Goal: Find contact information: Find contact information

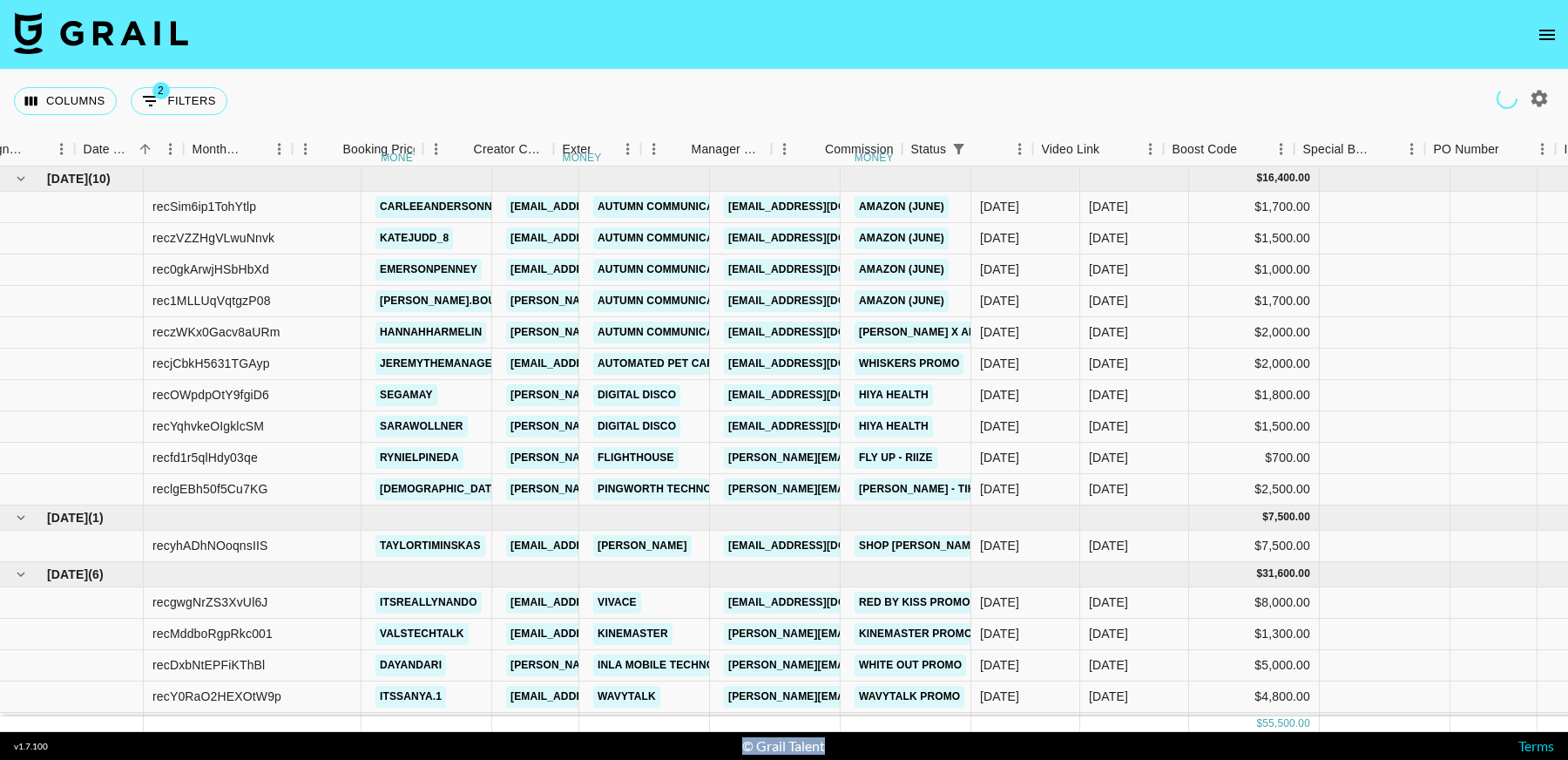
scroll to position [74, 897]
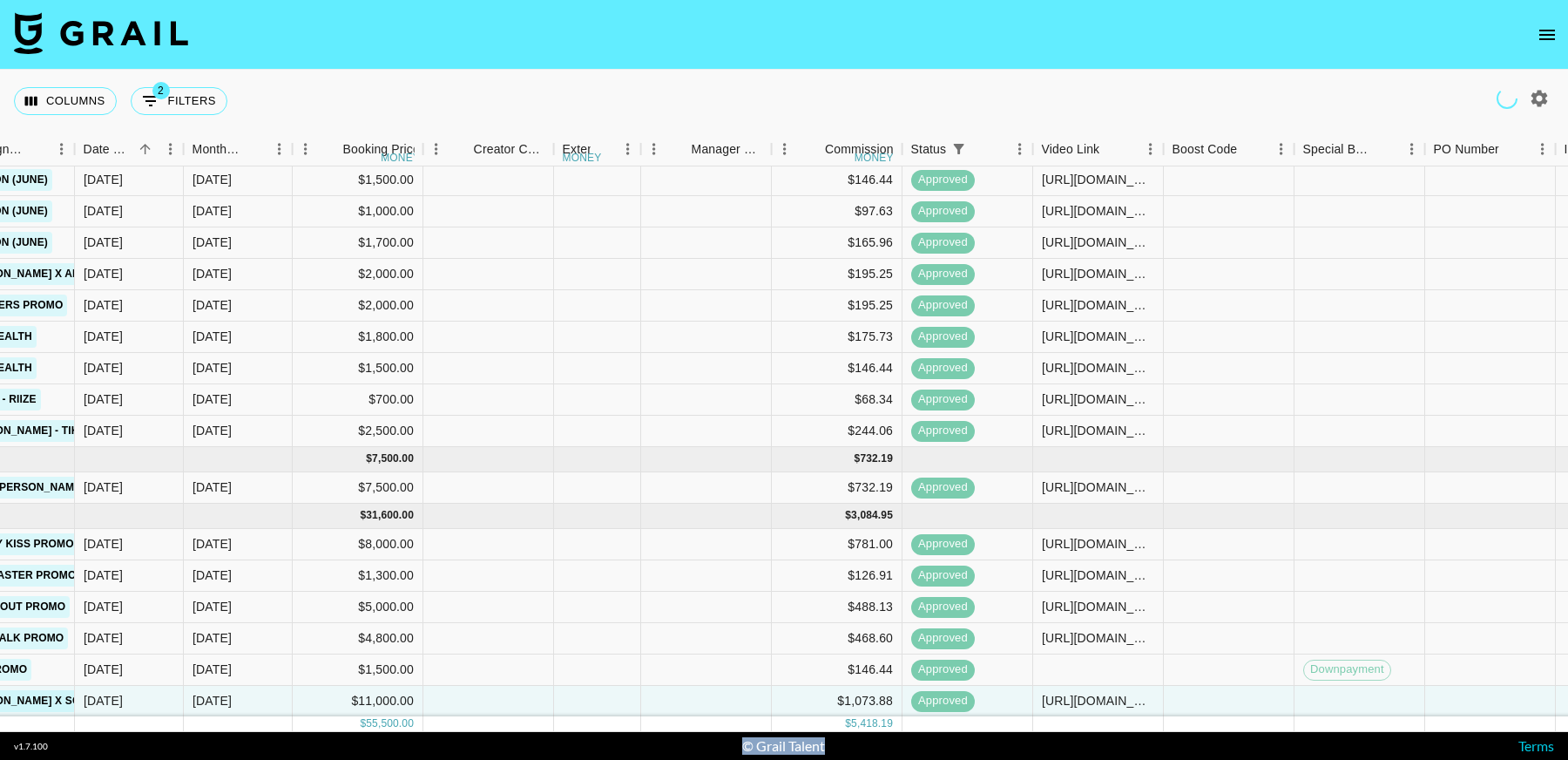
click at [1535, 101] on icon "button" at bounding box center [1539, 97] width 16 height 16
select select "Jun '25"
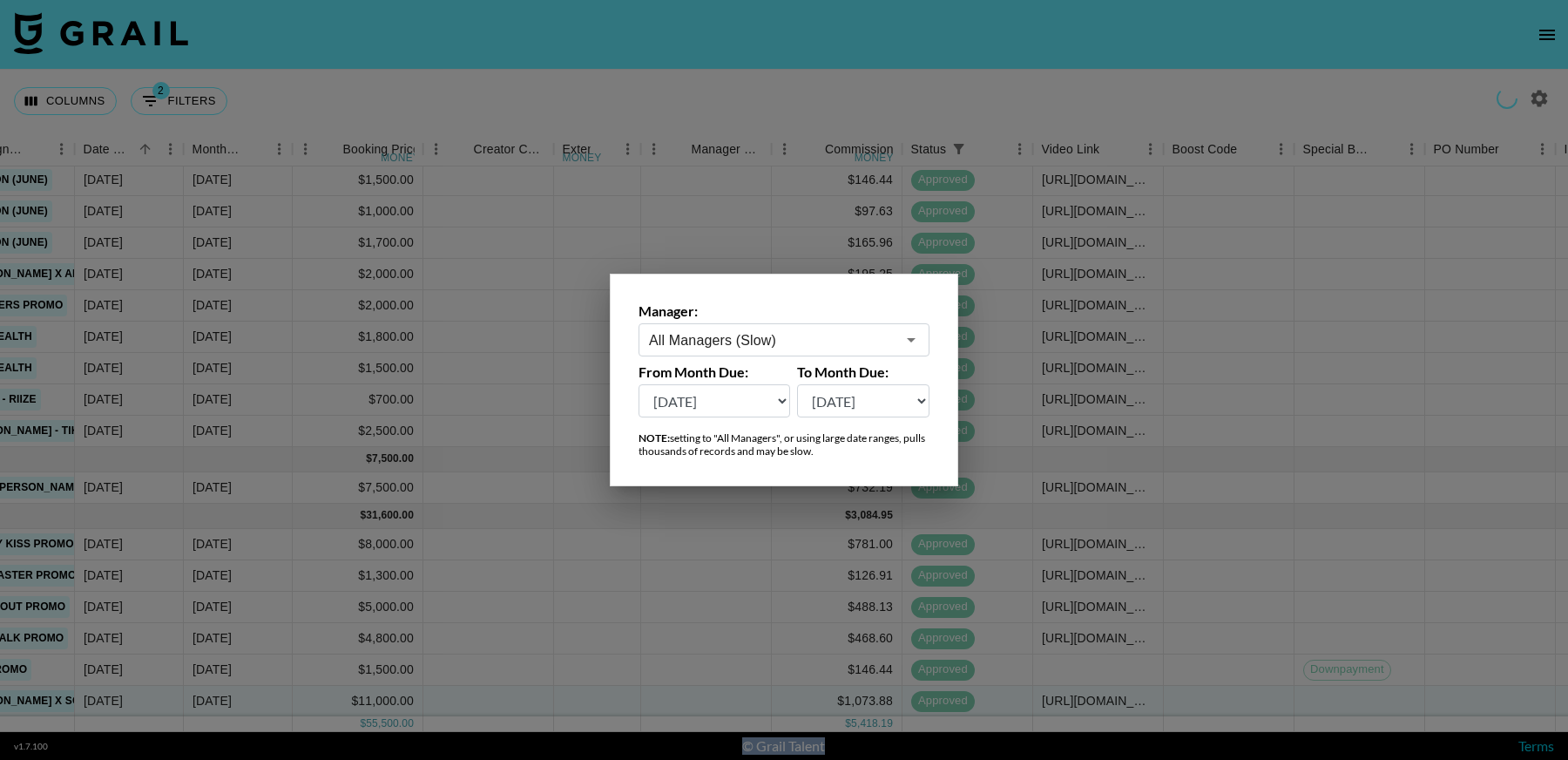
click at [733, 337] on input "All Managers (Slow)" at bounding box center [771, 340] width 246 height 20
click at [597, 331] on div "Manager: All Managershugo(Slow) ​ From Month Due: Sep '26 Aug '26 Jul '26 Jun '…" at bounding box center [784, 380] width 1568 height 760
click at [788, 379] on li "hugo@grail-talent.com" at bounding box center [784, 386] width 292 height 46
type input "hugo@grail-talent.com"
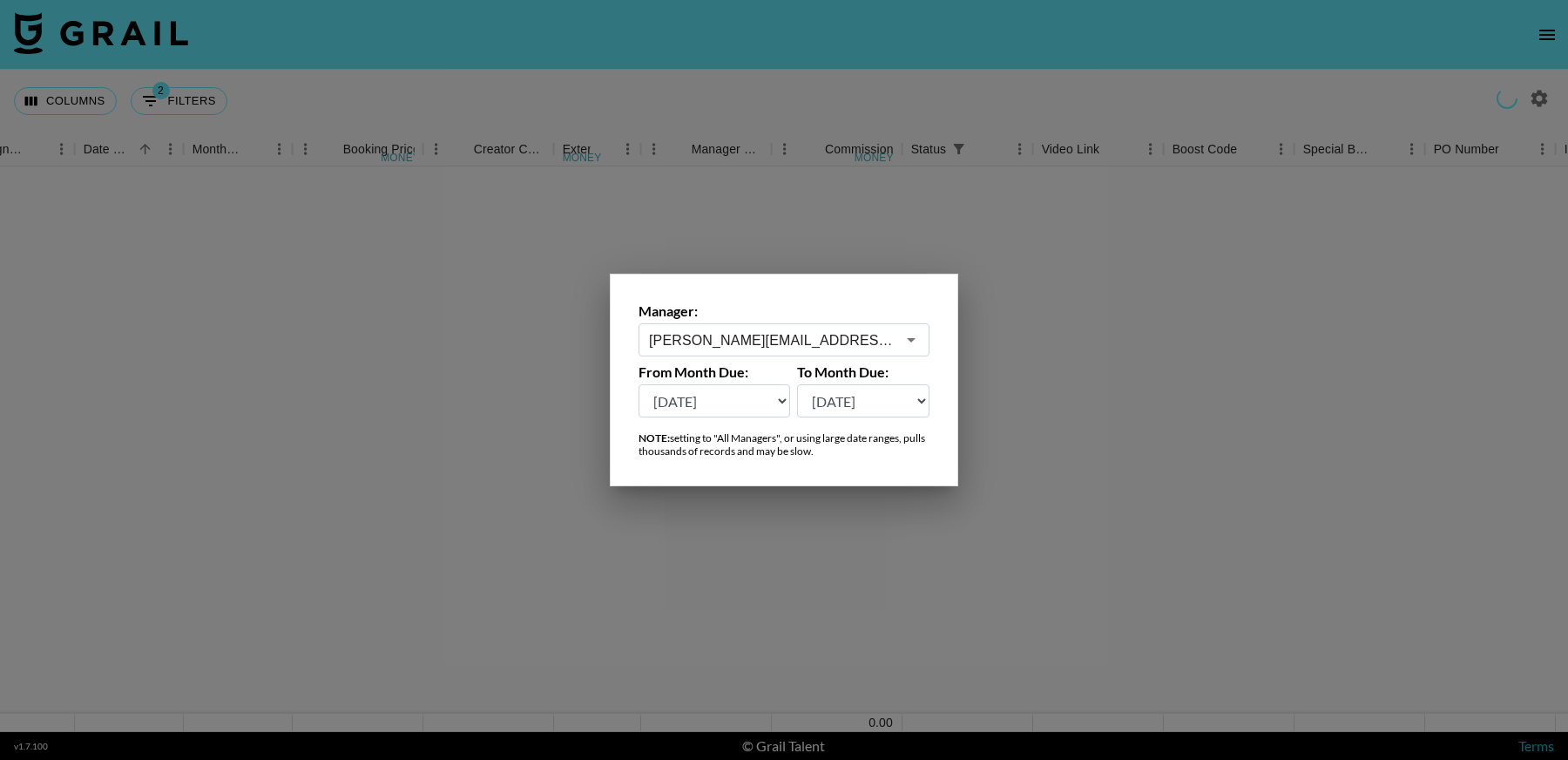
scroll to position [0, 897]
drag, startPoint x: 1154, startPoint y: 442, endPoint x: 950, endPoint y: 380, distance: 213.2
click at [1154, 442] on div at bounding box center [784, 380] width 1568 height 760
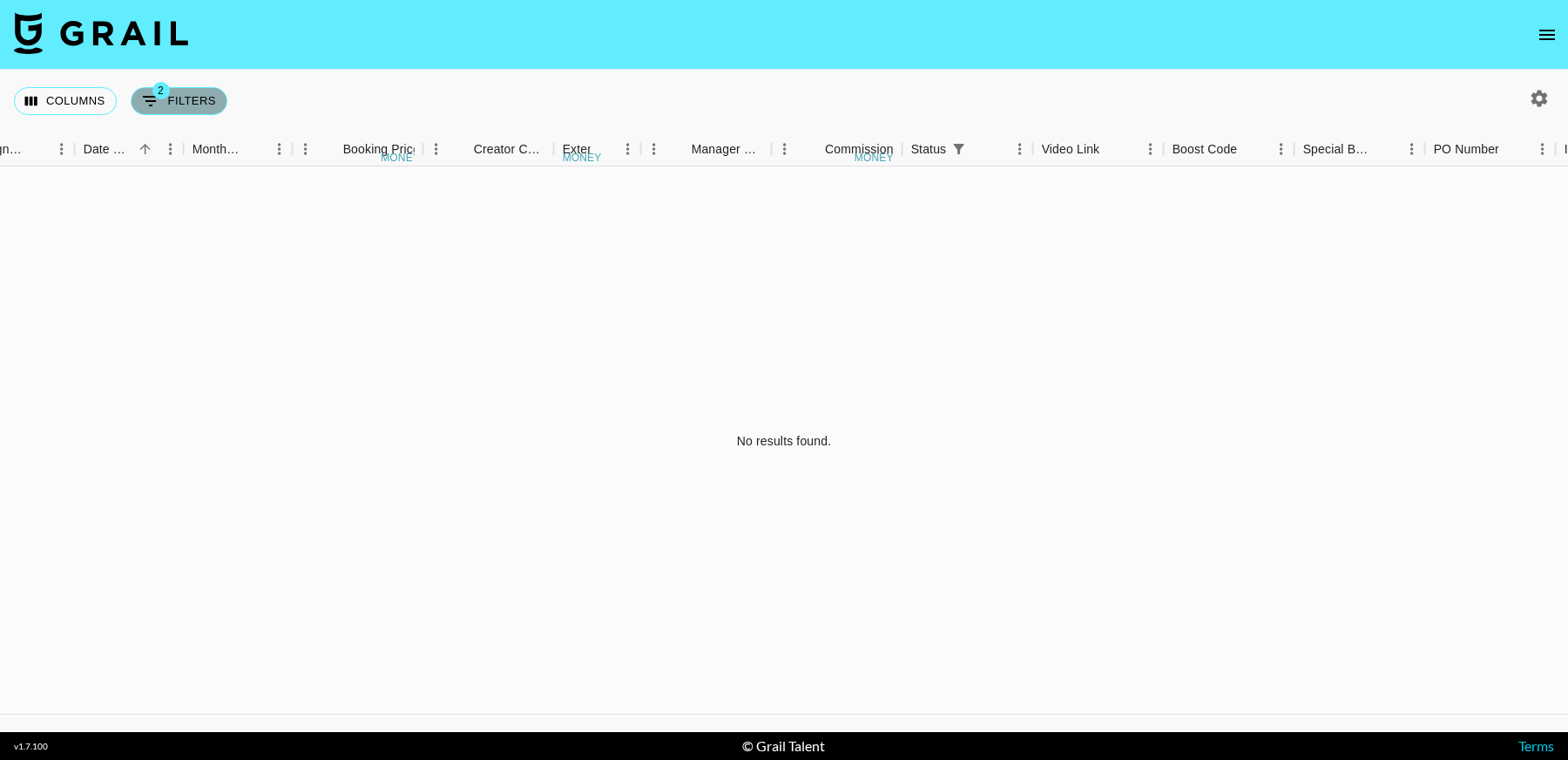
click at [199, 92] on button "2 Filters" at bounding box center [179, 101] width 97 height 28
select select "salesLeadId"
select select "TaPRXrkyKoNbUbK5tkgBmcBP1G52"
select select "status"
select select "approved"
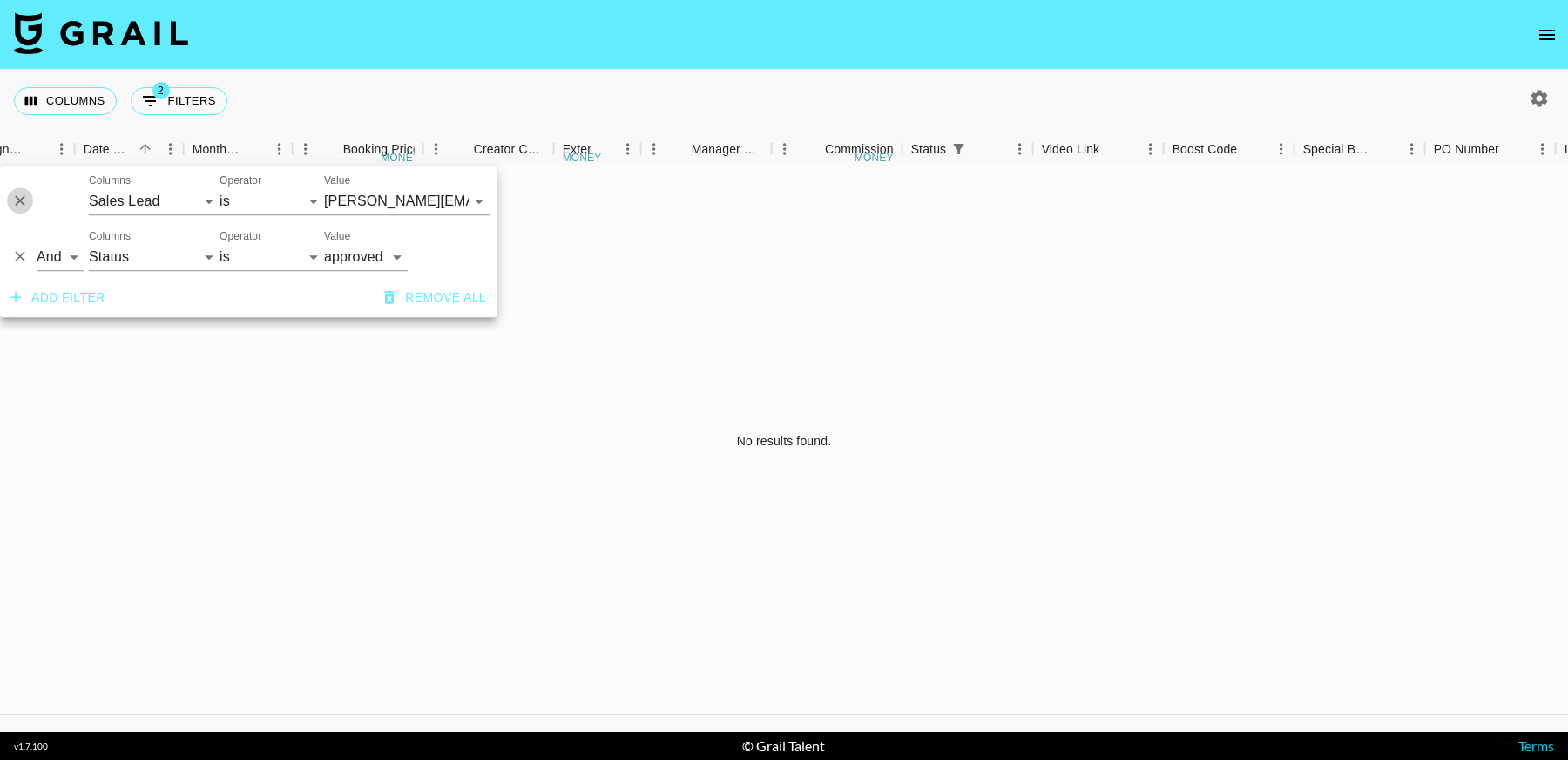
click at [15, 192] on icon "Delete" at bounding box center [20, 201] width 17 height 17
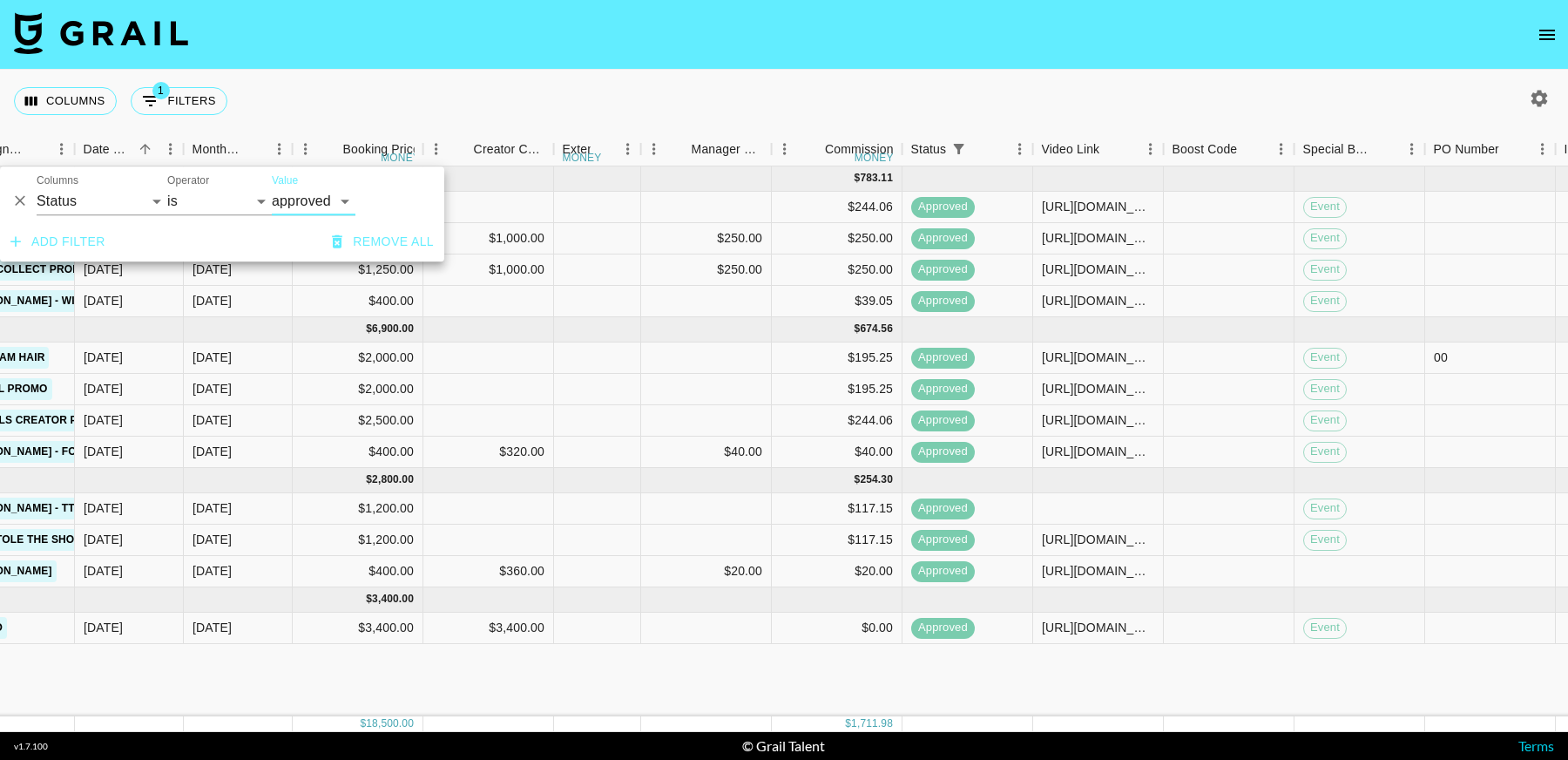
click at [16, 198] on icon "Delete" at bounding box center [20, 201] width 10 height 10
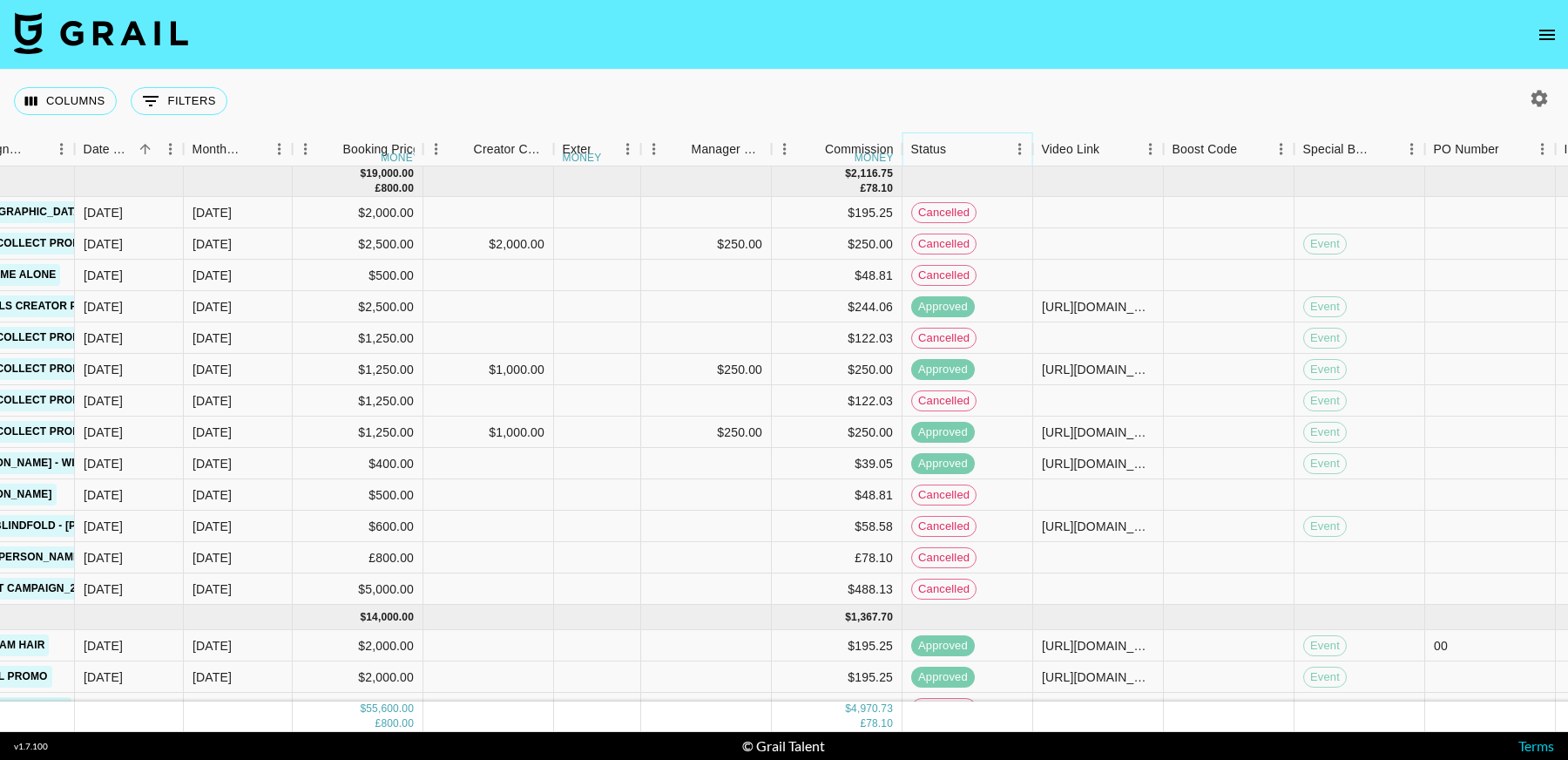
click at [1021, 150] on icon "Menu" at bounding box center [1019, 148] width 17 height 17
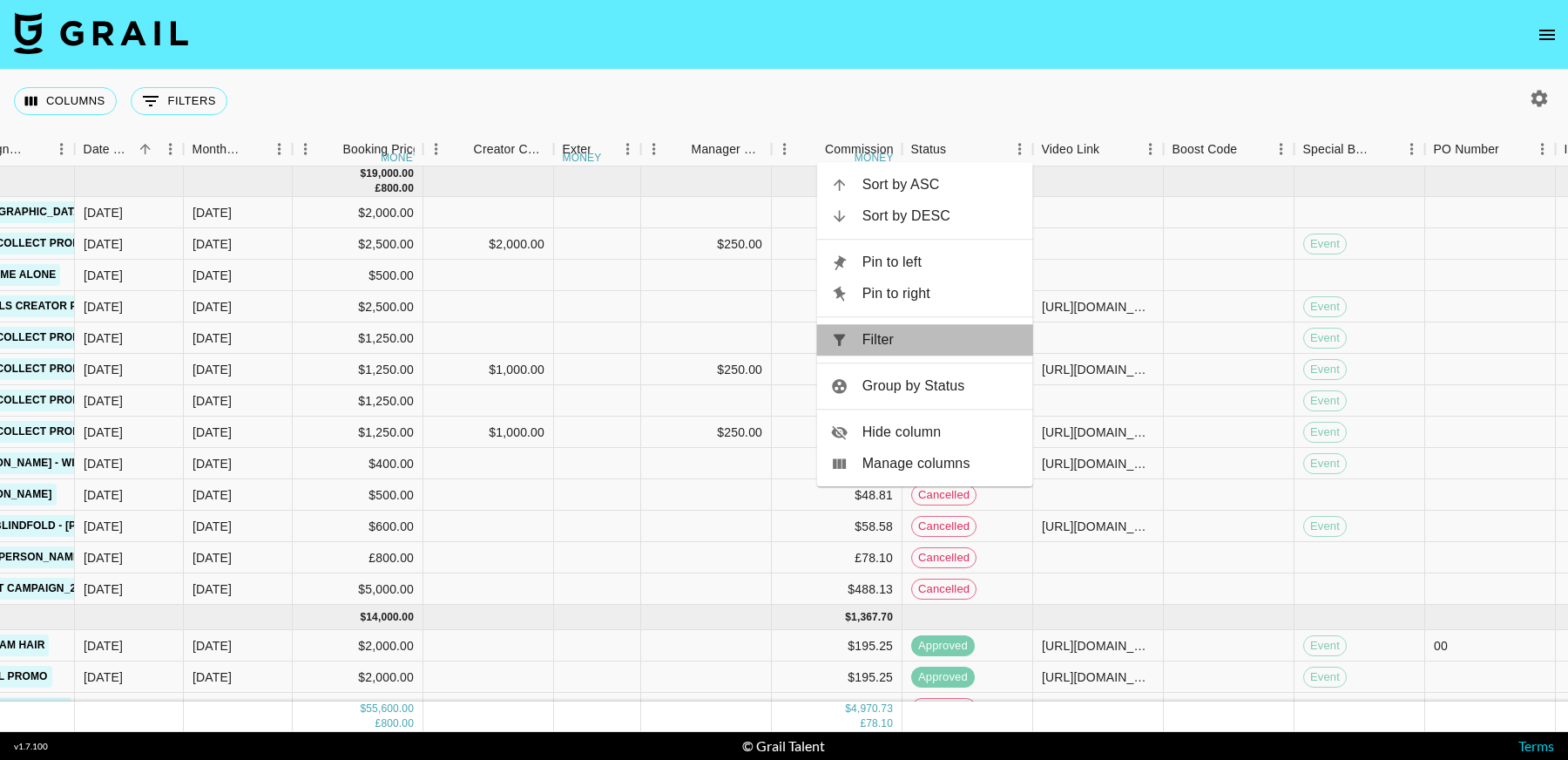
click at [886, 344] on span "Filter" at bounding box center [940, 340] width 157 height 21
select select "status"
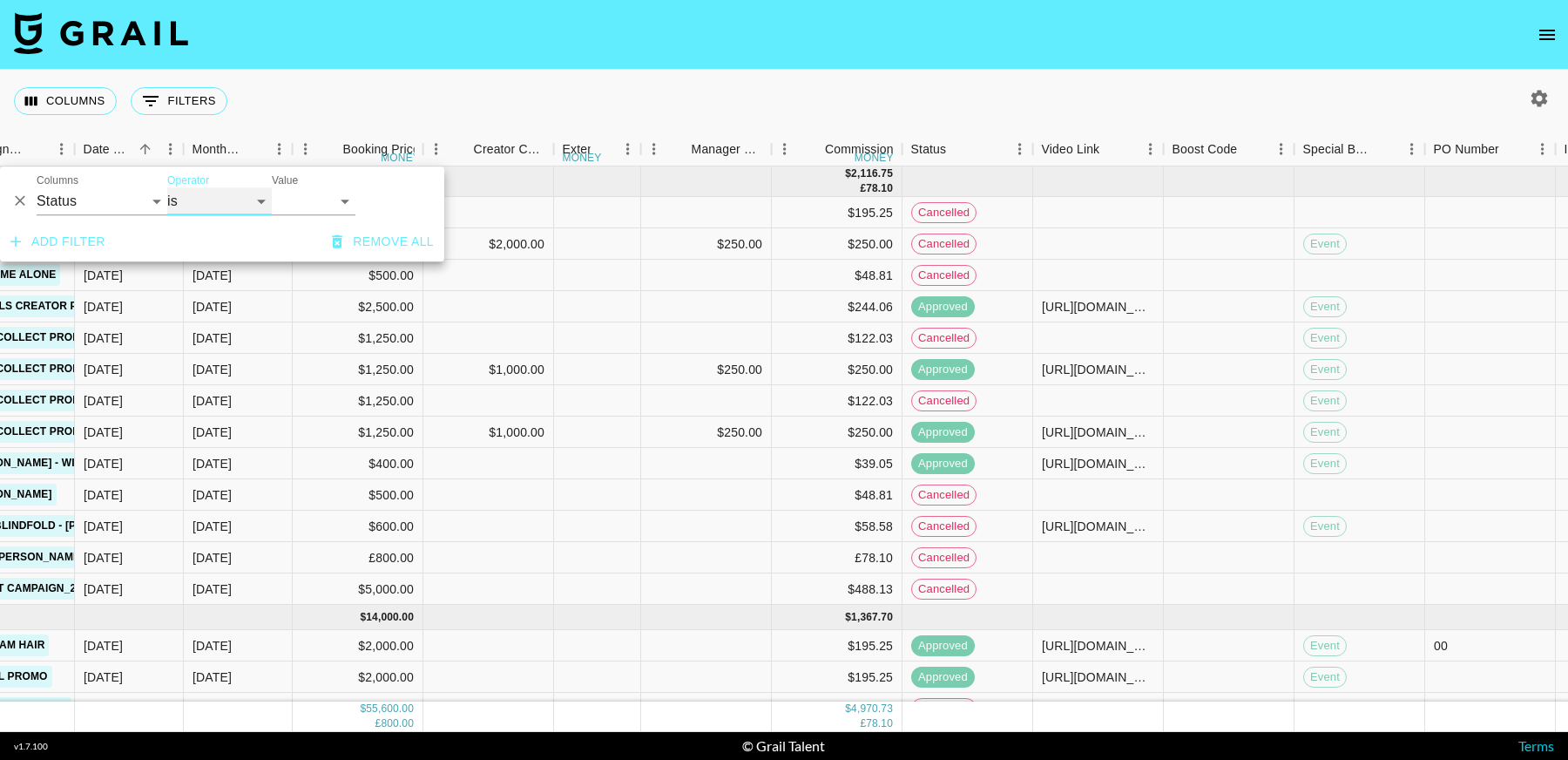
click at [236, 203] on select "is is not is any of is not any of" at bounding box center [220, 201] width 105 height 28
select select "not"
click at [167, 187] on select "is is not is any of is not any of" at bounding box center [220, 201] width 105 height 28
click at [291, 201] on select "confirmed declined draft posted approved cancelled badDebt" at bounding box center [314, 201] width 84 height 28
select select "cancelled"
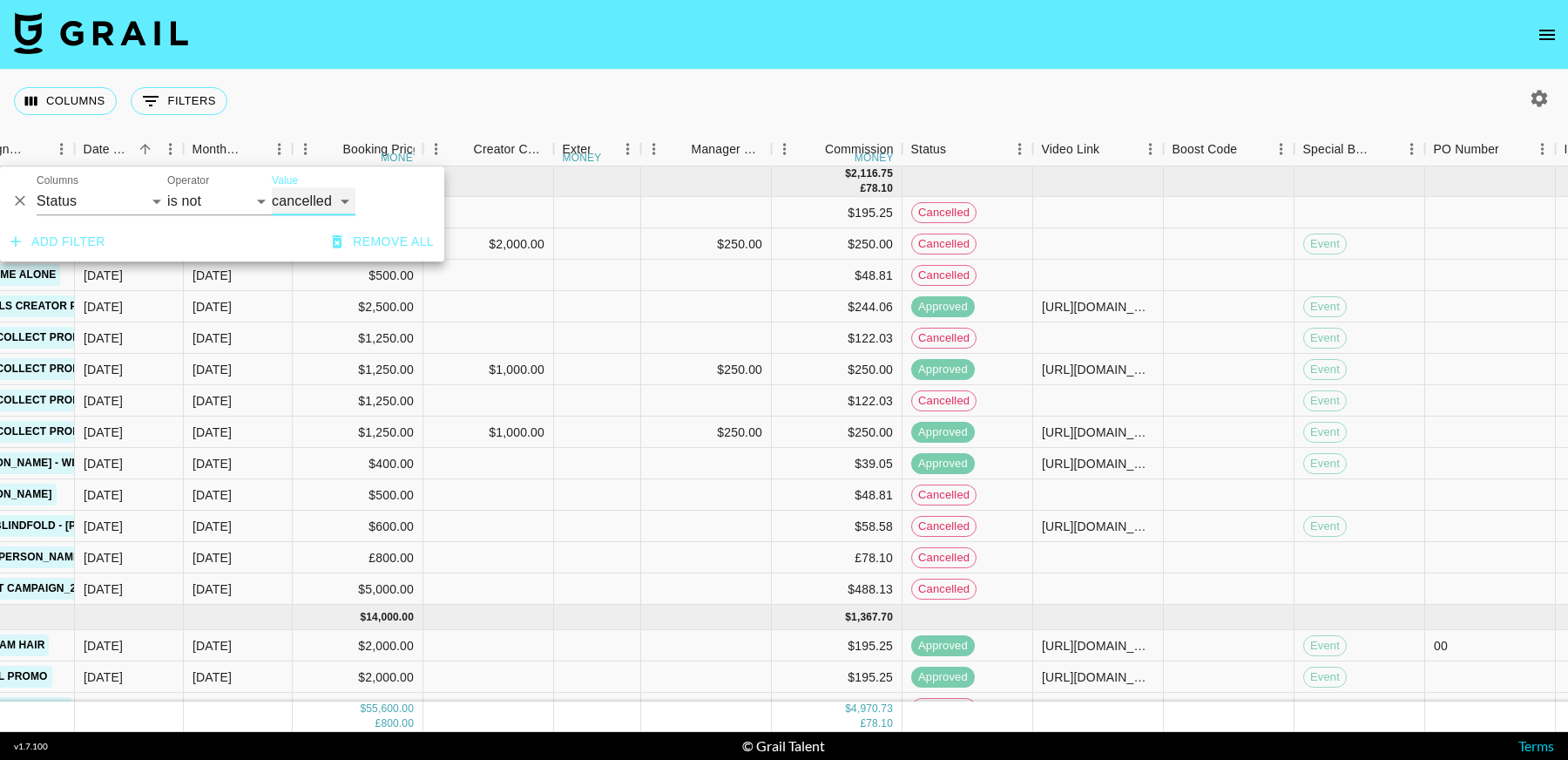
click at [272, 187] on select "confirmed declined draft posted approved cancelled badDebt" at bounding box center [314, 201] width 84 height 28
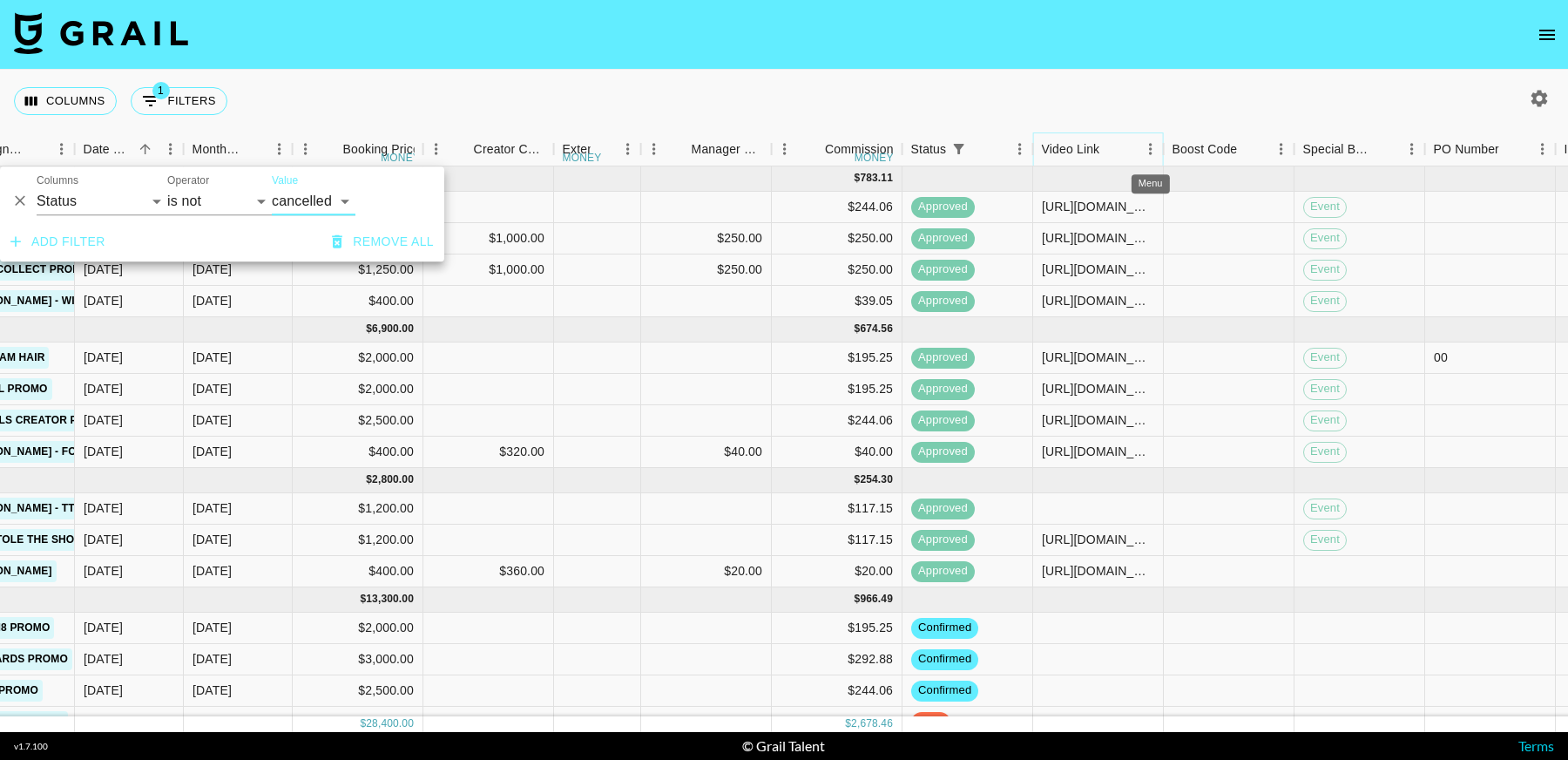
click at [1150, 147] on icon "Menu" at bounding box center [1150, 148] width 3 height 11
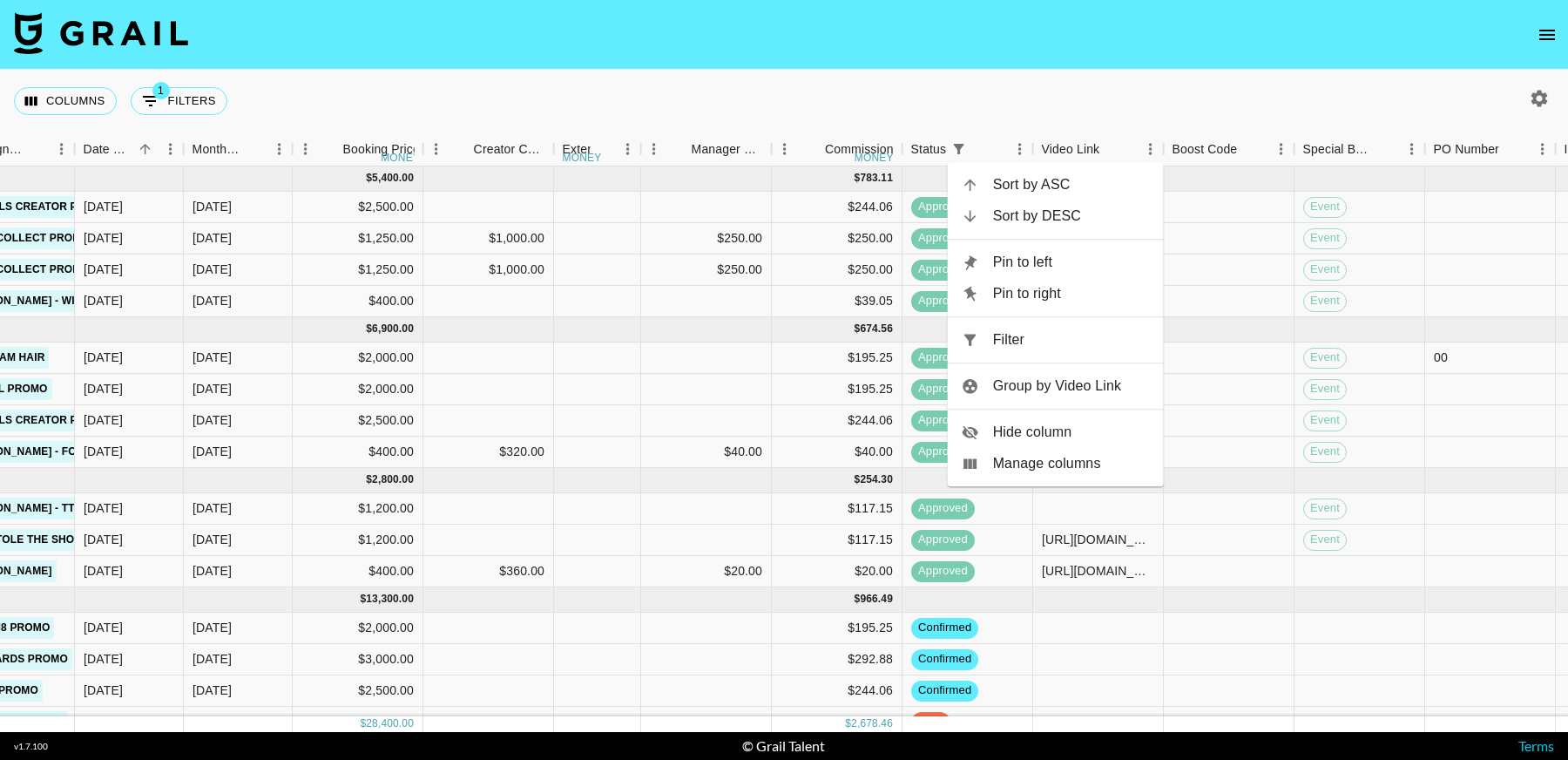
click at [1068, 341] on span "Filter" at bounding box center [1071, 340] width 157 height 21
select select "status"
select select "not"
select select "cancelled"
select select "videoLink"
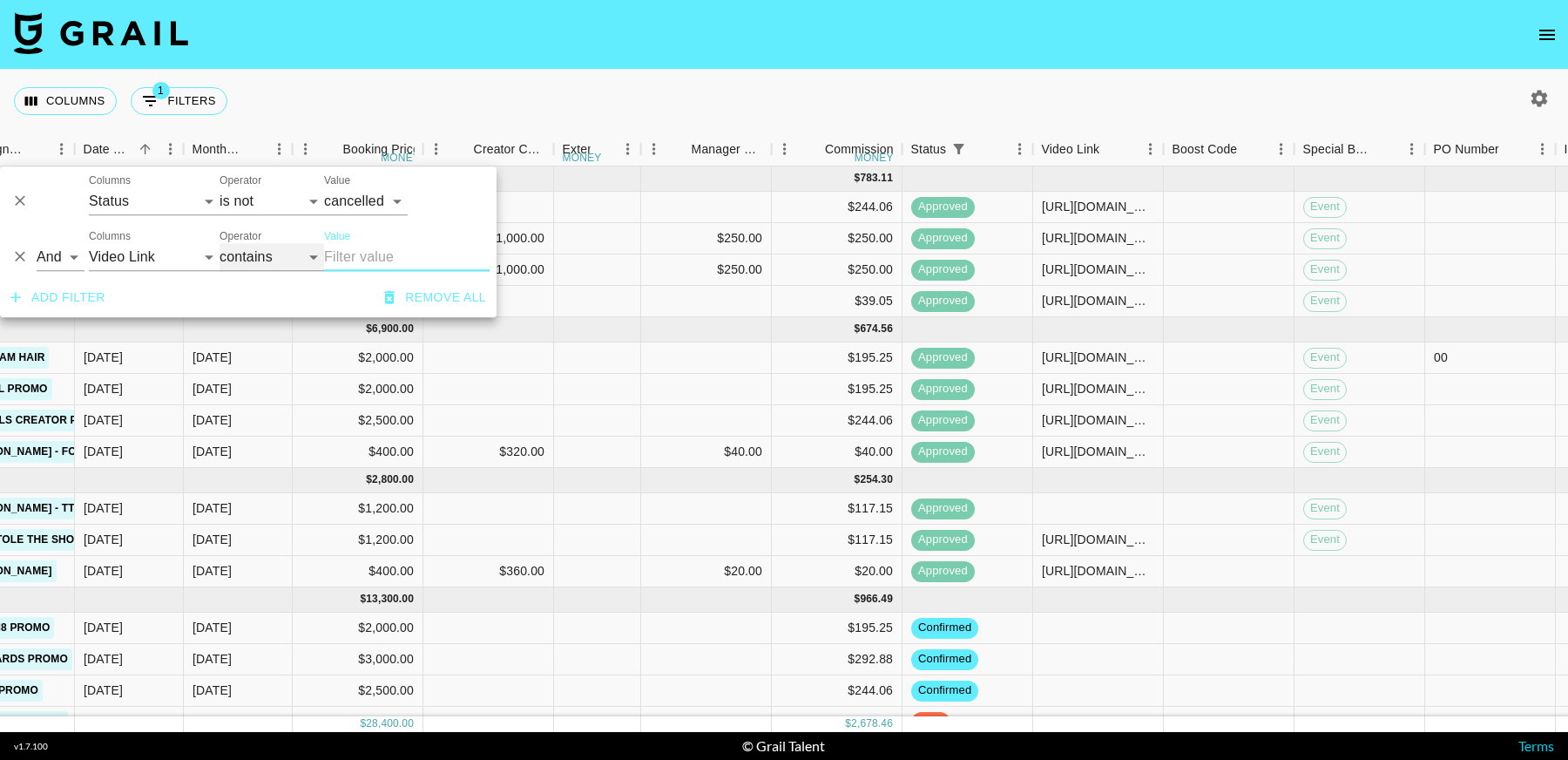
click at [245, 250] on select "contains equals starts with ends with is empty is not empty is any of" at bounding box center [272, 257] width 105 height 28
select select "isEmpty"
click at [220, 244] on select "contains equals starts with ends with is empty is not empty is any of" at bounding box center [272, 257] width 105 height 28
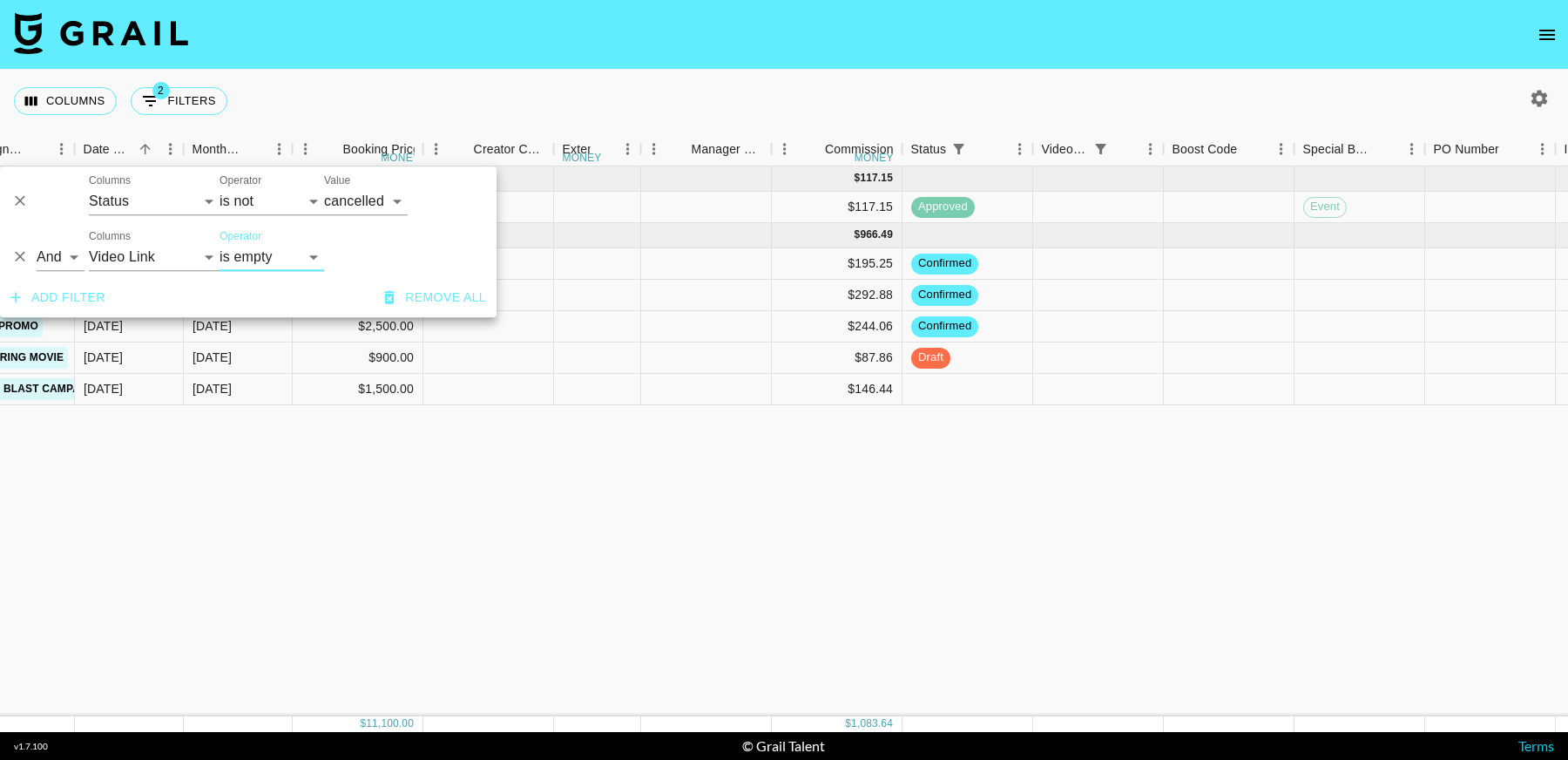
click at [1185, 575] on div "Aug '25 ( 1 ) $ 1,200.00 $ 117.15 recRB1nO3iRRiR8wX anaisha.torres hugo@grail-t…" at bounding box center [822, 441] width 3436 height 550
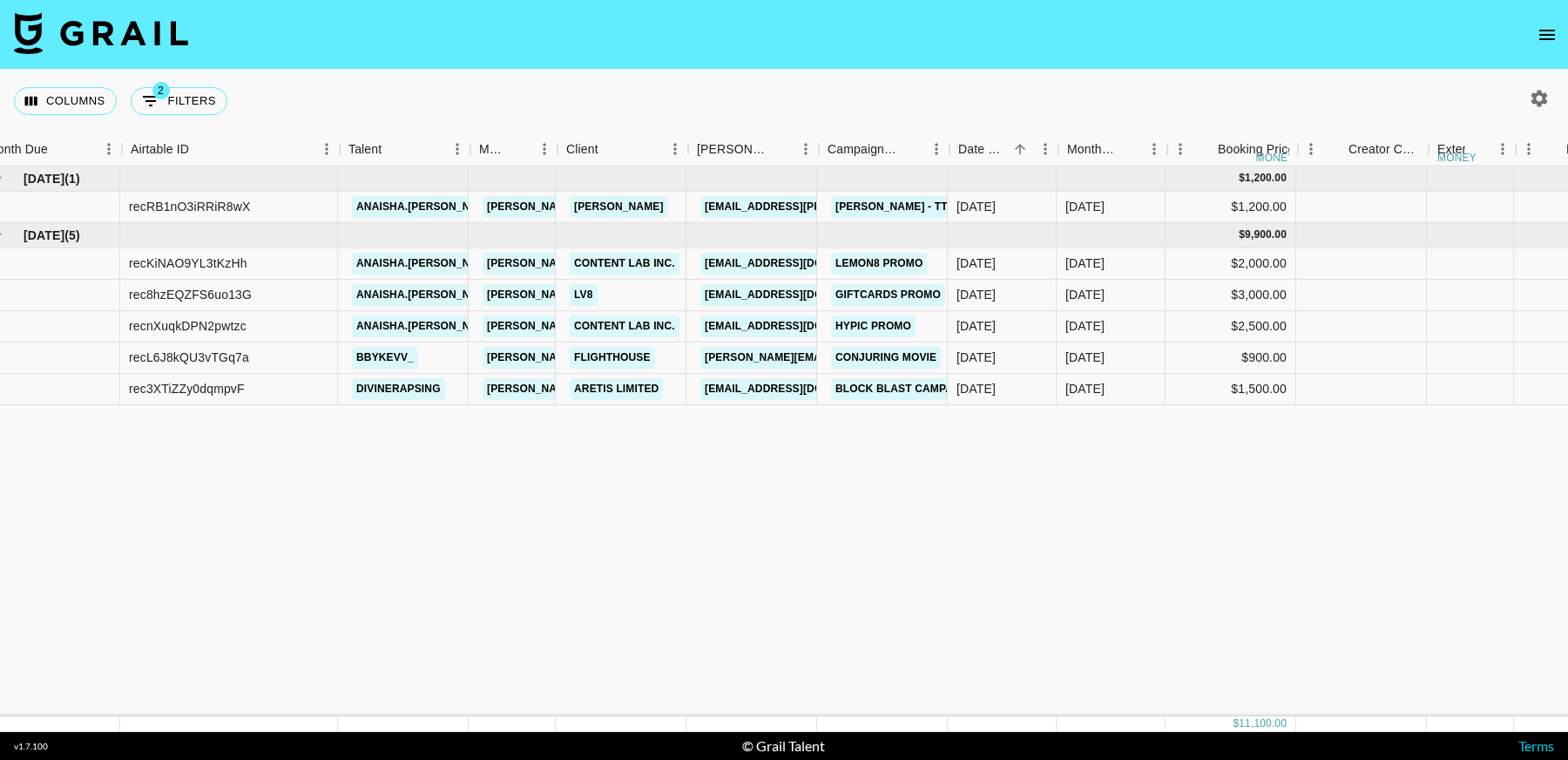
scroll to position [0, 22]
click at [1537, 102] on icon "button" at bounding box center [1539, 97] width 16 height 16
select select "Jun '25"
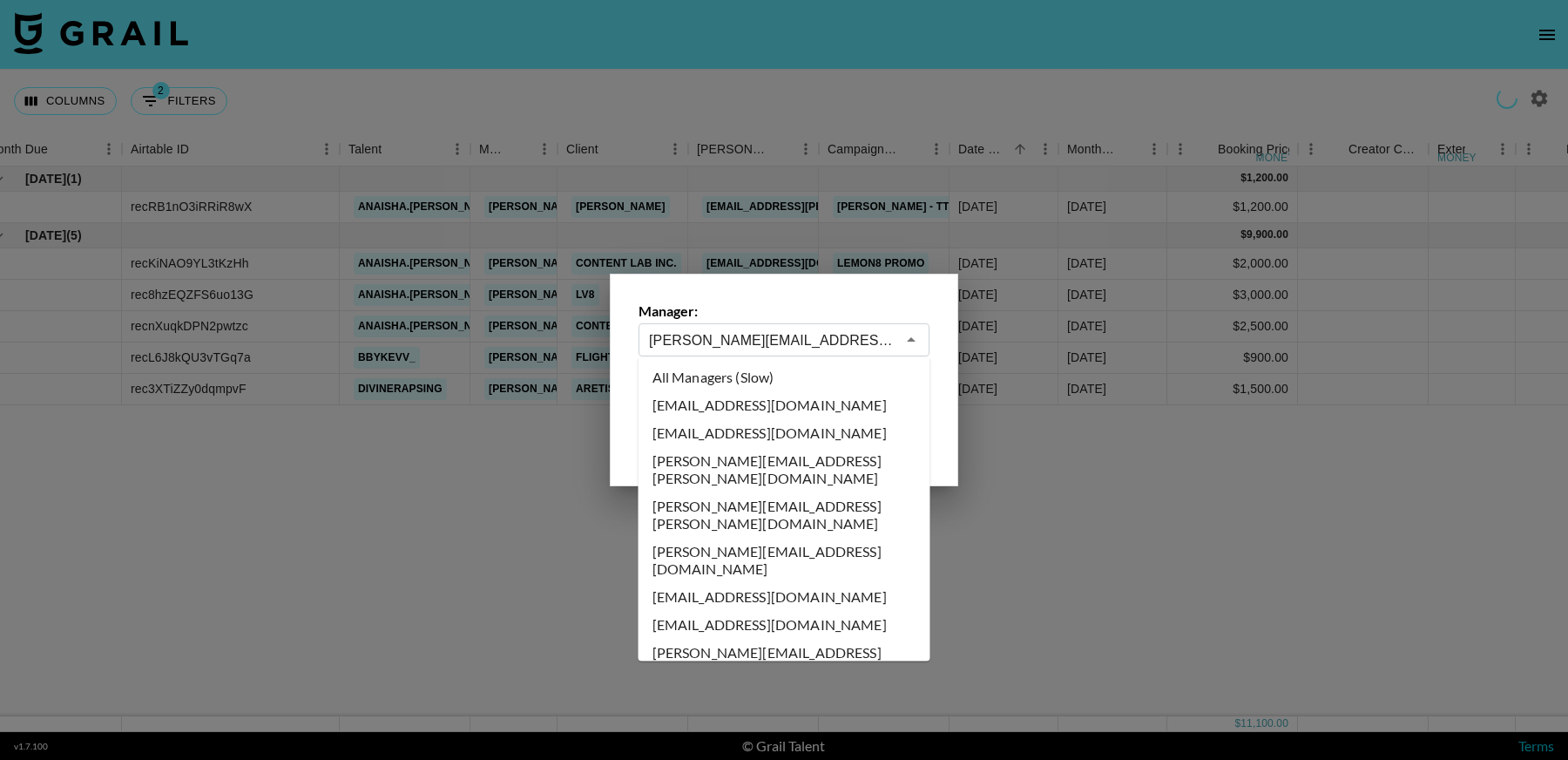
click at [864, 341] on input "hugo@grail-talent.com" at bounding box center [771, 340] width 246 height 20
click at [766, 379] on li "All Managers (Slow)" at bounding box center [784, 377] width 292 height 28
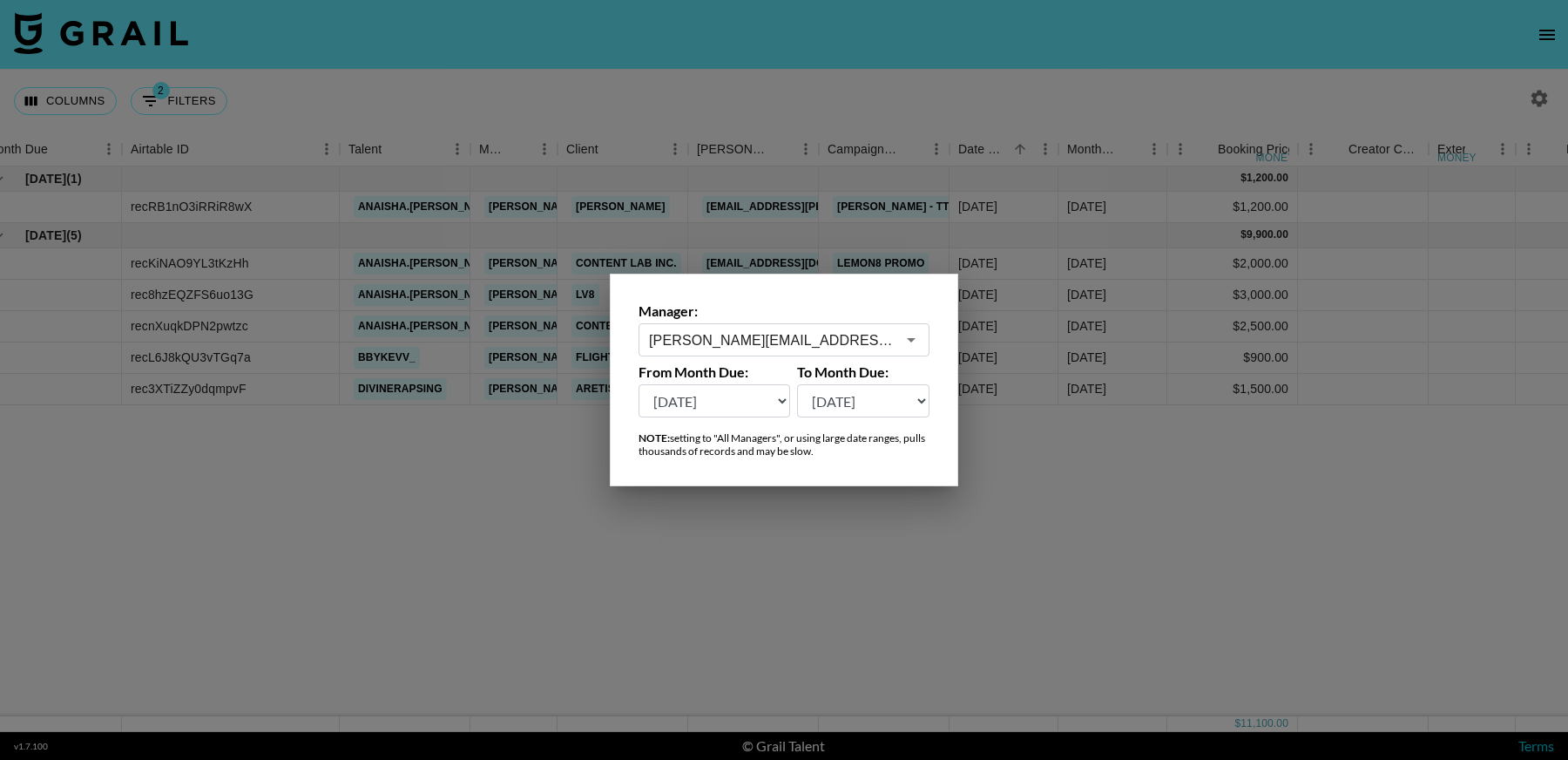
type input "All Managers (Slow)"
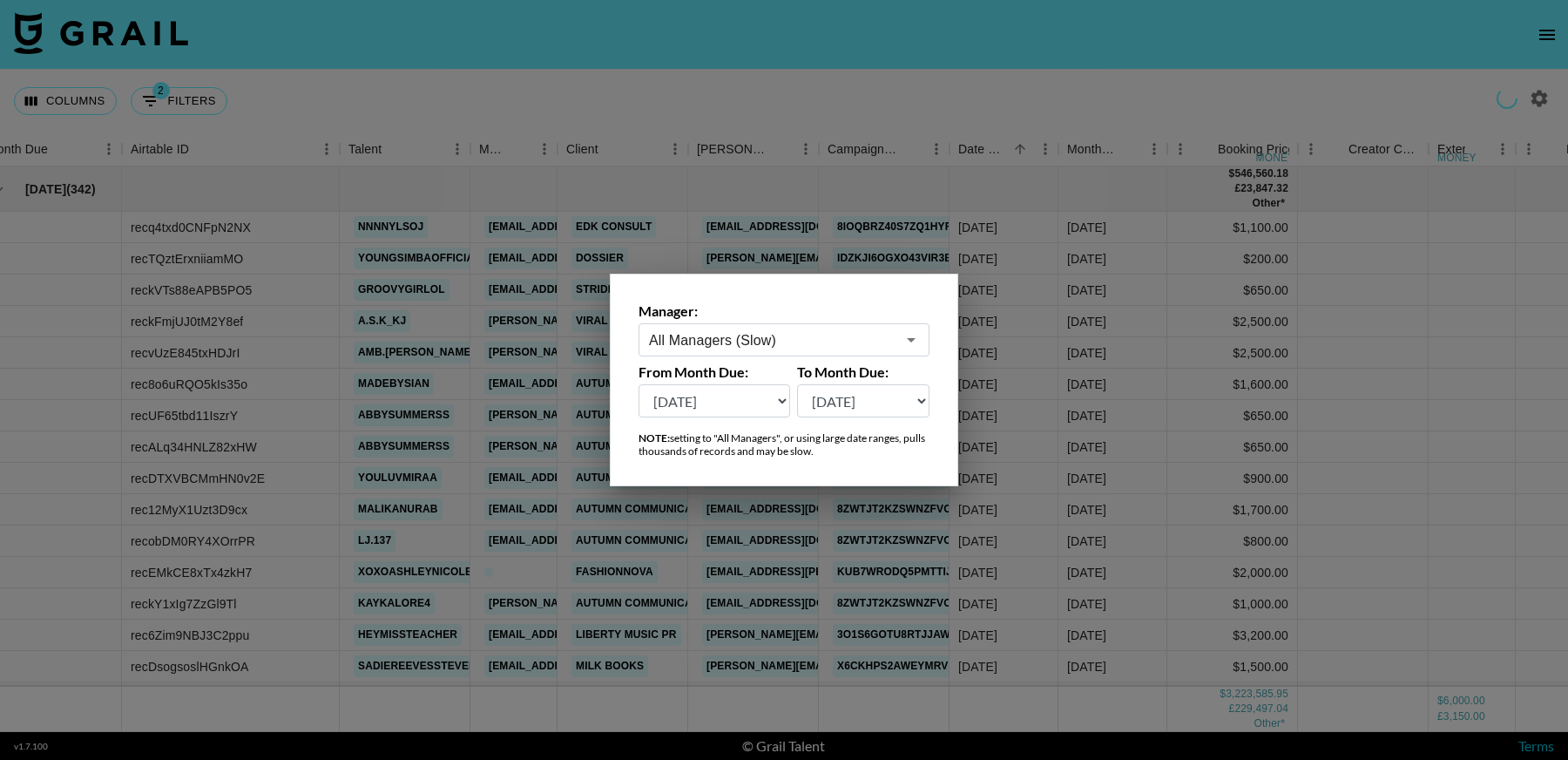
click at [784, 346] on input "All Managers (Slow)" at bounding box center [771, 340] width 246 height 20
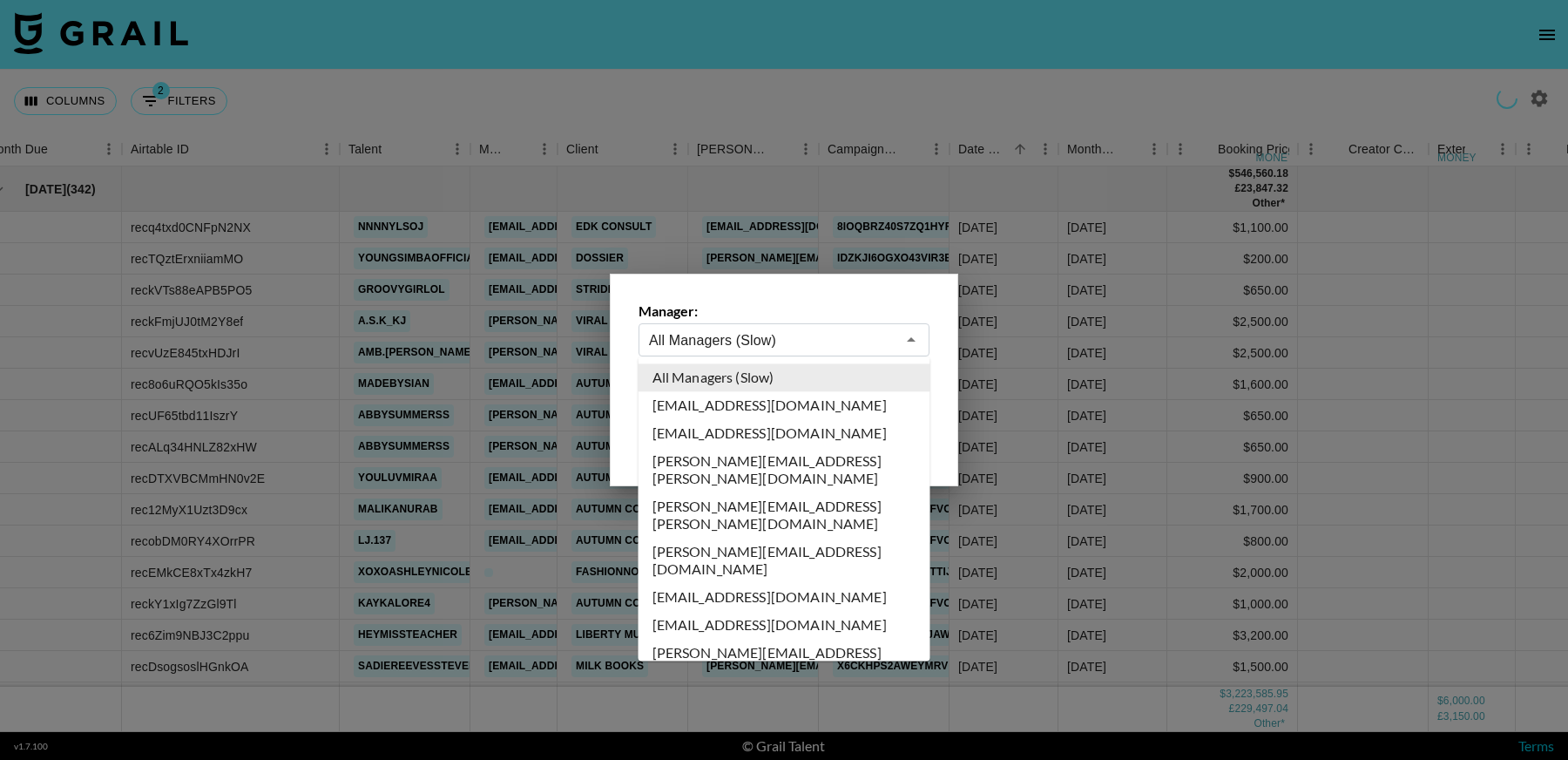
click at [746, 380] on li "All Managers (Slow)" at bounding box center [784, 377] width 292 height 28
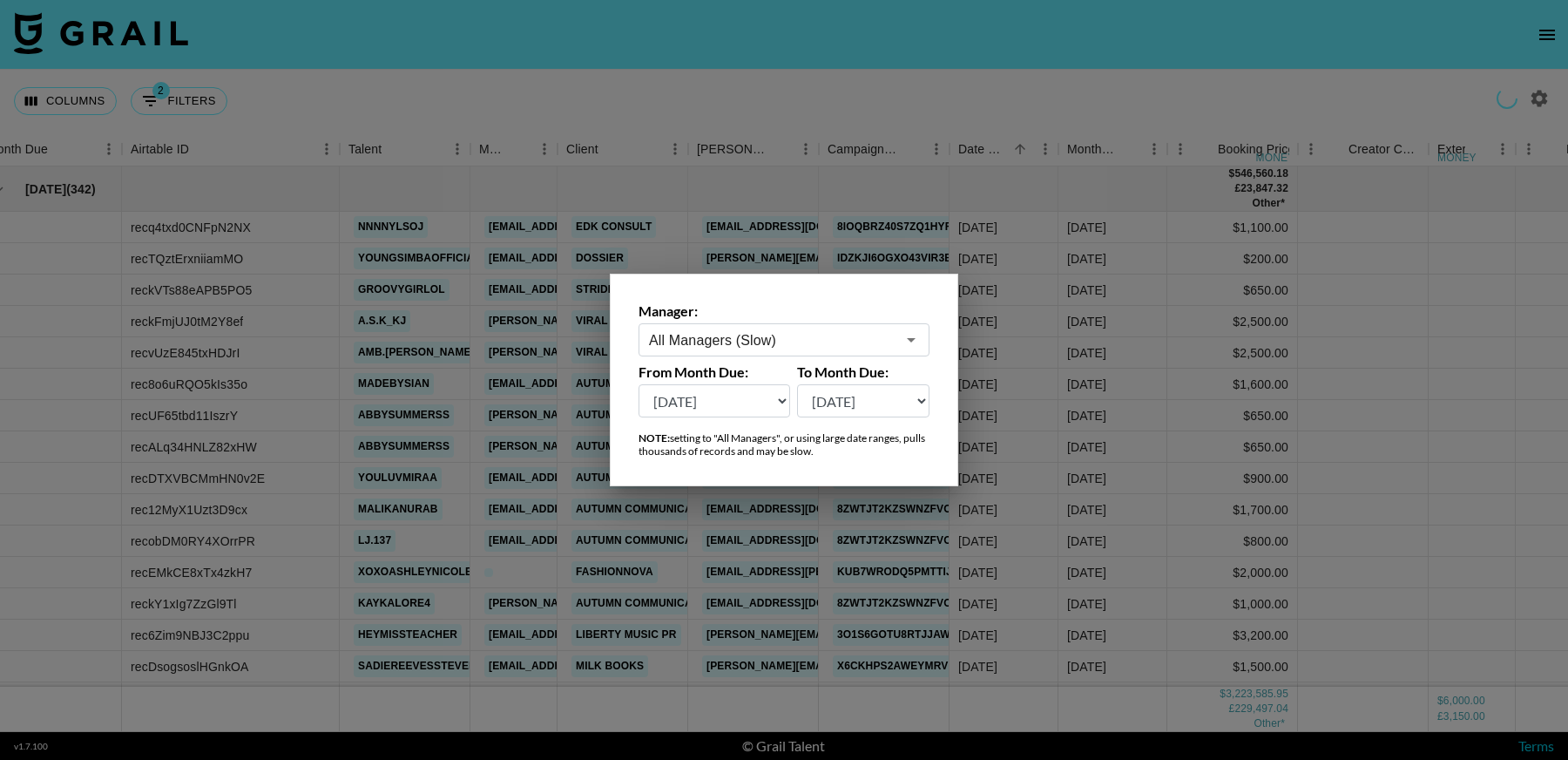
click at [1351, 467] on div at bounding box center [784, 380] width 1568 height 760
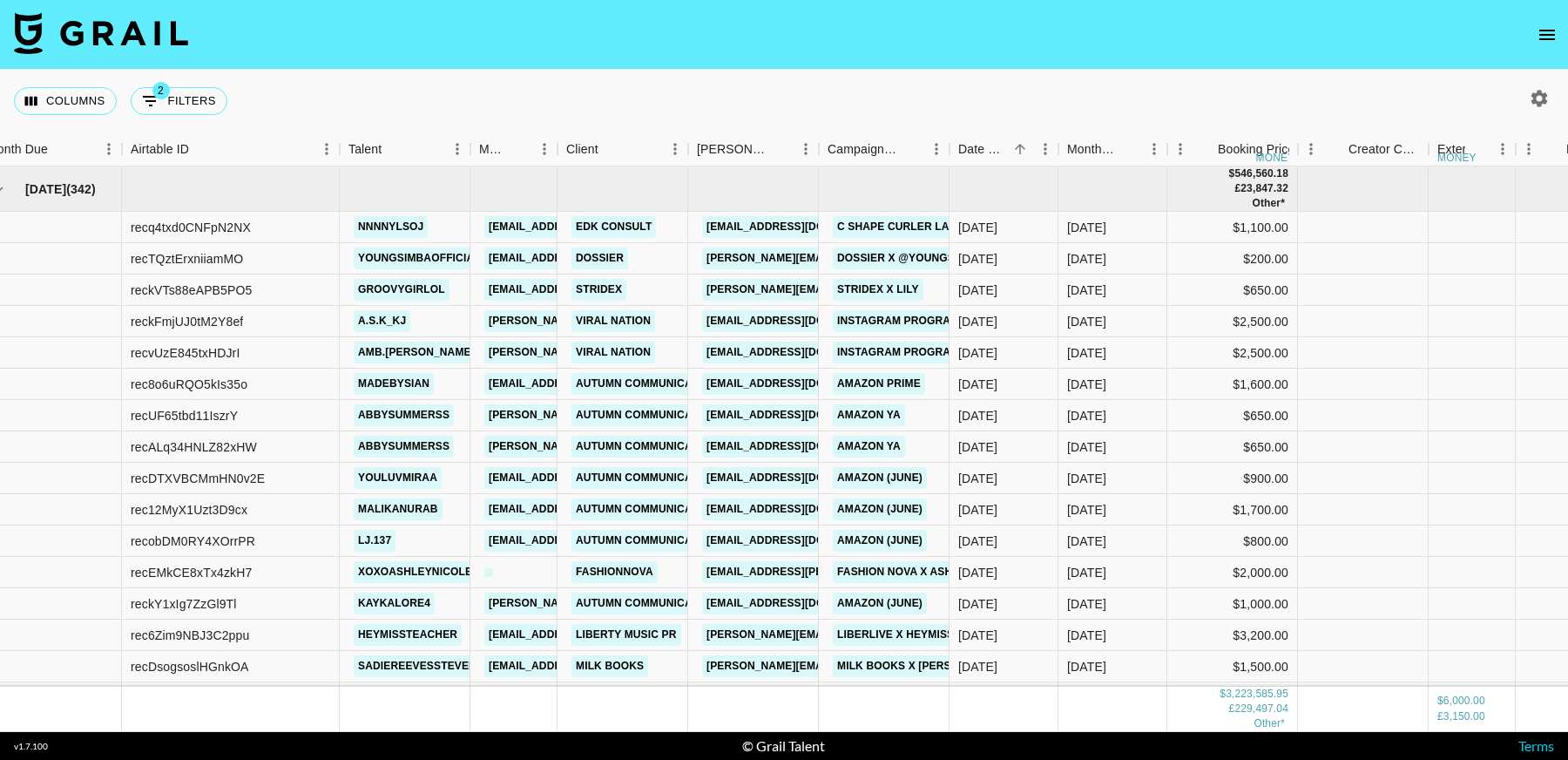
click at [1530, 102] on icon "button" at bounding box center [1539, 99] width 21 height 21
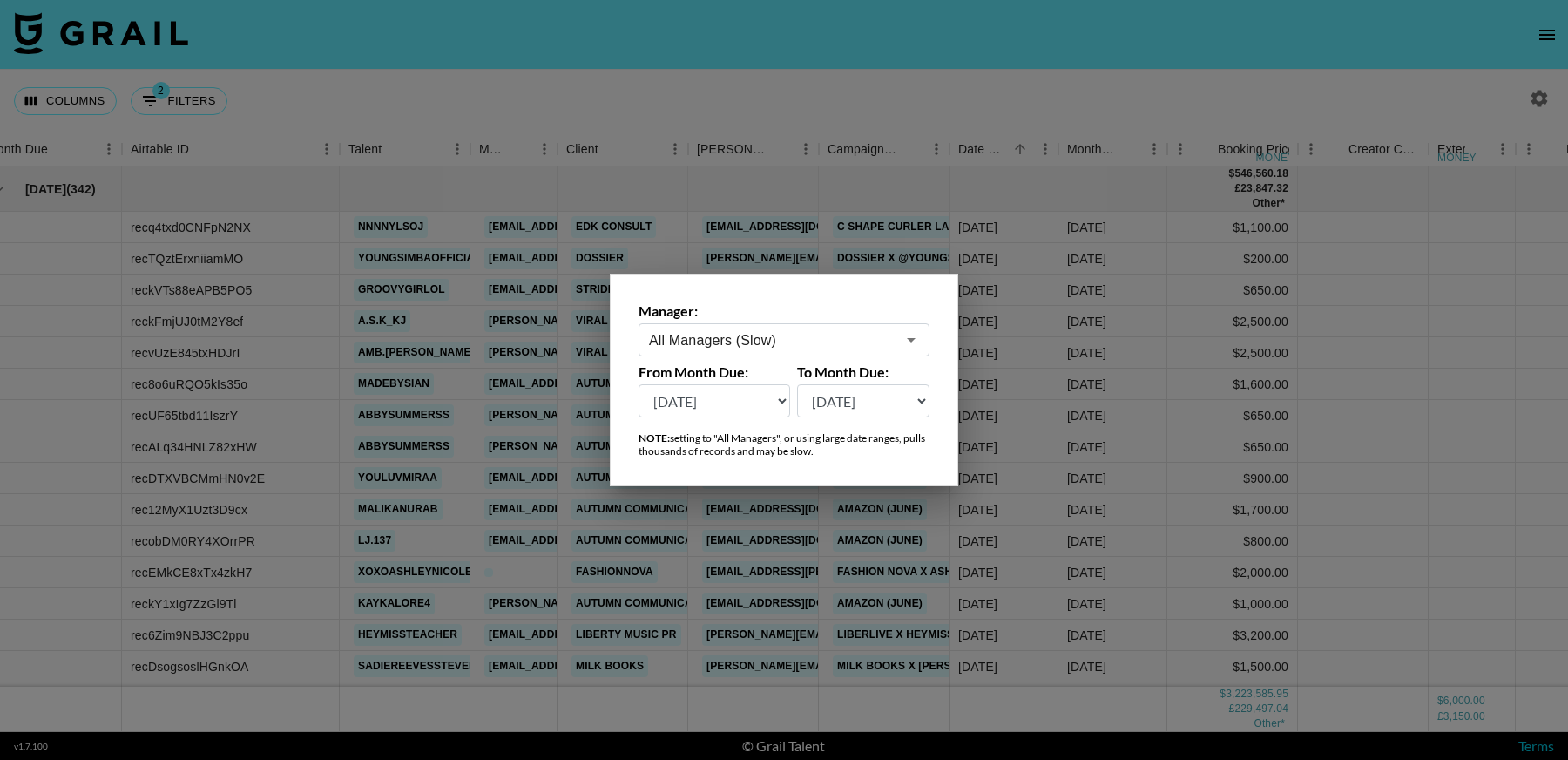
click at [749, 404] on select "Sep '26 Aug '26 Jul '26 Jun '26 May '26 Apr '26 Mar '26 Feb '26 Jan '26 Dec '25…" at bounding box center [713, 400] width 151 height 33
select select "Aug '25"
click at [638, 384] on select "Sep '26 Aug '26 Jul '26 Jun '26 May '26 Apr '26 Mar '26 Feb '26 Jan '26 Dec '25…" at bounding box center [713, 400] width 151 height 33
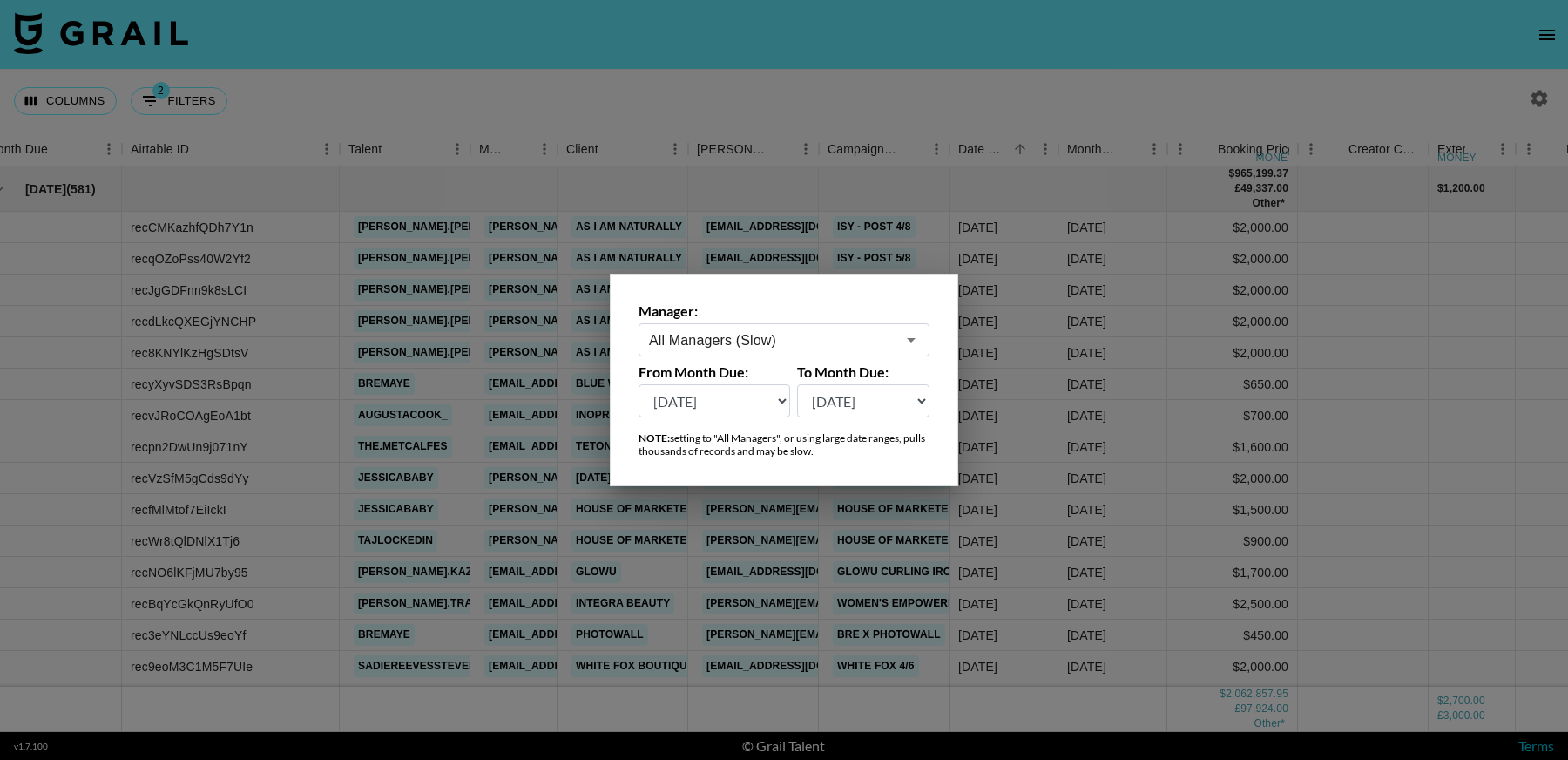
click at [1139, 411] on div at bounding box center [784, 380] width 1568 height 760
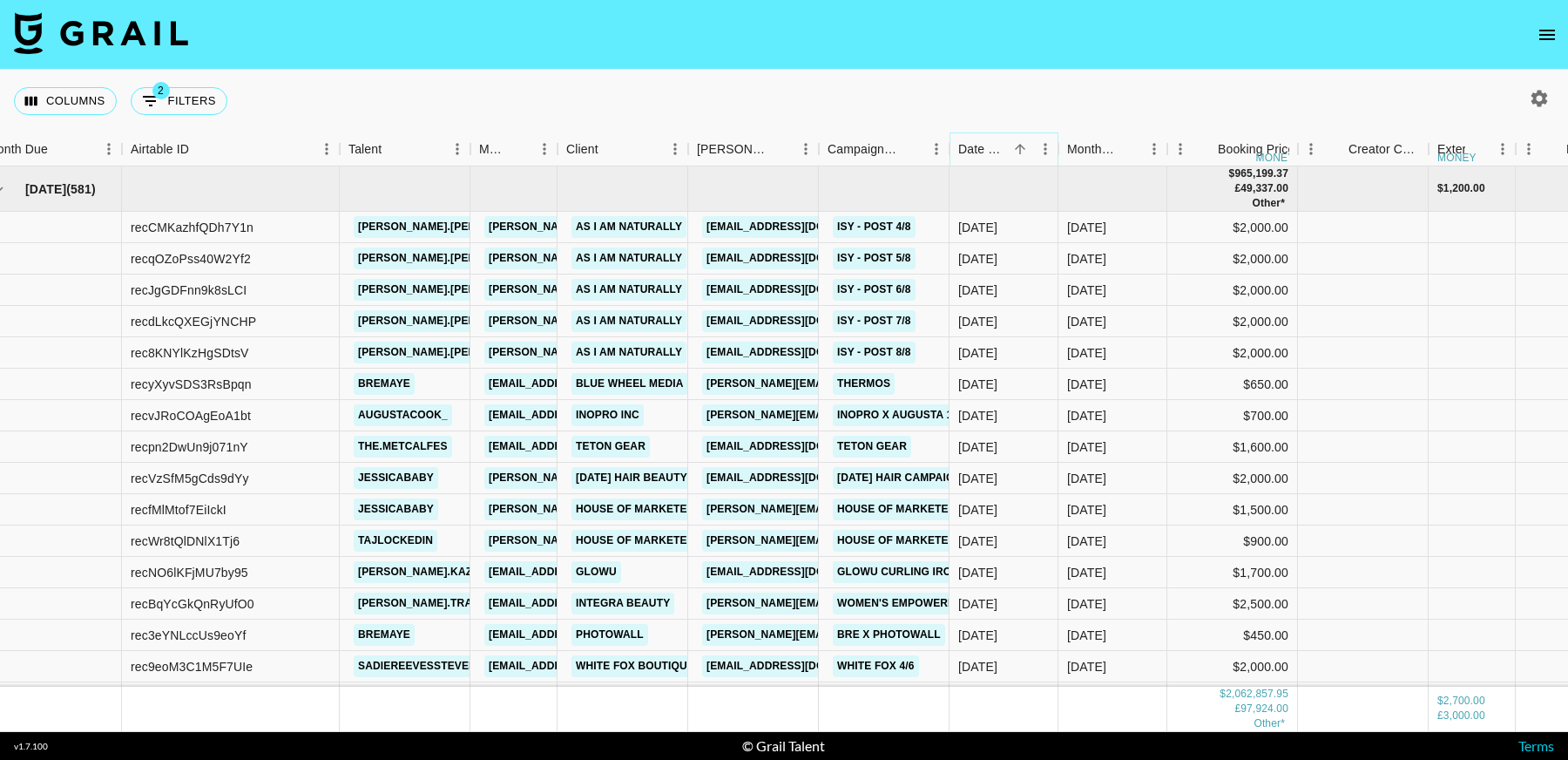
click at [1019, 150] on icon "Sort" at bounding box center [1019, 148] width 15 height 15
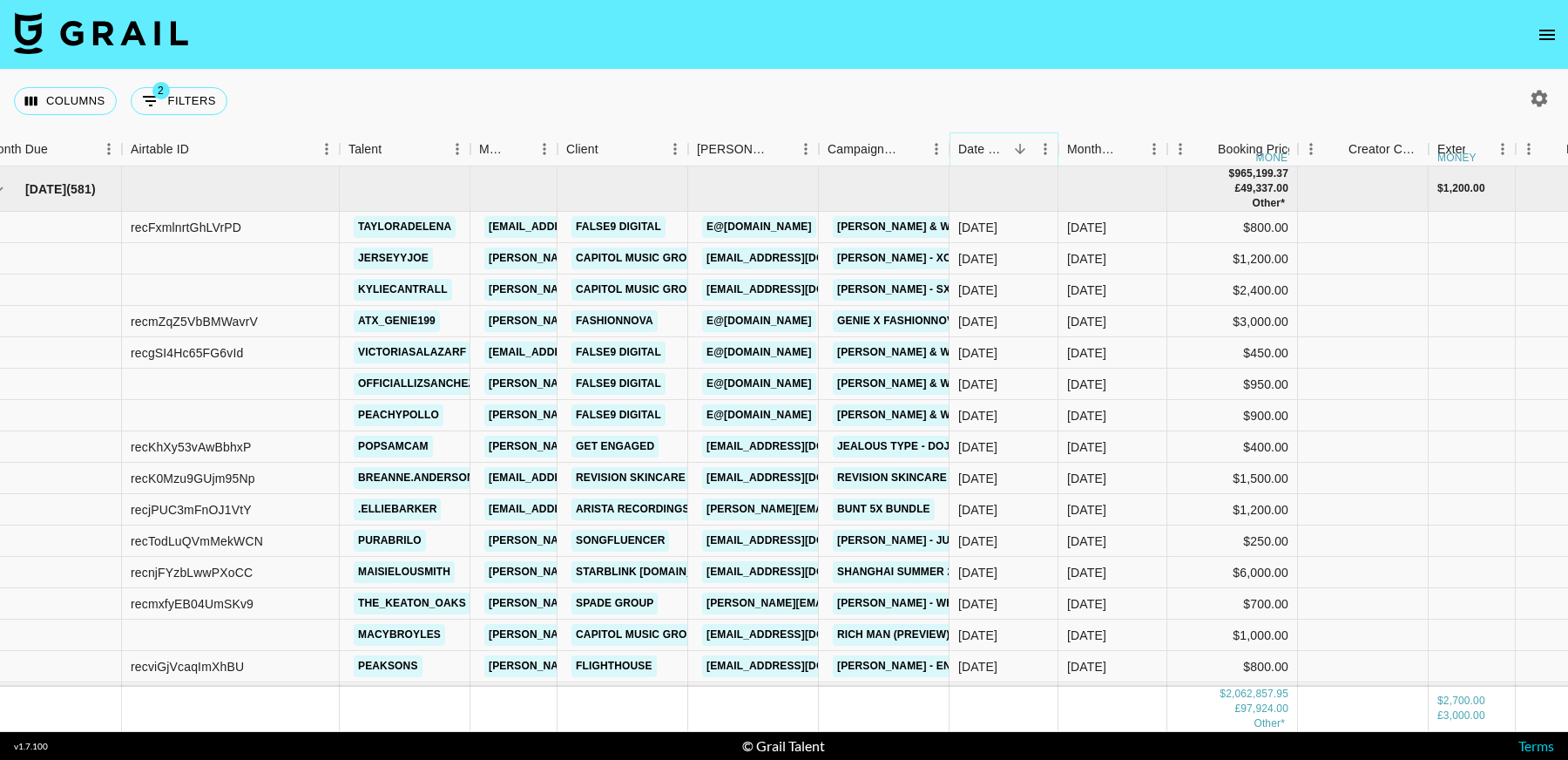
click at [1008, 145] on button "Sort" at bounding box center [1020, 149] width 25 height 25
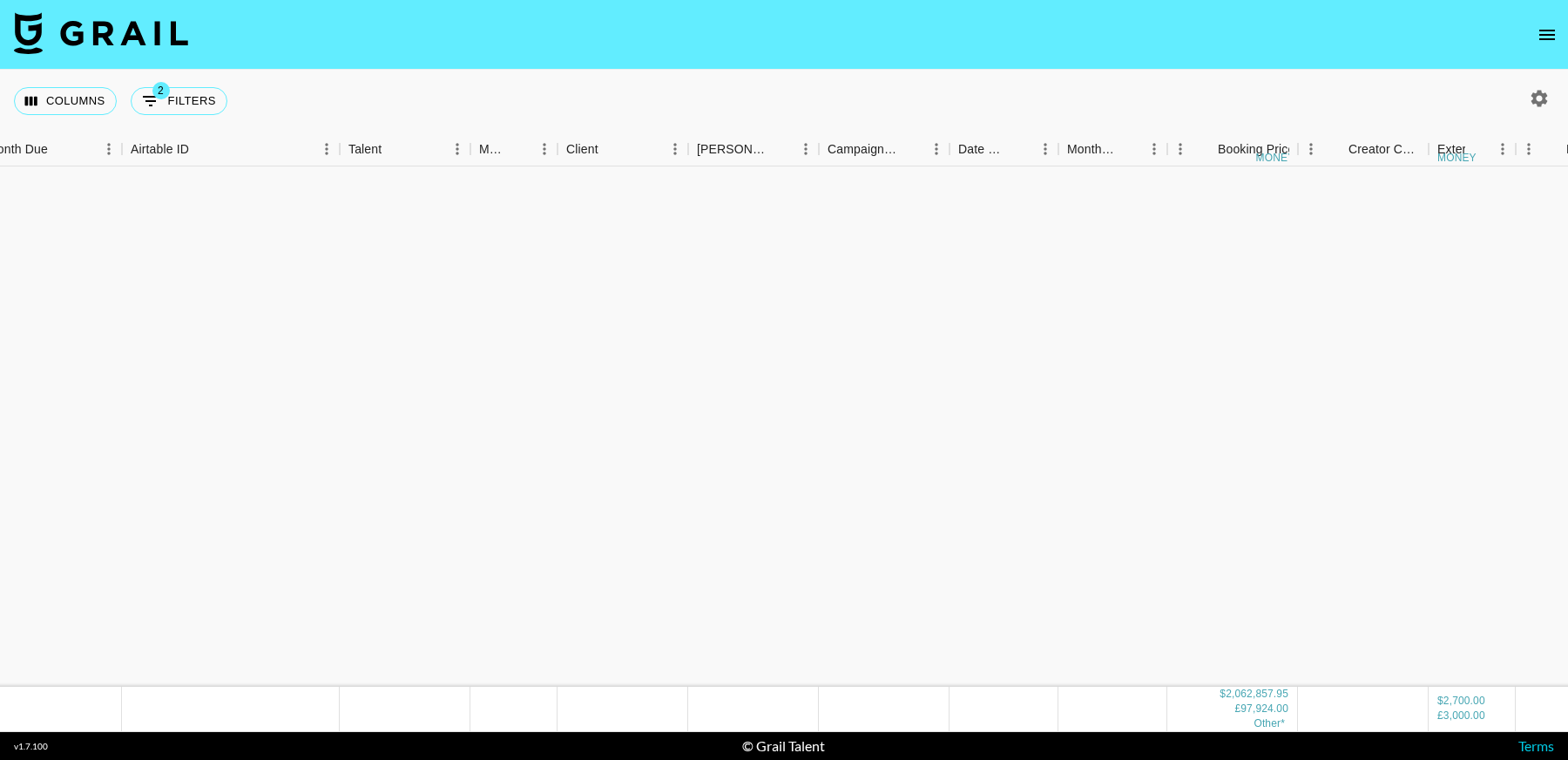
scroll to position [13428, 22]
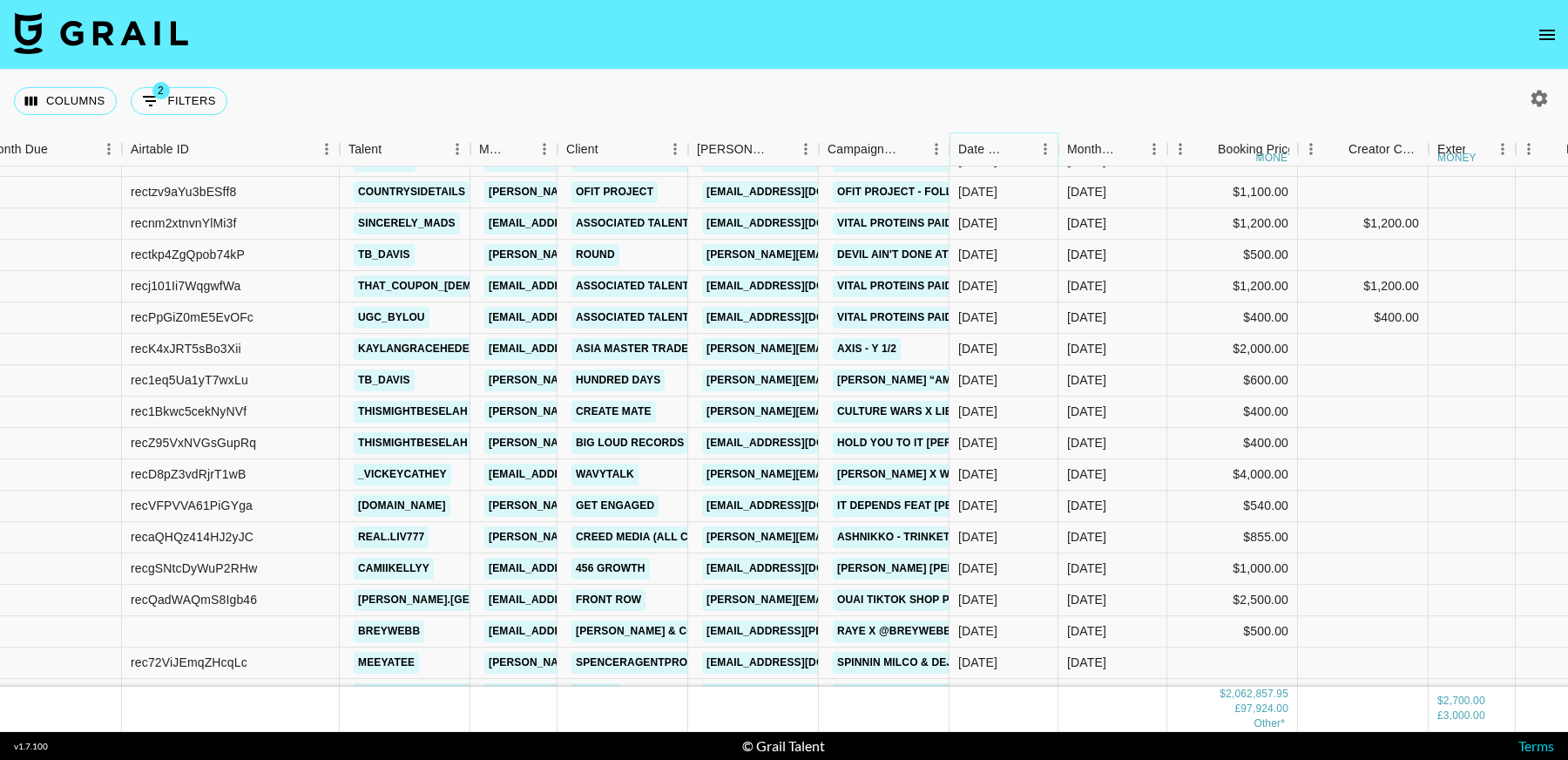
click at [1016, 150] on icon "Sort" at bounding box center [1019, 148] width 15 height 15
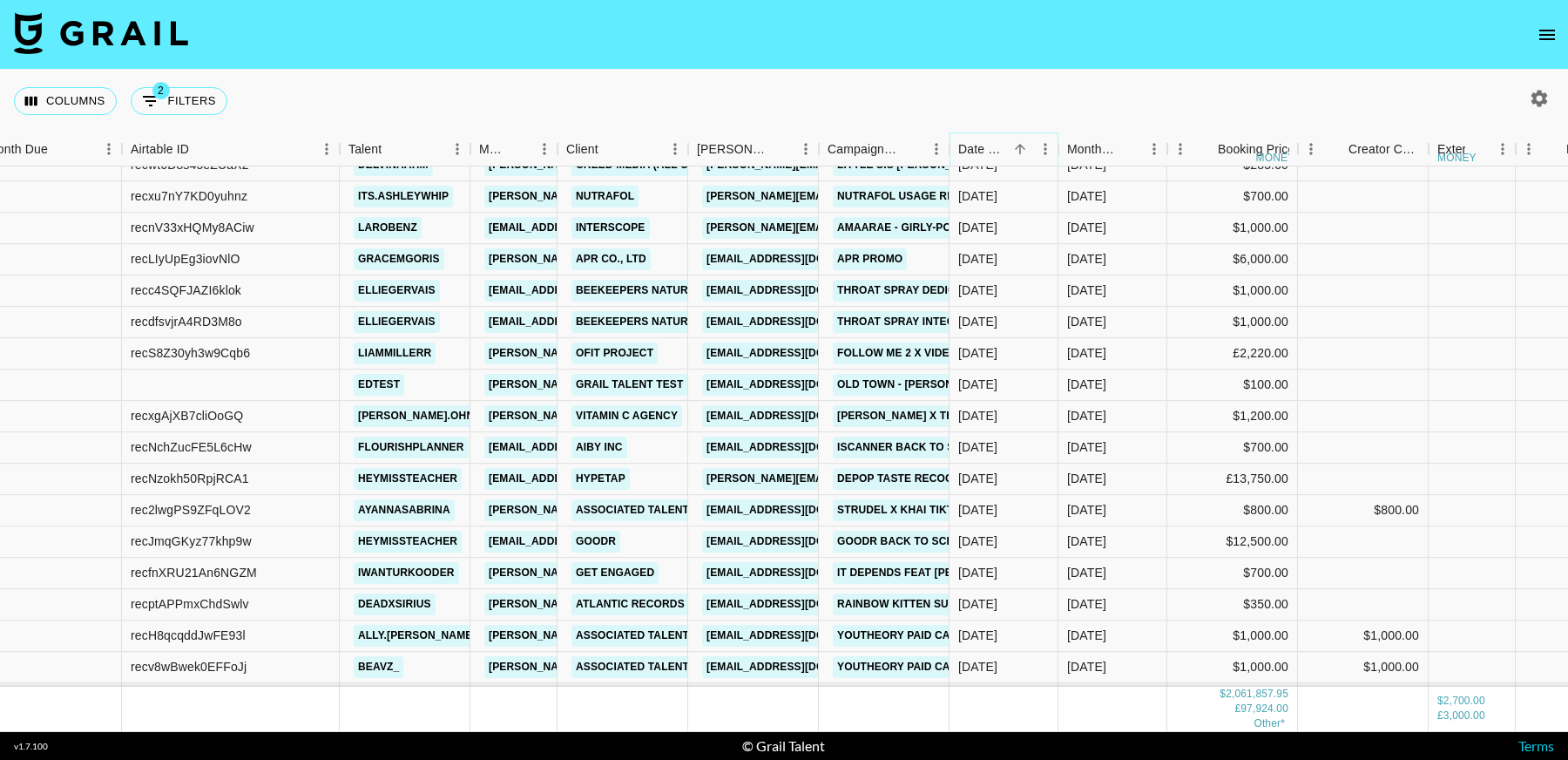
scroll to position [14932, 22]
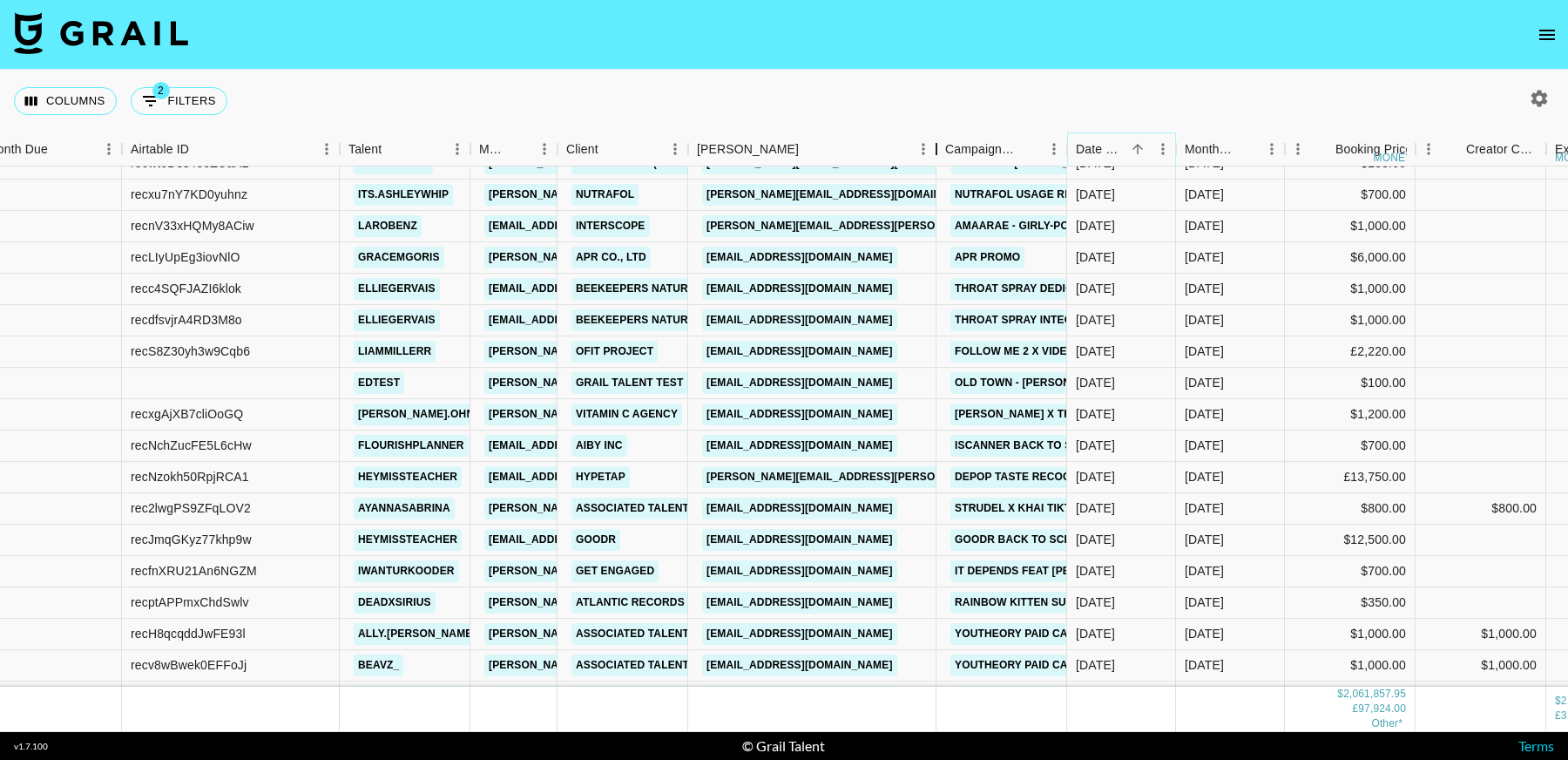
drag, startPoint x: 1042, startPoint y: 150, endPoint x: 939, endPoint y: 164, distance: 103.9
click at [939, 164] on div "Booker" at bounding box center [937, 149] width 21 height 34
click at [846, 475] on link "lydia.massarella@hypetap.com" at bounding box center [888, 477] width 374 height 22
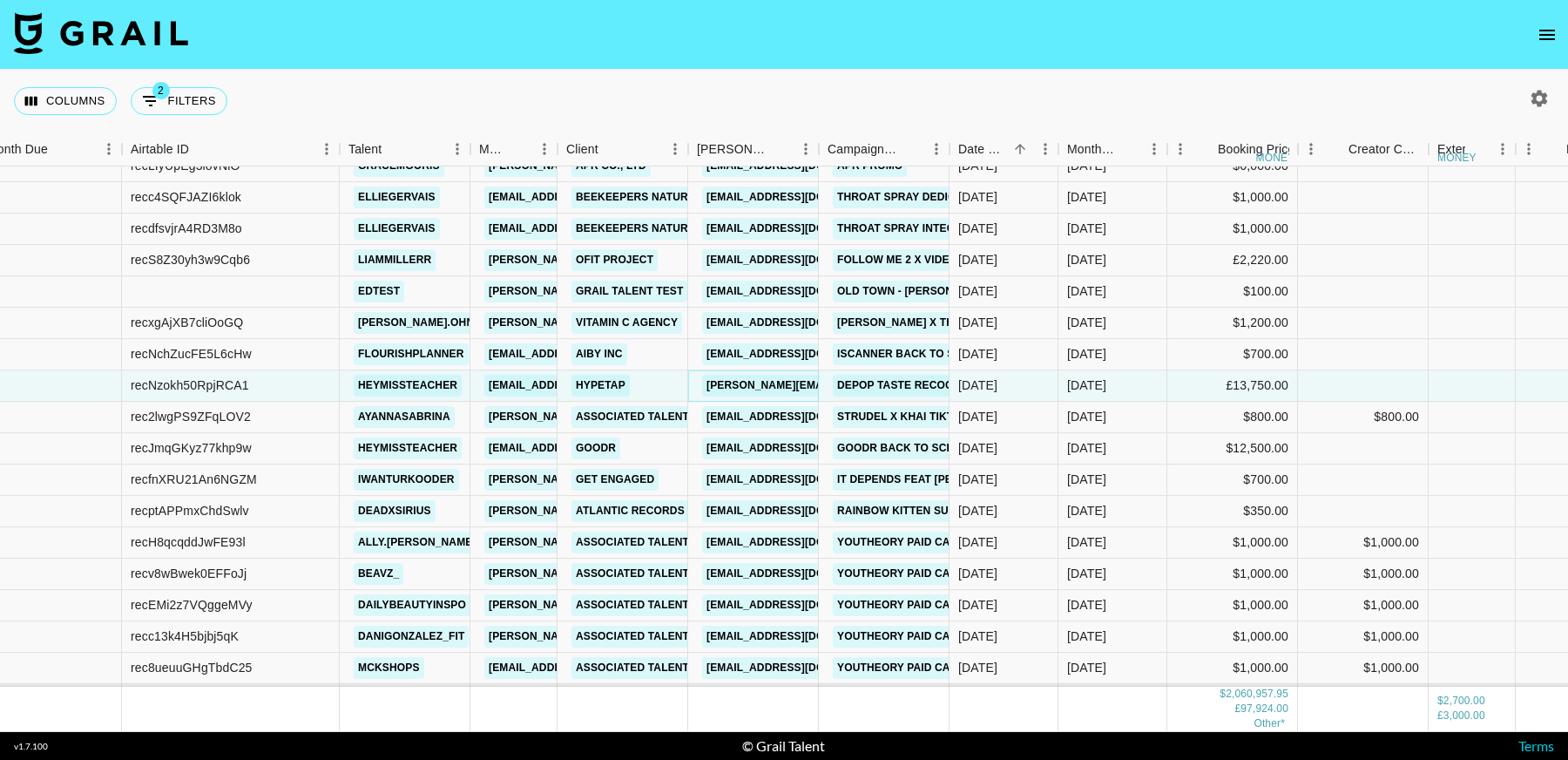
scroll to position [15095, 22]
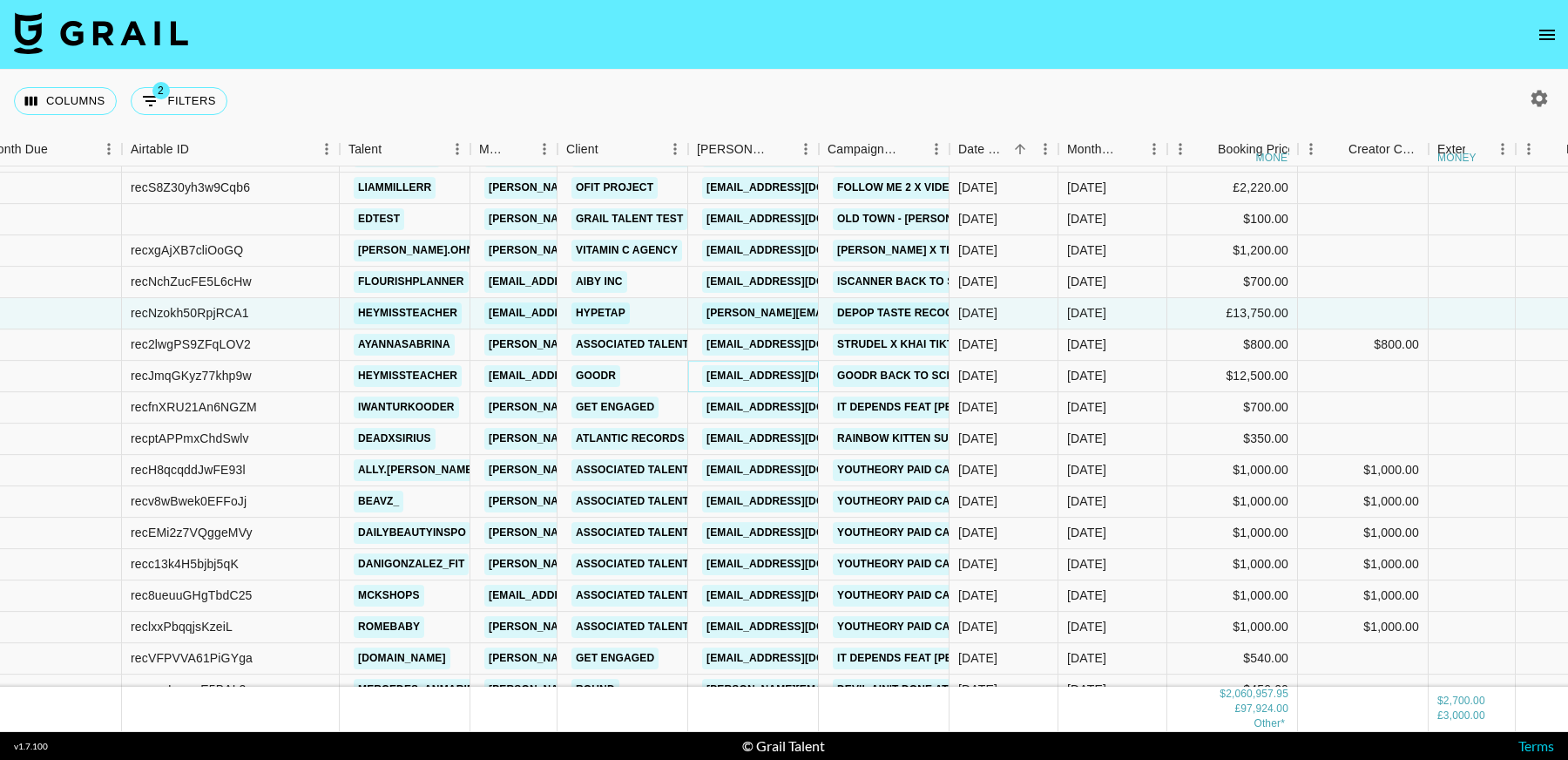
click at [772, 379] on link "influencers@goodr.com" at bounding box center [799, 376] width 195 height 22
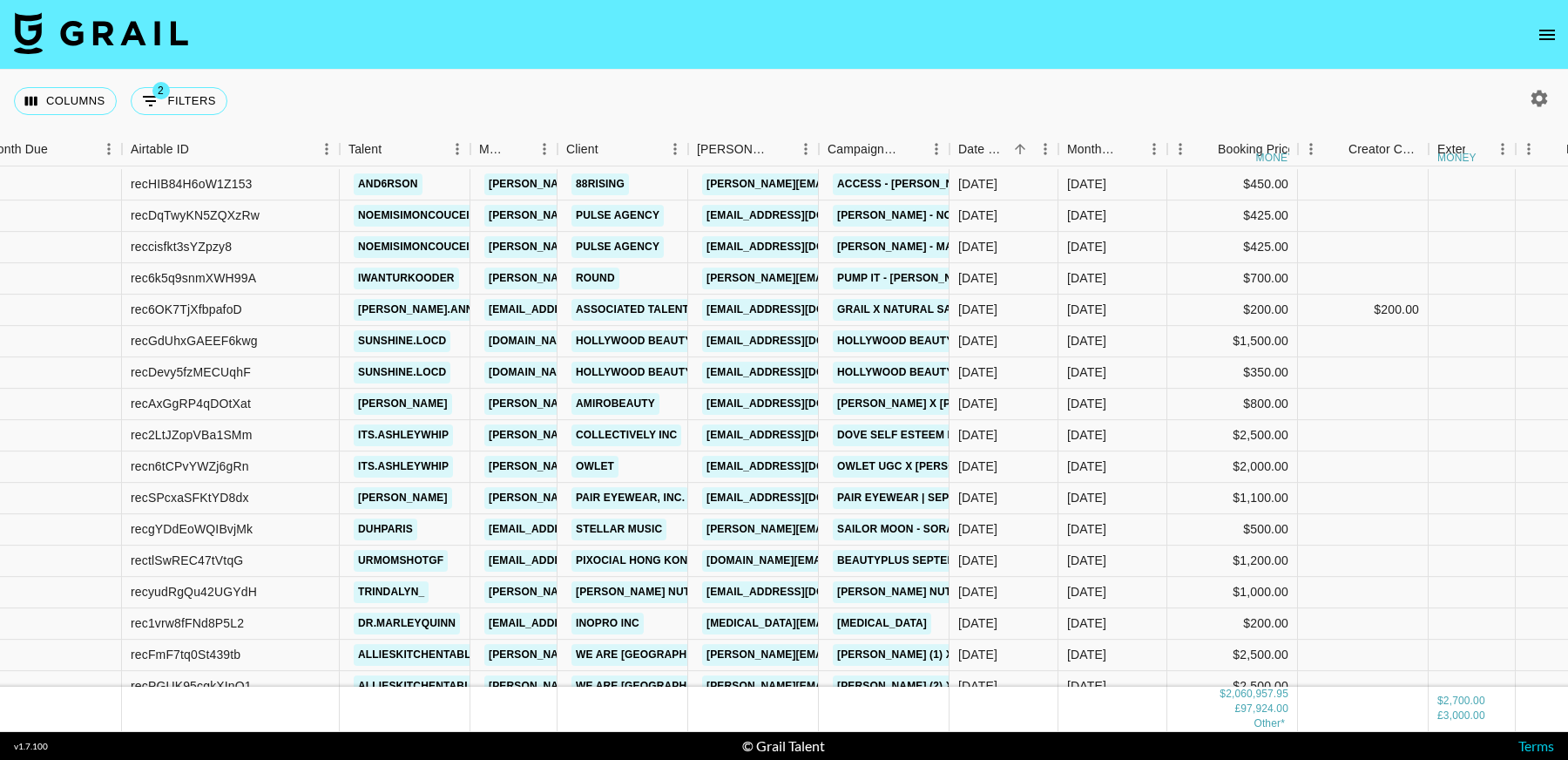
scroll to position [16457, 22]
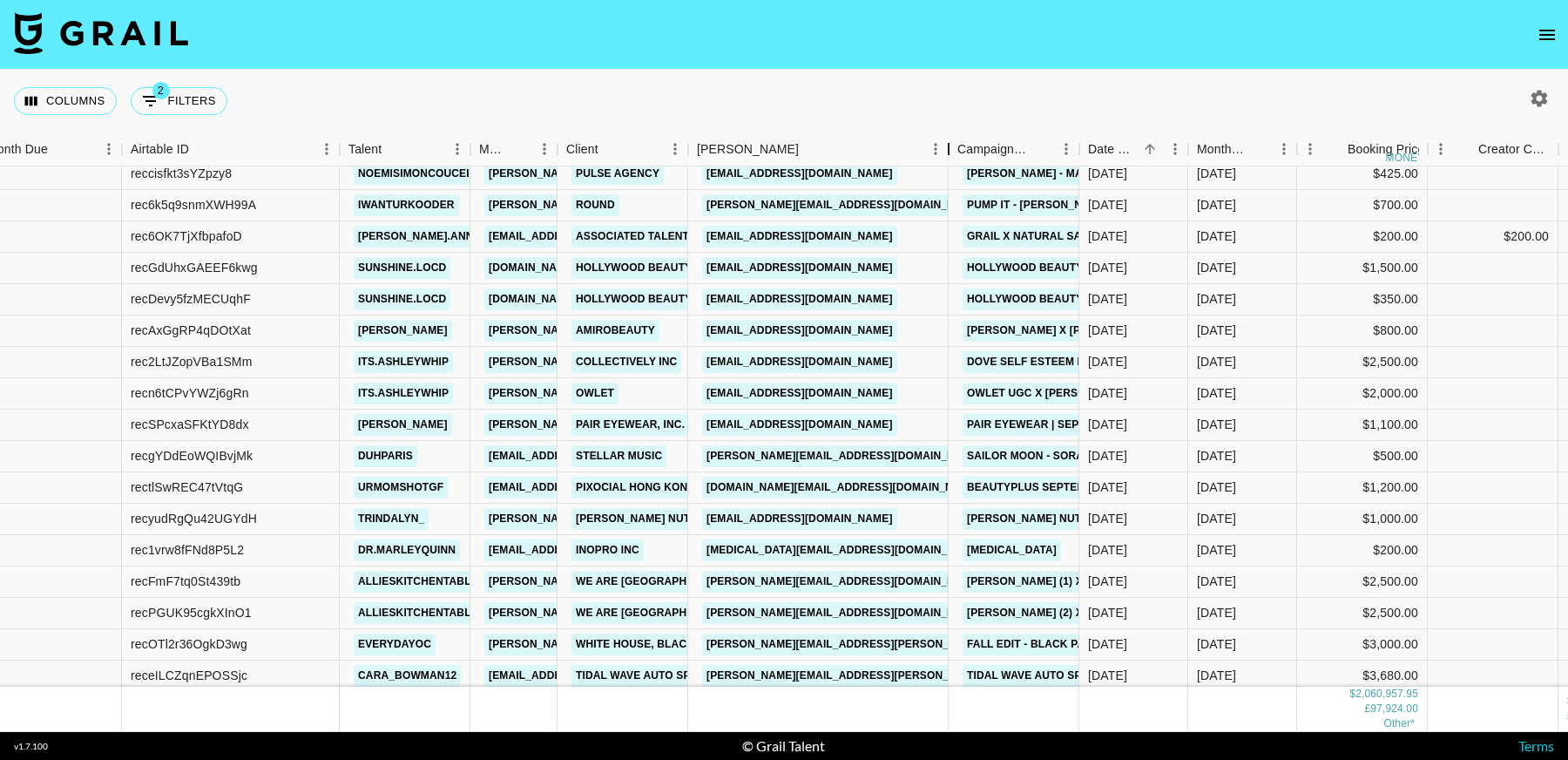
drag, startPoint x: 817, startPoint y: 153, endPoint x: 947, endPoint y: 169, distance: 131.0
click at [947, 169] on div "Month Due Airtable ID Talent Manager Client Booker Campaign (Type) Date Created…" at bounding box center [784, 432] width 1568 height 599
click at [842, 398] on link "vmackey@owletcare.com" at bounding box center [799, 393] width 195 height 22
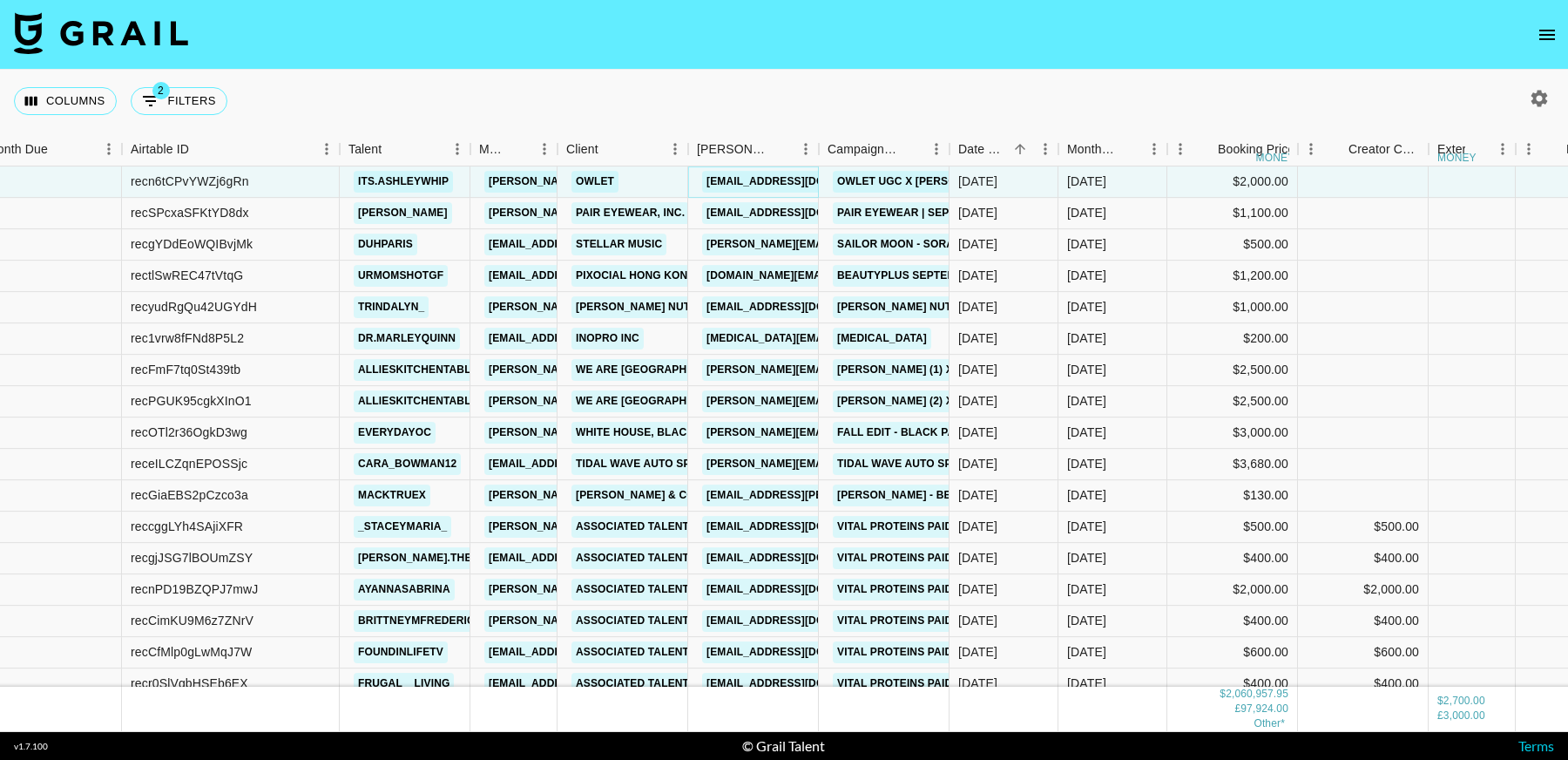
scroll to position [16671, 22]
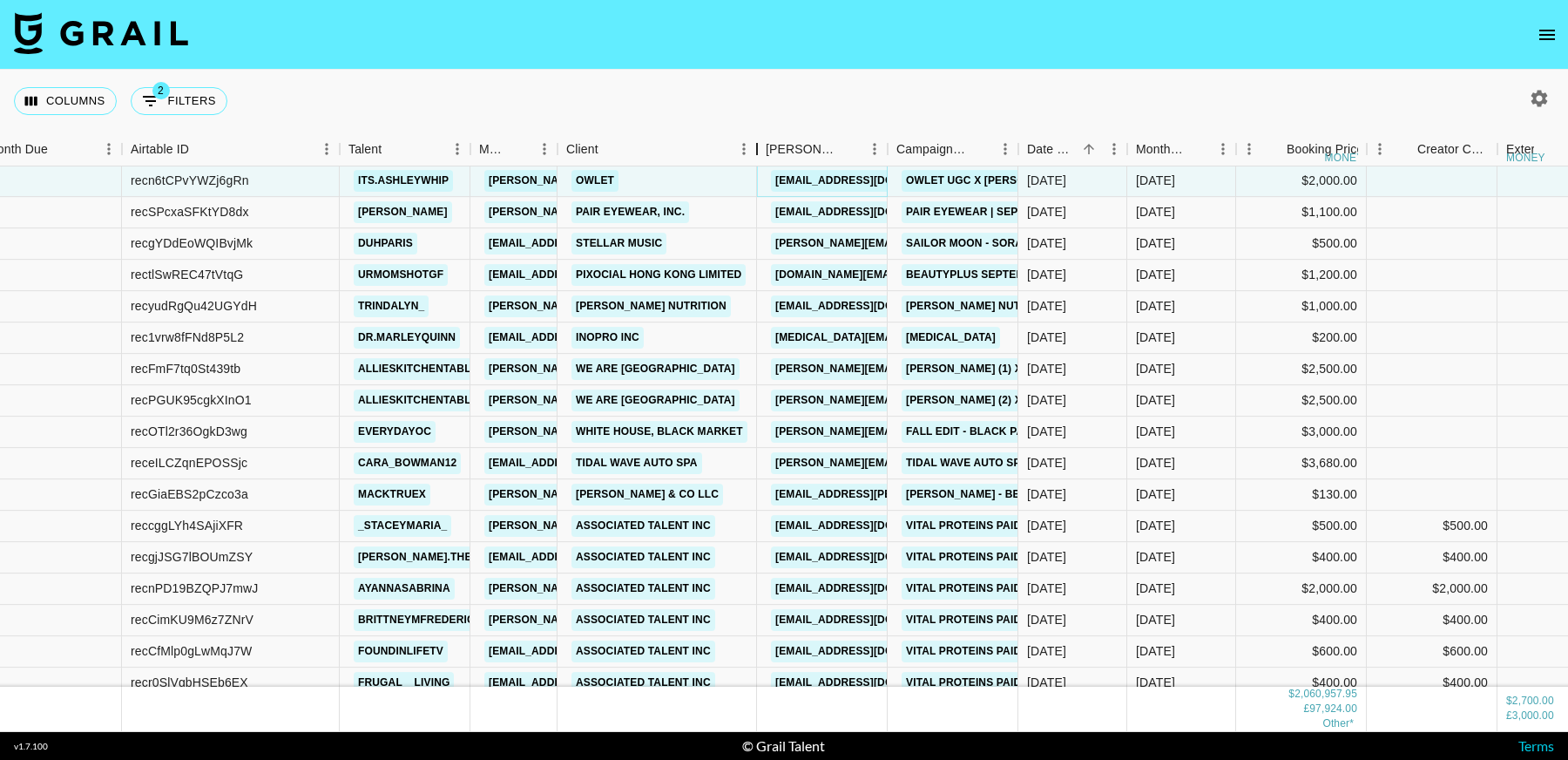
drag, startPoint x: 685, startPoint y: 148, endPoint x: 752, endPoint y: 165, distance: 69.1
click at [752, 165] on div "Client" at bounding box center [757, 149] width 21 height 34
click at [849, 373] on link "chris@wearecakespark.com" at bounding box center [913, 368] width 284 height 22
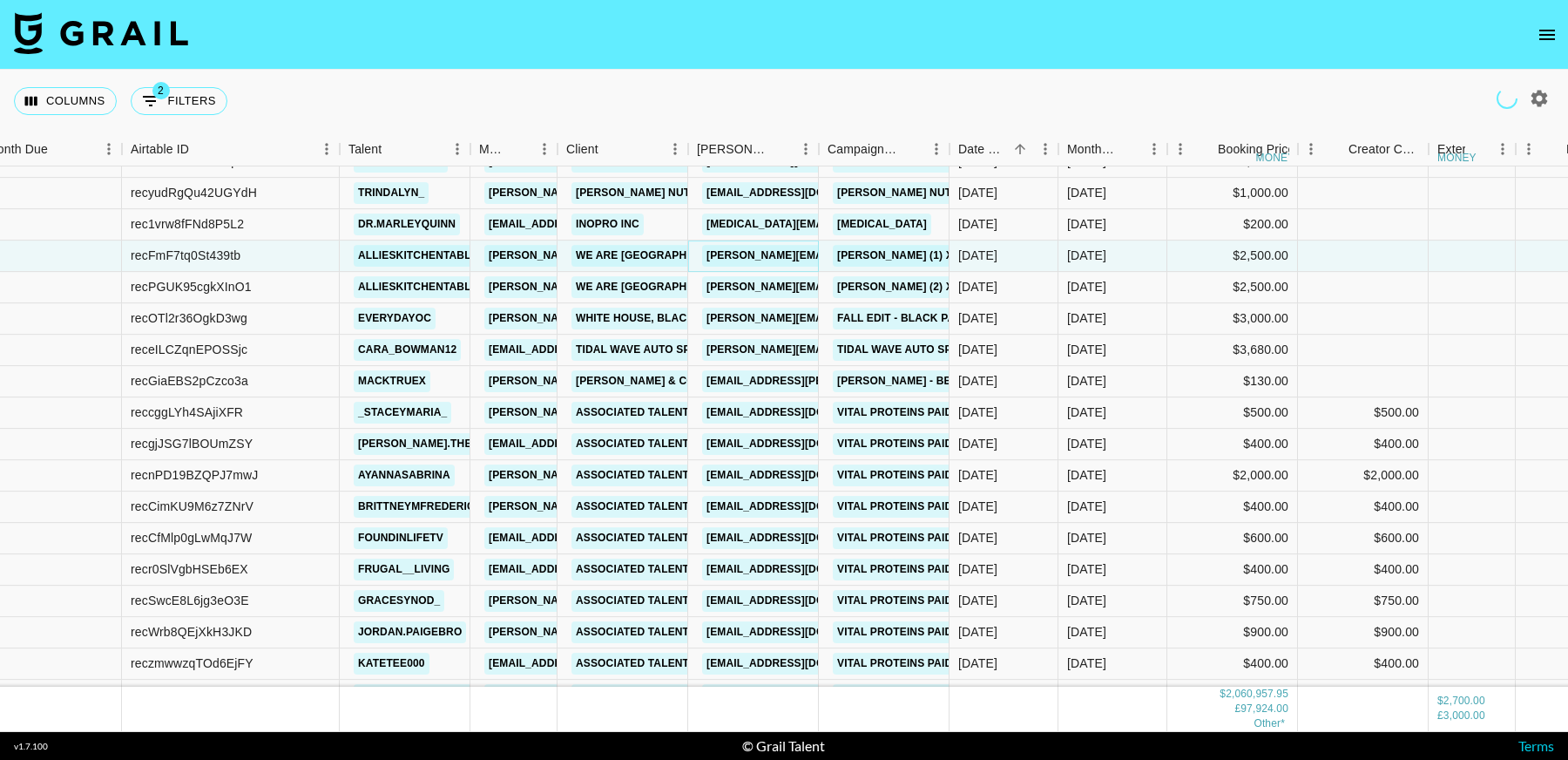
scroll to position [16782, 22]
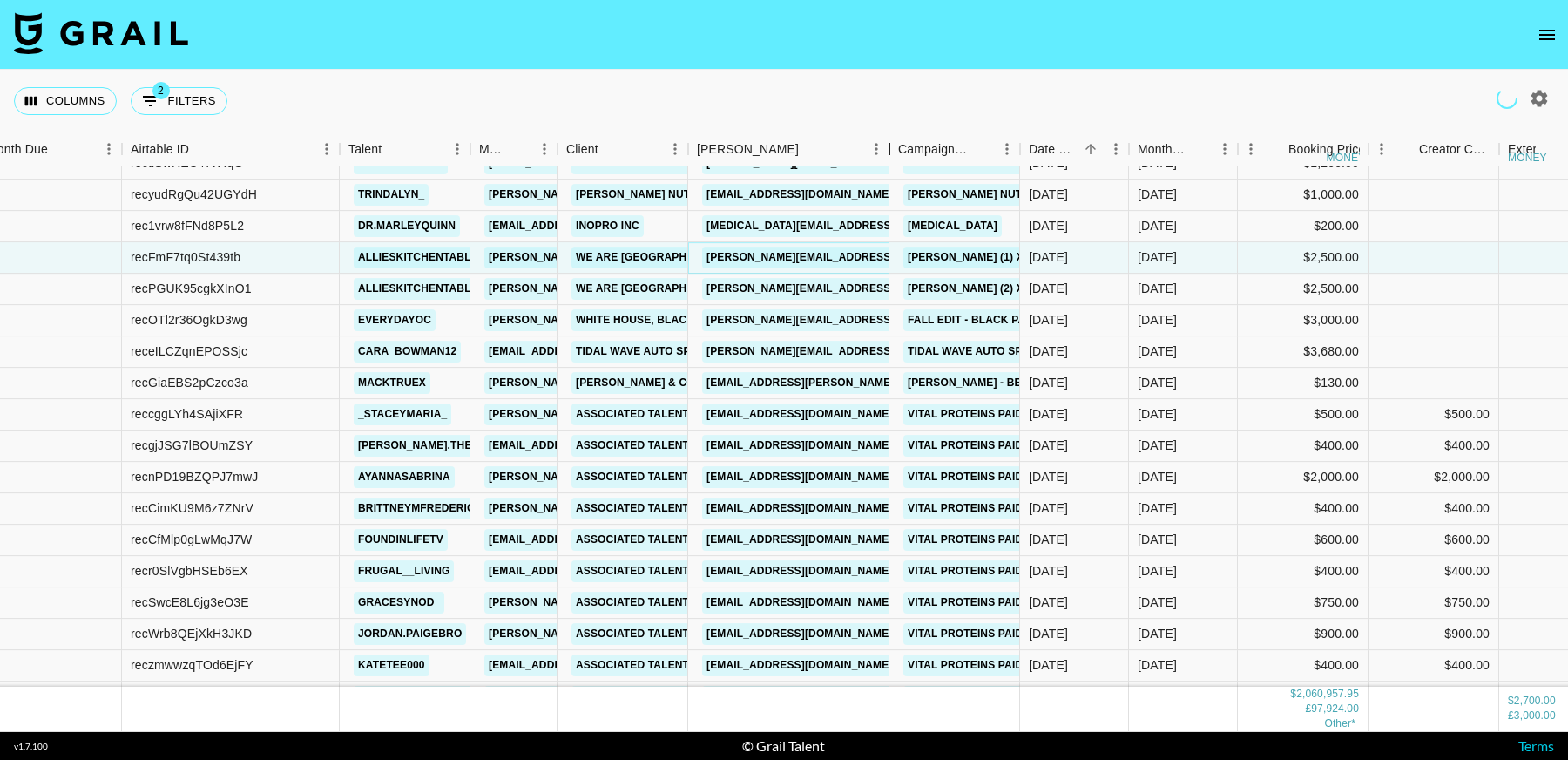
drag, startPoint x: 1040, startPoint y: 153, endPoint x: 888, endPoint y: 168, distance: 152.7
click at [888, 168] on div "Month Due Airtable ID Talent Manager Client Booker Campaign (Type) Date Created…" at bounding box center [784, 432] width 1568 height 599
click at [789, 354] on link "katie.lindsay@twavelead.com" at bounding box center [888, 351] width 374 height 22
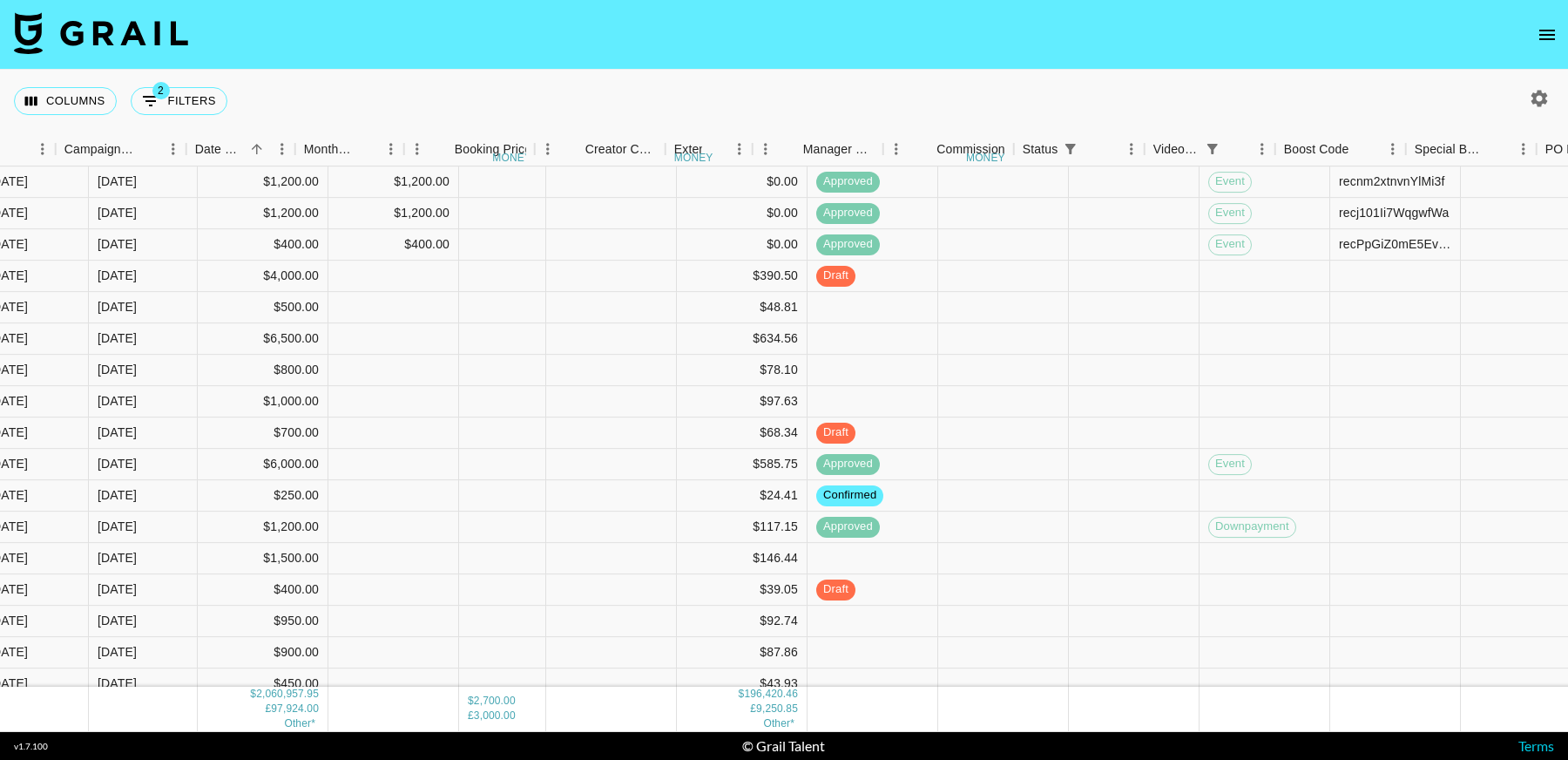
scroll to position [17485, 0]
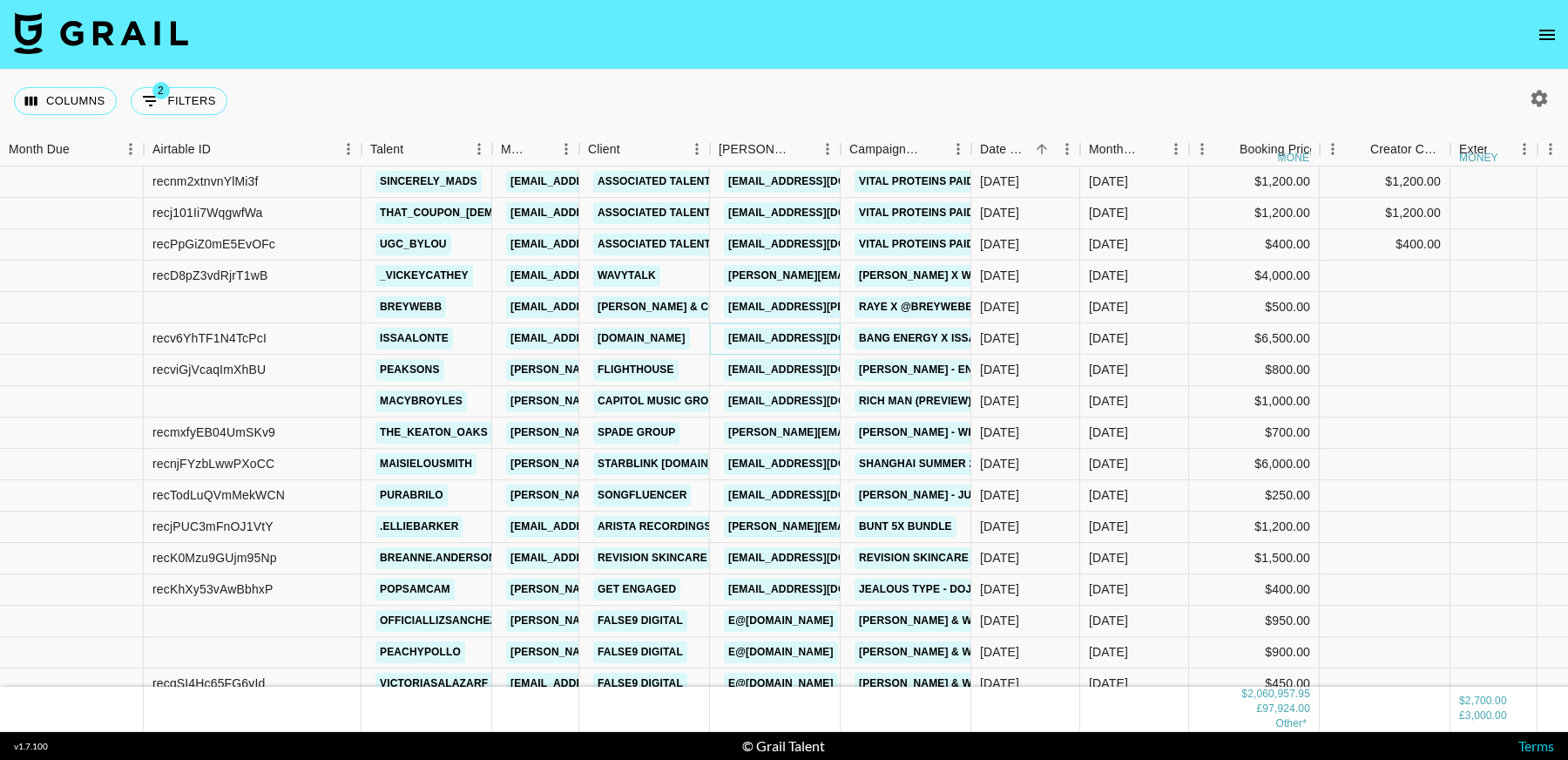
click at [794, 340] on link "JThomas@influential.co" at bounding box center [821, 338] width 195 height 22
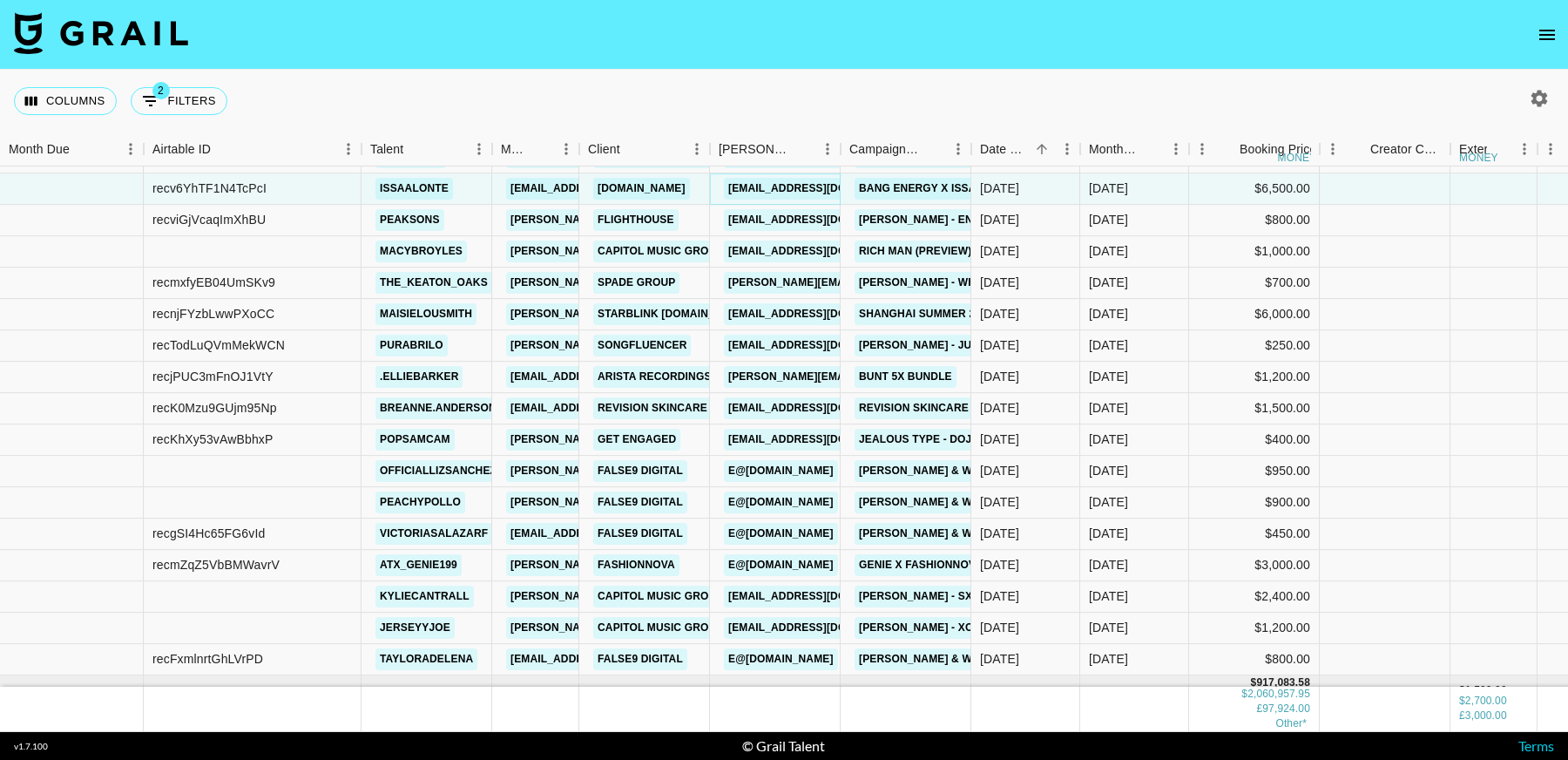
scroll to position [17671, 0]
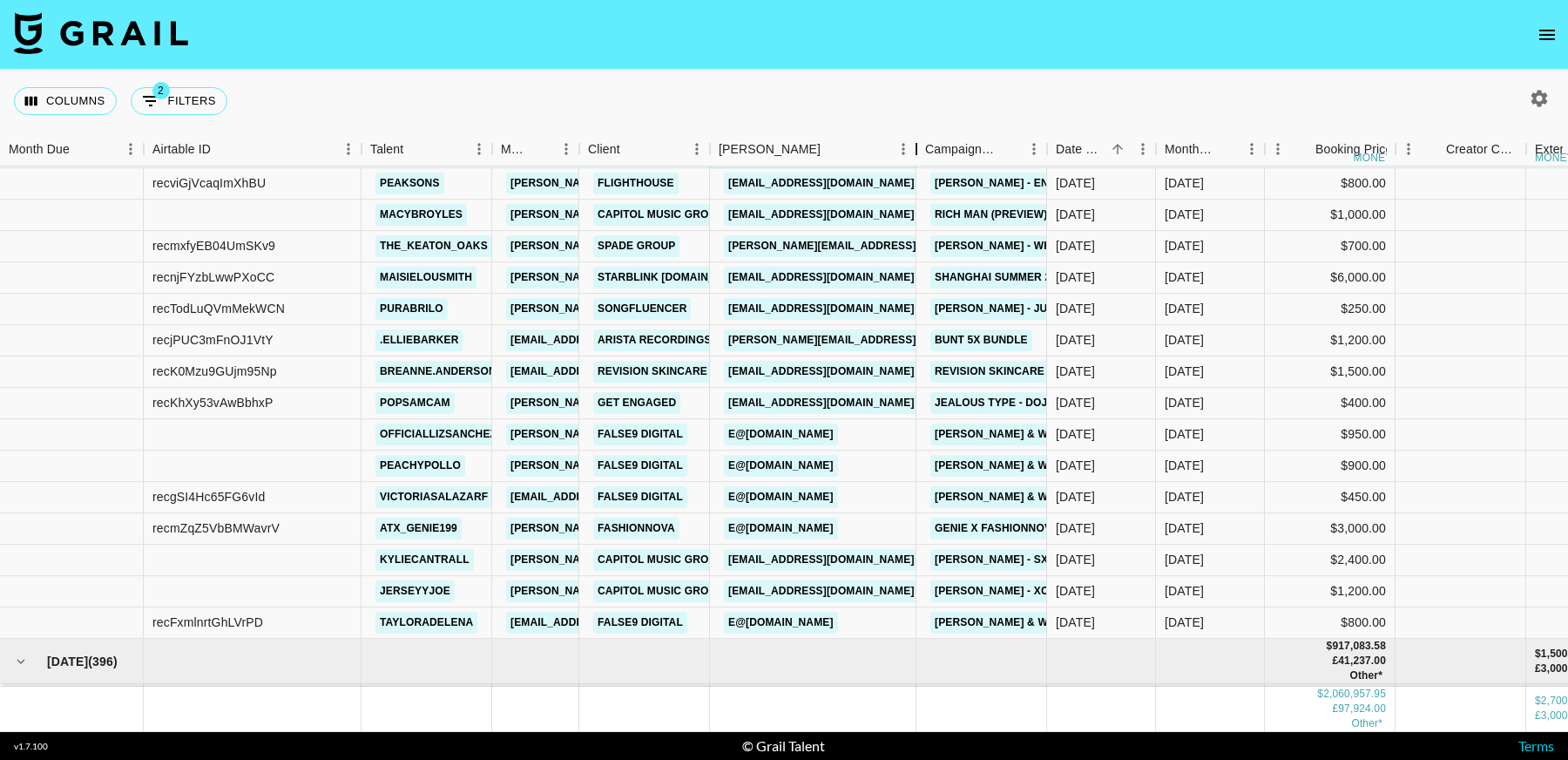
drag, startPoint x: 842, startPoint y: 146, endPoint x: 1042, endPoint y: 383, distance: 310.1
click at [916, 143] on div "Booker" at bounding box center [917, 149] width 21 height 34
click at [850, 369] on link "Keycee.Manibo@mpgllc.com" at bounding box center [821, 371] width 195 height 22
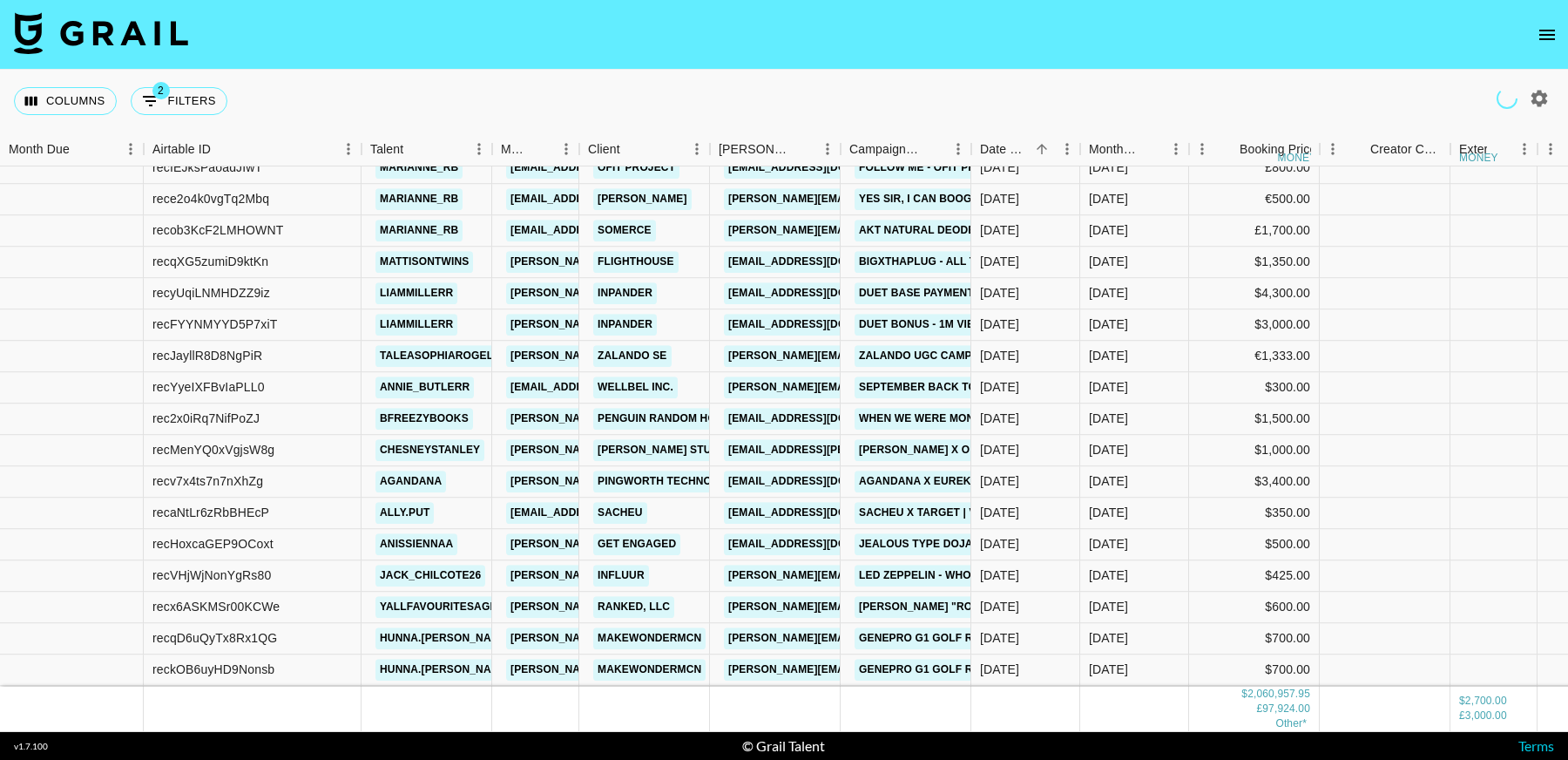
scroll to position [27978, 0]
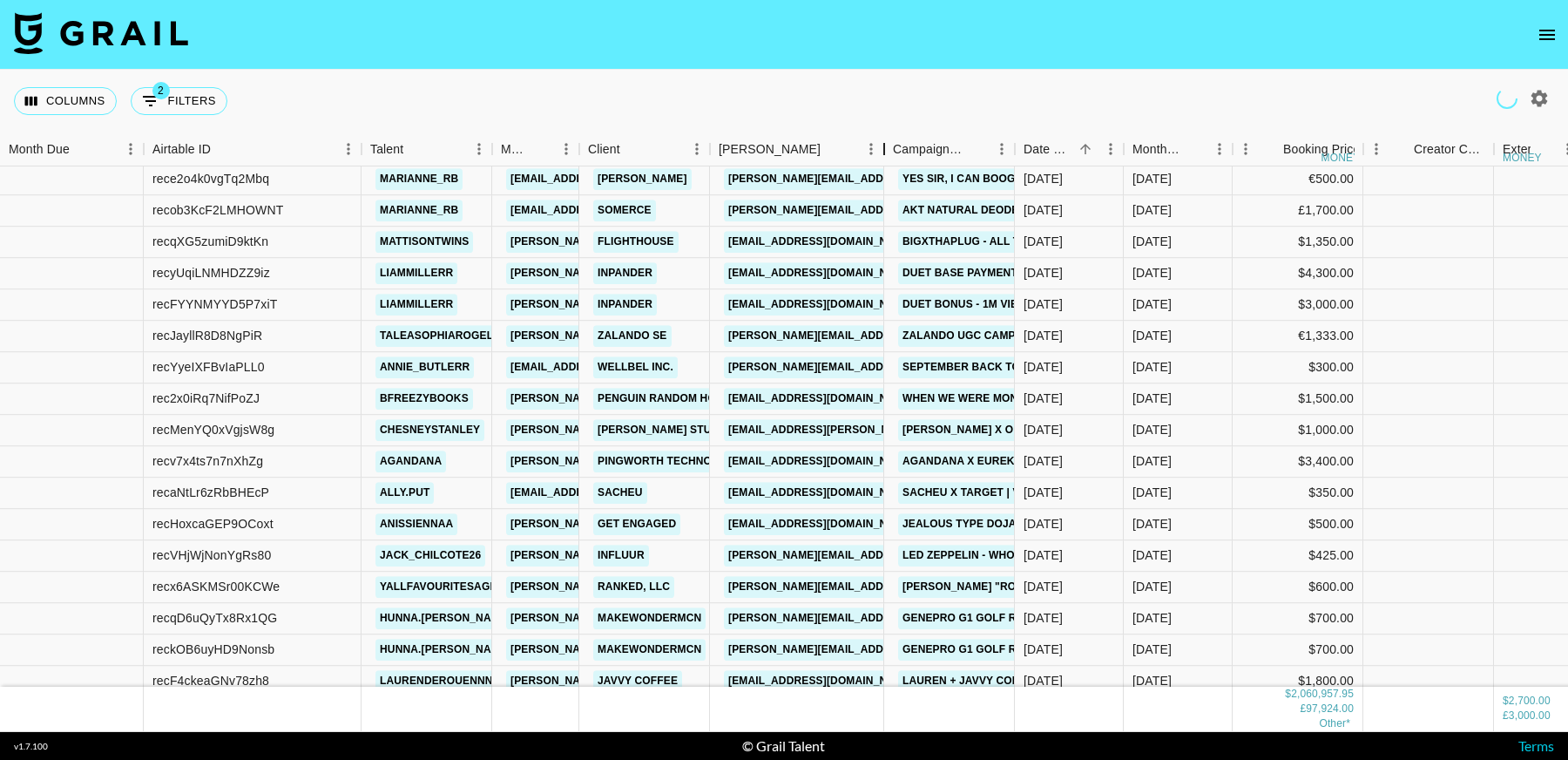
drag, startPoint x: 890, startPoint y: 150, endPoint x: 894, endPoint y: 390, distance: 240.0
click at [864, 166] on div "Month Due Airtable ID Talent Manager Client Booker Campaign (Type) Date Created…" at bounding box center [784, 432] width 1568 height 599
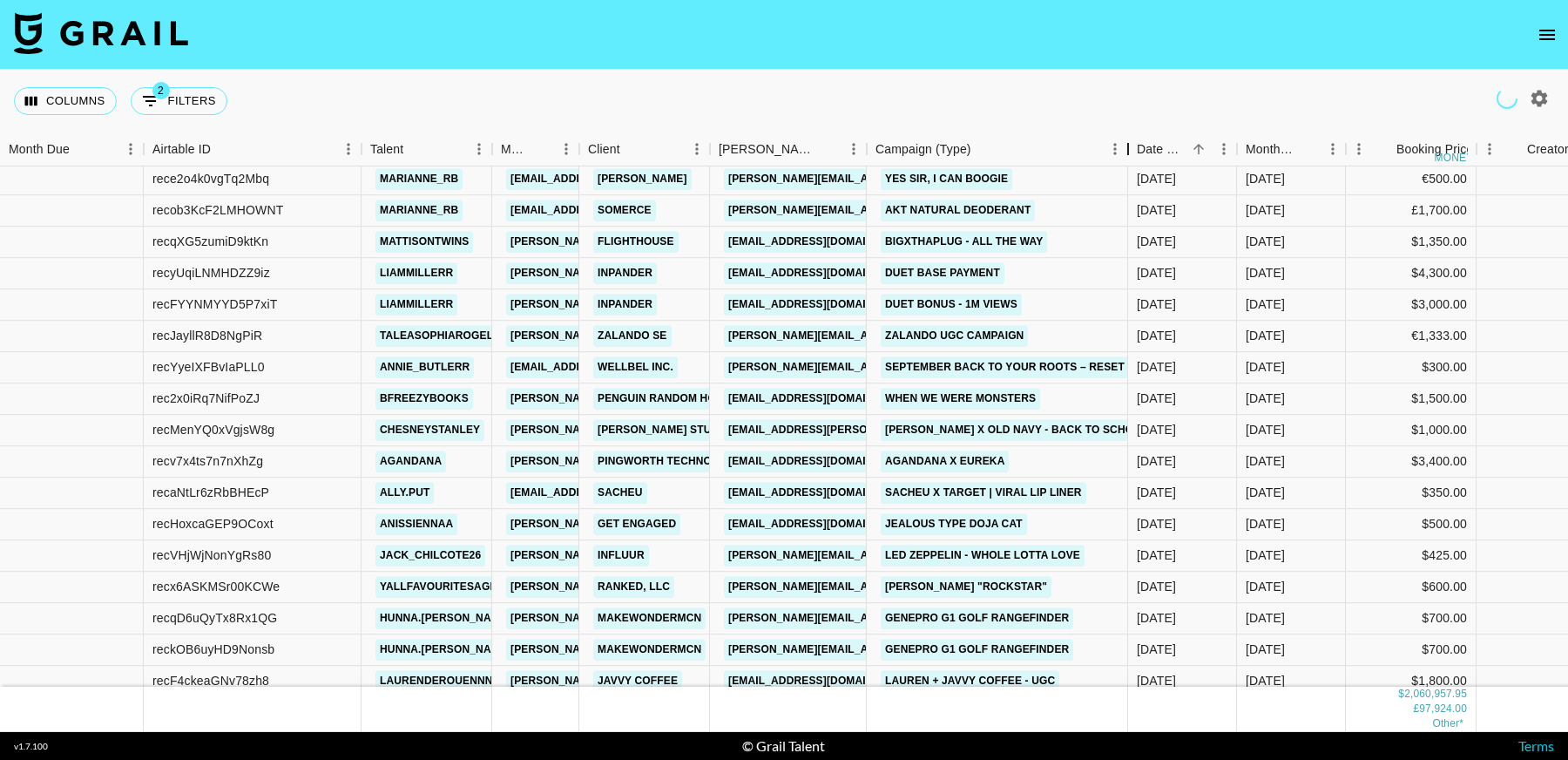
drag, startPoint x: 1032, startPoint y: 152, endPoint x: 924, endPoint y: 524, distance: 387.4
click at [1117, 155] on div "Campaign (Type)" at bounding box center [1128, 149] width 21 height 34
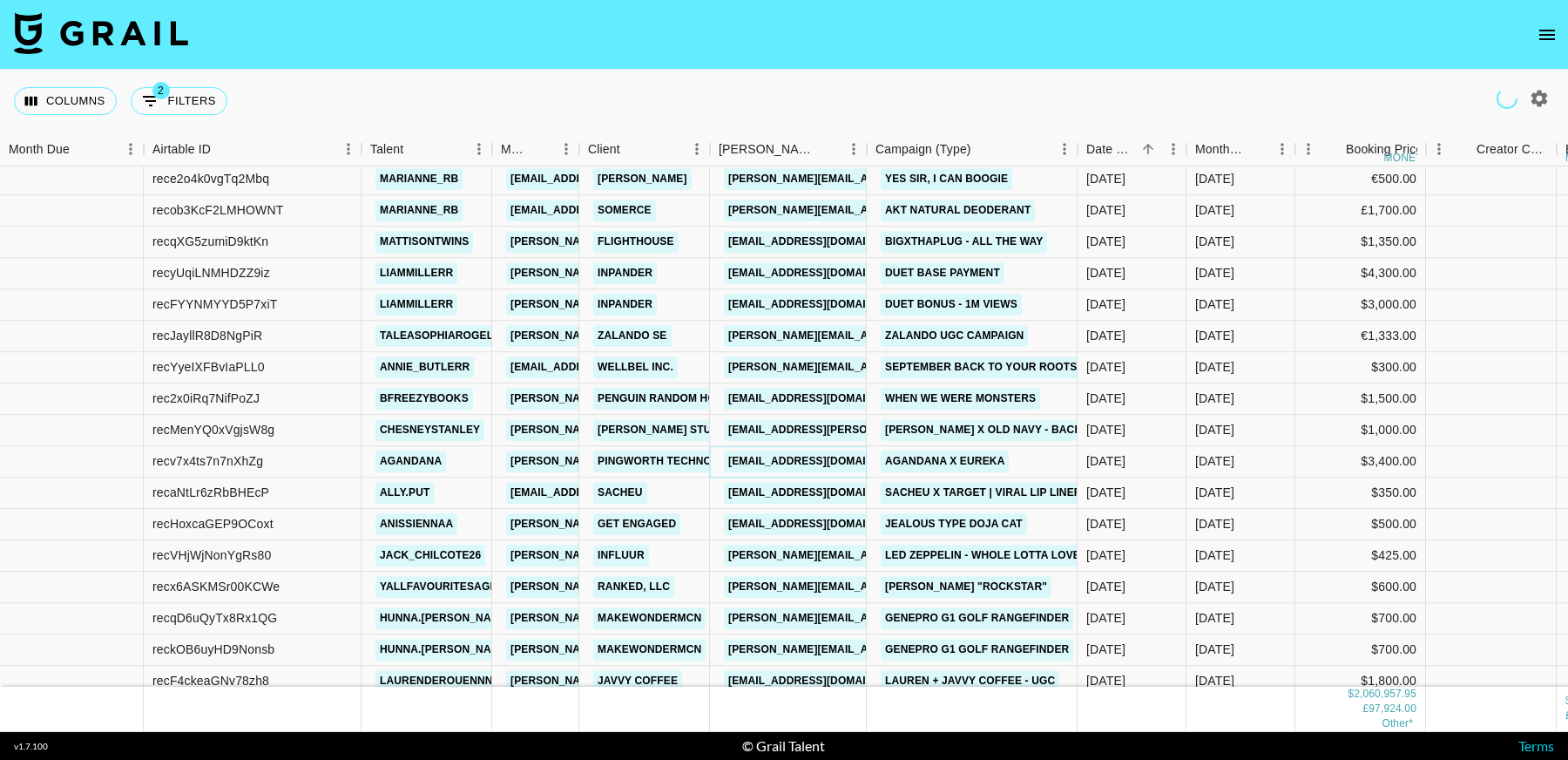
click at [806, 463] on link "kiki.creatorpartner@pingworth.com" at bounding box center [821, 461] width 195 height 22
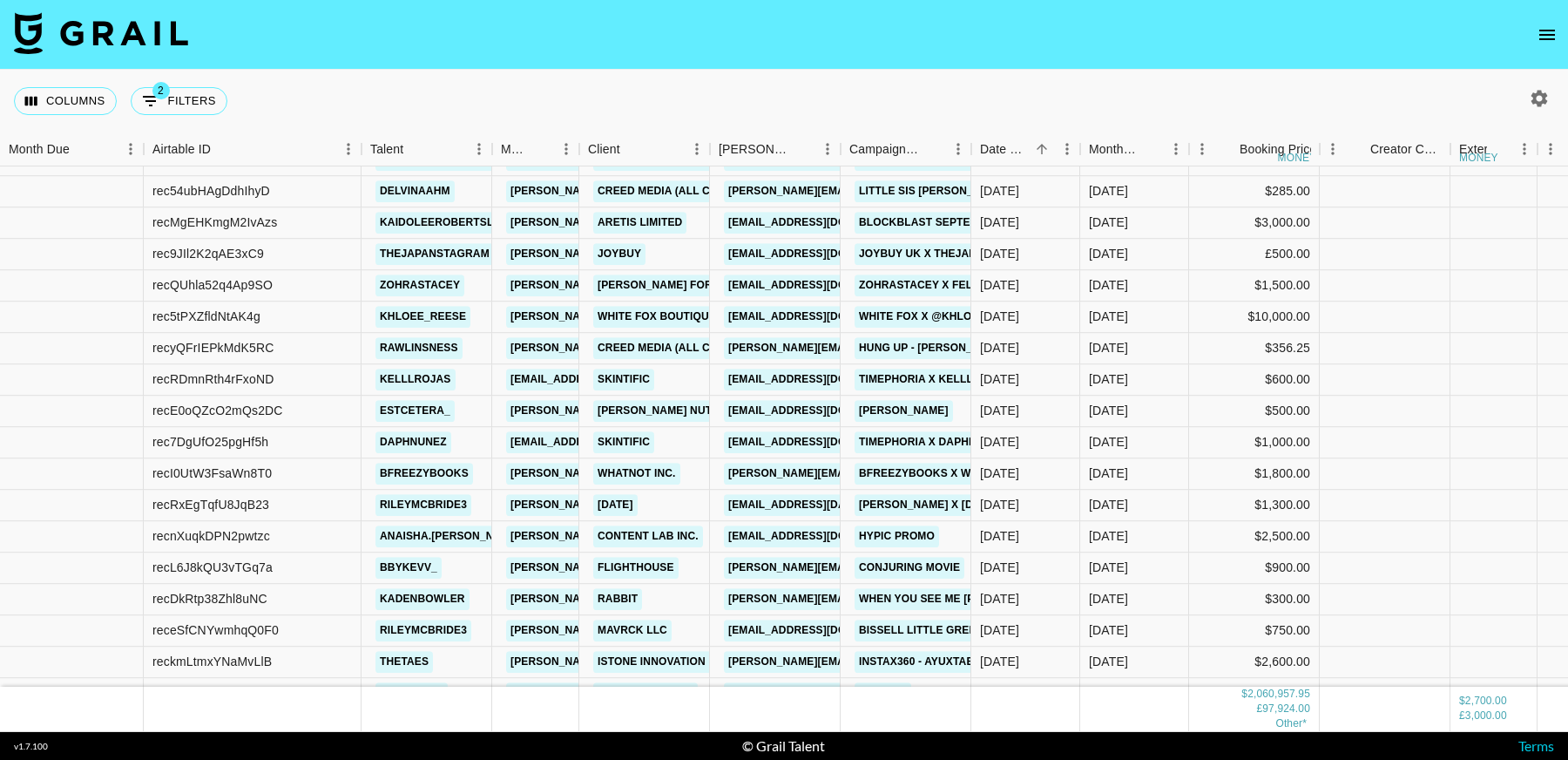
scroll to position [28726, 0]
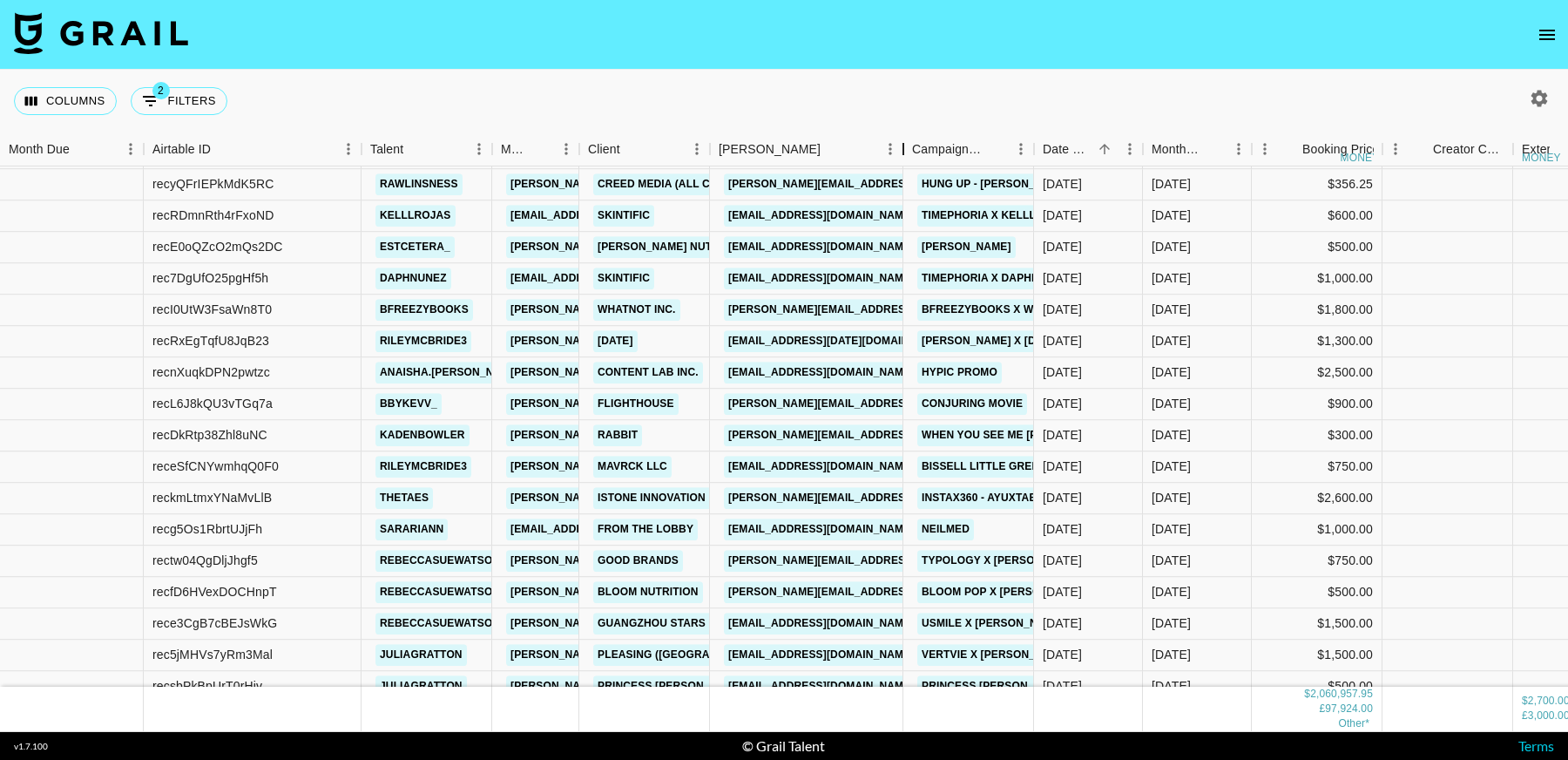
drag, startPoint x: 836, startPoint y: 150, endPoint x: 899, endPoint y: 157, distance: 63.4
click at [899, 157] on div "Booker" at bounding box center [903, 149] width 21 height 34
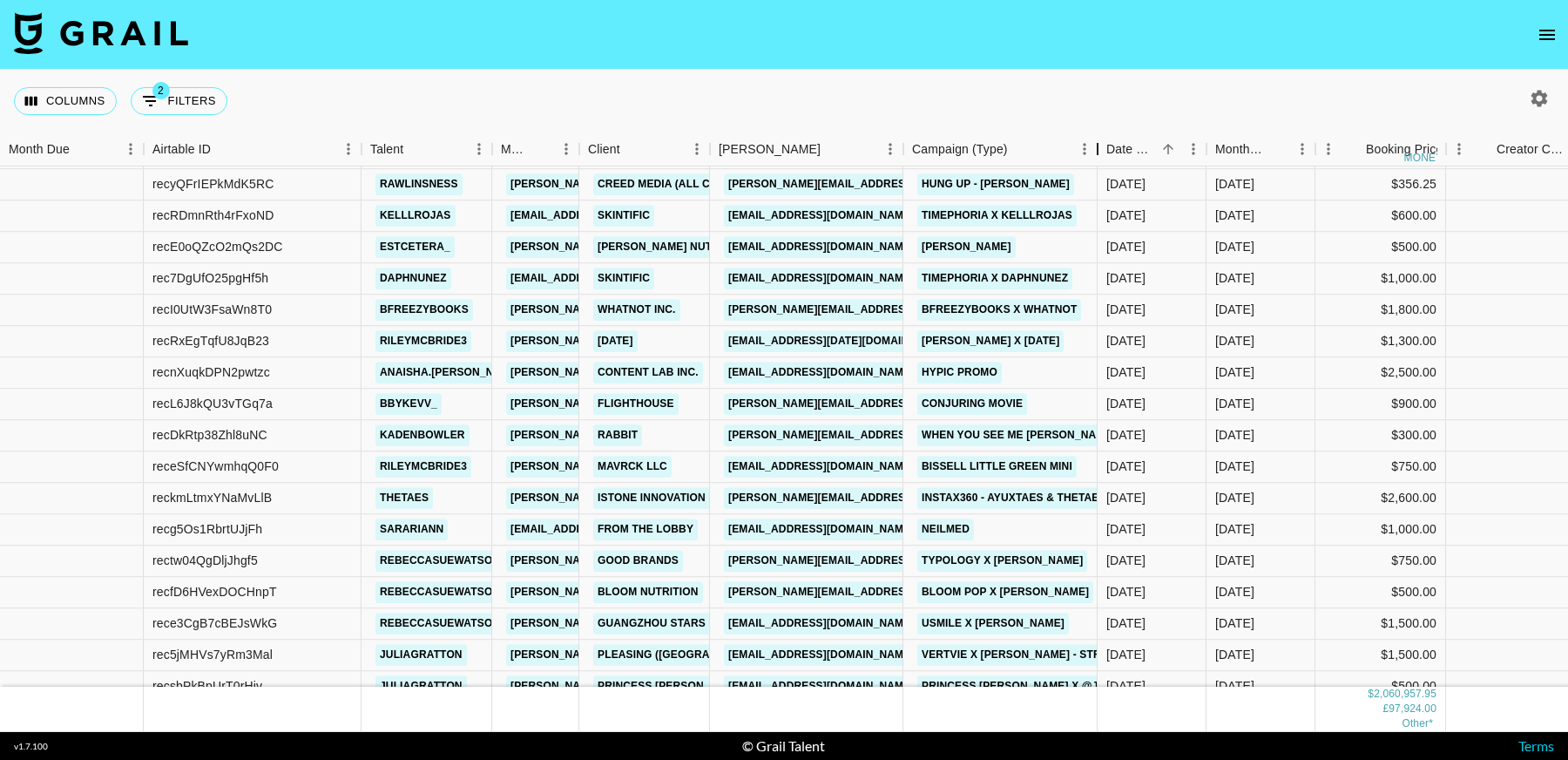
drag, startPoint x: 1033, startPoint y: 150, endPoint x: 1096, endPoint y: 162, distance: 64.1
click at [1096, 162] on div "Campaign (Type)" at bounding box center [1097, 149] width 21 height 34
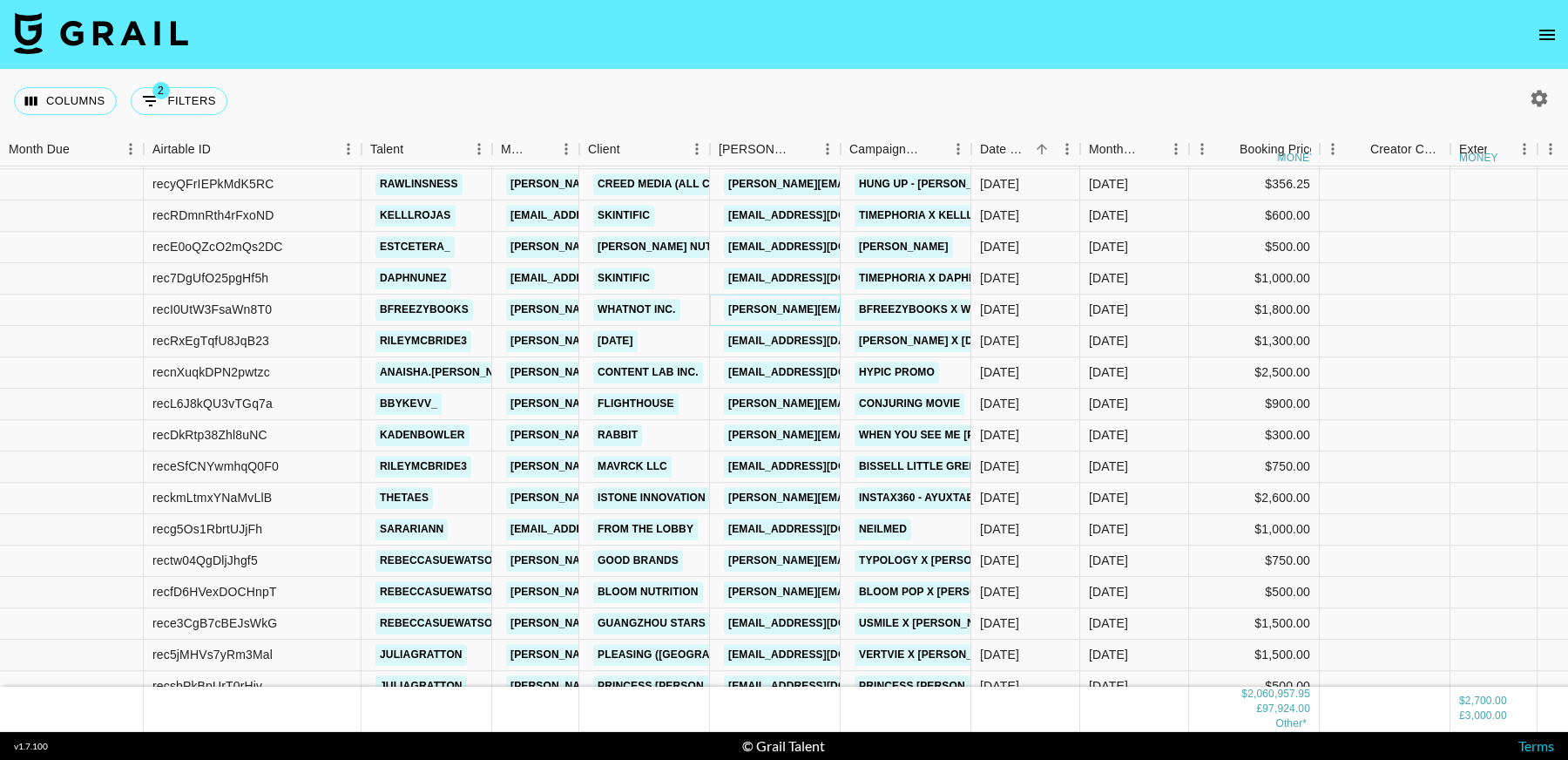
click at [781, 313] on link "maggie.moulton@orcashop.co" at bounding box center [910, 309] width 374 height 22
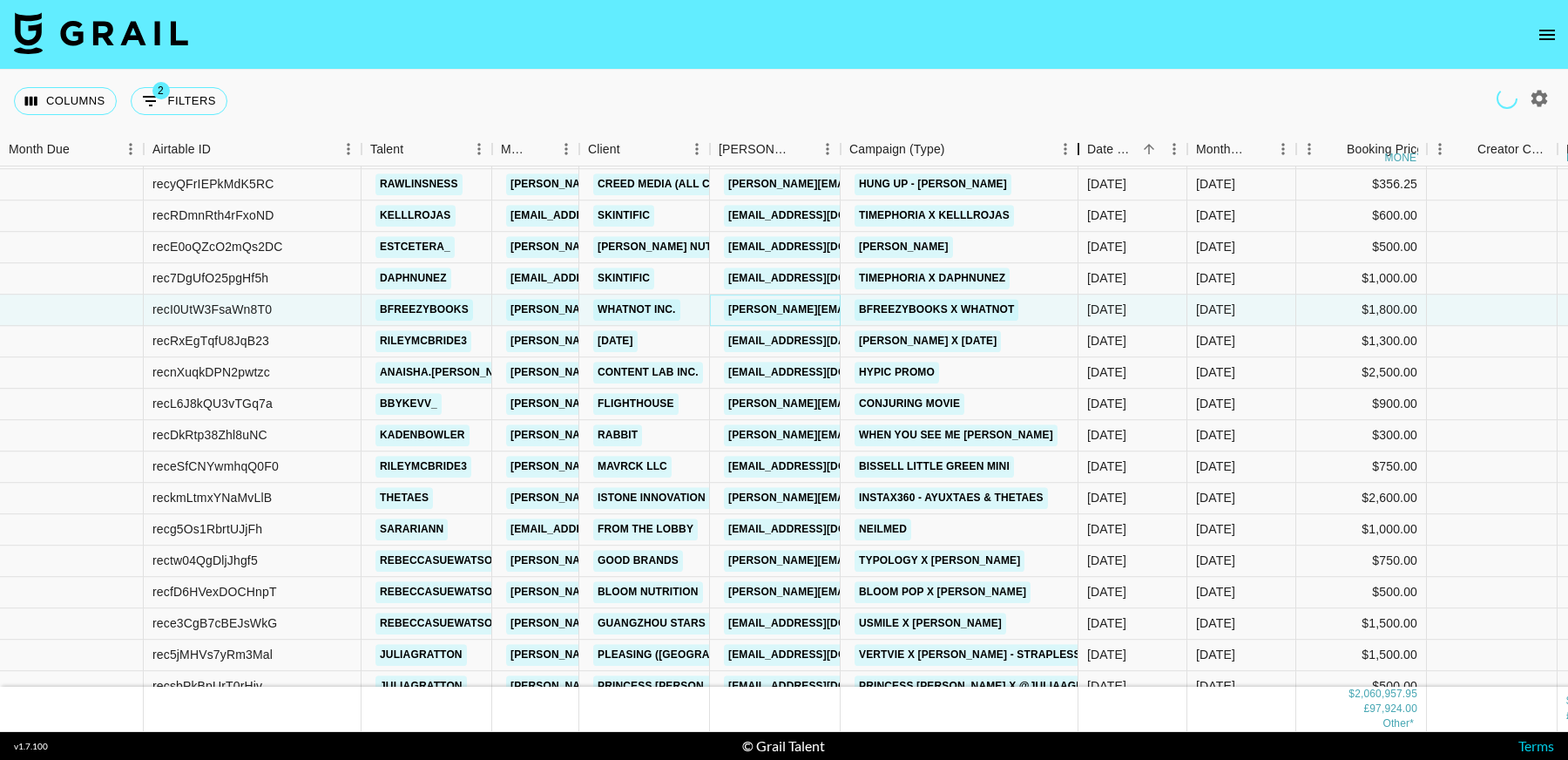
drag, startPoint x: 974, startPoint y: 148, endPoint x: 1081, endPoint y: 148, distance: 107.0
click at [1081, 148] on div "Campaign (Type)" at bounding box center [1078, 149] width 21 height 34
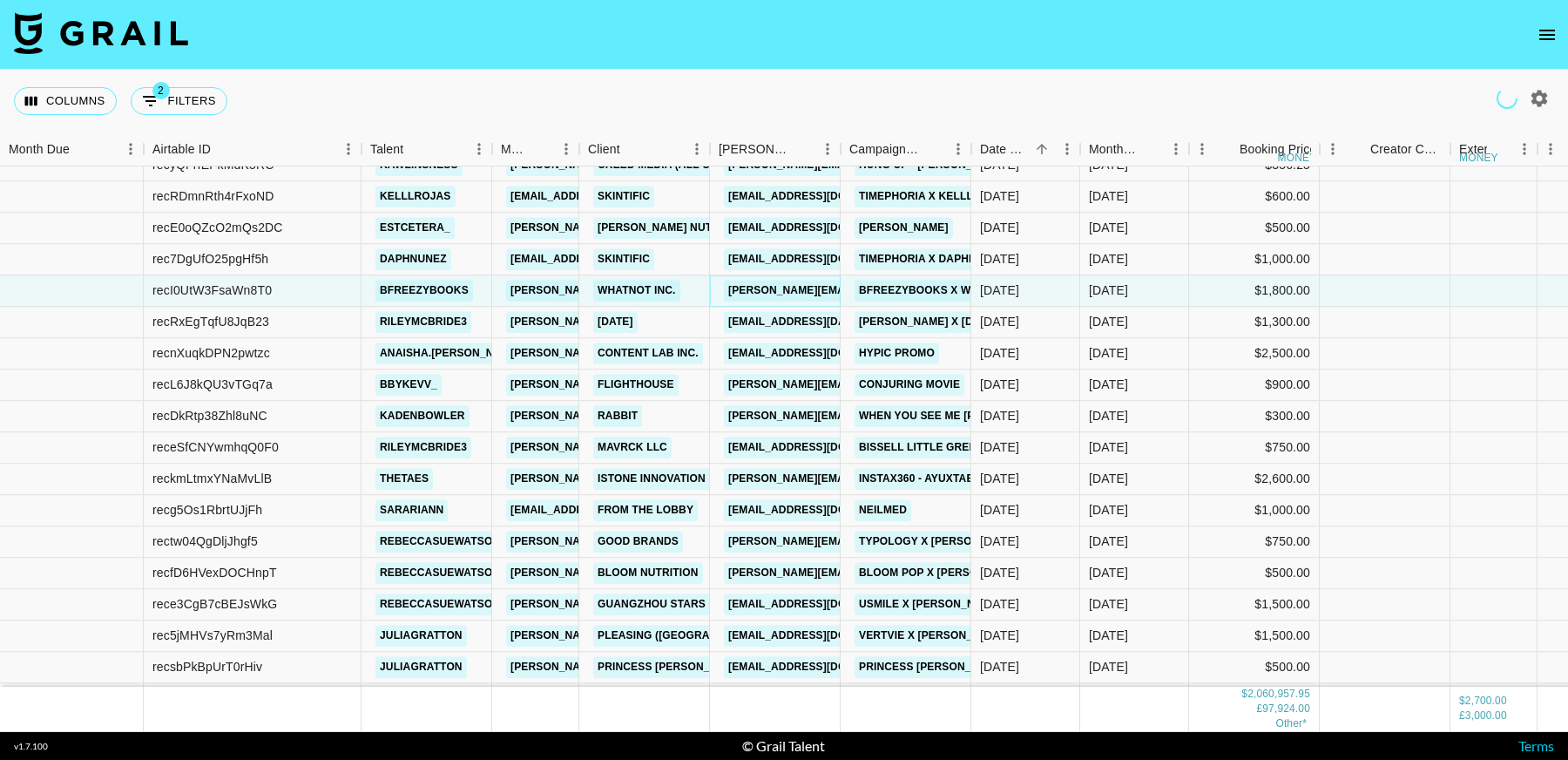
scroll to position [28749, 0]
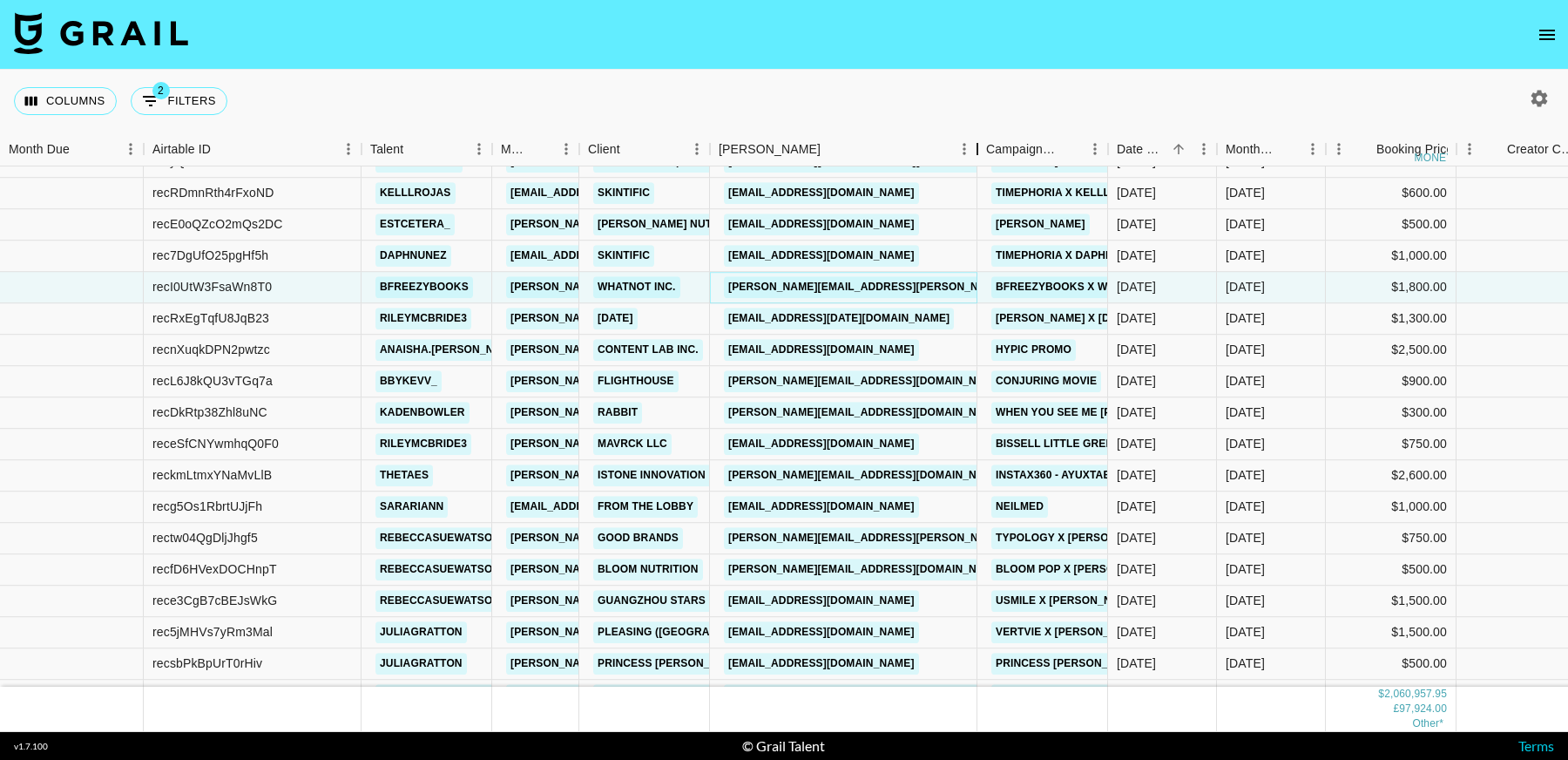
click at [977, 150] on div "Booker" at bounding box center [978, 149] width 21 height 34
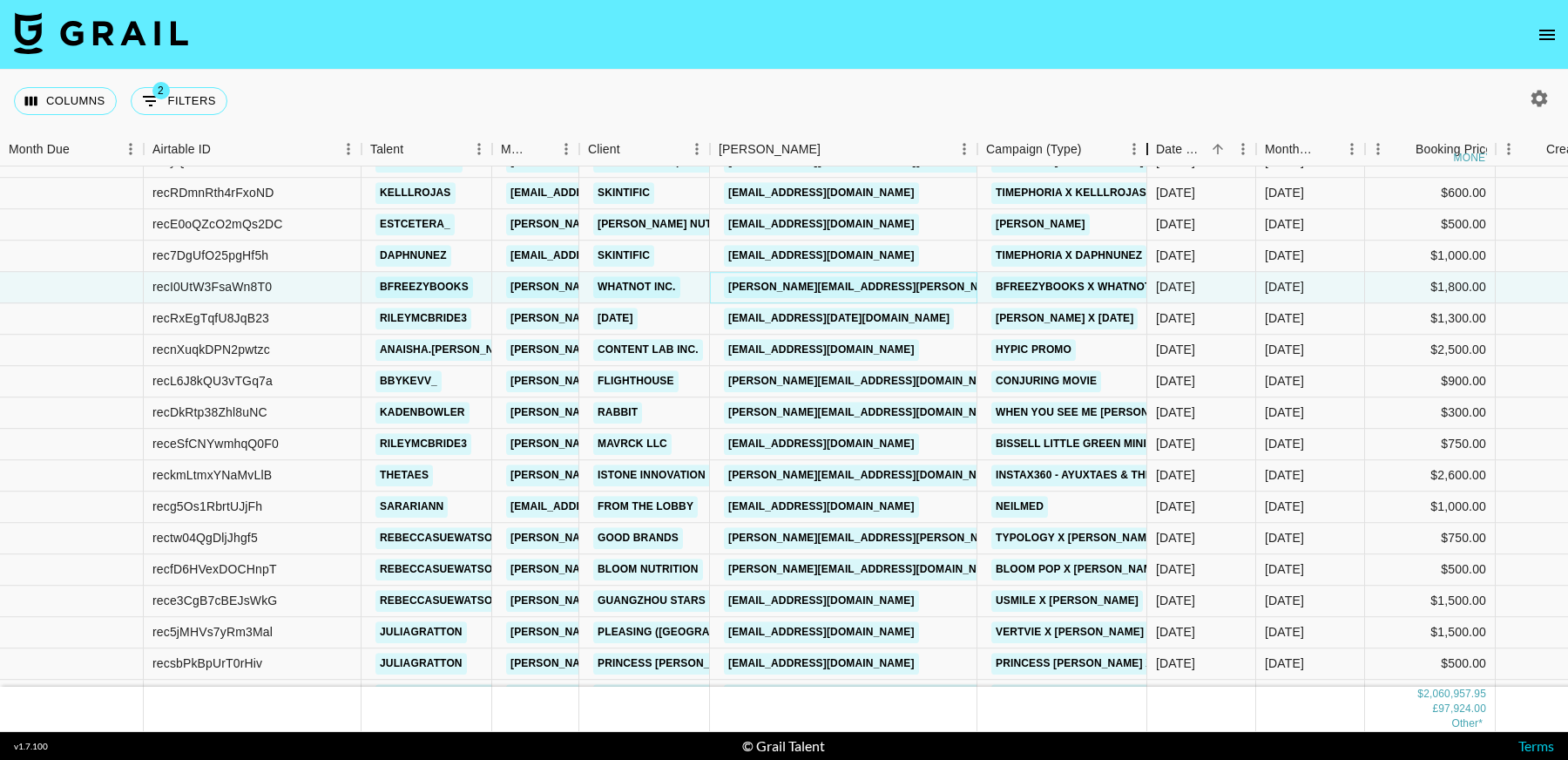
drag, startPoint x: 1119, startPoint y: 149, endPoint x: 1147, endPoint y: 163, distance: 31.3
click at [1147, 163] on div "Campaign (Type)" at bounding box center [1147, 149] width 21 height 34
click at [837, 322] on link "AStonick@carnival.com" at bounding box center [839, 318] width 230 height 22
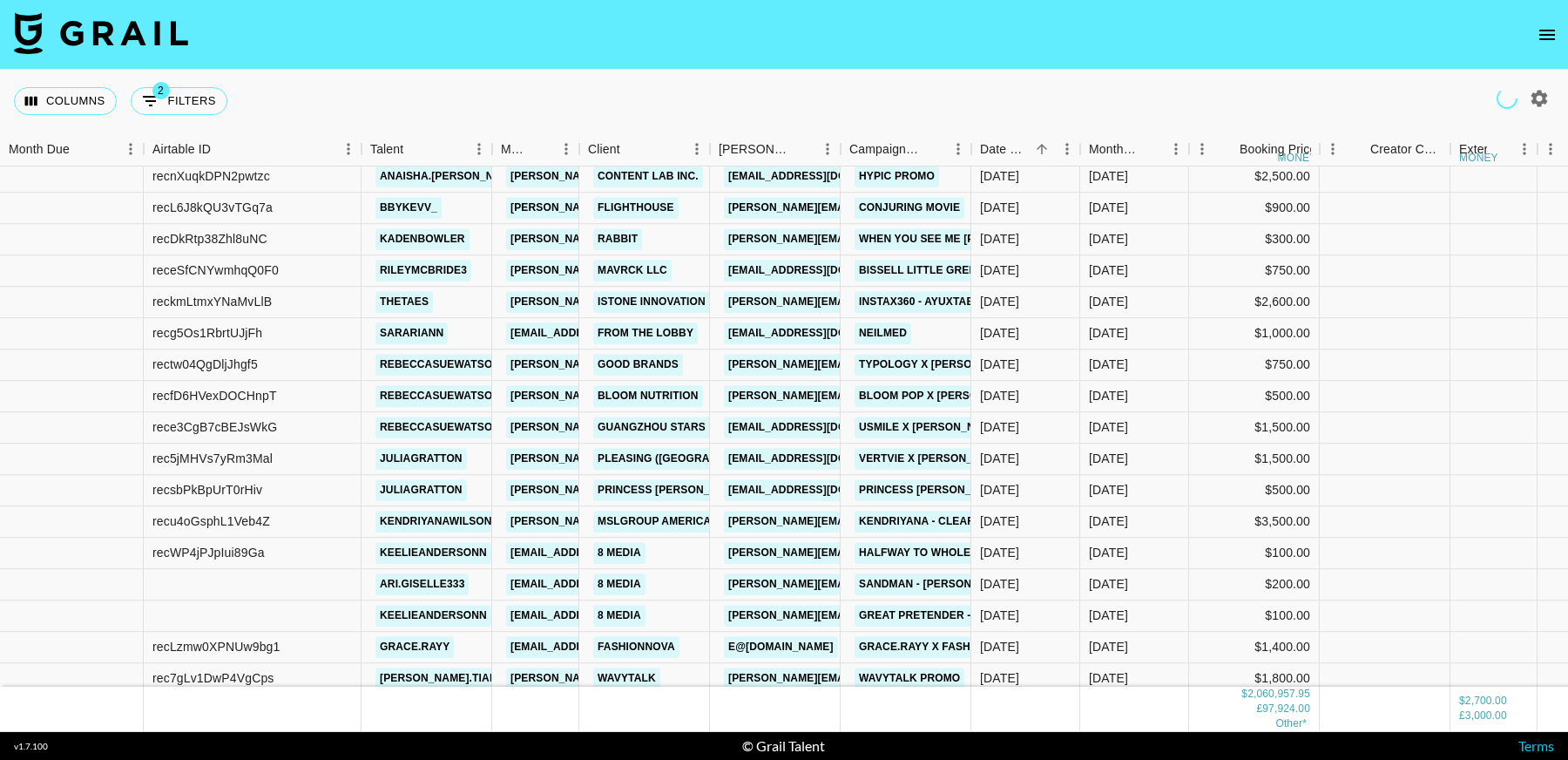
scroll to position [28969, 0]
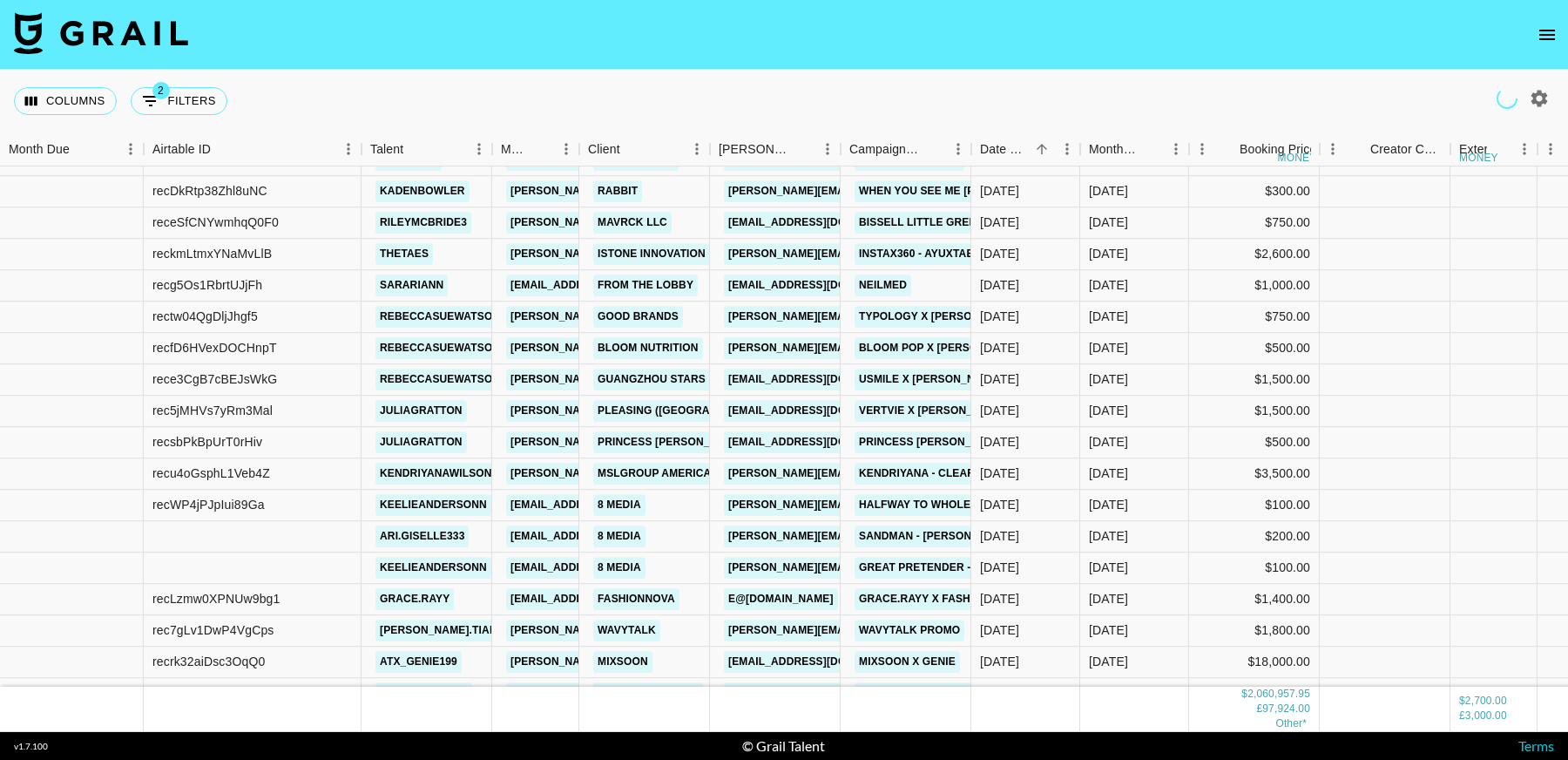
click at [851, 153] on div "Booker" at bounding box center [841, 149] width 21 height 34
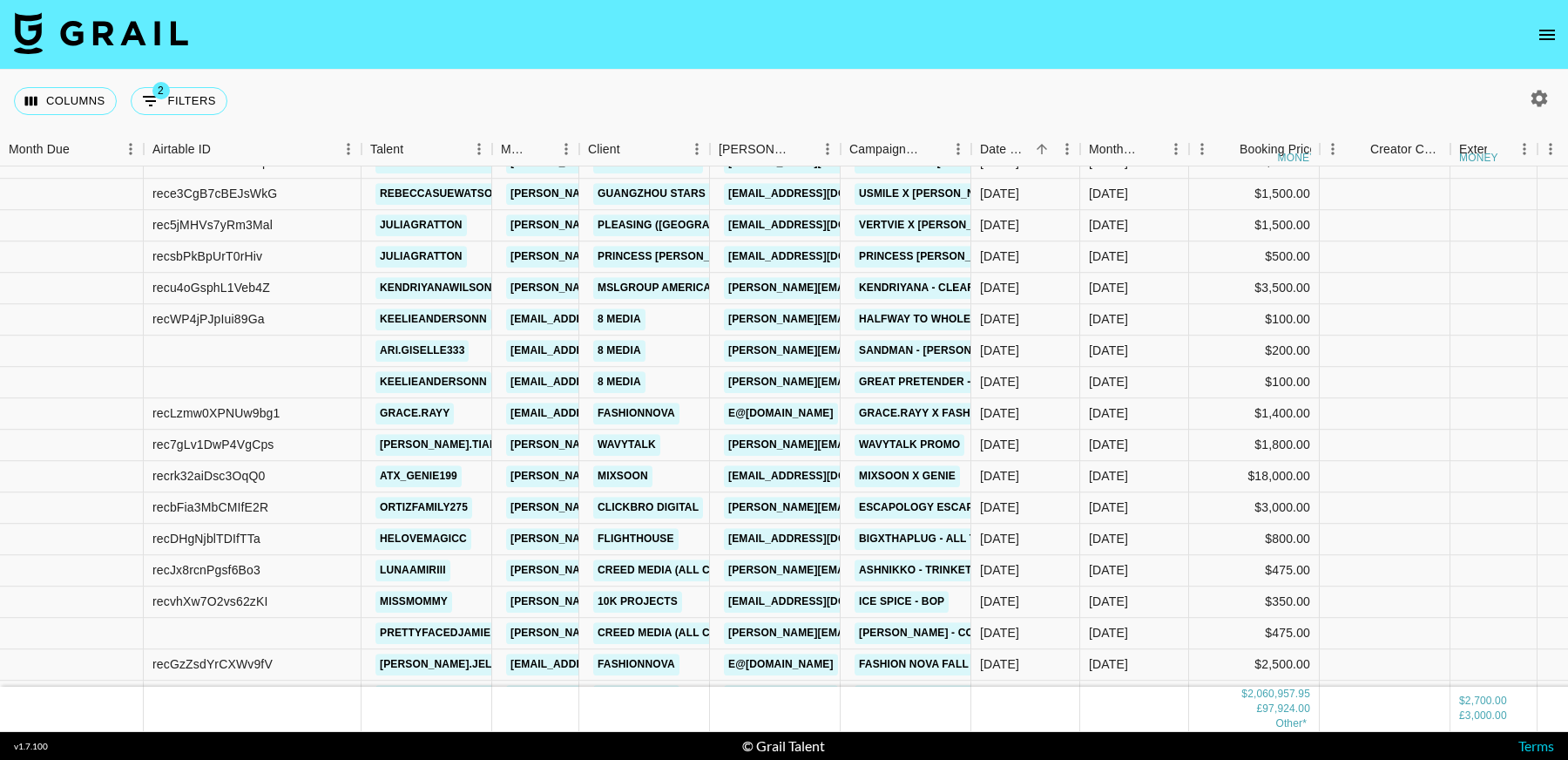
scroll to position [29172, 0]
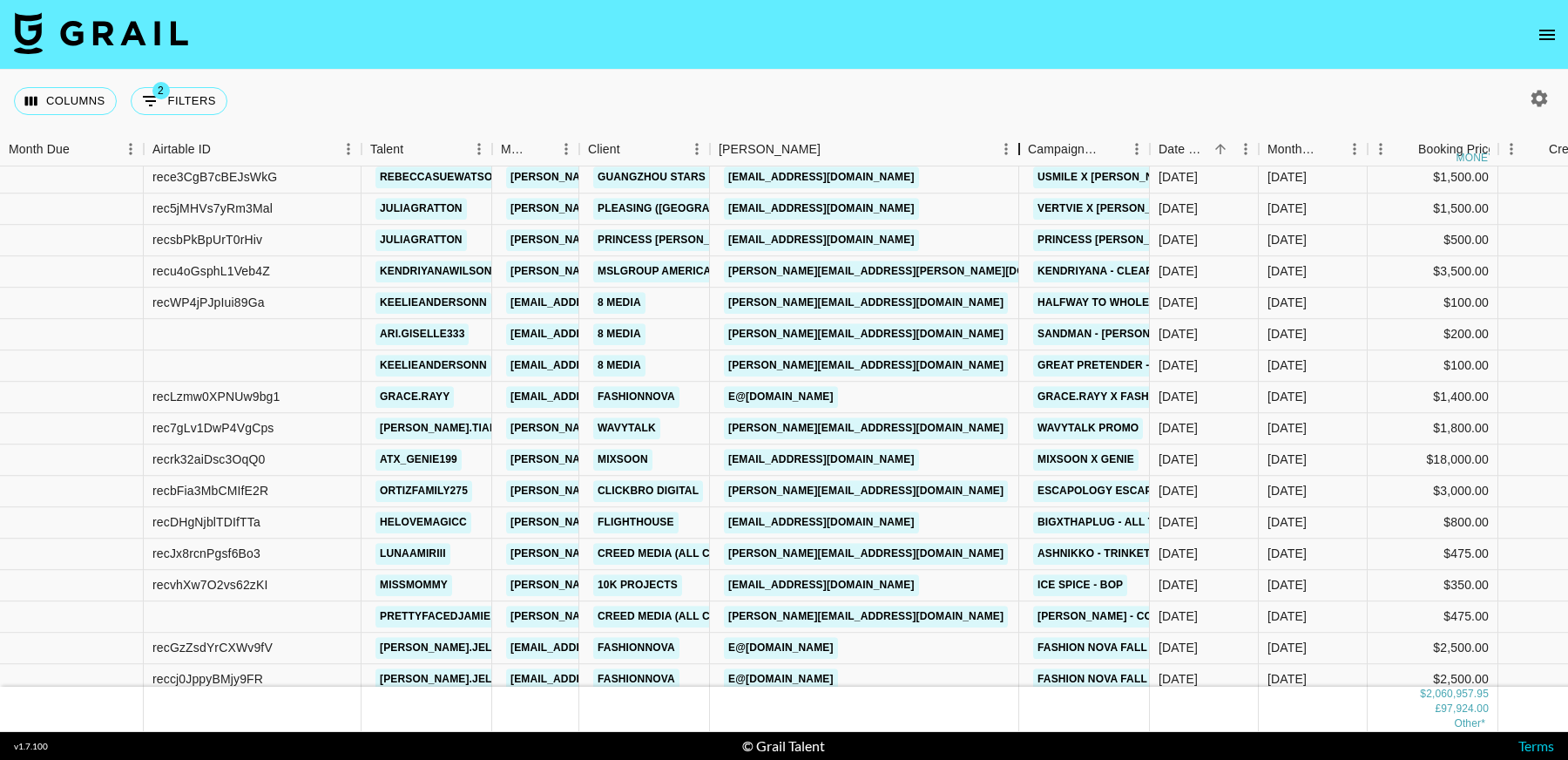
drag, startPoint x: 840, startPoint y: 151, endPoint x: 928, endPoint y: 151, distance: 88.0
click at [1009, 151] on div "Booker" at bounding box center [1019, 149] width 21 height 34
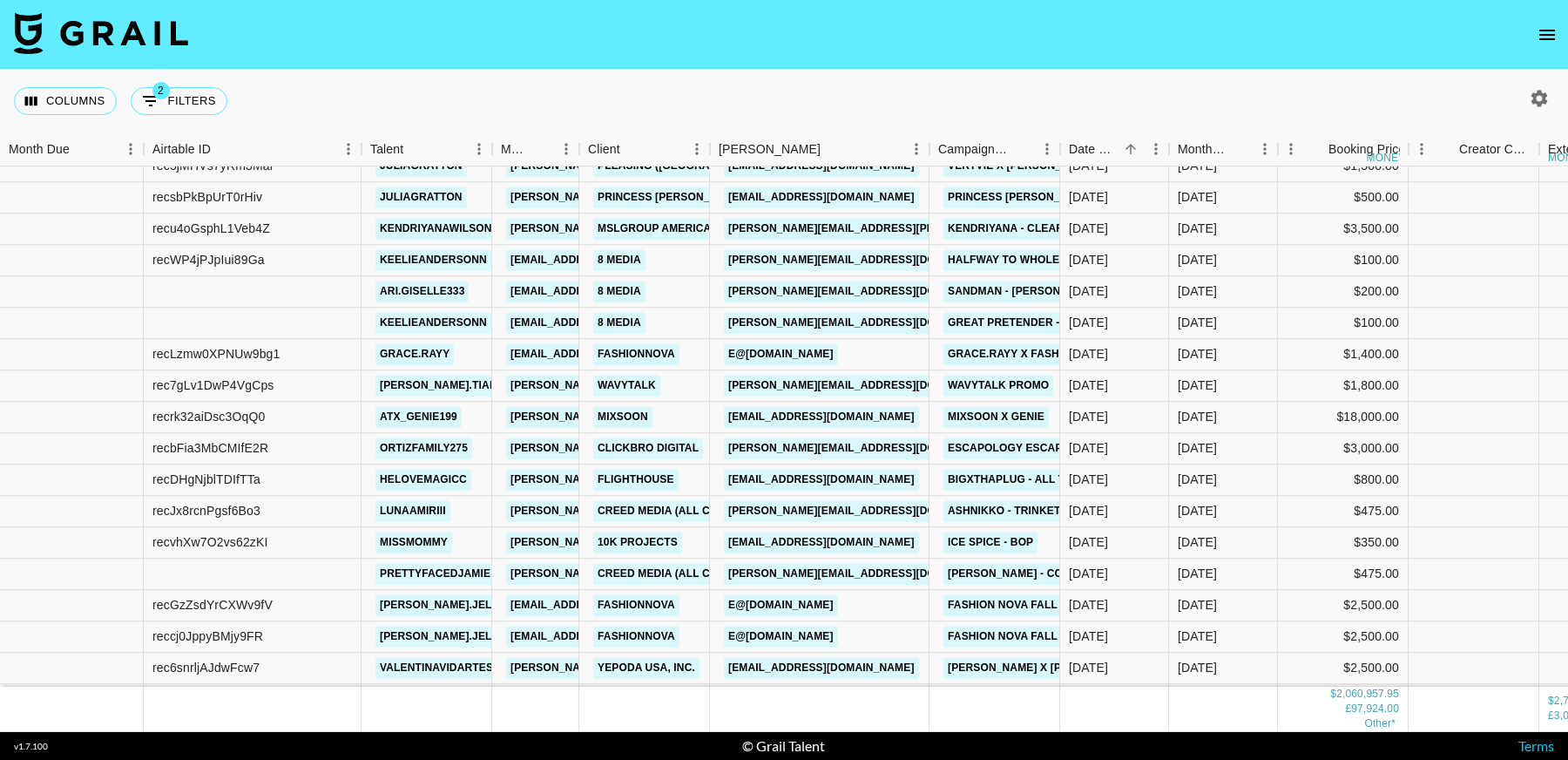
scroll to position [29249, 0]
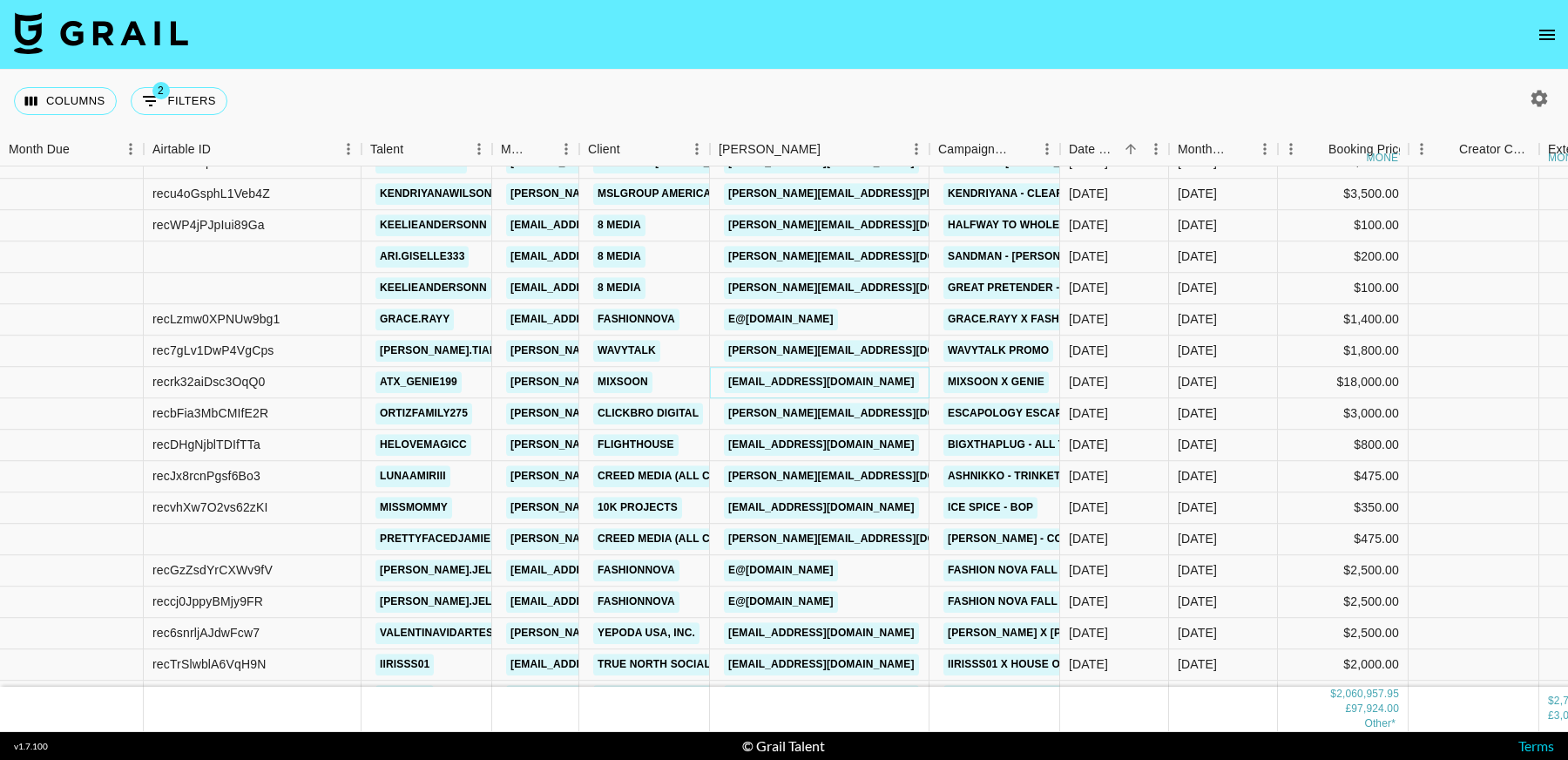
click at [868, 380] on link "influencer@pkcosm.com" at bounding box center [821, 381] width 195 height 22
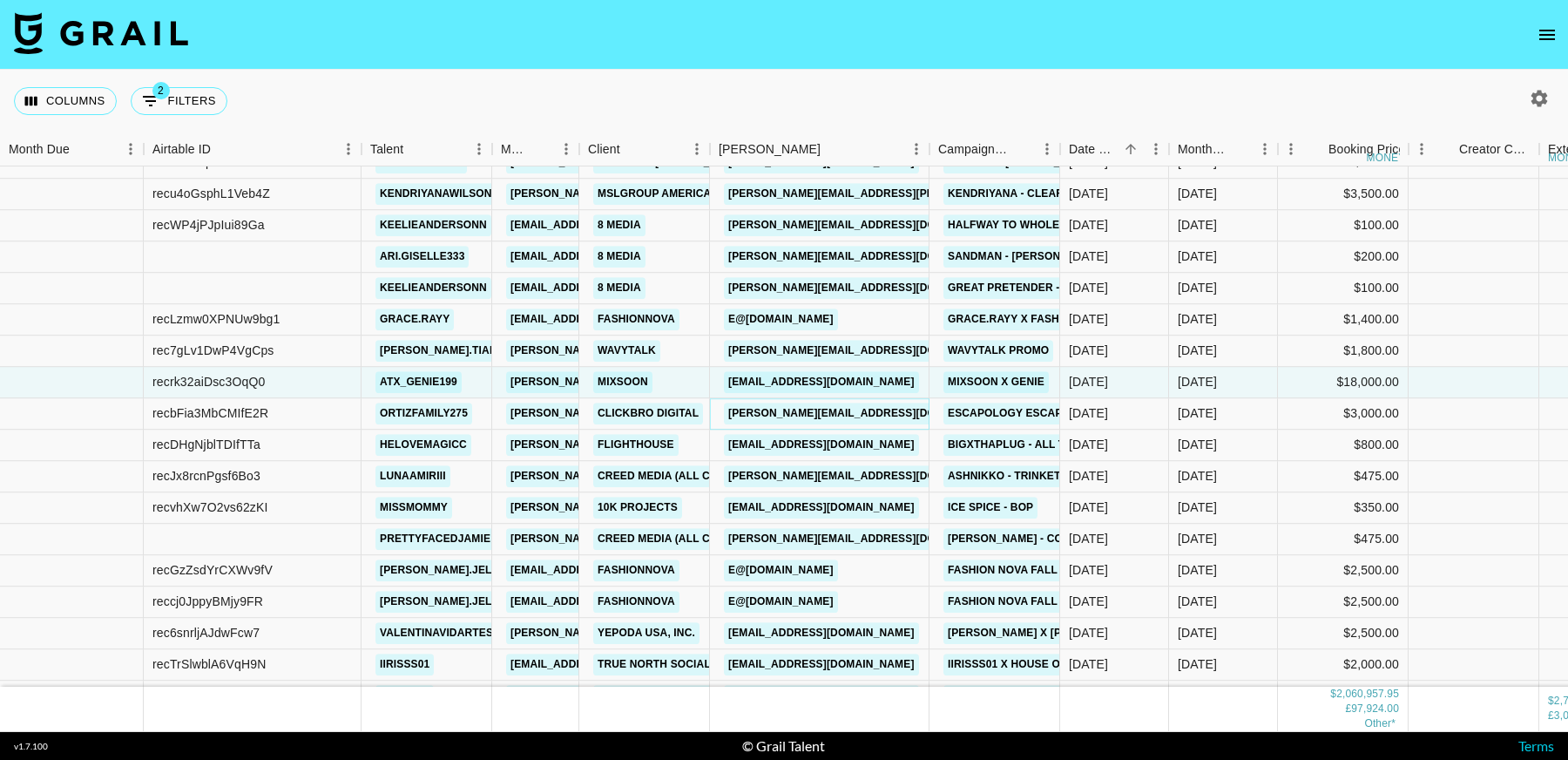
click at [875, 410] on link "robby@clickbrodigital.com" at bounding box center [865, 413] width 284 height 22
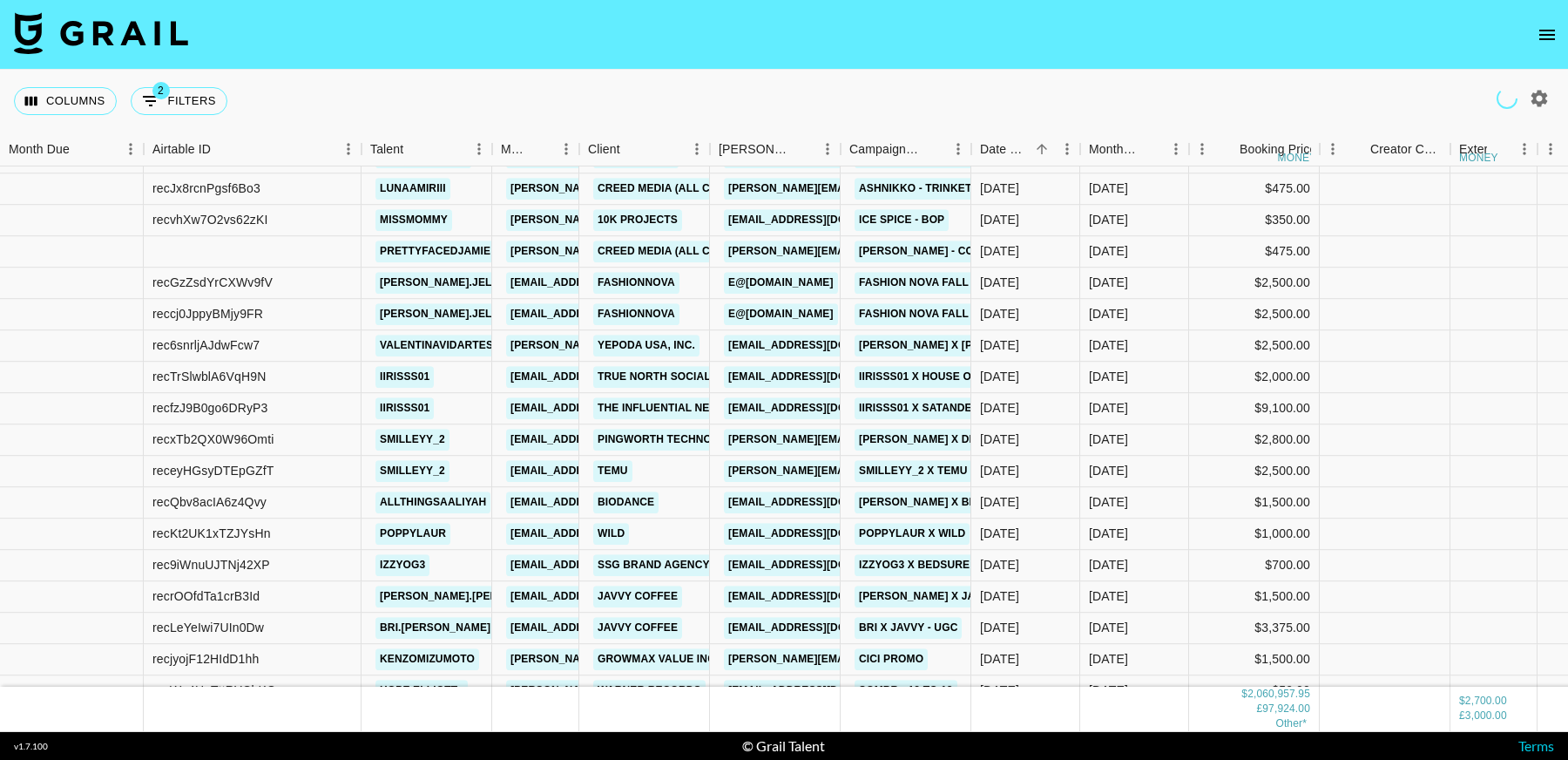
scroll to position [29537, 0]
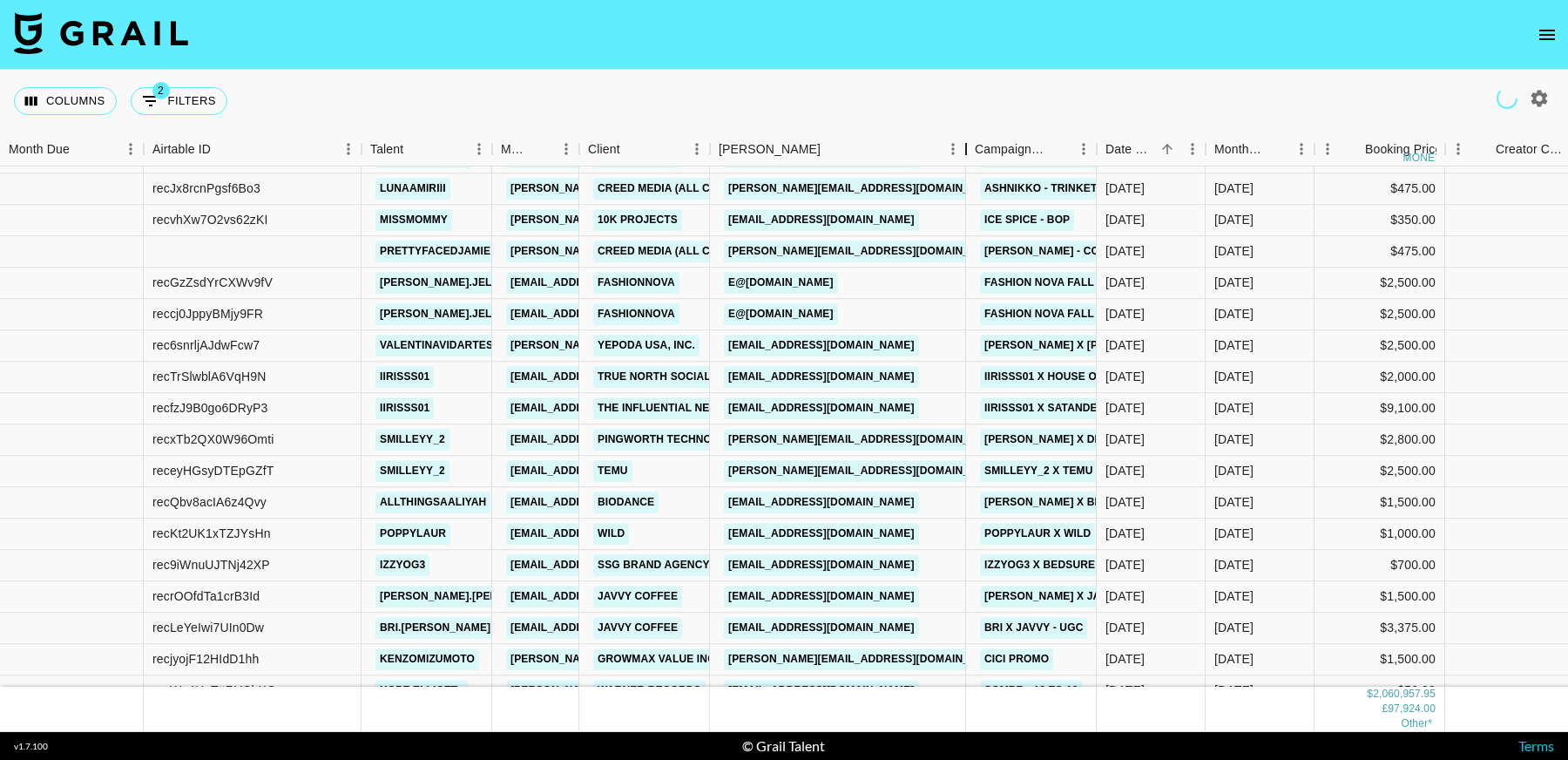
drag, startPoint x: 842, startPoint y: 150, endPoint x: 969, endPoint y: 148, distance: 127.0
click at [969, 148] on div "Booker" at bounding box center [966, 149] width 21 height 34
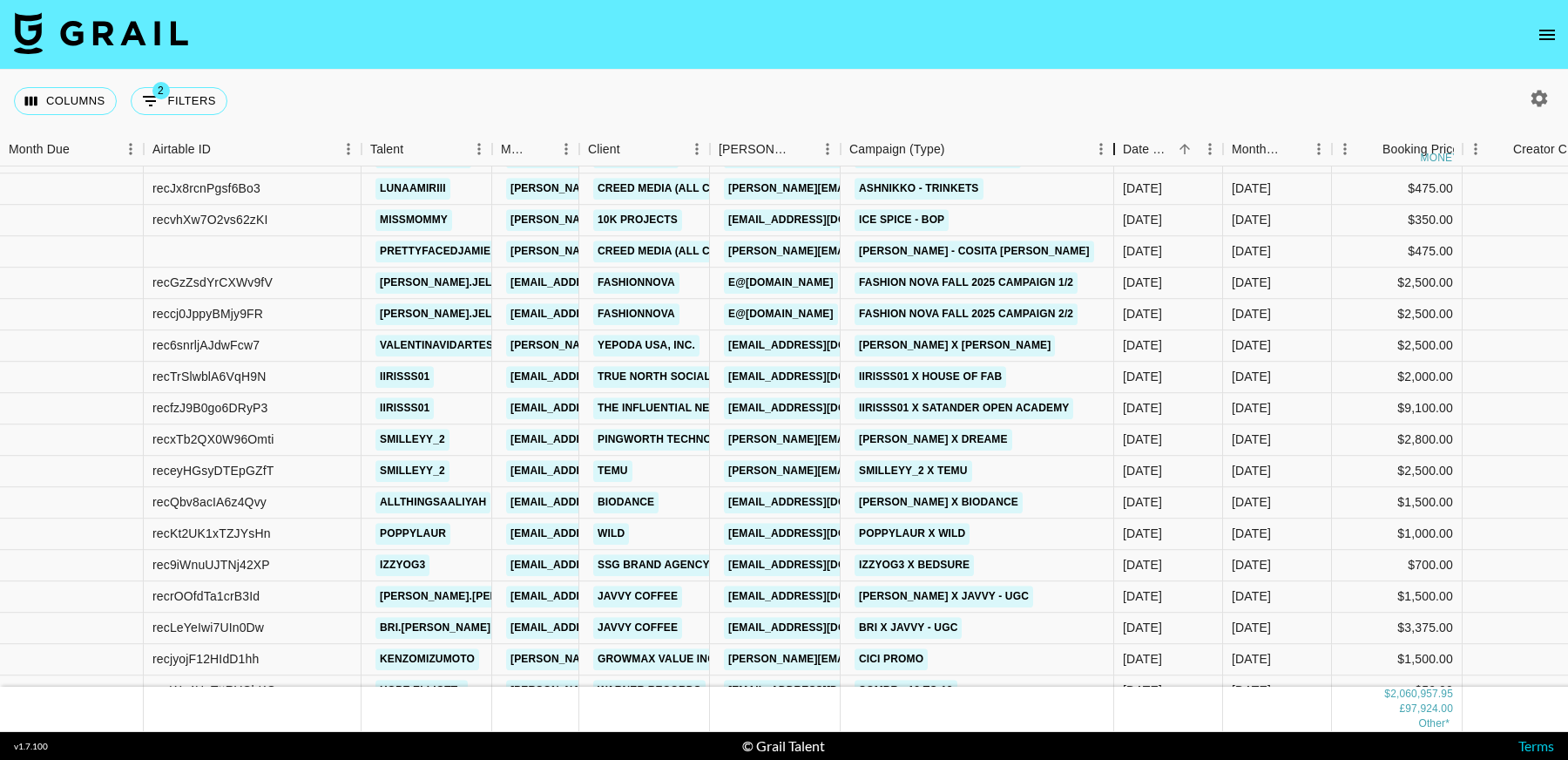
drag, startPoint x: 973, startPoint y: 146, endPoint x: 1117, endPoint y: 146, distance: 144.0
click at [1117, 146] on div "Campaign (Type)" at bounding box center [1114, 149] width 21 height 34
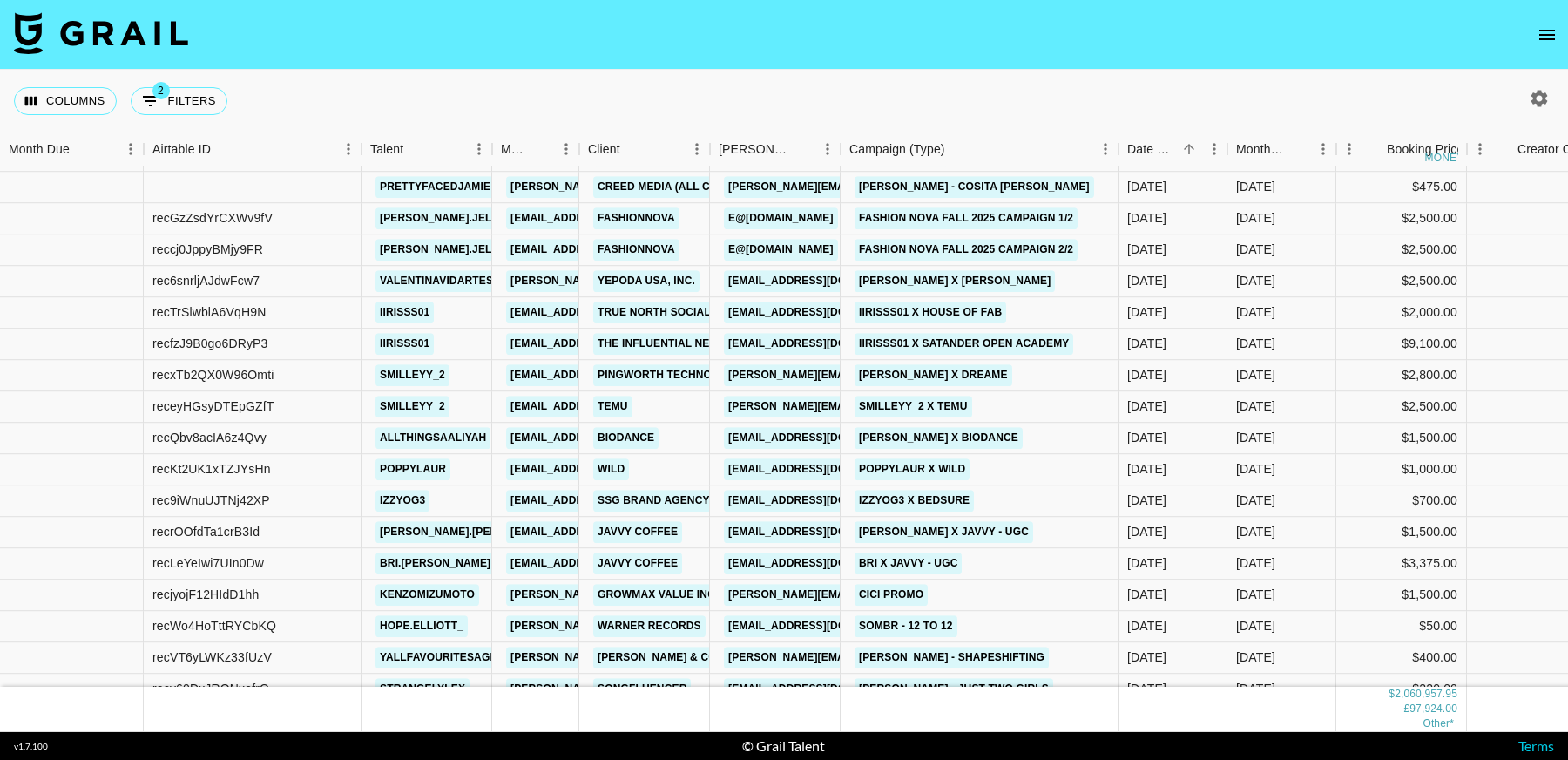
scroll to position [29584, 0]
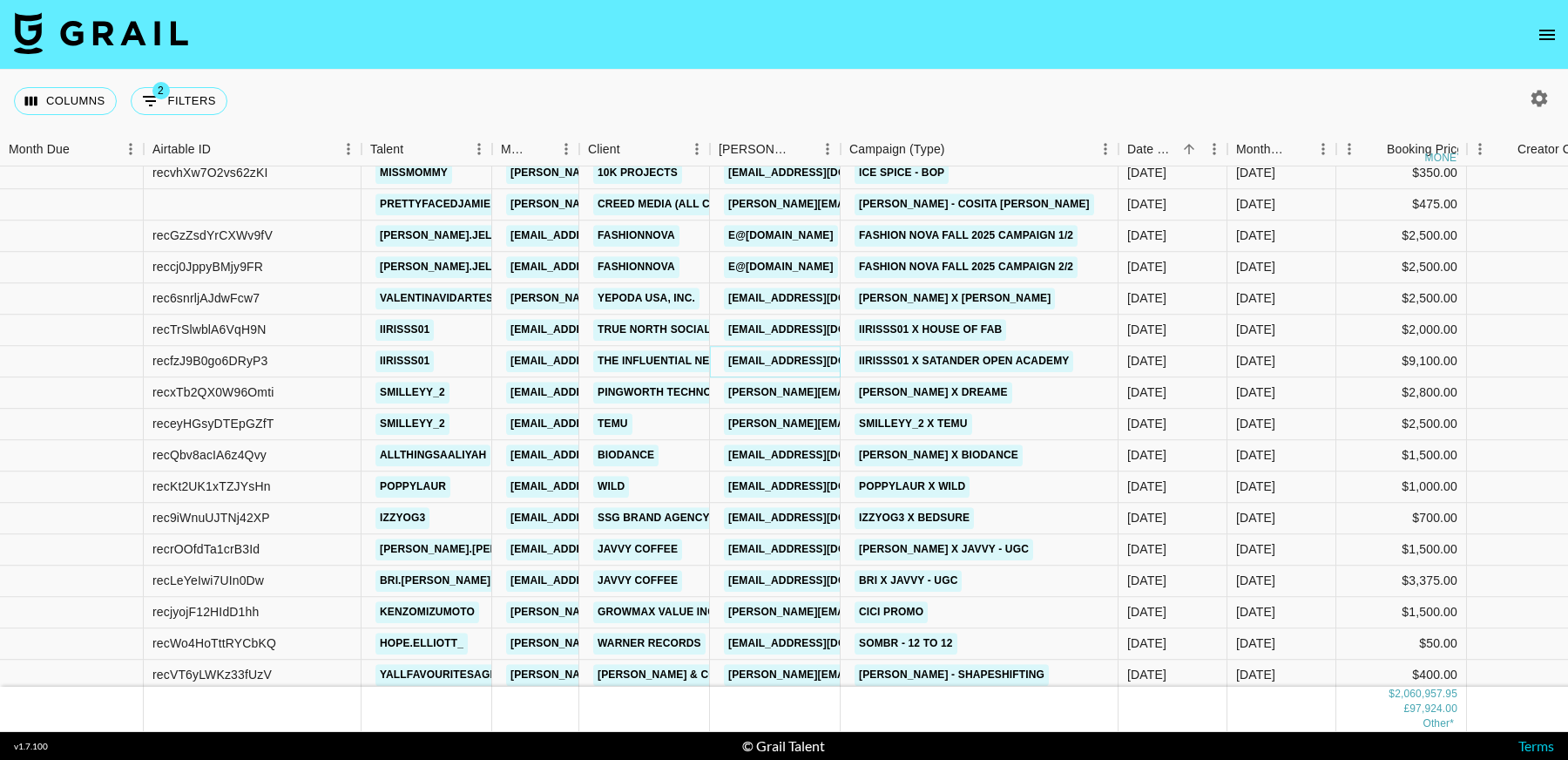
click at [772, 363] on link "scacioppo@influential.co" at bounding box center [821, 361] width 195 height 22
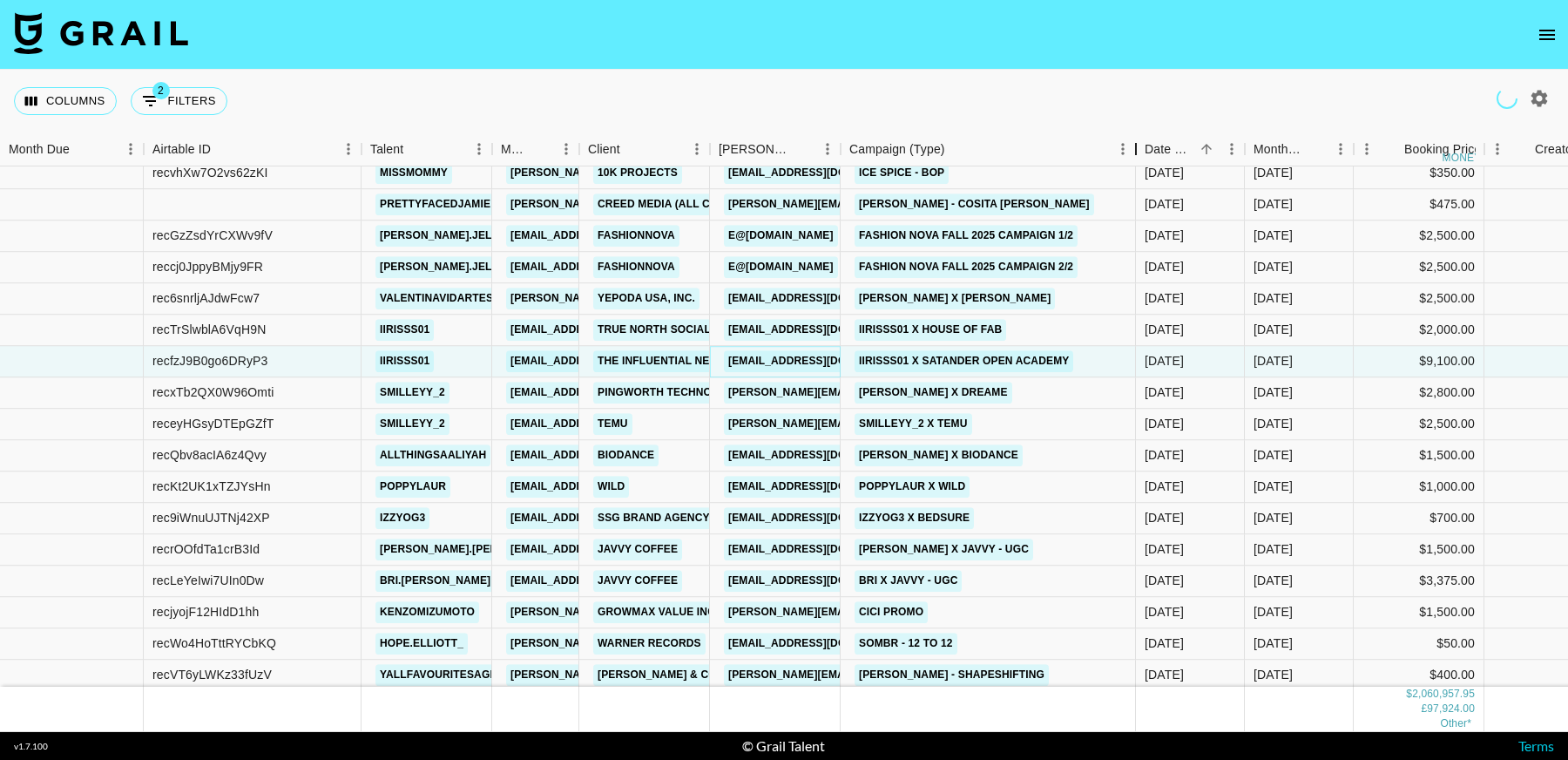
drag, startPoint x: 1135, startPoint y: 151, endPoint x: 843, endPoint y: 317, distance: 335.9
click at [1125, 151] on div "Campaign (Type)" at bounding box center [1135, 149] width 21 height 34
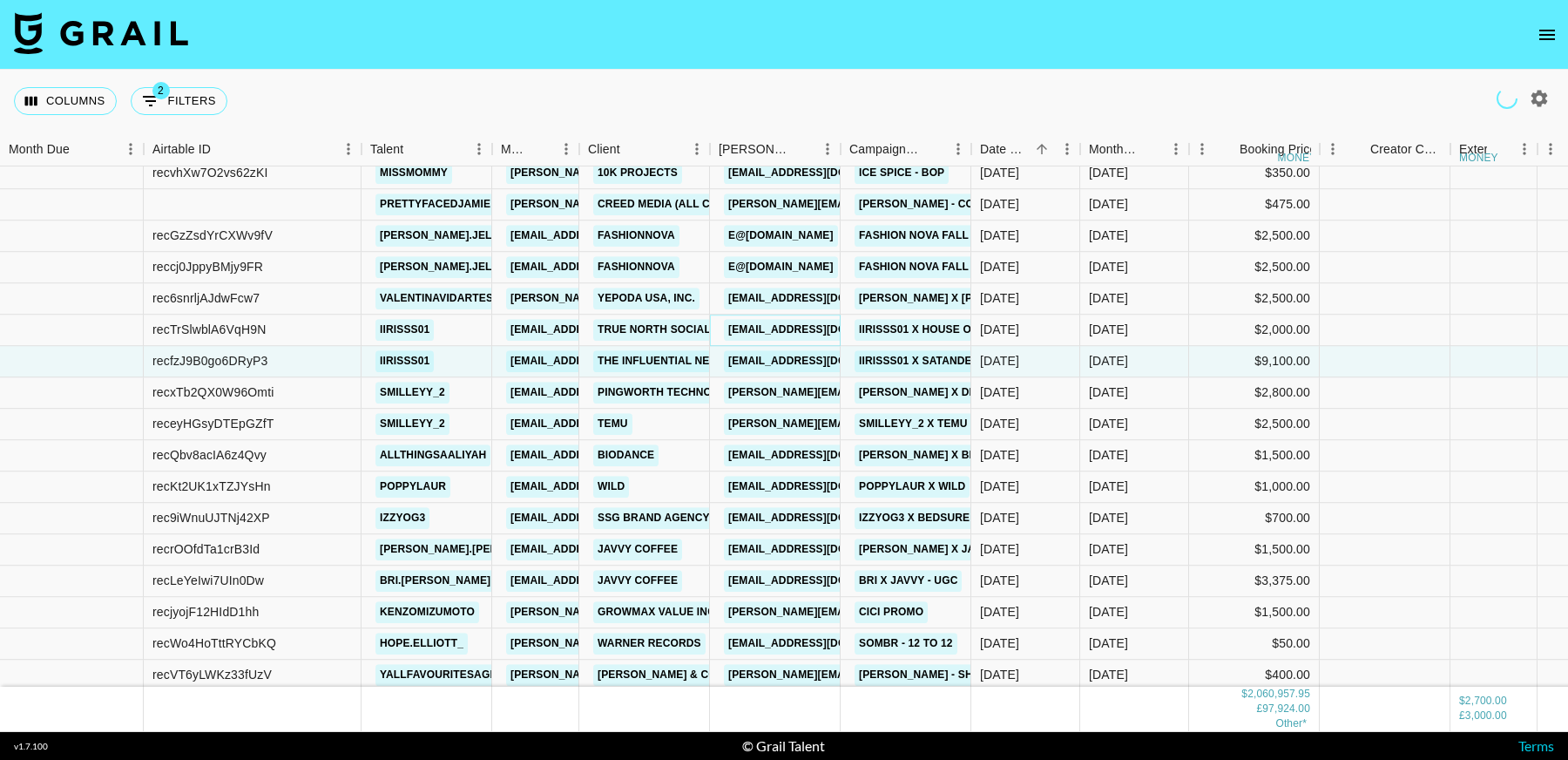
click at [803, 332] on link "rachael@truenorthsocial.com" at bounding box center [821, 329] width 195 height 22
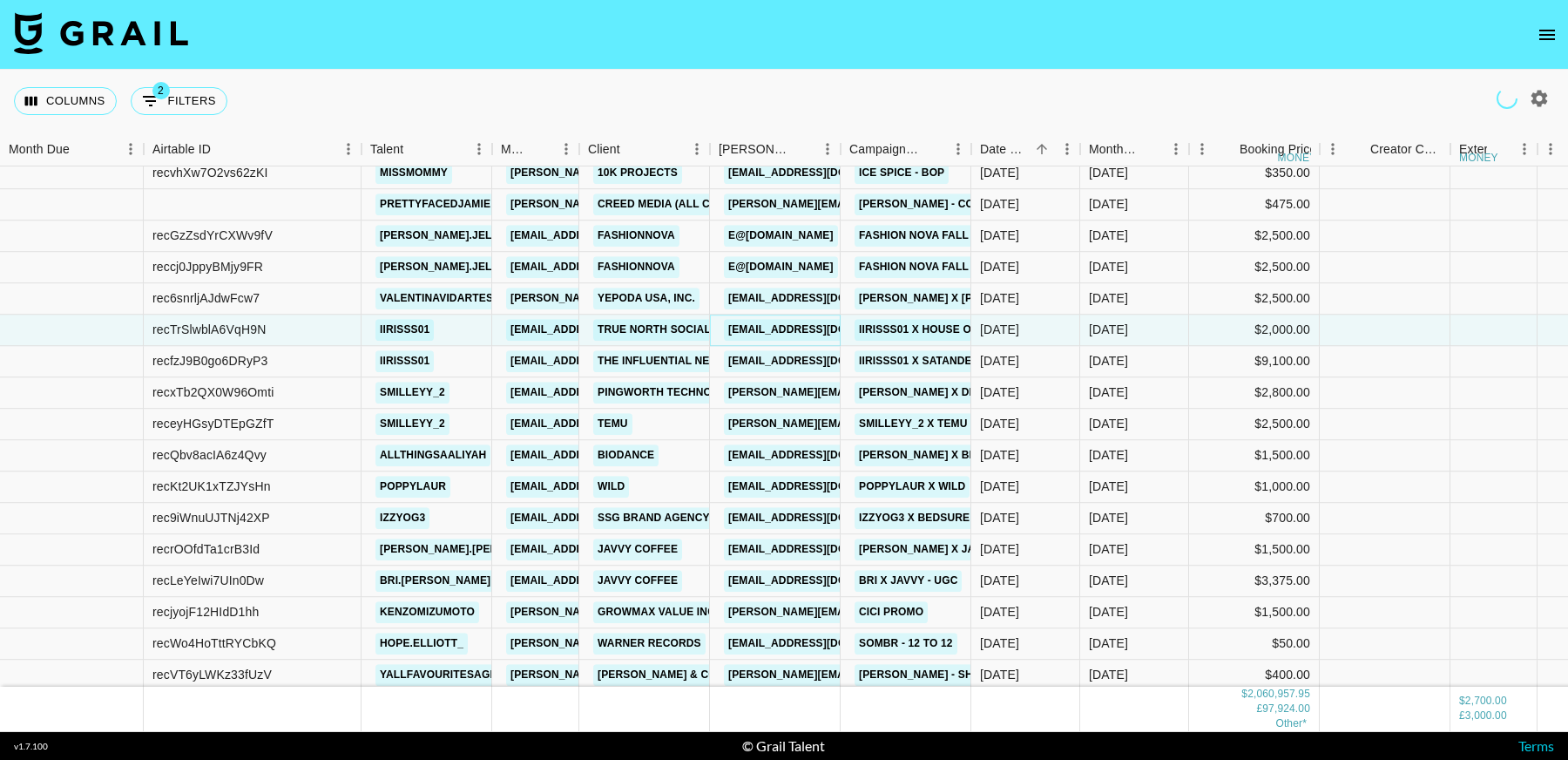
click at [981, 155] on div "Campaign (Type)" at bounding box center [971, 149] width 21 height 34
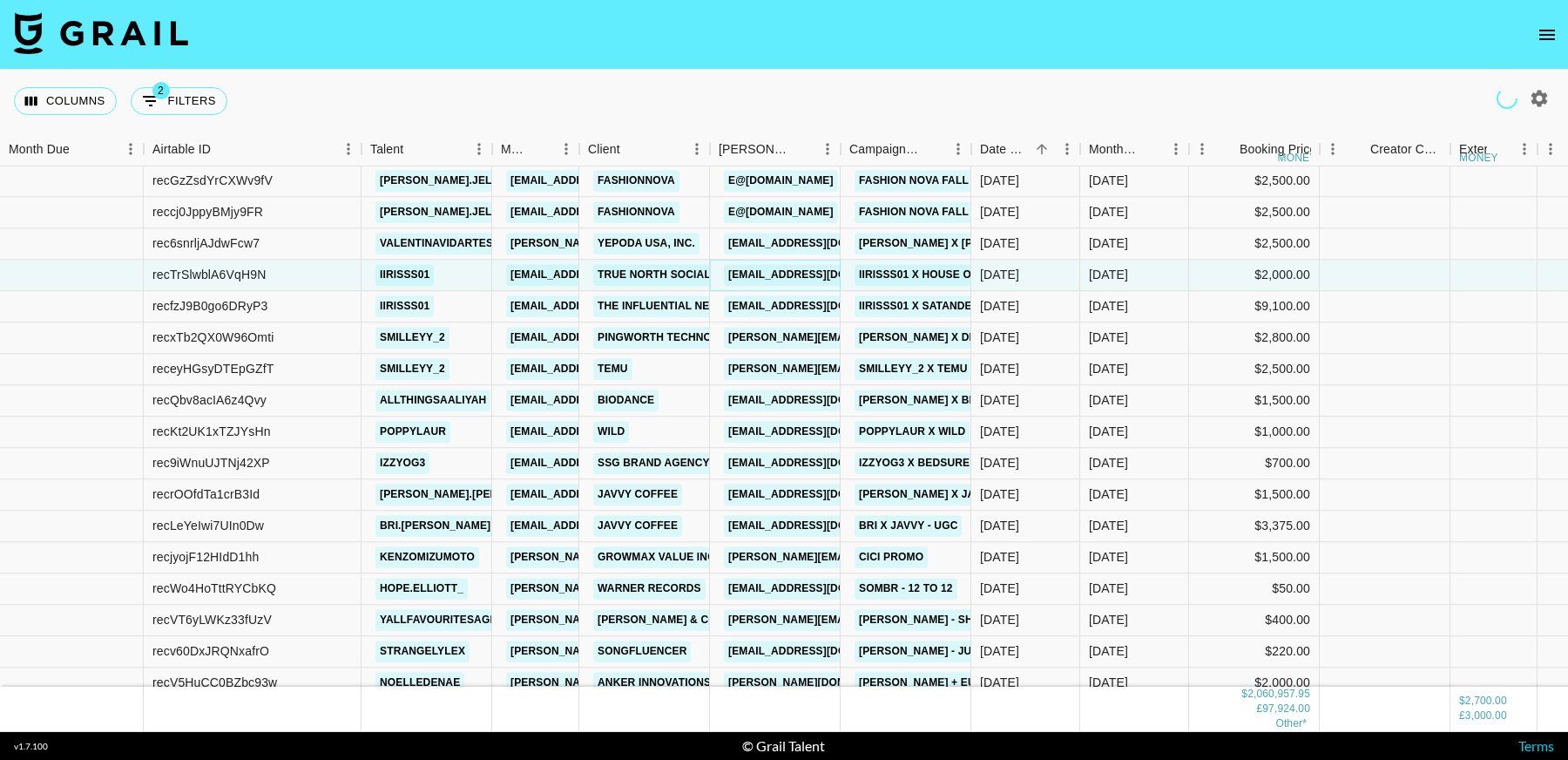
scroll to position [29641, 0]
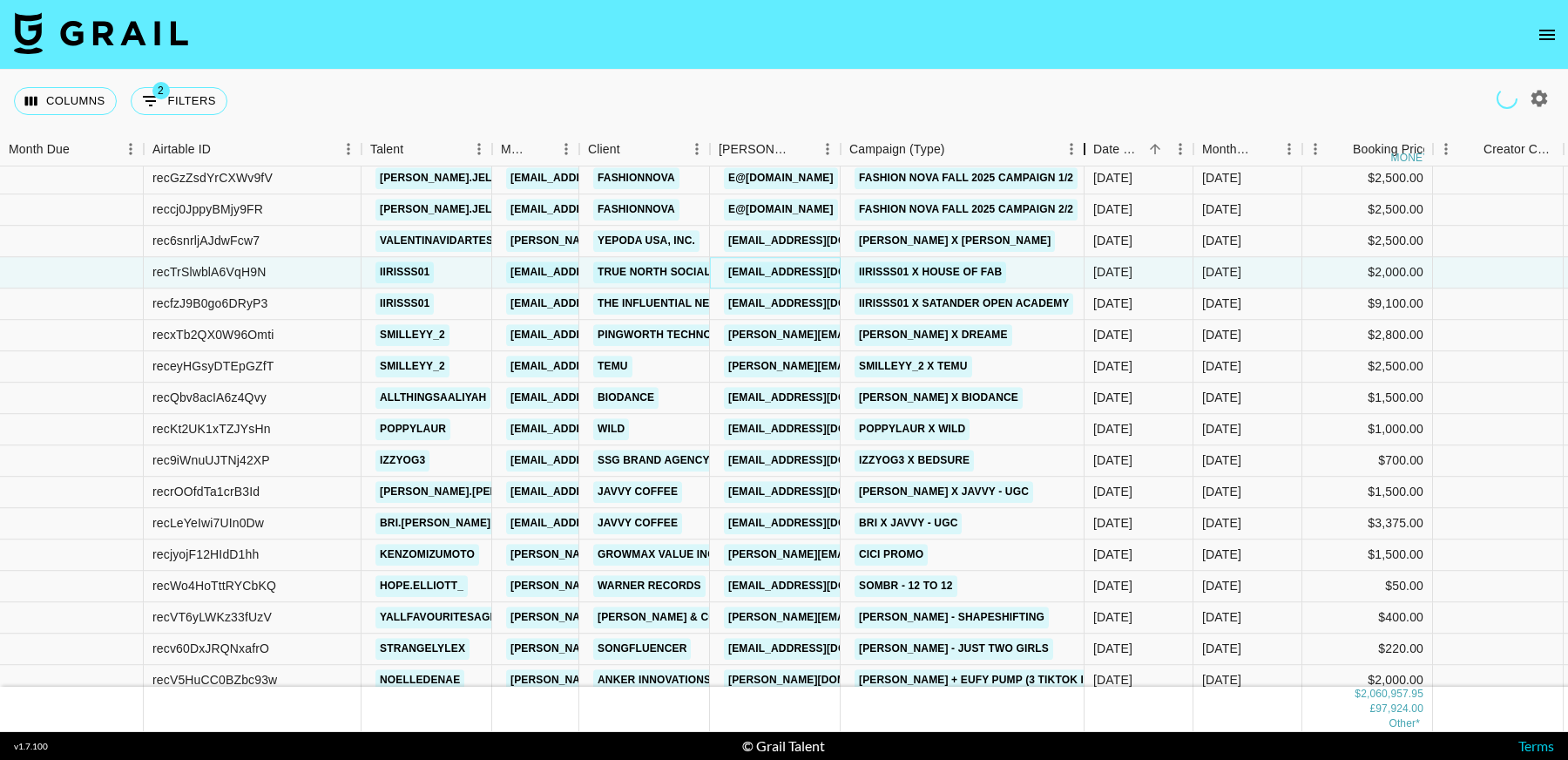
drag, startPoint x: 969, startPoint y: 145, endPoint x: 1082, endPoint y: 167, distance: 115.1
click at [1082, 167] on div "Month Due Airtable ID Talent Manager Client Booker Campaign (Type) Date Created…" at bounding box center [784, 432] width 1568 height 599
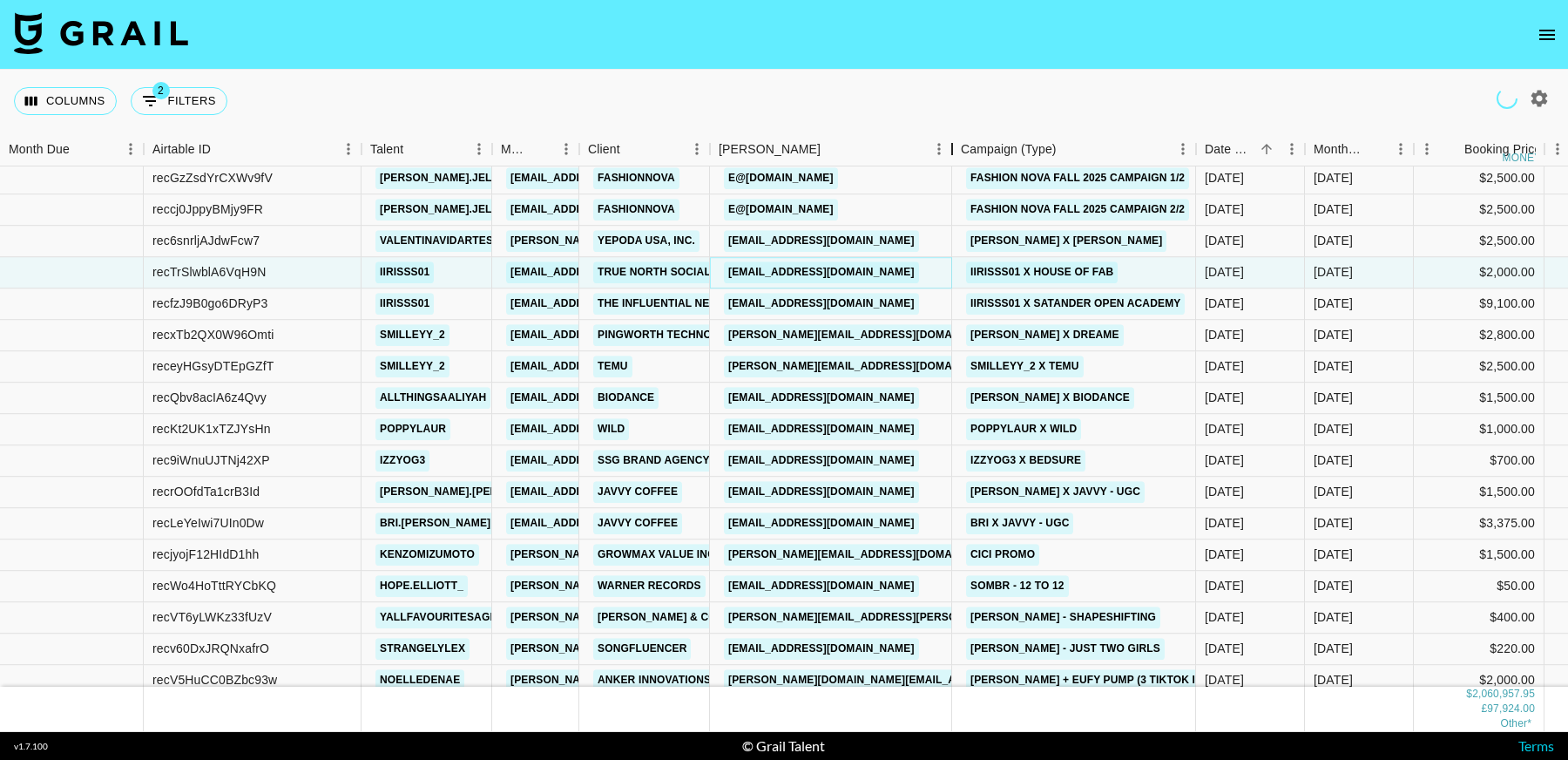
drag, startPoint x: 838, startPoint y: 154, endPoint x: 949, endPoint y: 164, distance: 111.4
click at [949, 164] on div "Booker" at bounding box center [952, 149] width 21 height 34
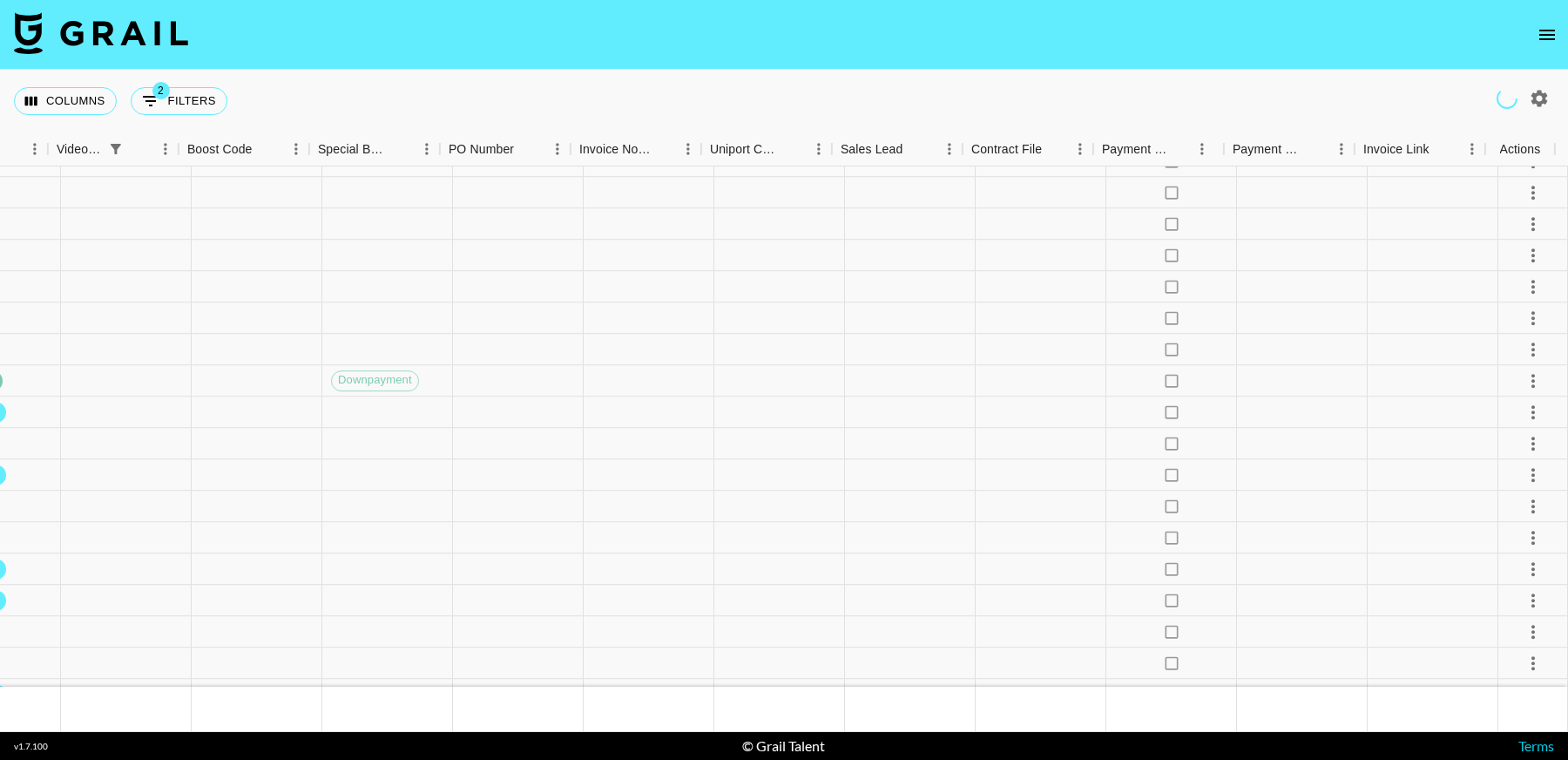
scroll to position [29847, 2106]
click at [939, 349] on div at bounding box center [910, 349] width 130 height 31
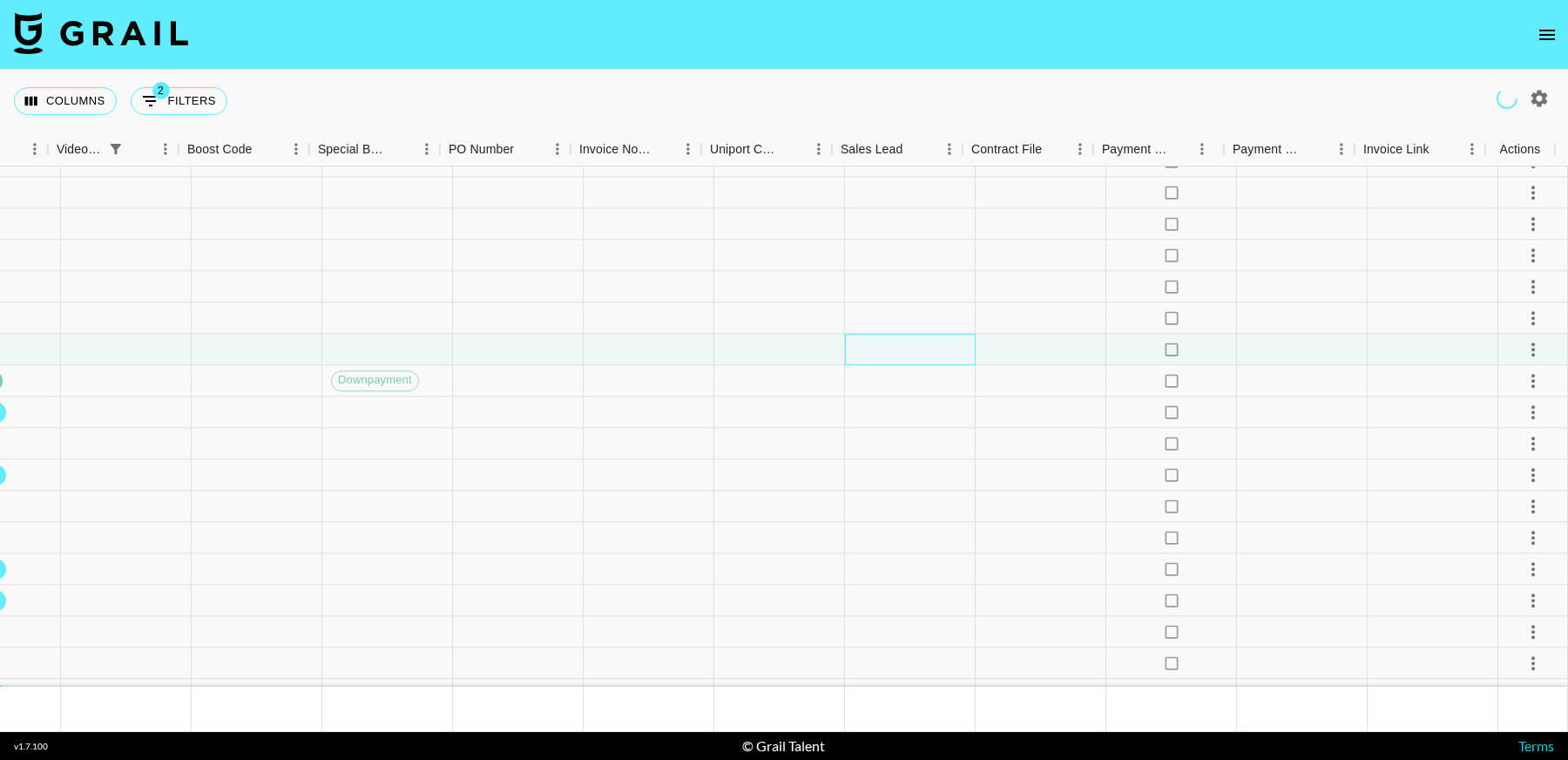
click at [939, 349] on div at bounding box center [910, 349] width 130 height 31
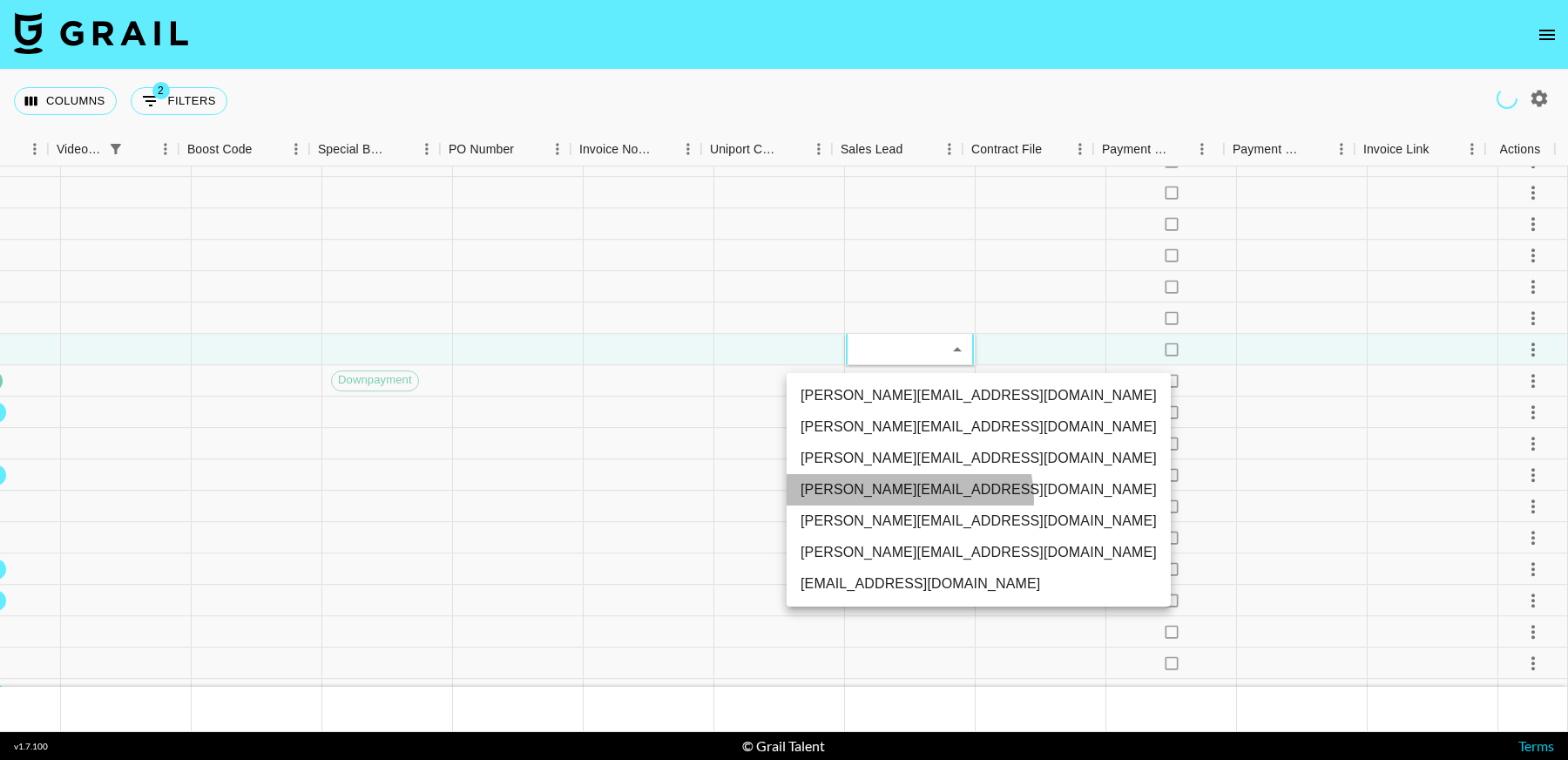
click at [908, 499] on li "hugo@grail-talent.com" at bounding box center [978, 489] width 384 height 31
type input "TaPRXrkyKoNbUbK5tkgBmcBP1G52"
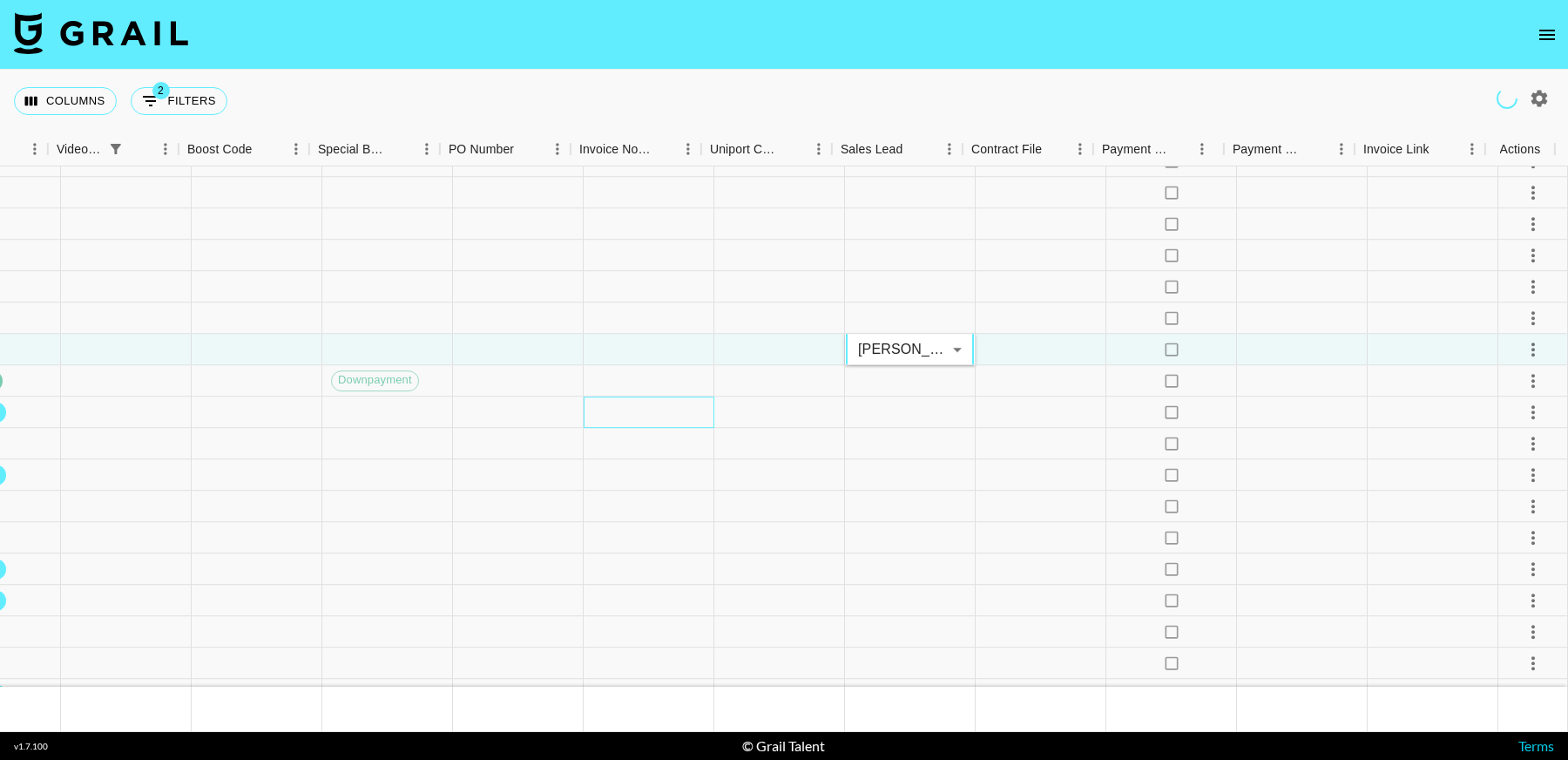
click at [698, 423] on div at bounding box center [648, 412] width 130 height 31
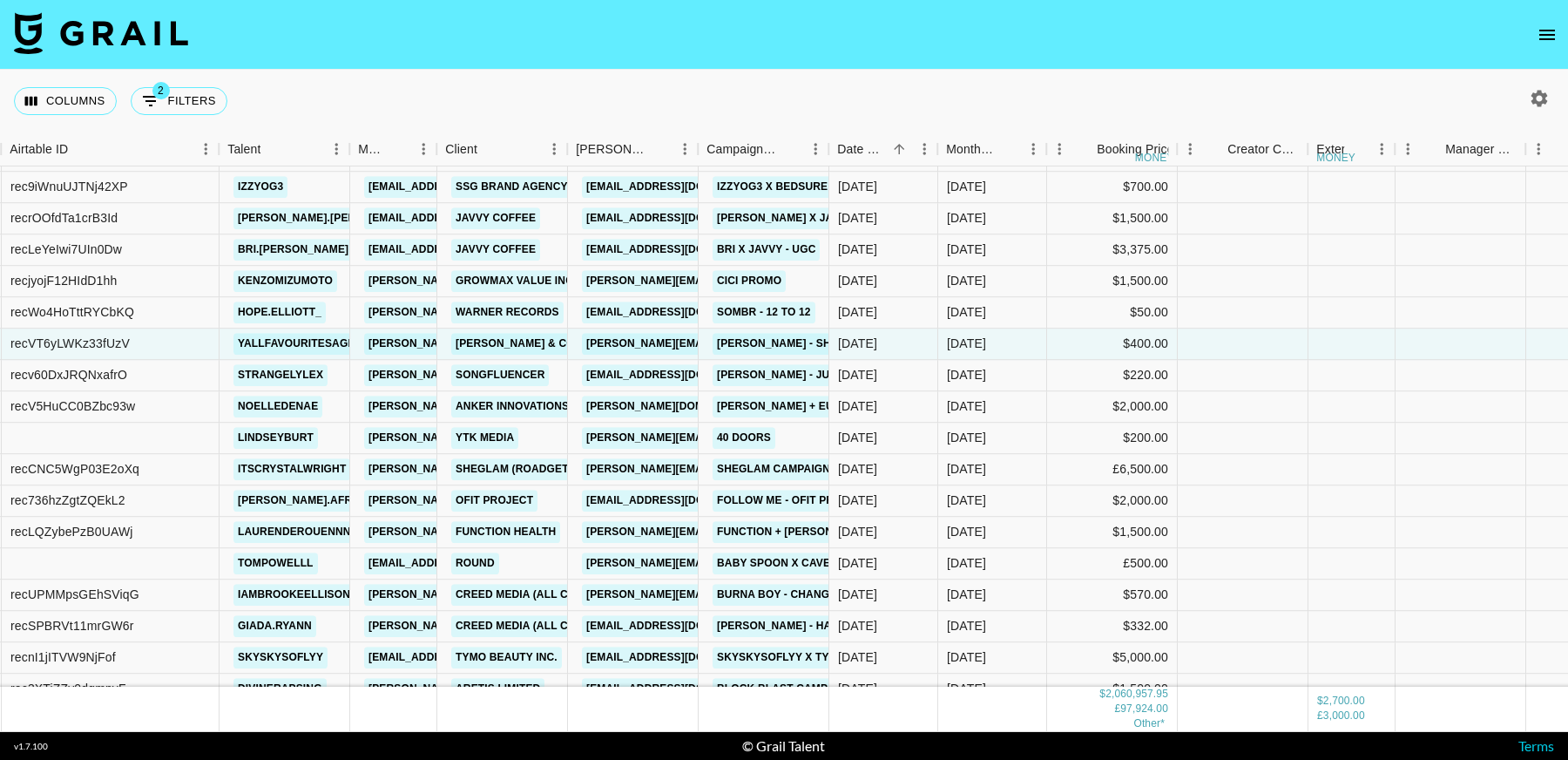
scroll to position [30017, 142]
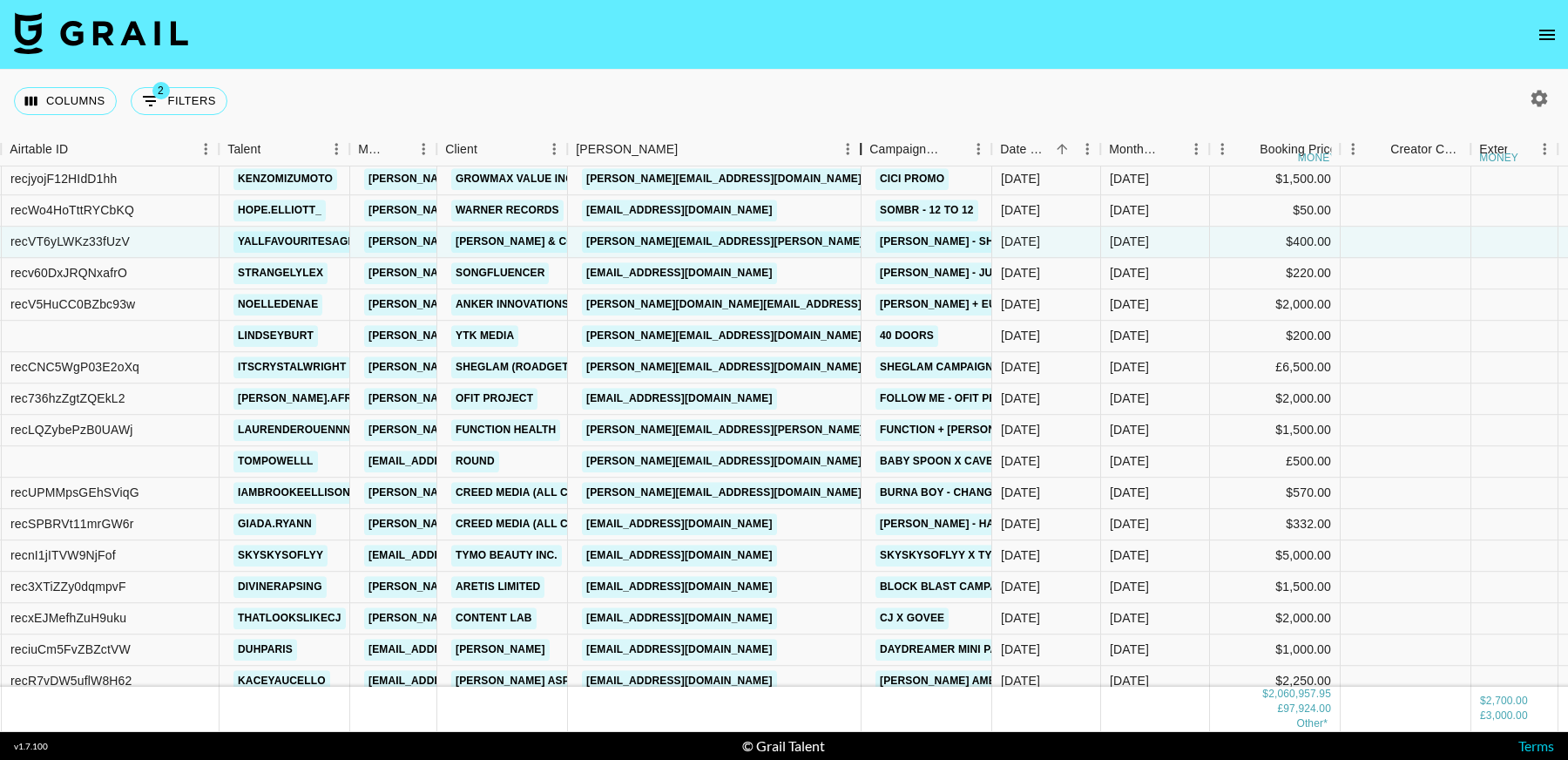
drag, startPoint x: 698, startPoint y: 151, endPoint x: 763, endPoint y: 291, distance: 154.4
click at [764, 177] on div "Month Due Airtable ID Talent Manager Client Booker Campaign (Type) Date Created…" at bounding box center [784, 432] width 1568 height 599
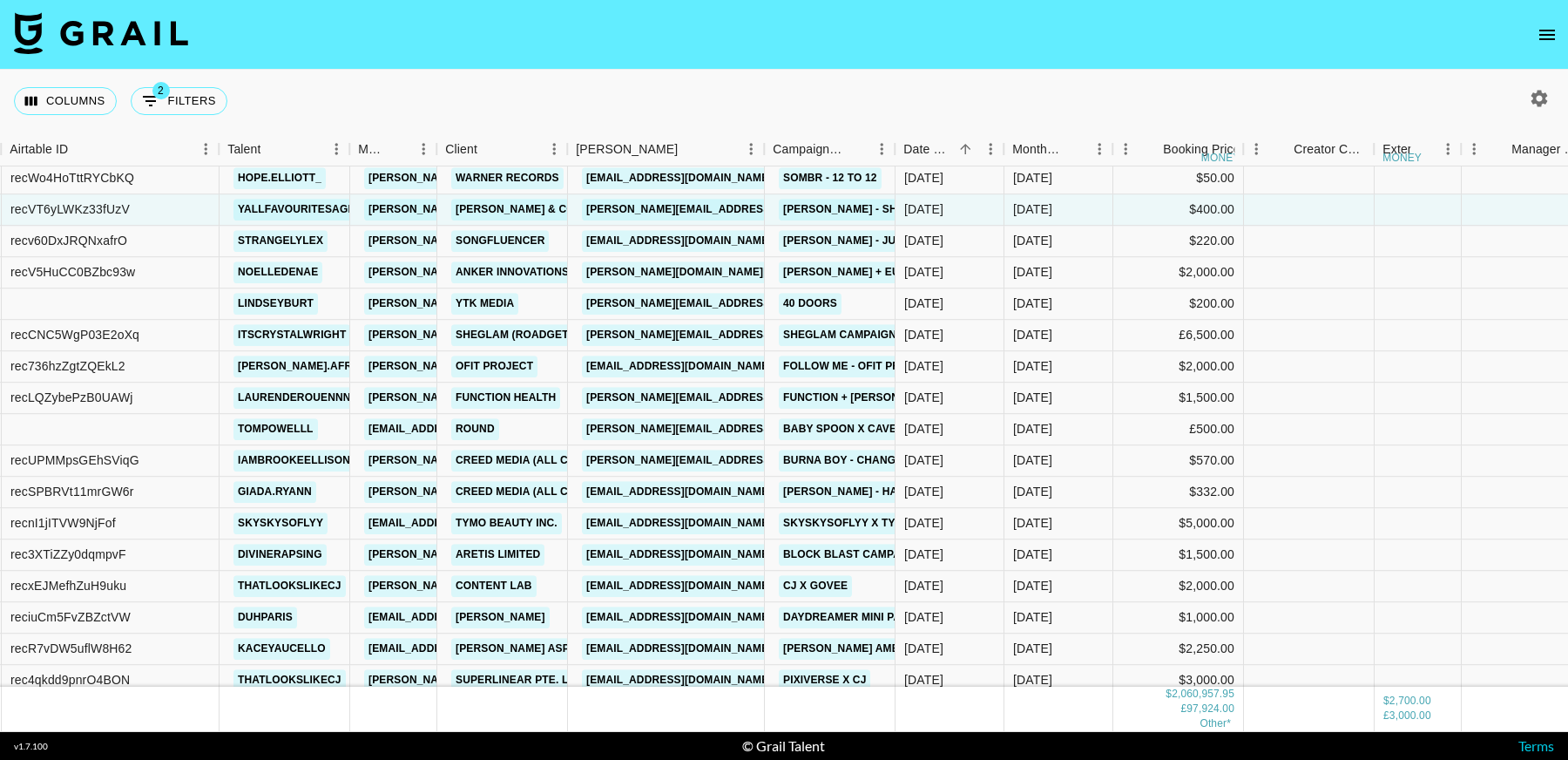
scroll to position [30053, 142]
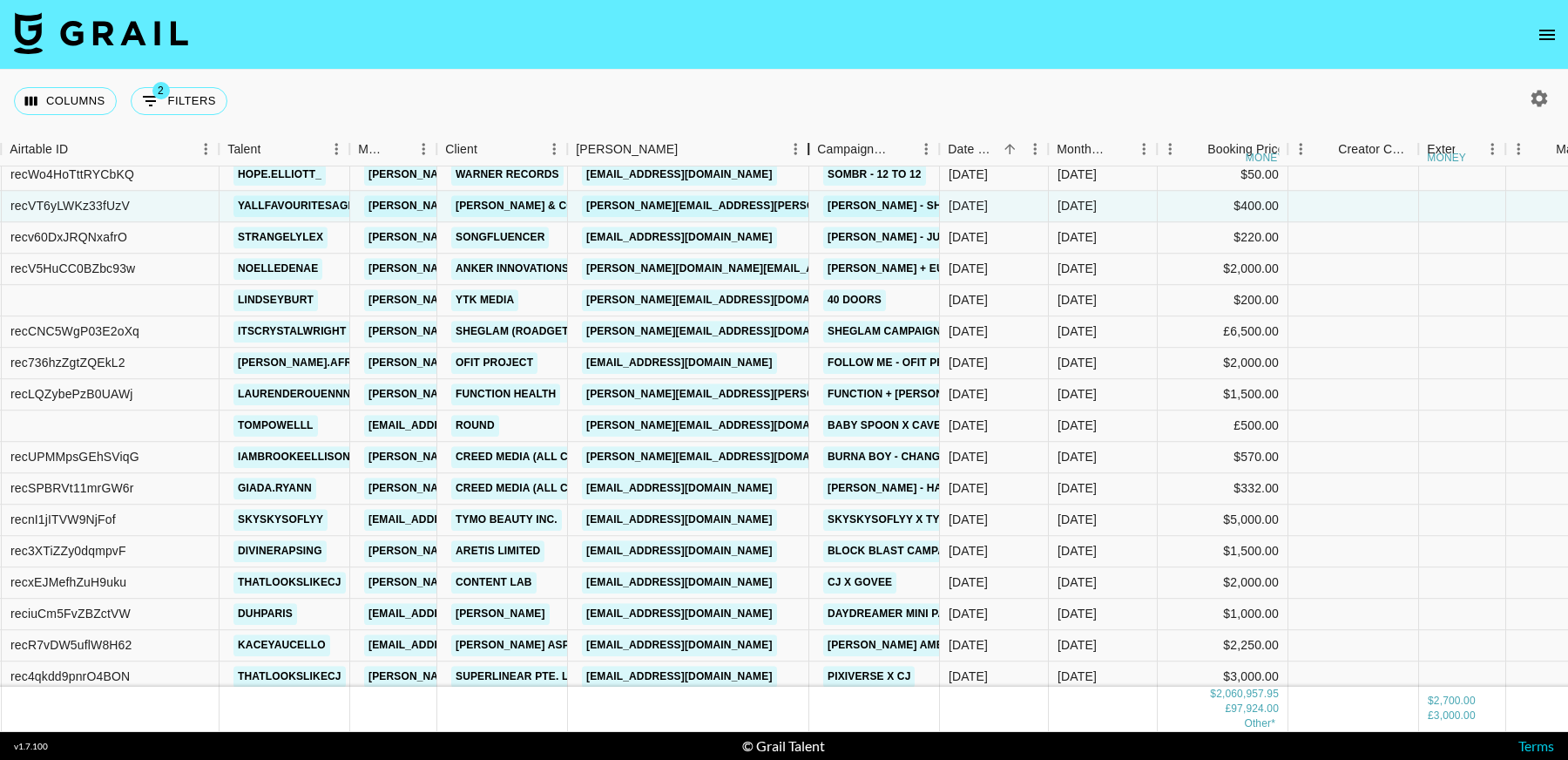
drag, startPoint x: 700, startPoint y: 142, endPoint x: 811, endPoint y: 150, distance: 111.3
click at [811, 150] on div "Booker" at bounding box center [808, 149] width 21 height 34
click at [719, 275] on link "pamela.wang@anker-in.com" at bounding box center [857, 268] width 551 height 22
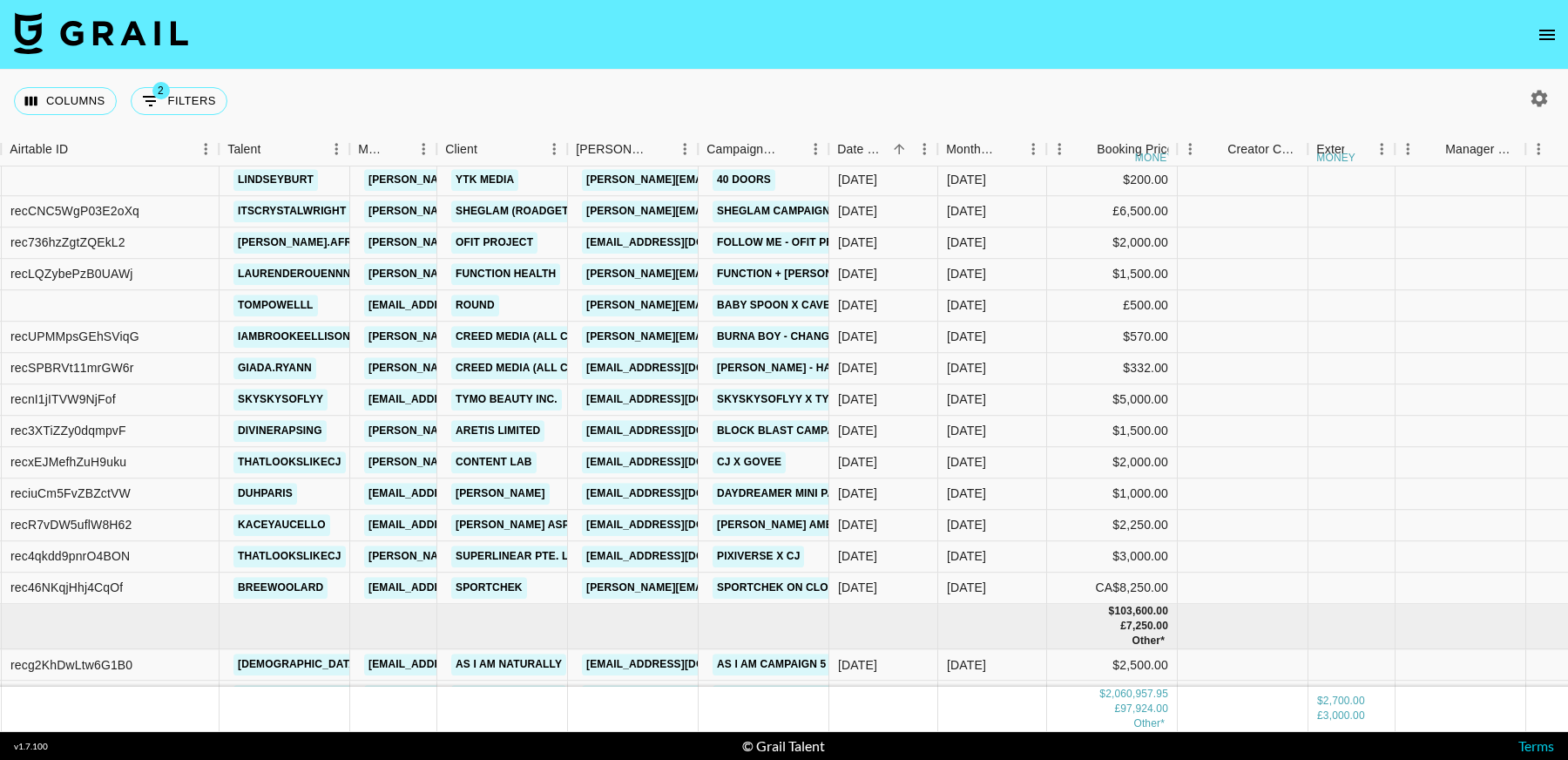
scroll to position [30175, 142]
click at [674, 398] on link "emma.c@tymobeauty.com" at bounding box center [679, 398] width 195 height 22
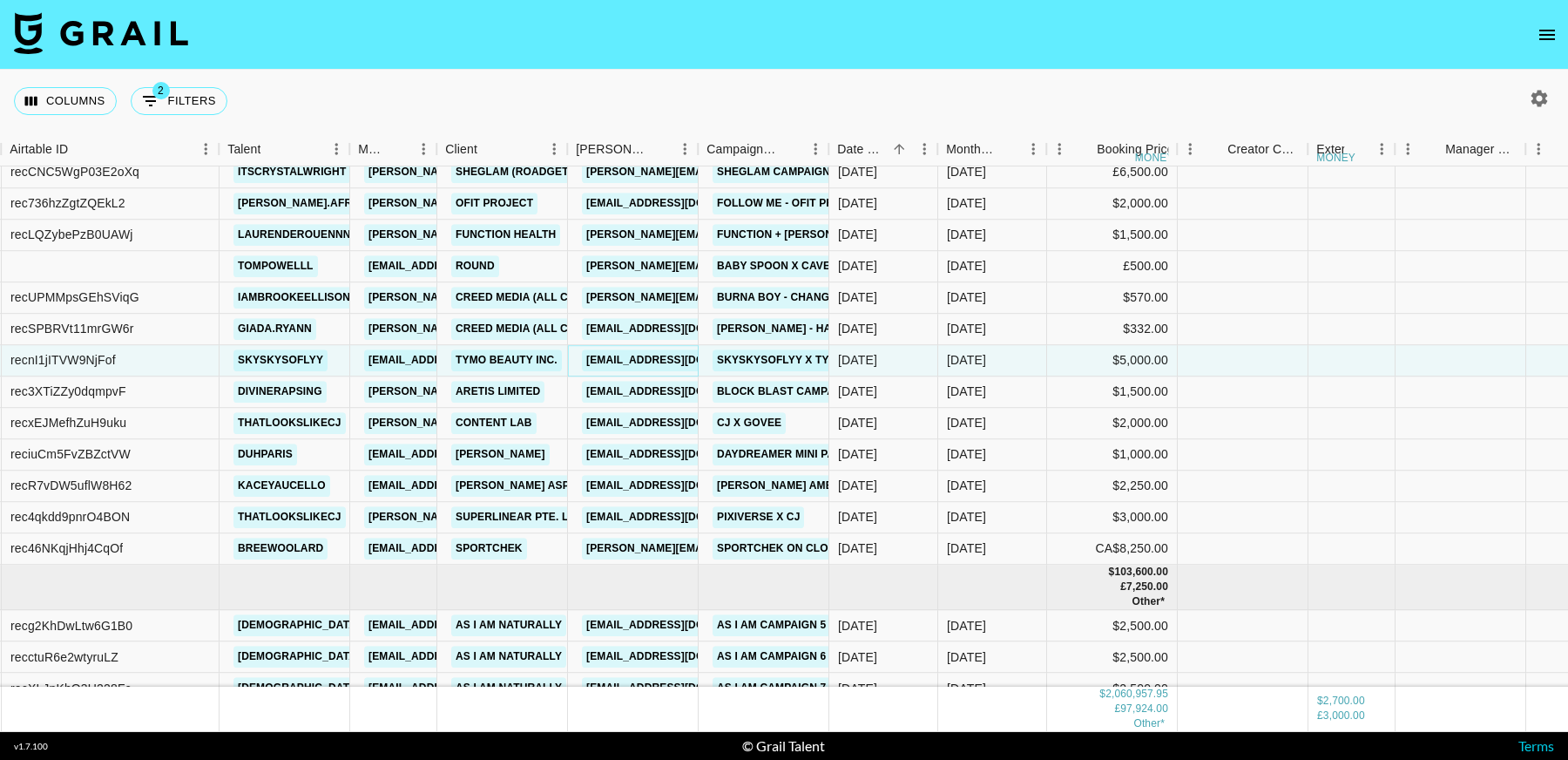
scroll to position [30235, 142]
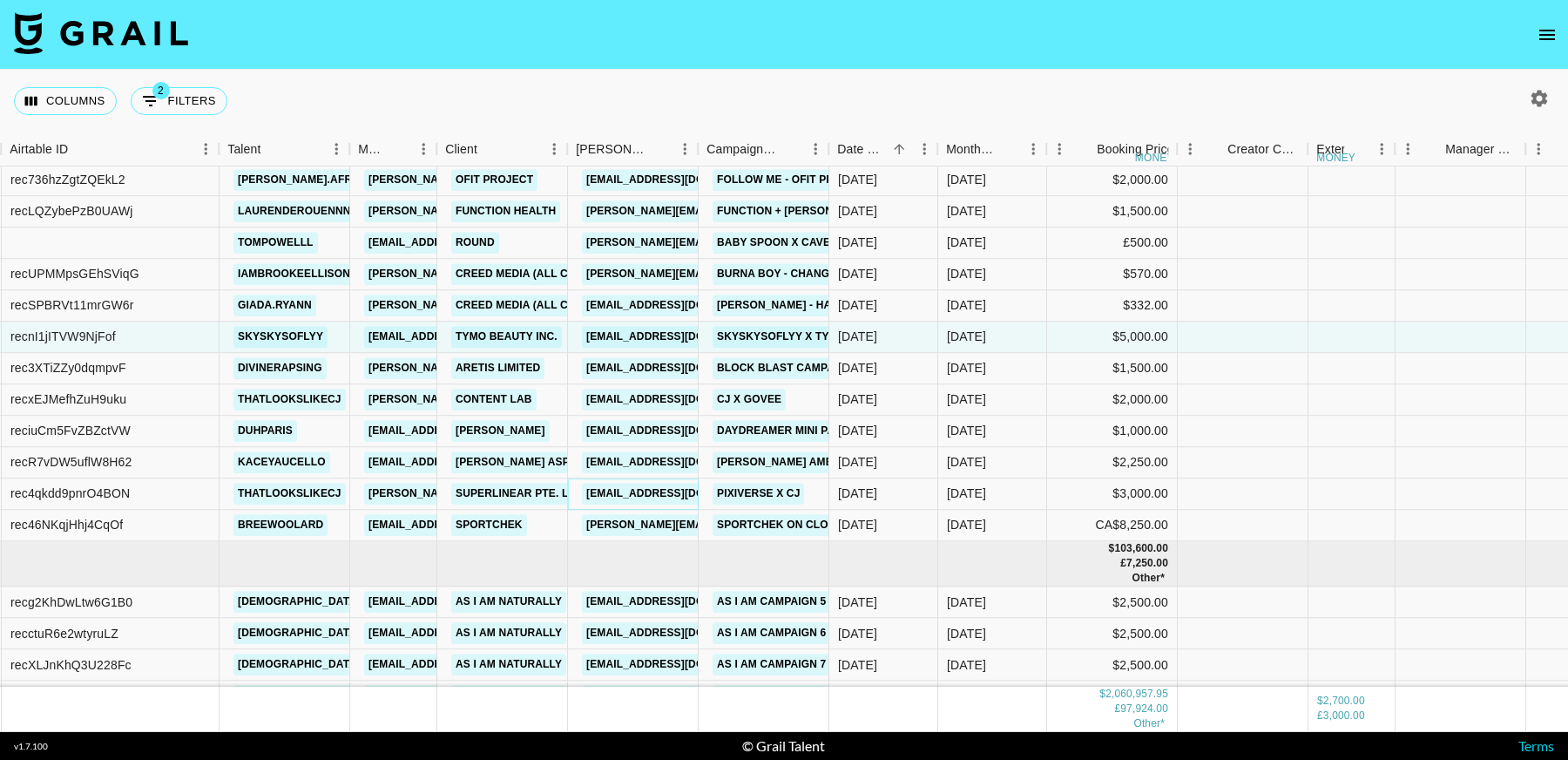
click at [649, 491] on link "amy3@sales.jenniefy.com" at bounding box center [679, 493] width 195 height 22
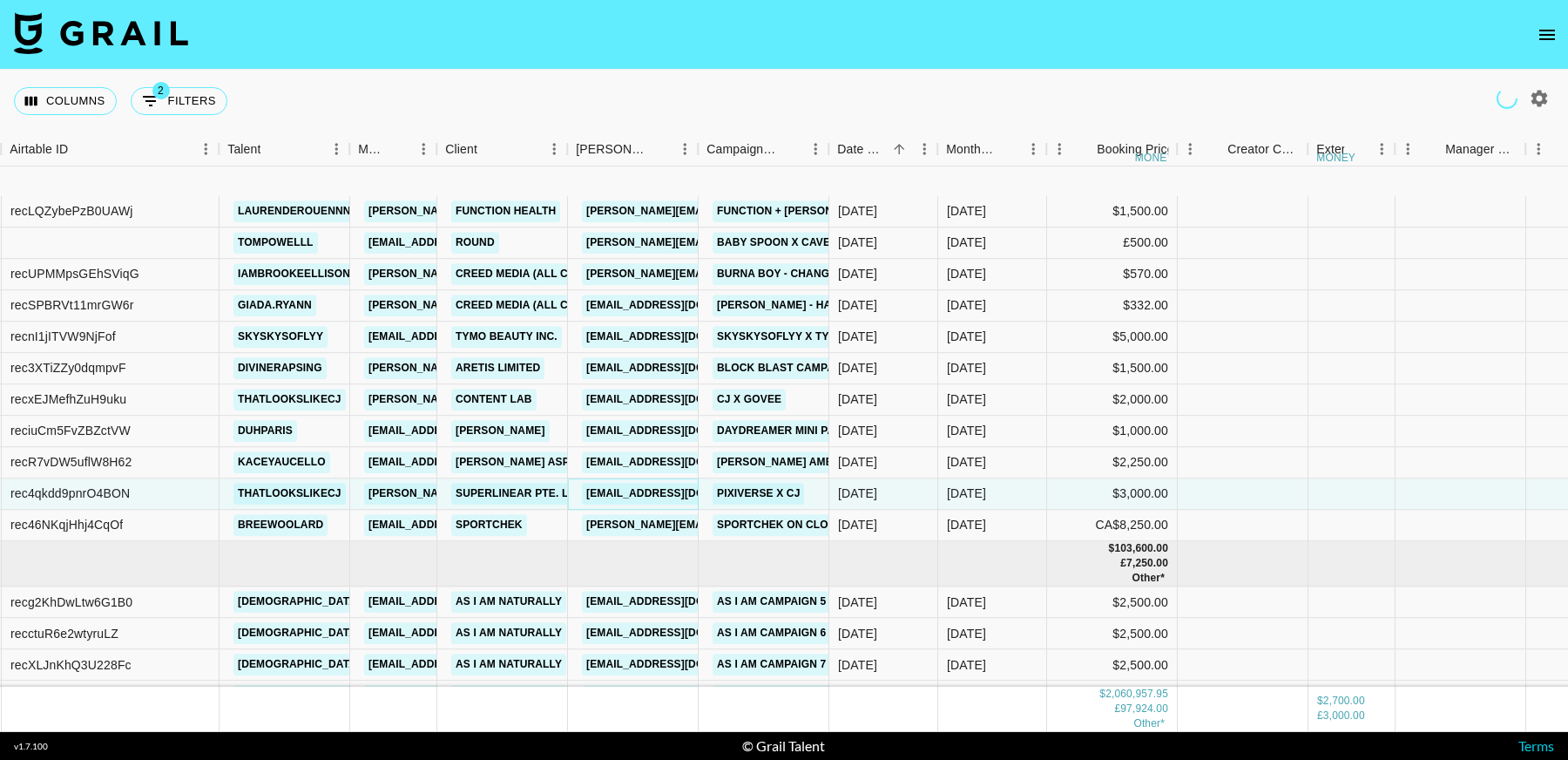
scroll to position [30338, 142]
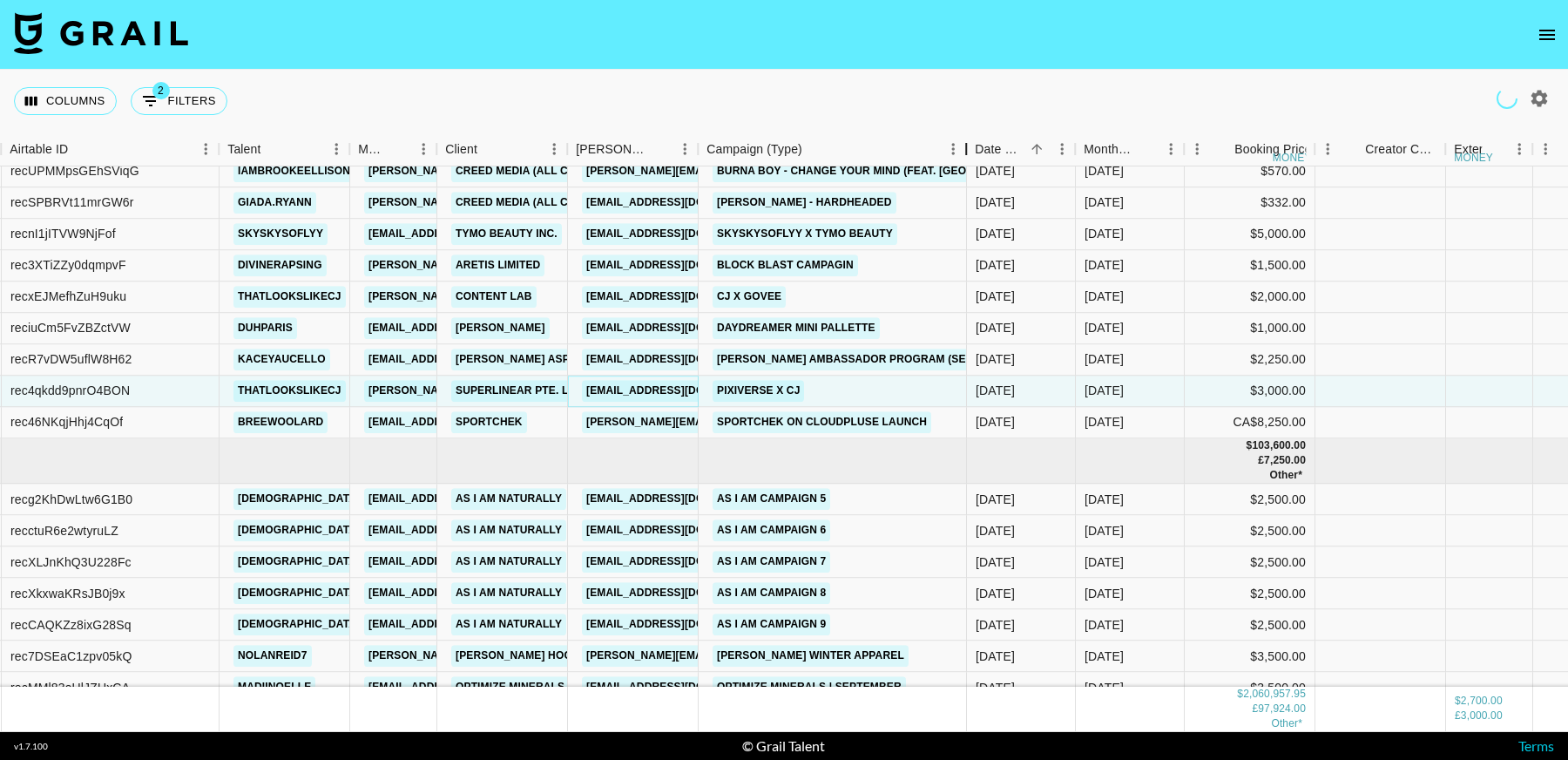
drag, startPoint x: 829, startPoint y: 150, endPoint x: 903, endPoint y: 389, distance: 250.2
click at [967, 161] on div "Campaign (Type)" at bounding box center [966, 149] width 21 height 34
click at [695, 150] on div "Booker" at bounding box center [698, 149] width 21 height 34
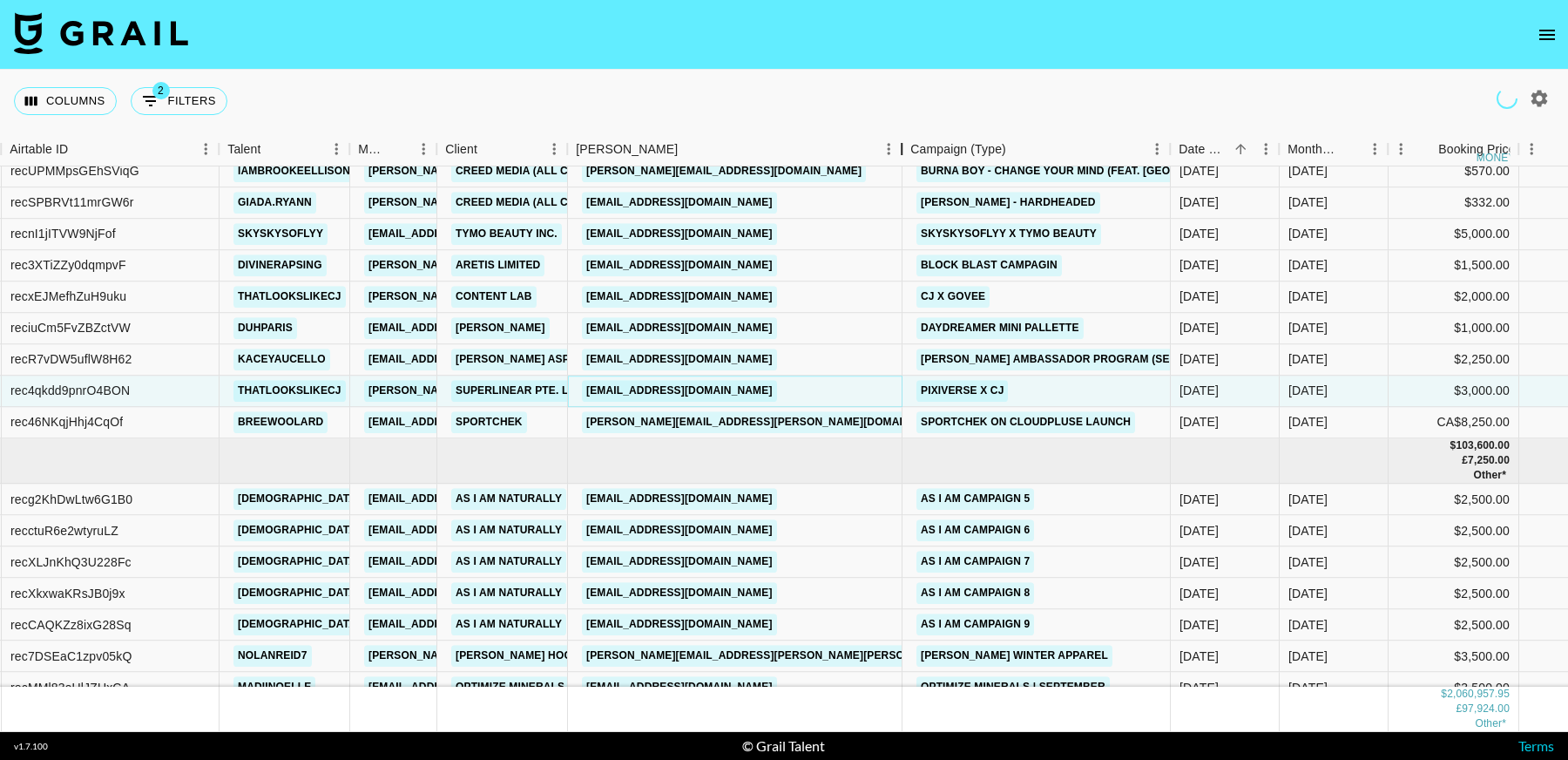
drag, startPoint x: 896, startPoint y: 150, endPoint x: 725, endPoint y: 429, distance: 327.2
click at [901, 150] on div "Booker" at bounding box center [901, 149] width 21 height 34
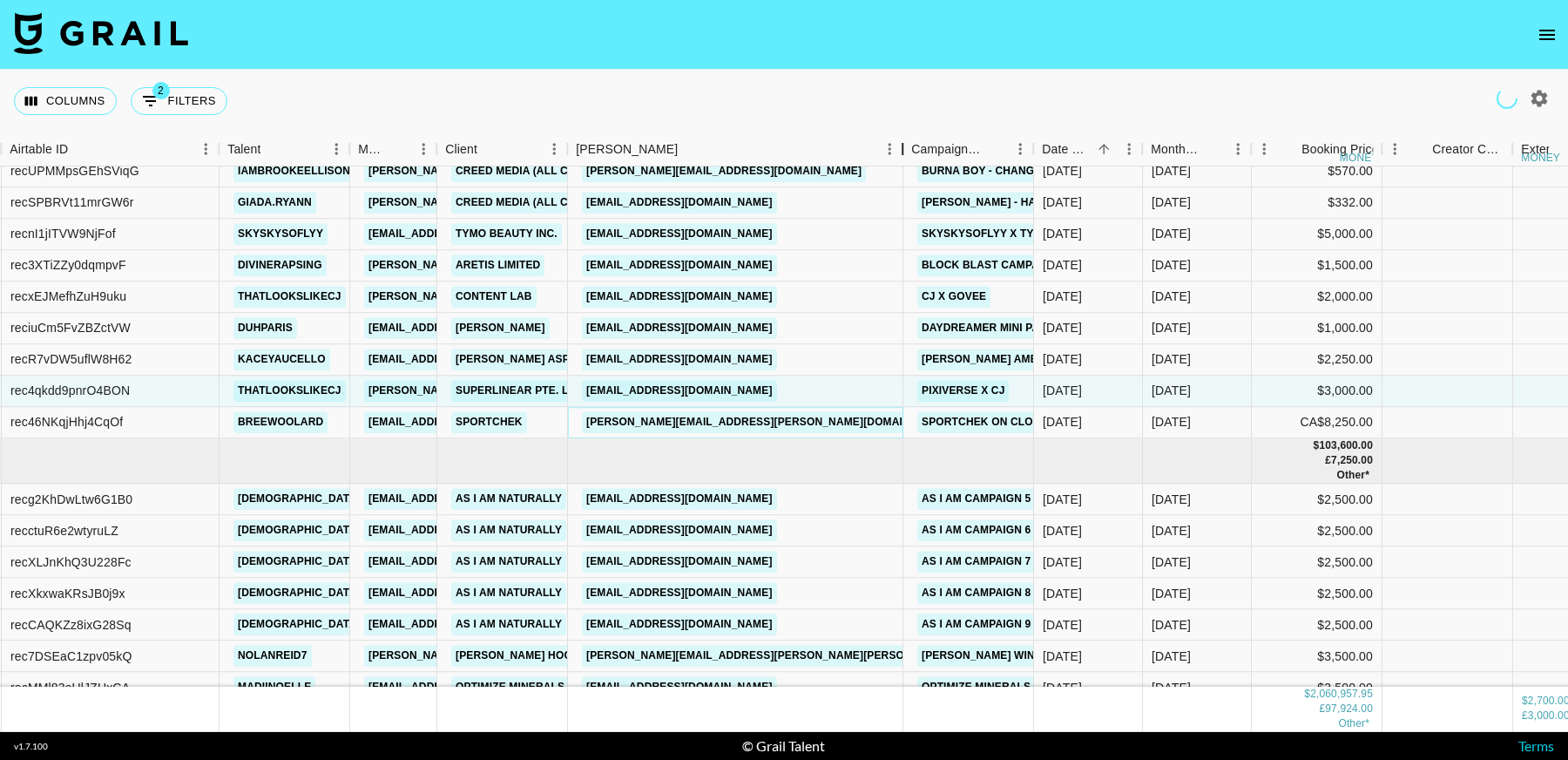
click at [722, 419] on link "[PERSON_NAME][EMAIL_ADDRESS][PERSON_NAME][DOMAIN_NAME]" at bounding box center [768, 421] width 374 height 22
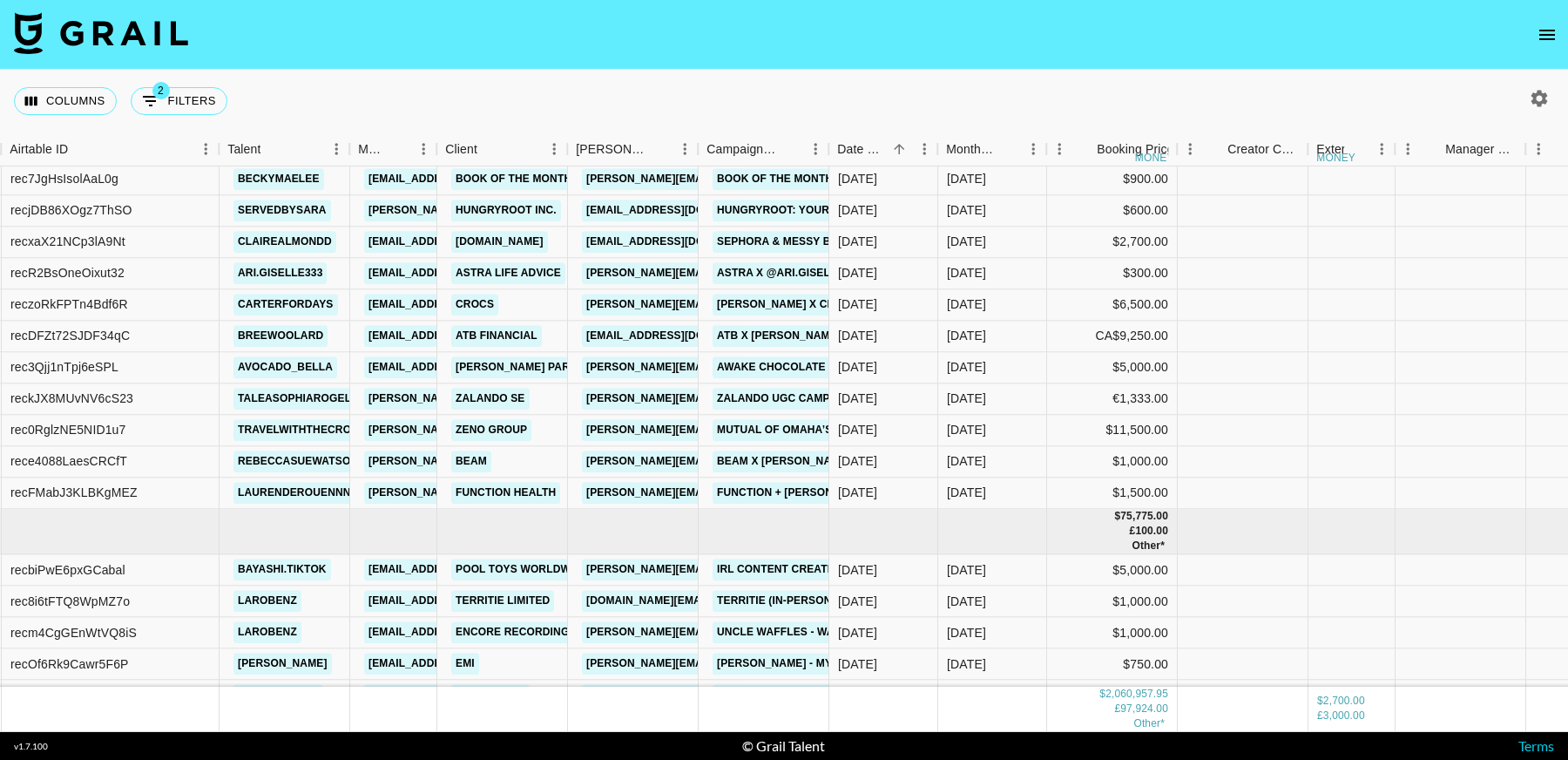
scroll to position [31536, 142]
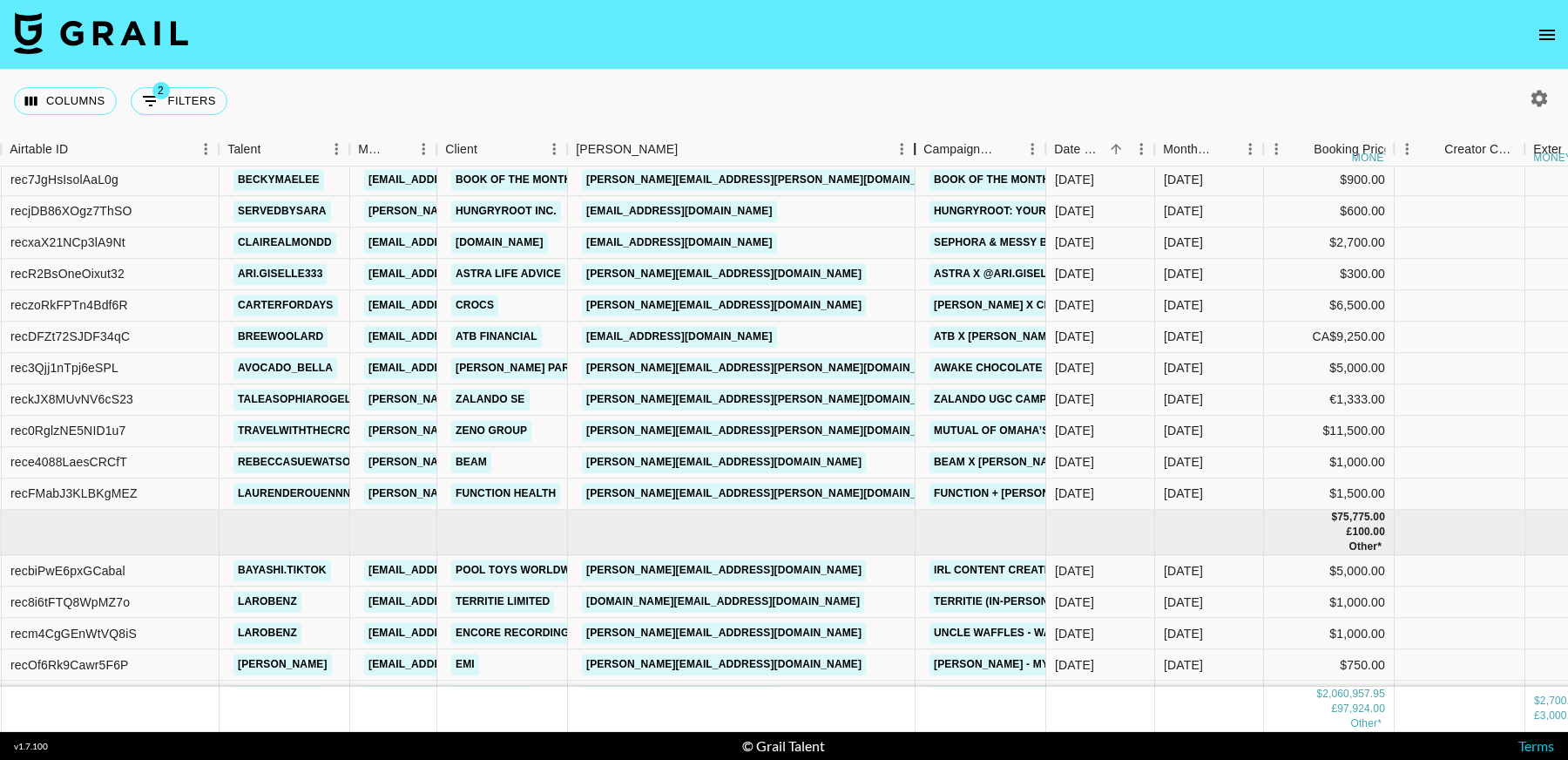
click at [912, 154] on div "Booker" at bounding box center [915, 149] width 21 height 34
click at [114, 497] on div "recFMabJ3KLBKgMEZ" at bounding box center [74, 494] width 127 height 17
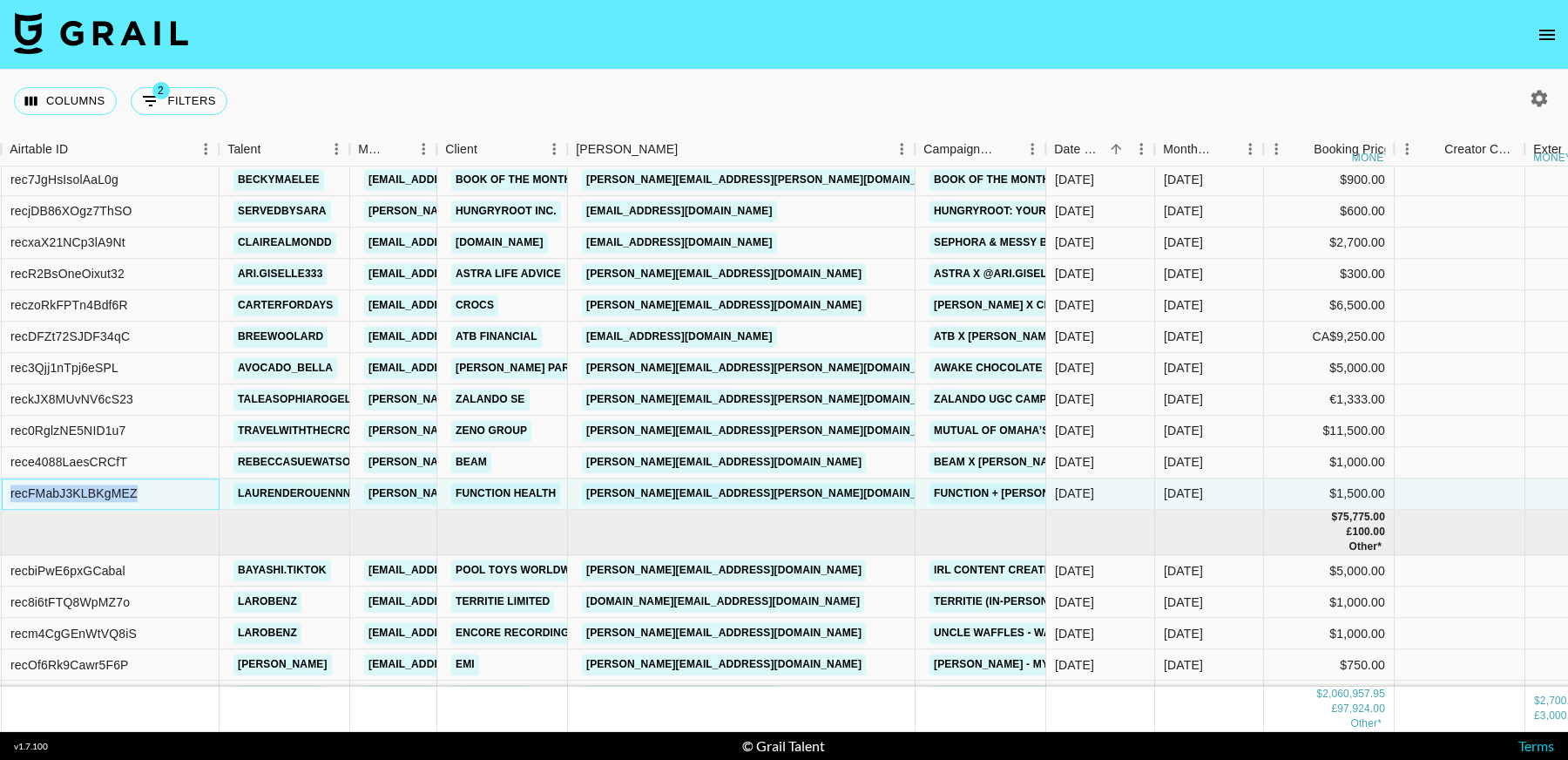
copy div "recFMabJ3KLBKgMEZ"
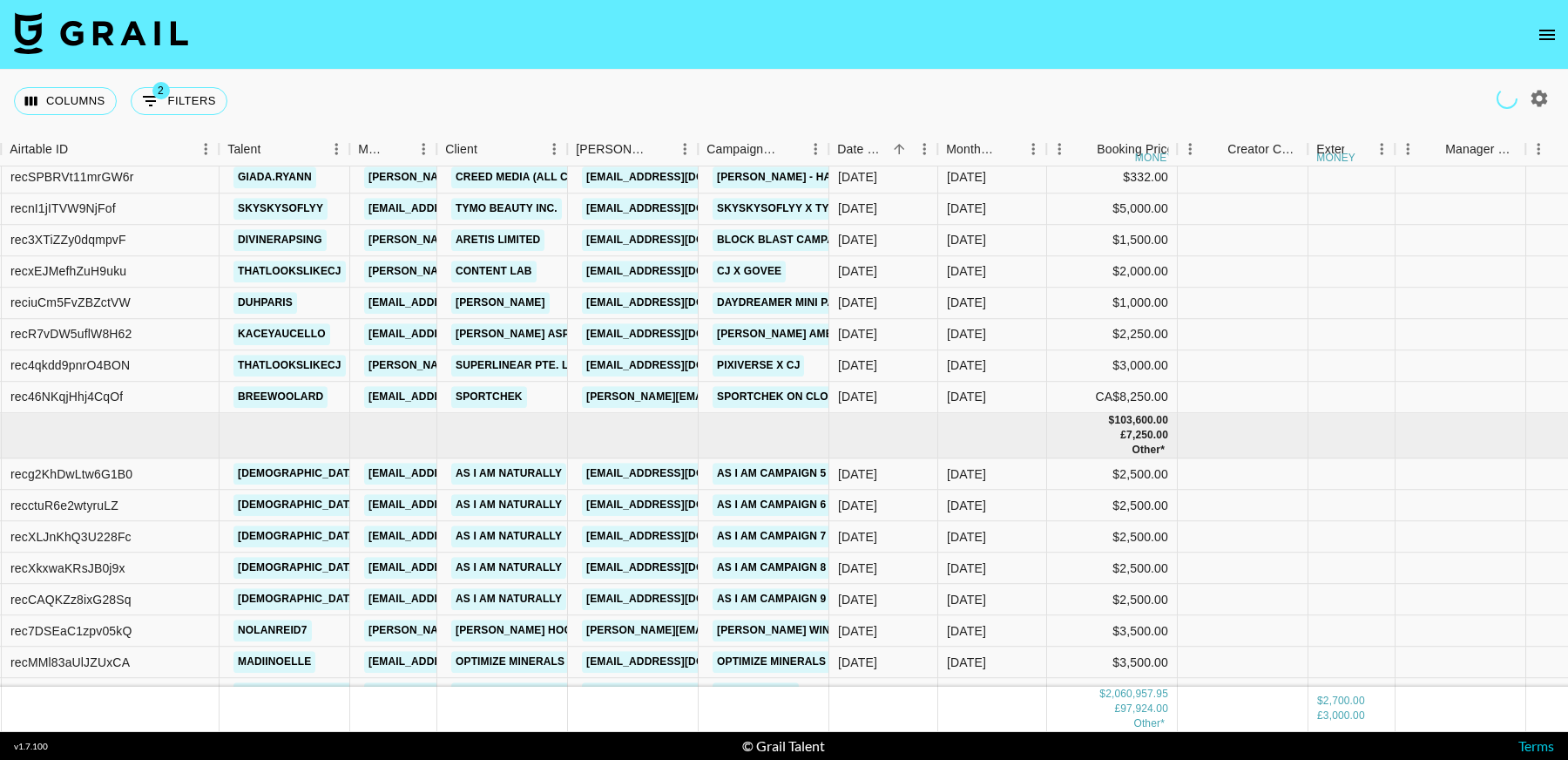
scroll to position [30361, 142]
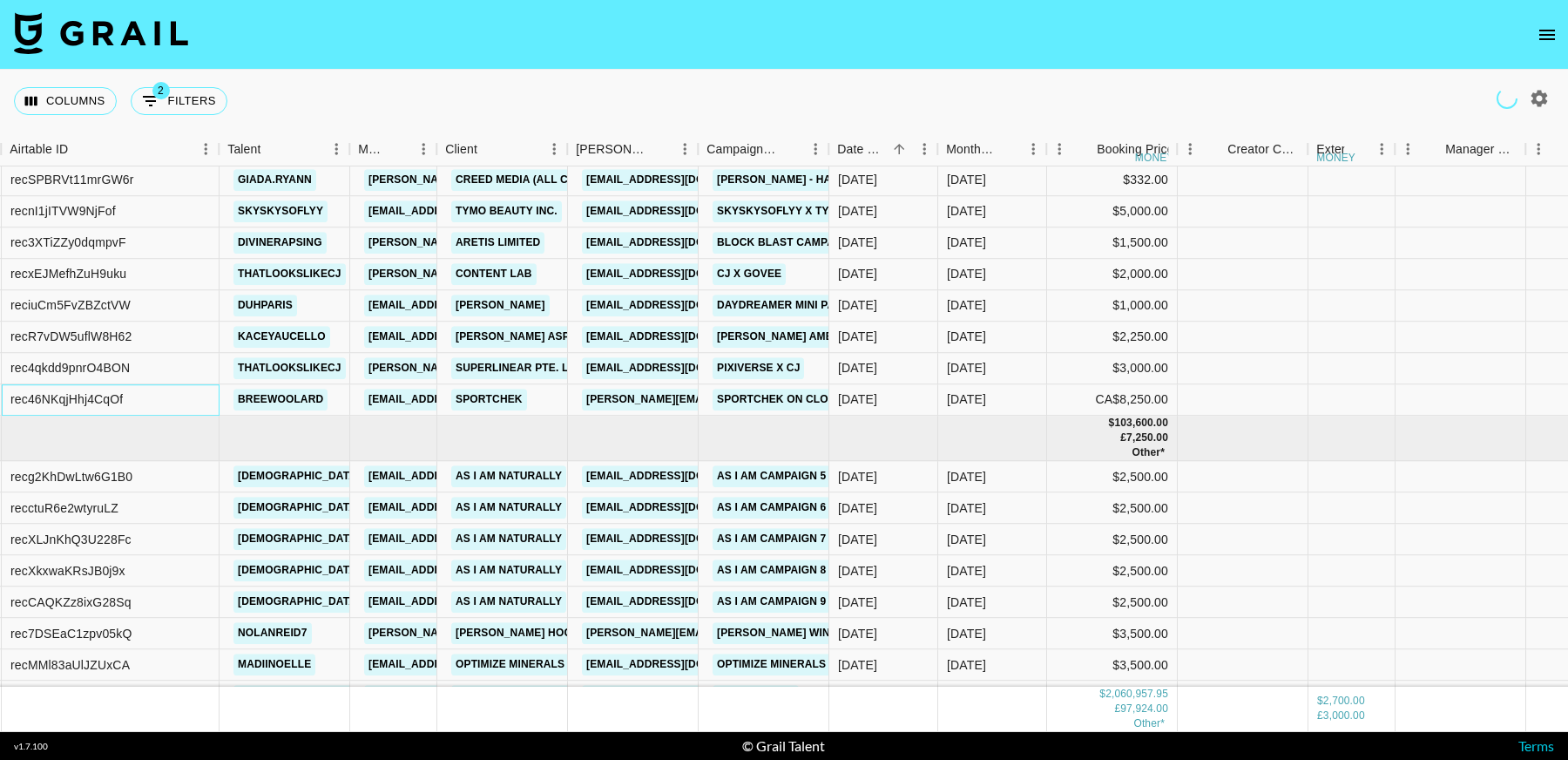
click at [98, 400] on div "rec46NKqjHhj4CqOf" at bounding box center [67, 399] width 112 height 17
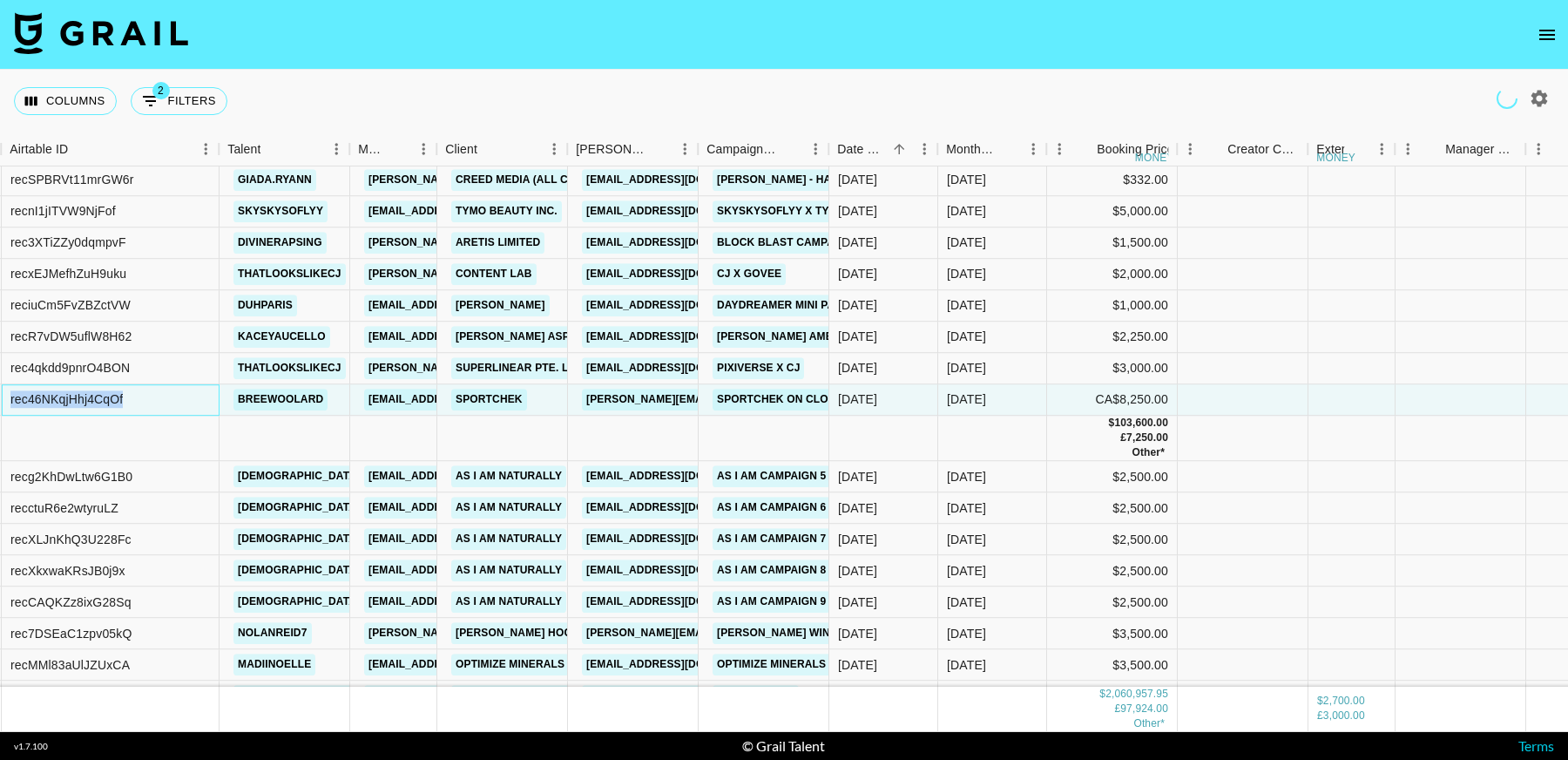
copy div "rec46NKqjHhj4CqOf"
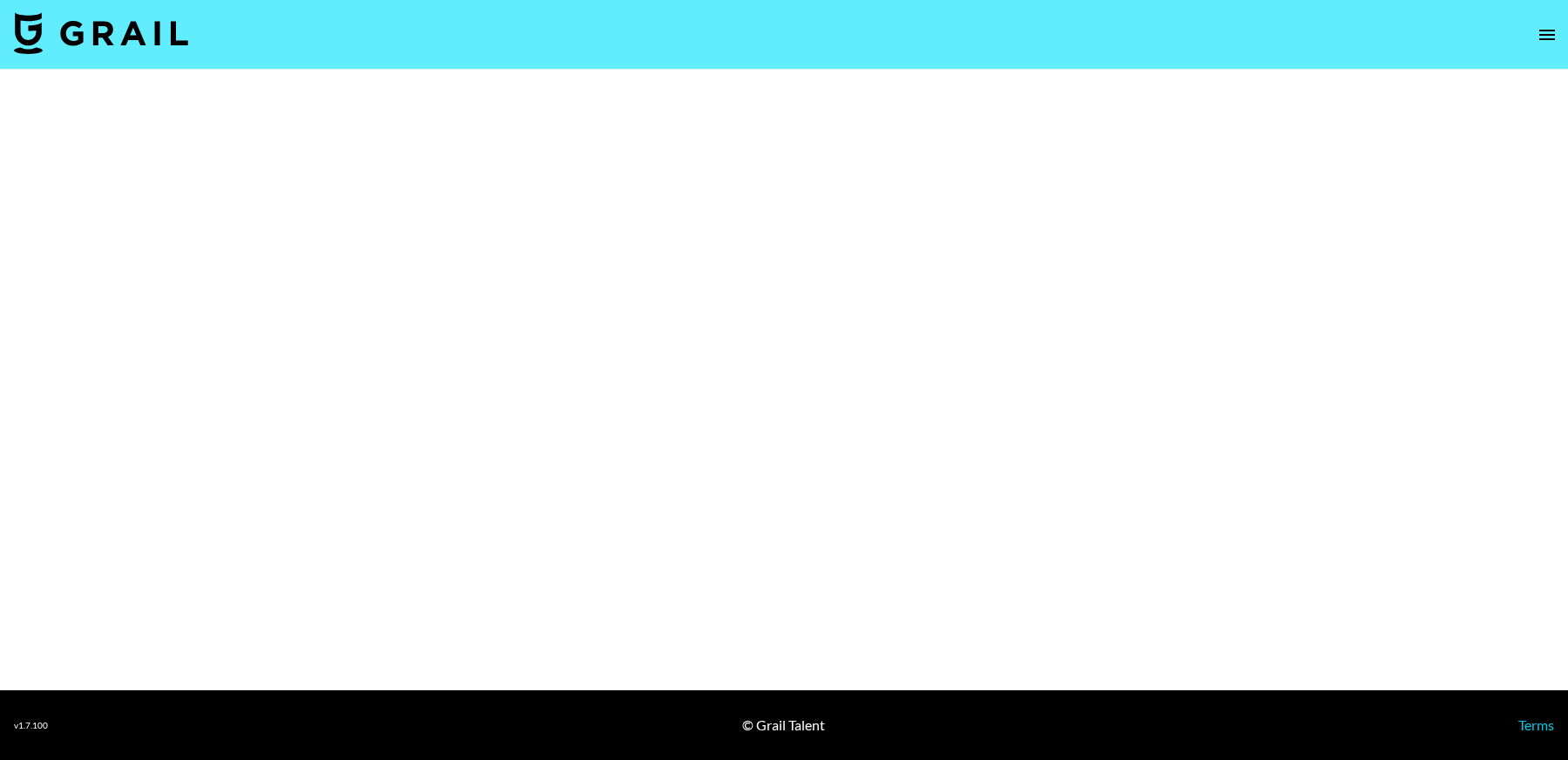
select select "Brand"
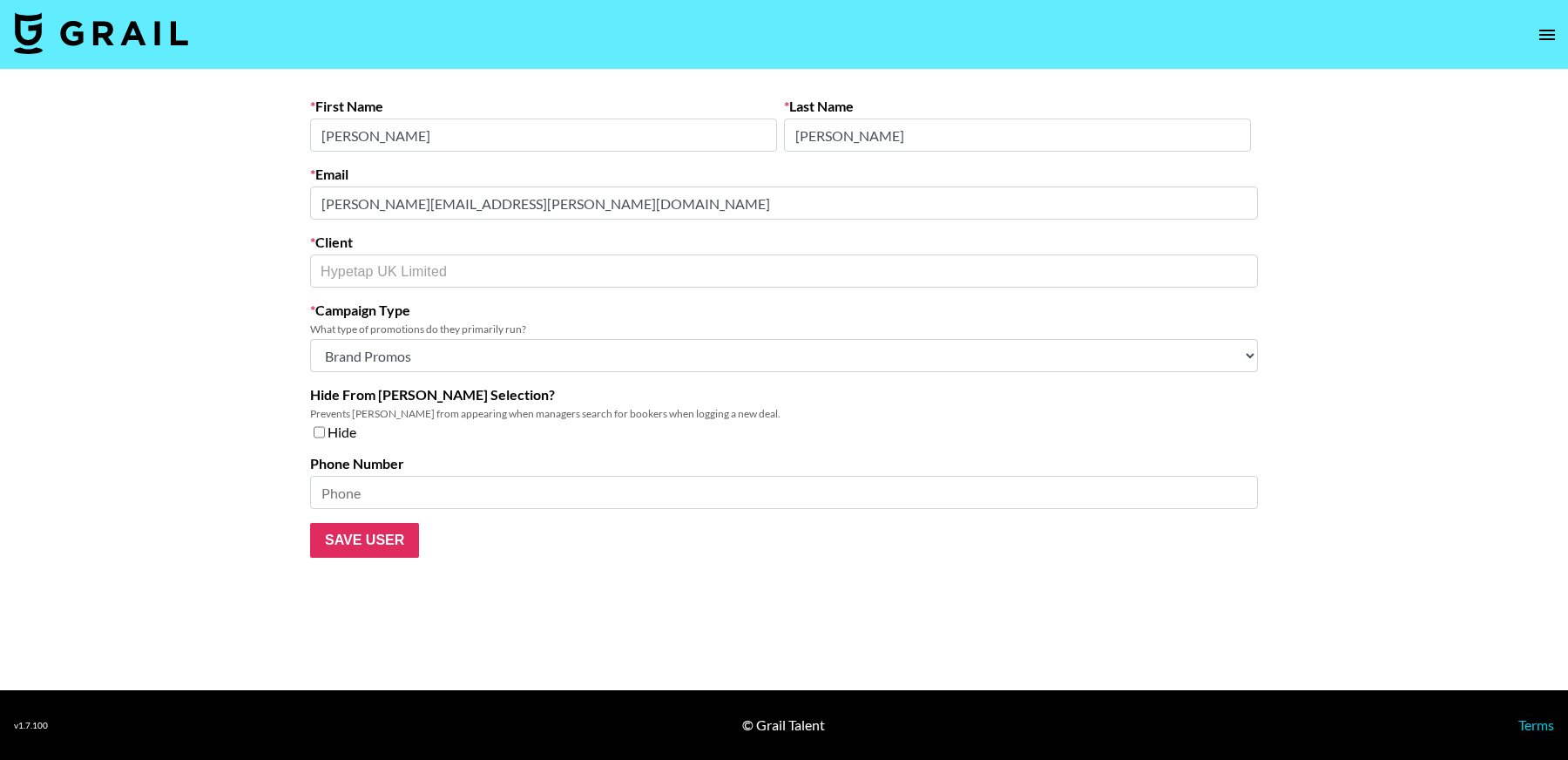
click at [293, 207] on main "First Name Lydia Last Name Massarella Email lydia.massarella@hypetap.com Client…" at bounding box center [784, 380] width 1568 height 620
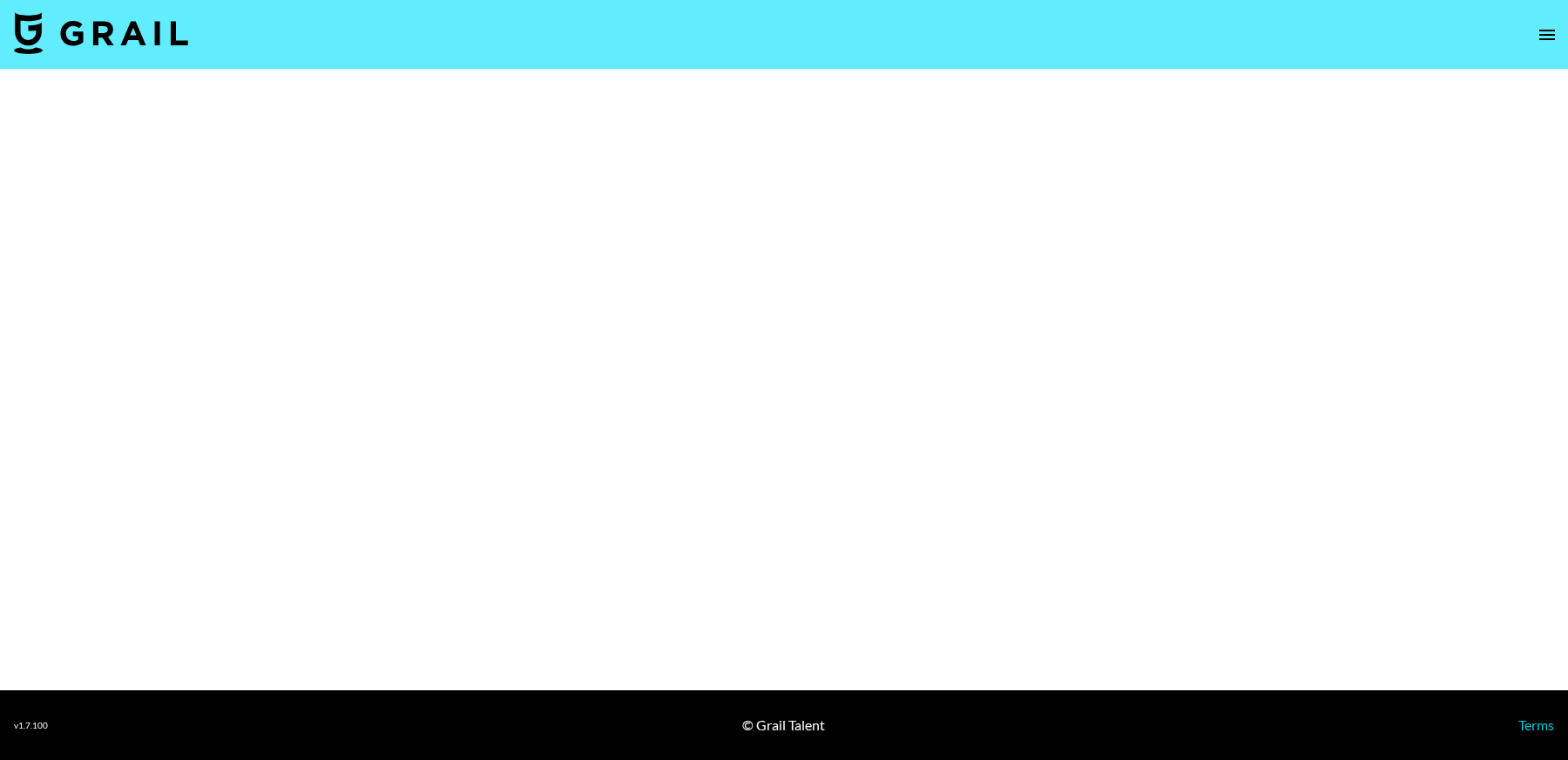
select select "Brand"
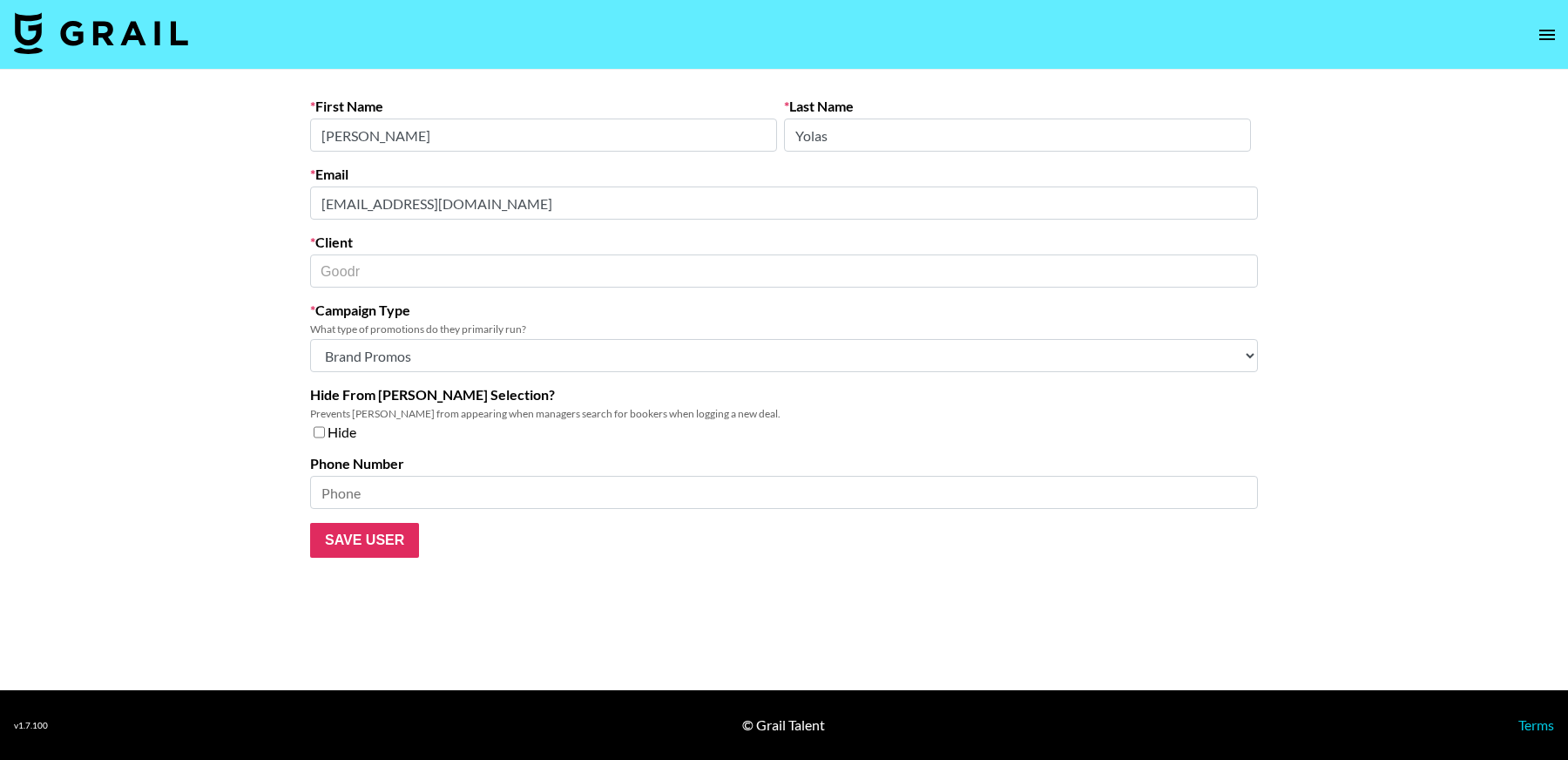
click at [140, 212] on main "First Name [PERSON_NAME] Last Name [PERSON_NAME] Email [EMAIL_ADDRESS][DOMAIN_N…" at bounding box center [784, 380] width 1568 height 620
click at [183, 191] on main "First Name [PERSON_NAME] Last Name [PERSON_NAME] Email [EMAIL_ADDRESS][DOMAIN_N…" at bounding box center [784, 380] width 1568 height 620
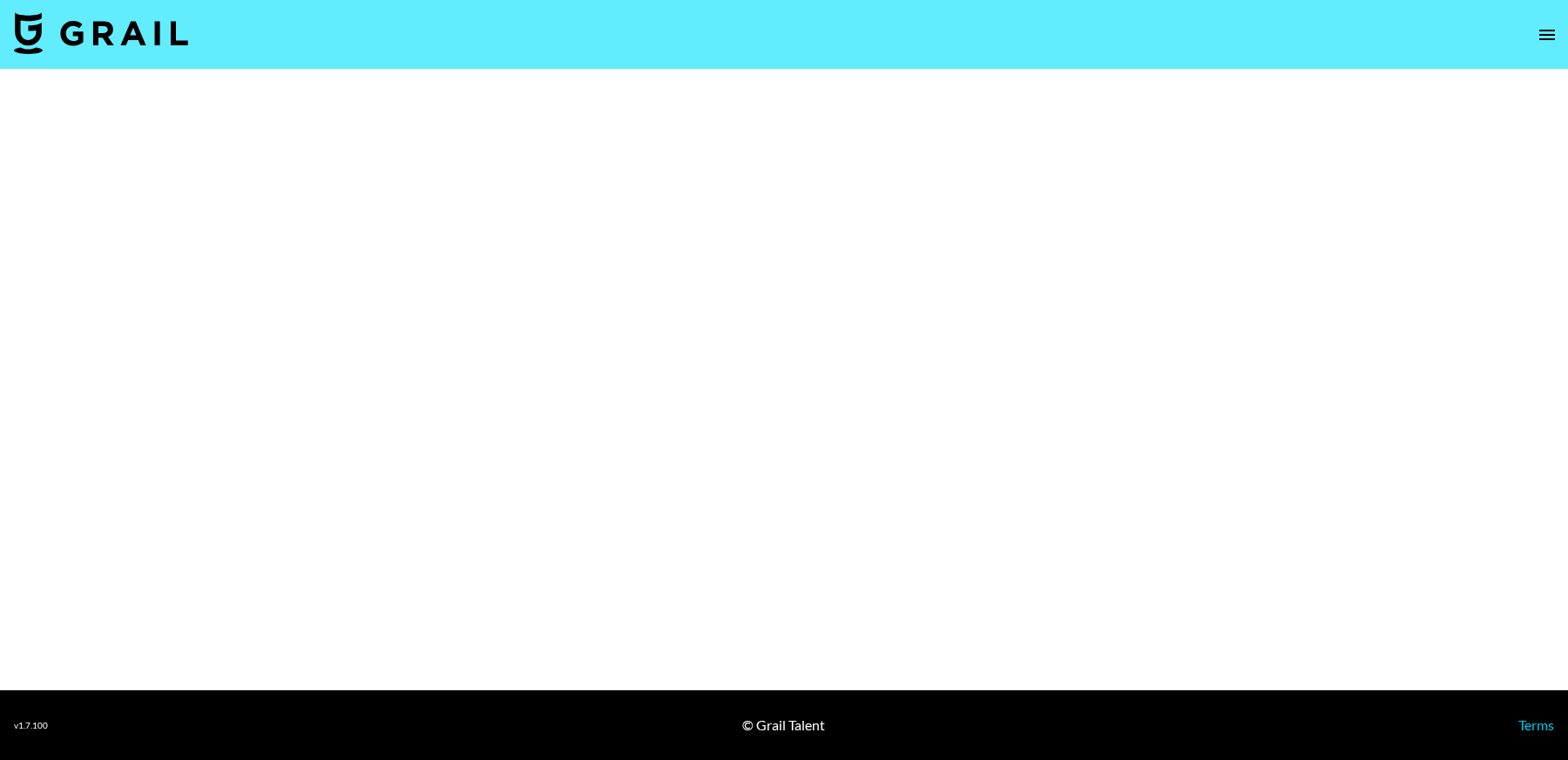
select select "Brand"
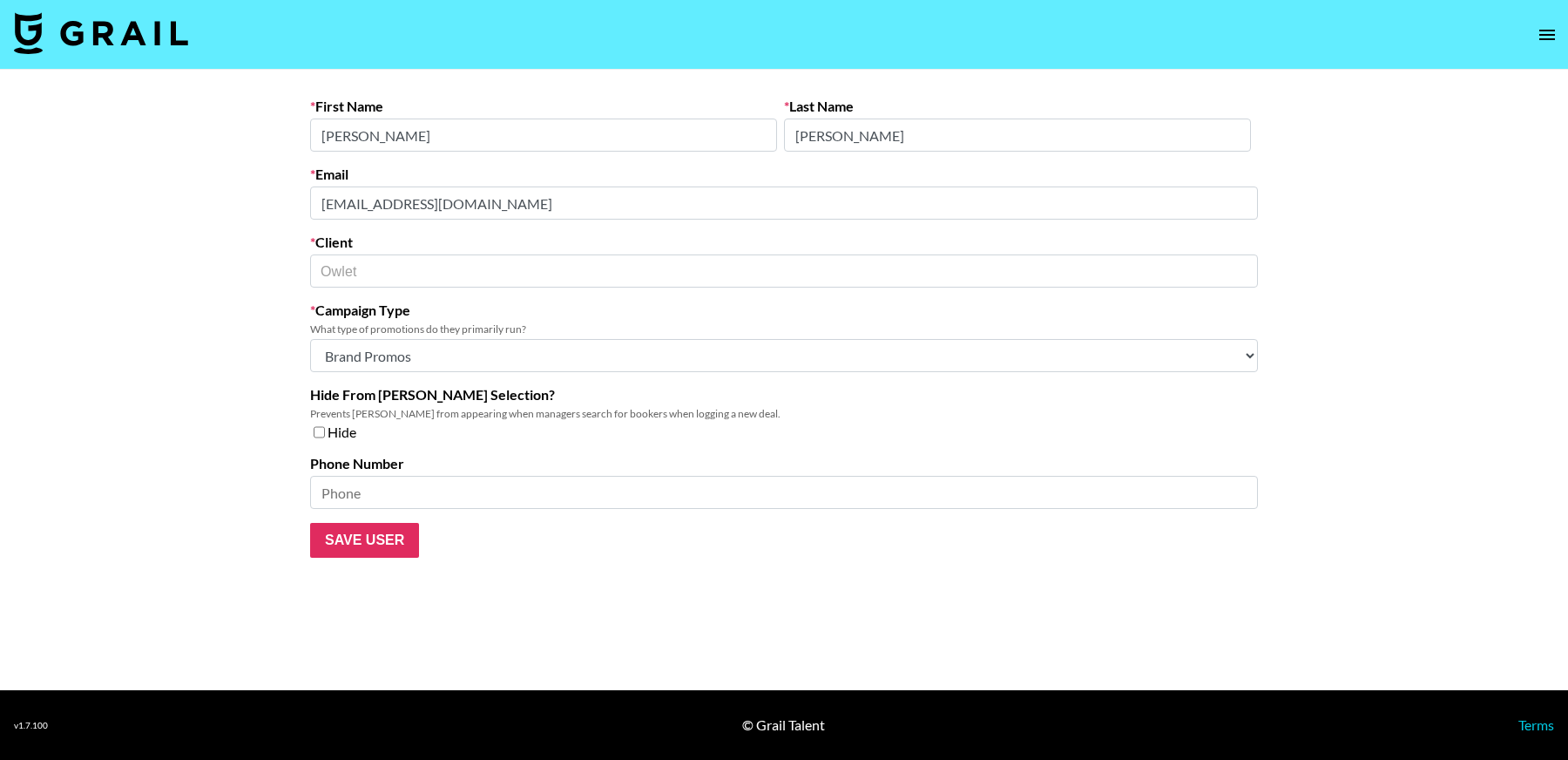
click at [213, 199] on main "First Name Valerie Last Name Mackey Email vmackey@owletcare.com Client Owlet ​ …" at bounding box center [784, 380] width 1568 height 620
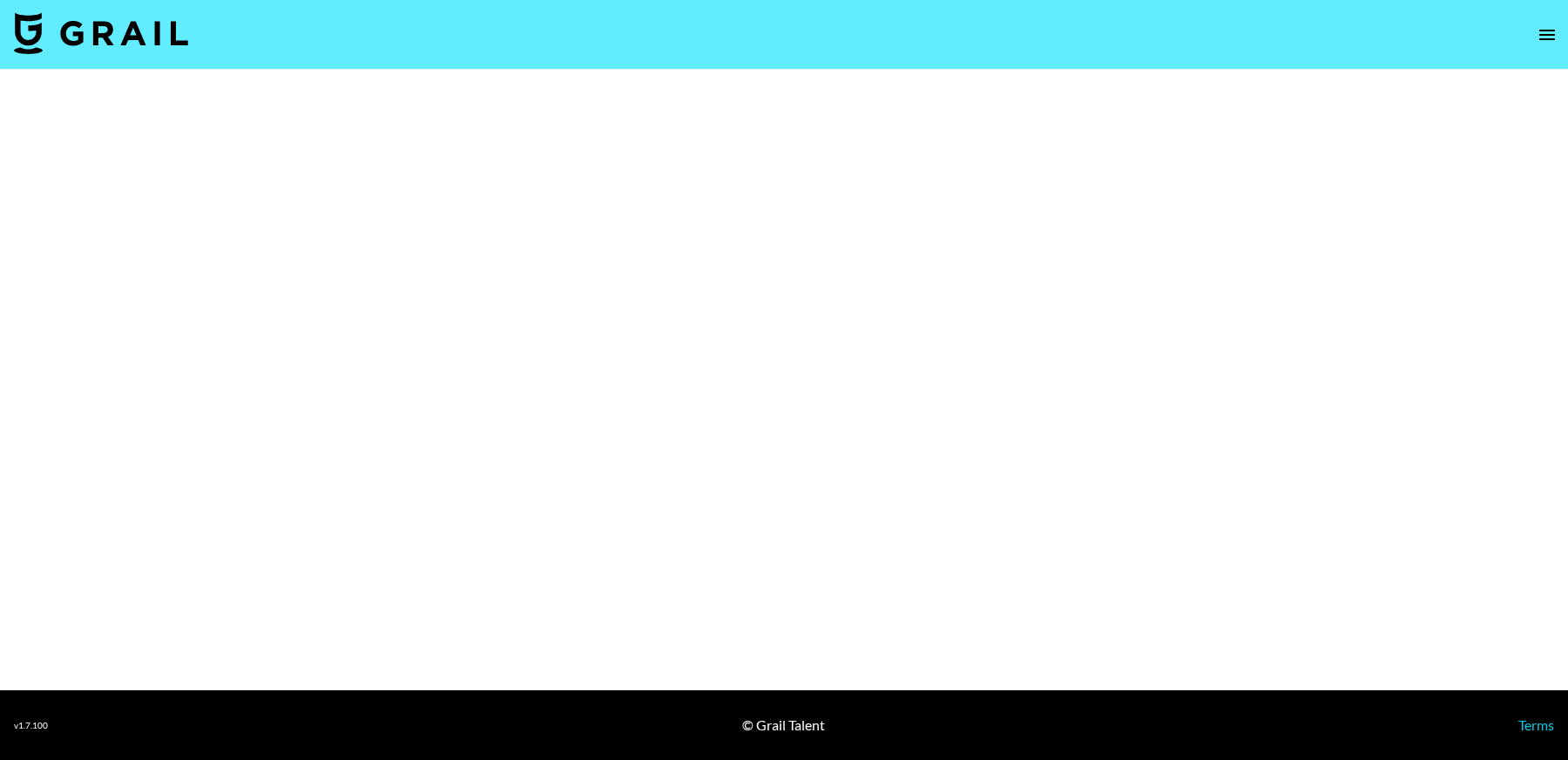
select select "Brand"
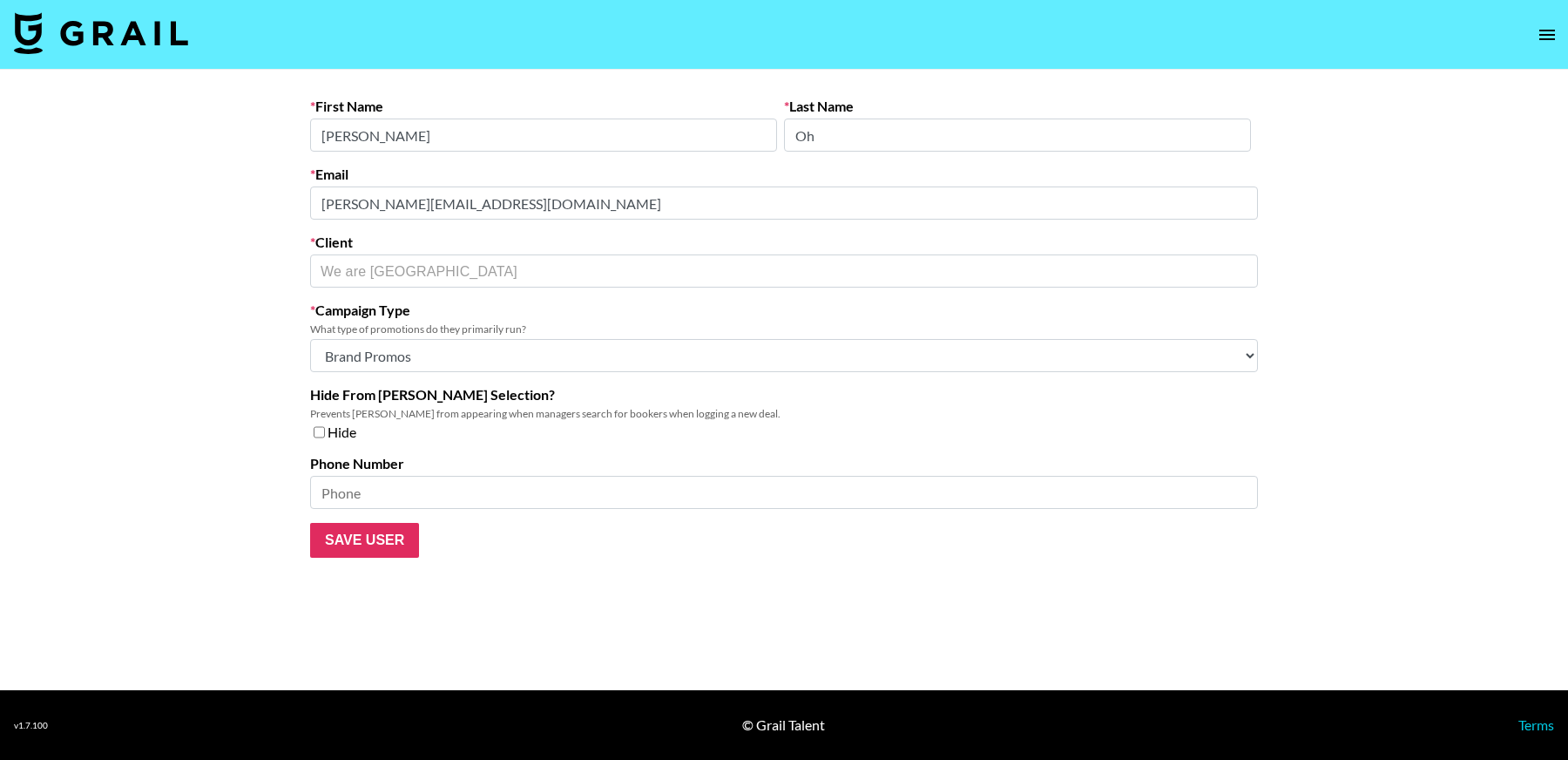
click at [275, 208] on main "First Name [PERSON_NAME] Last Name Oh Email [PERSON_NAME][EMAIL_ADDRESS][DOMAIN…" at bounding box center [784, 380] width 1568 height 620
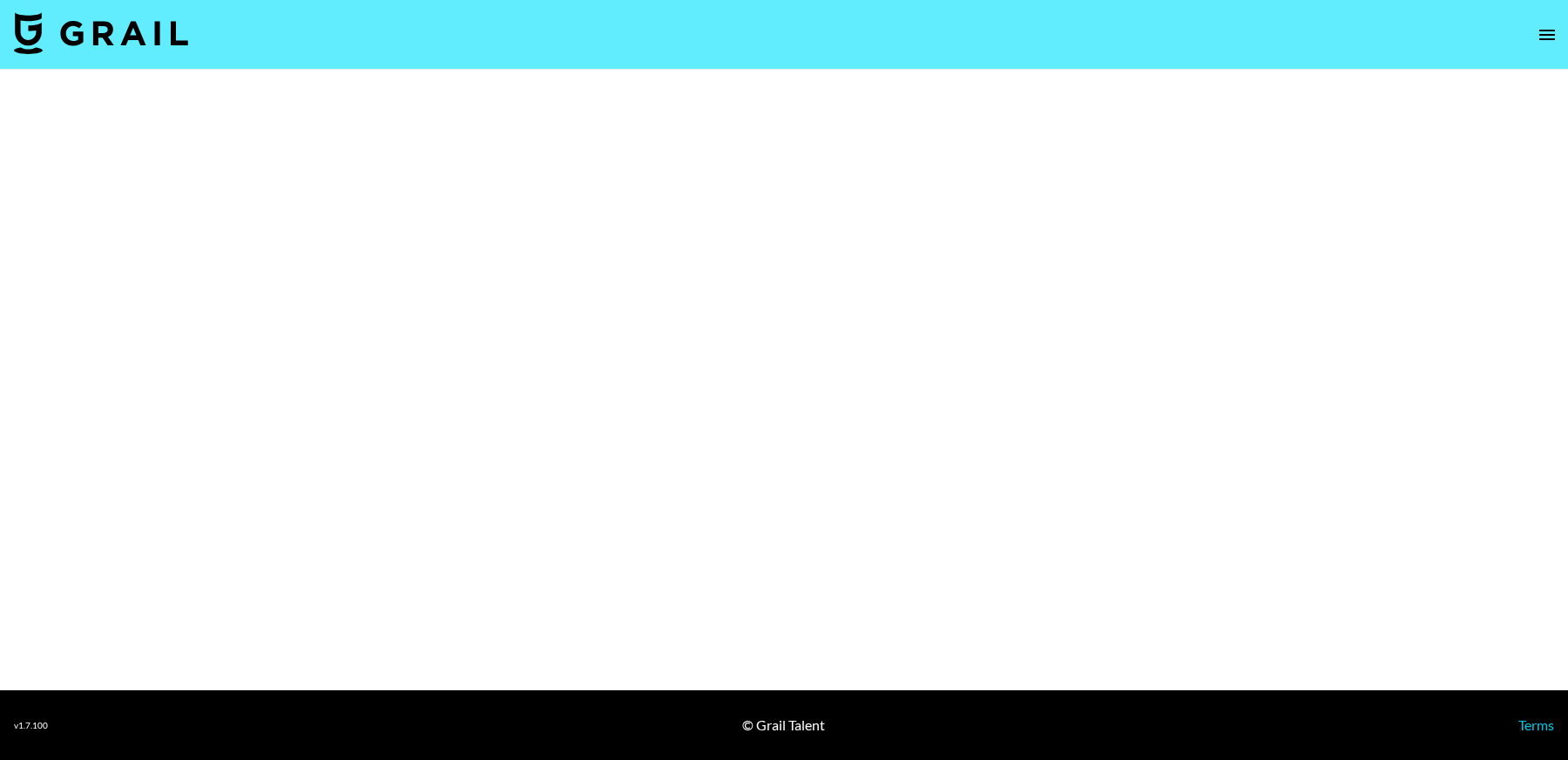
select select "Brand"
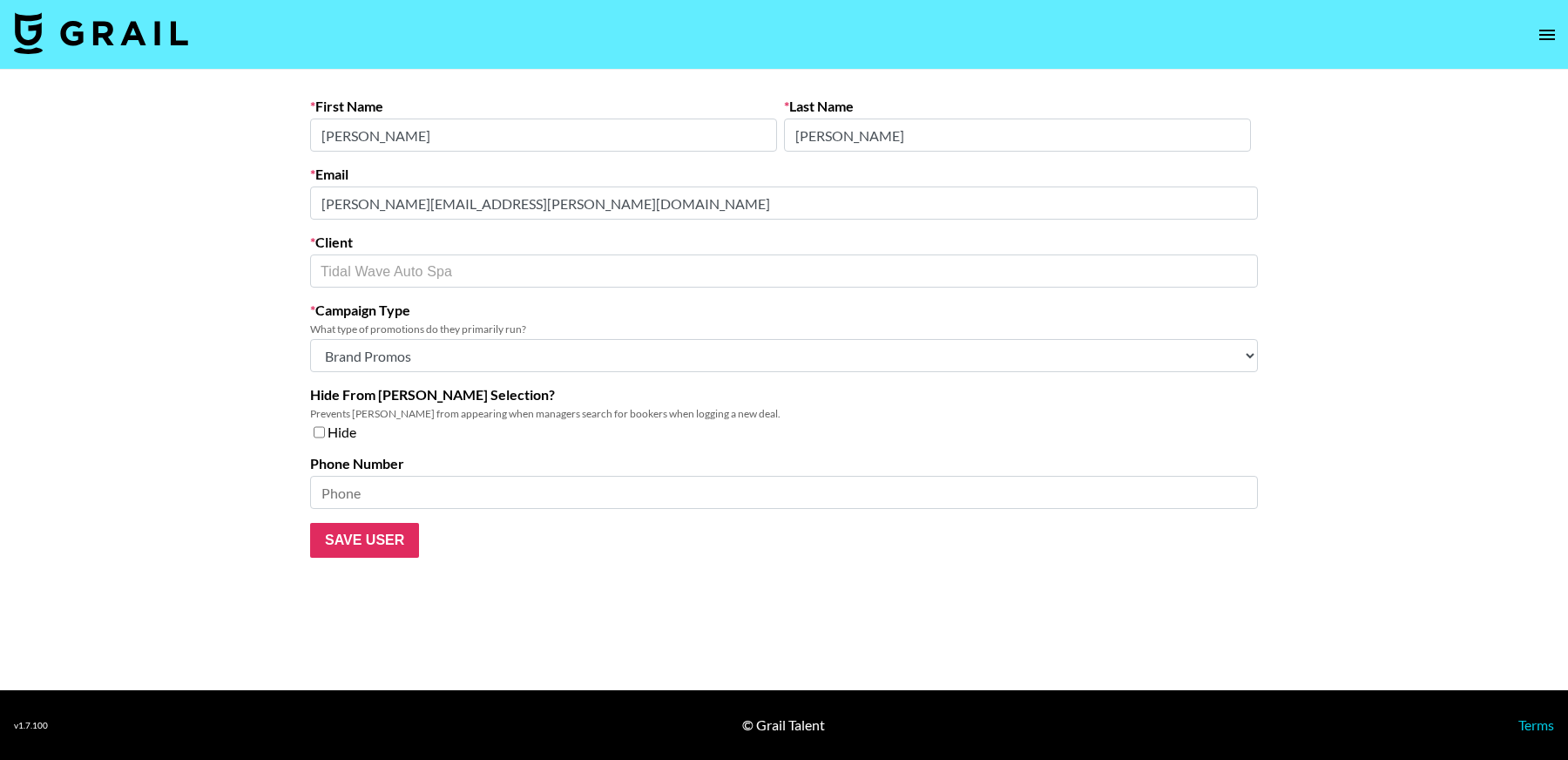
click at [277, 203] on main "First Name Katie Last Name Lindsay Email katie.lindsay@twavelead.com Client Tid…" at bounding box center [784, 380] width 1568 height 620
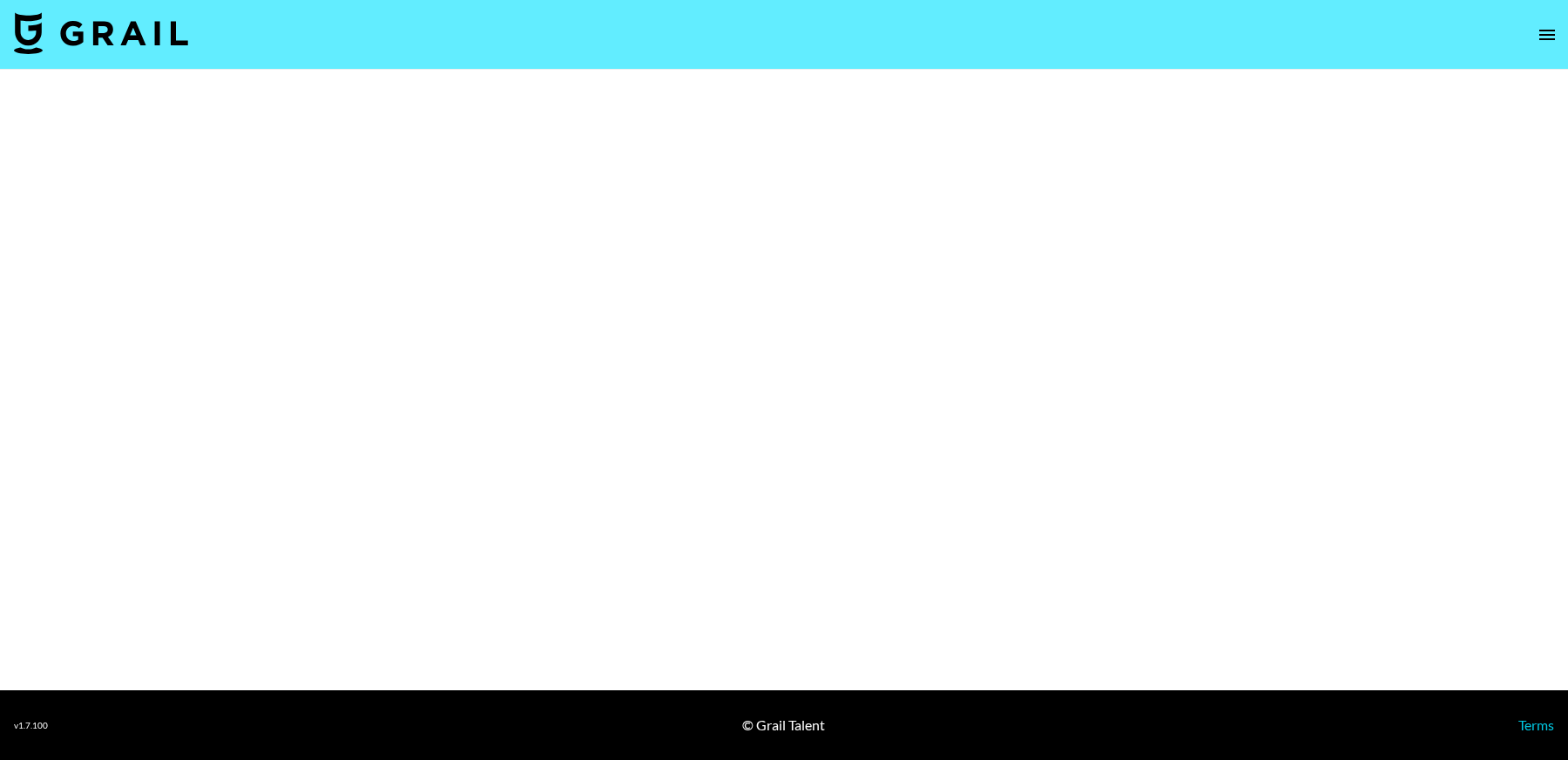
select select "Brand"
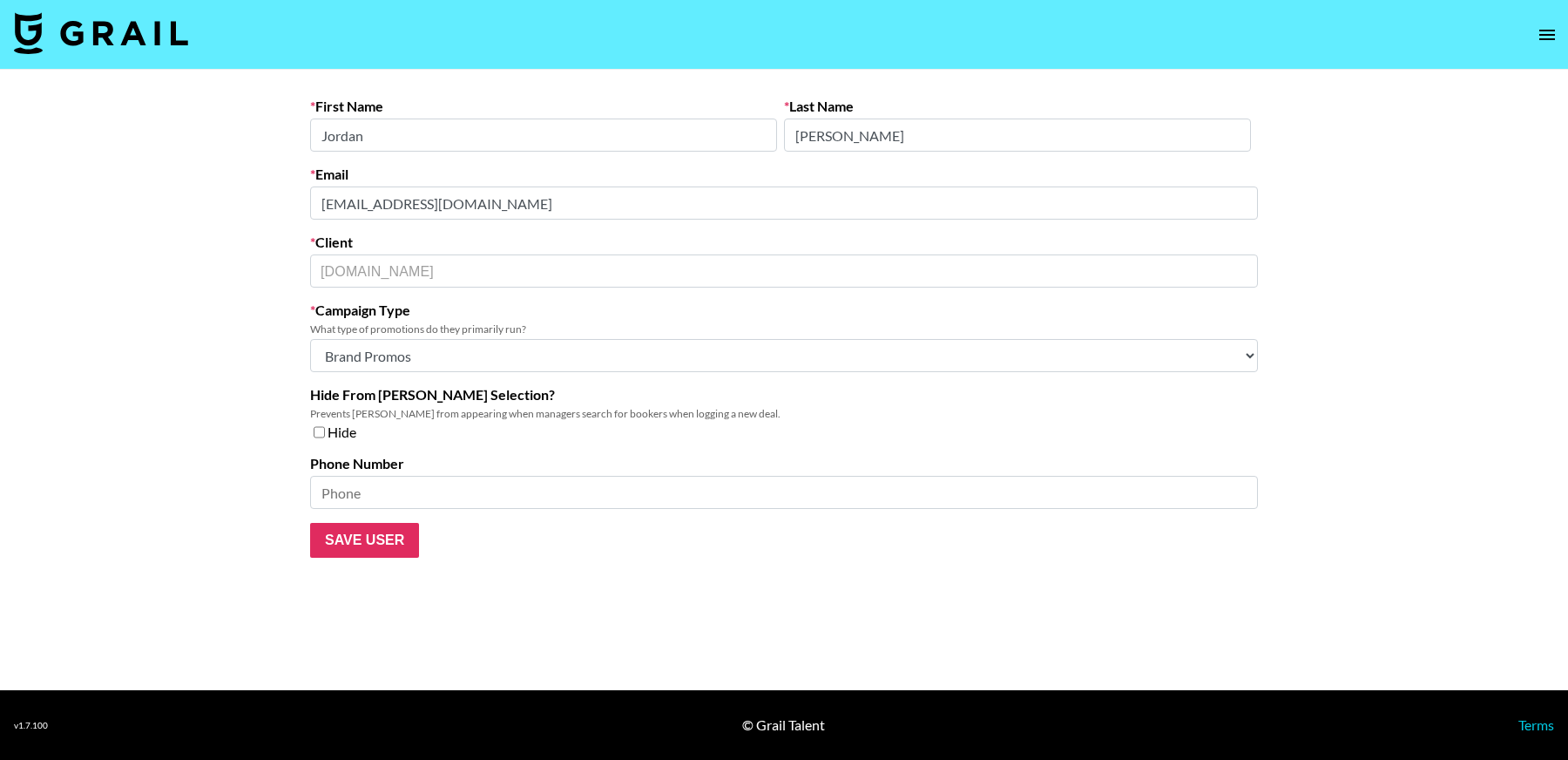
click at [152, 198] on main "First Name Jordan Last Name Thomas Email JThomas@influential.co Client Influent…" at bounding box center [784, 380] width 1568 height 620
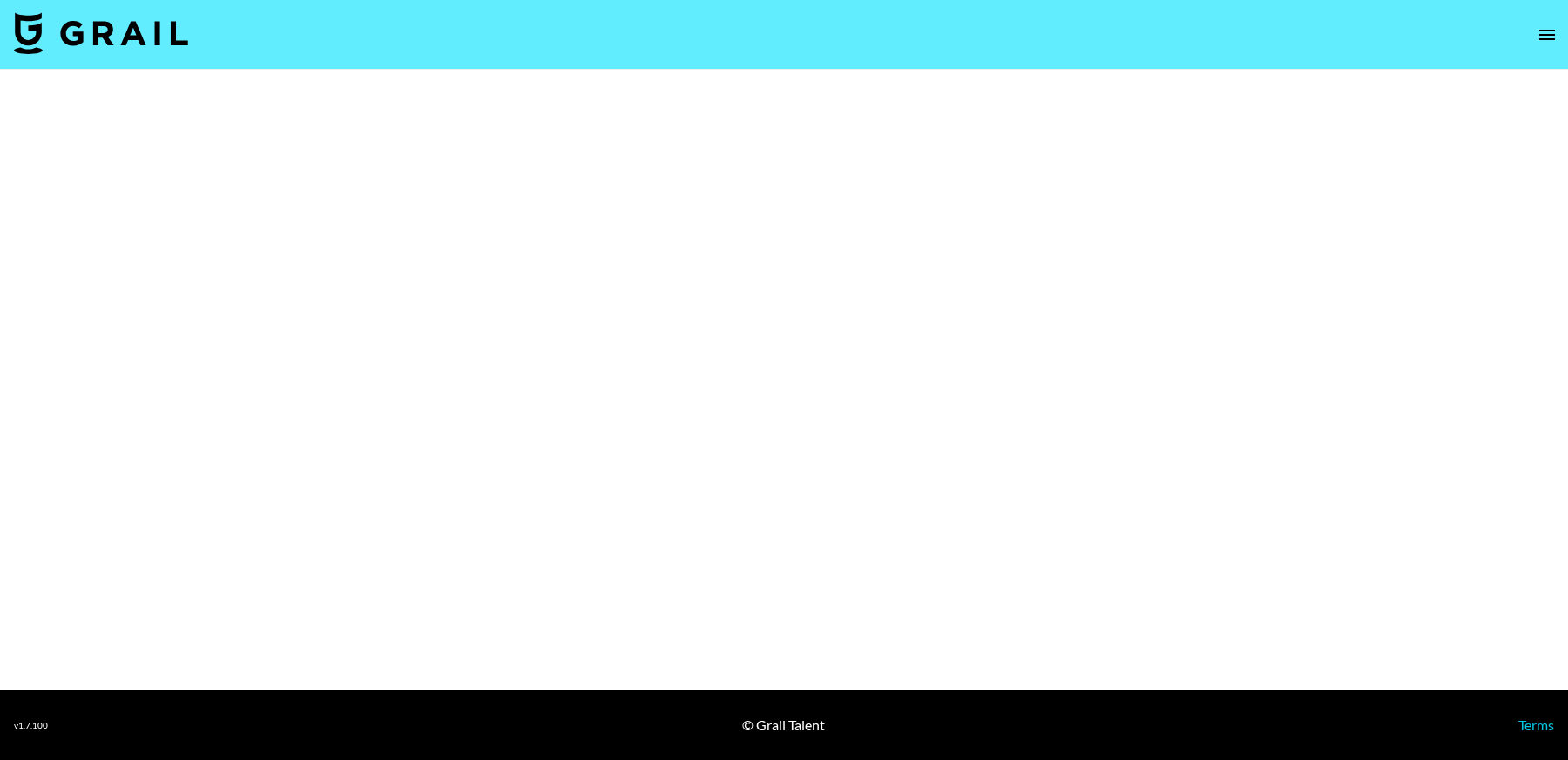
select select "Brand"
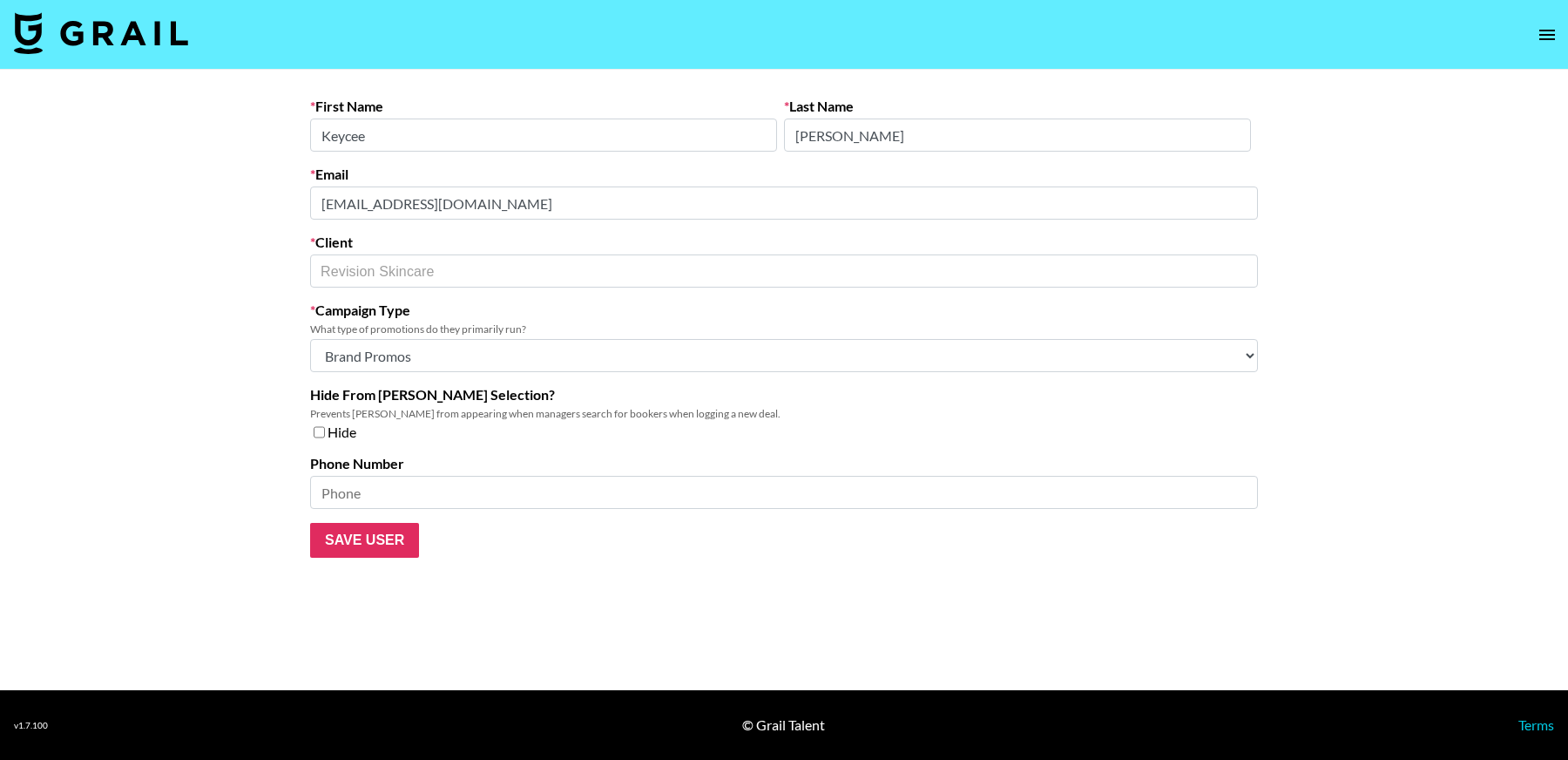
click at [165, 202] on main "First Name Keycee Last Name [PERSON_NAME] Email [EMAIL_ADDRESS][DOMAIN_NAME] Cl…" at bounding box center [784, 380] width 1568 height 620
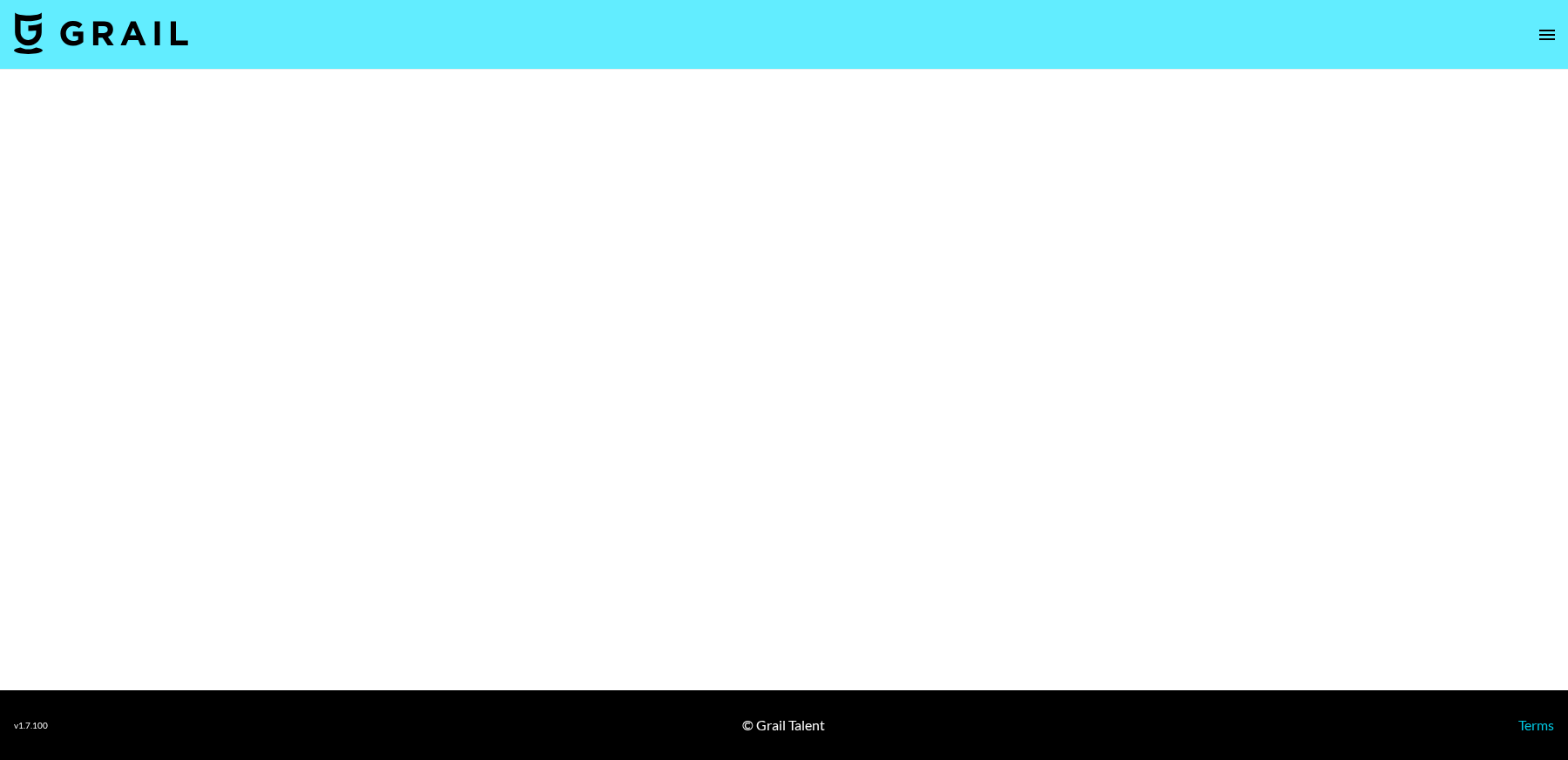
select select "Brand"
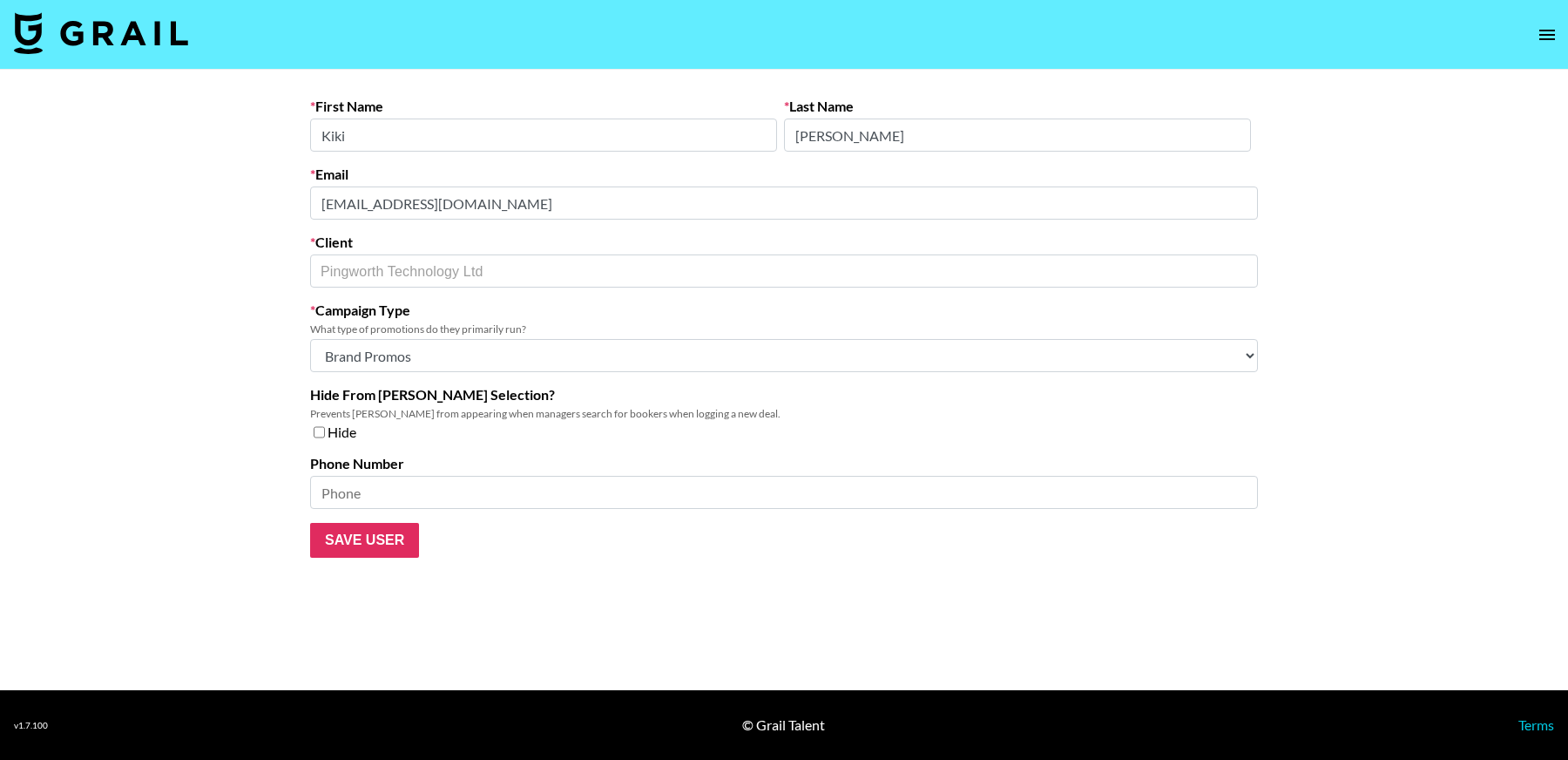
click at [111, 201] on main "First Name Kiki Last Name Liu Email kiki.creatorpartner@pingworth.com Client Pi…" at bounding box center [784, 380] width 1568 height 620
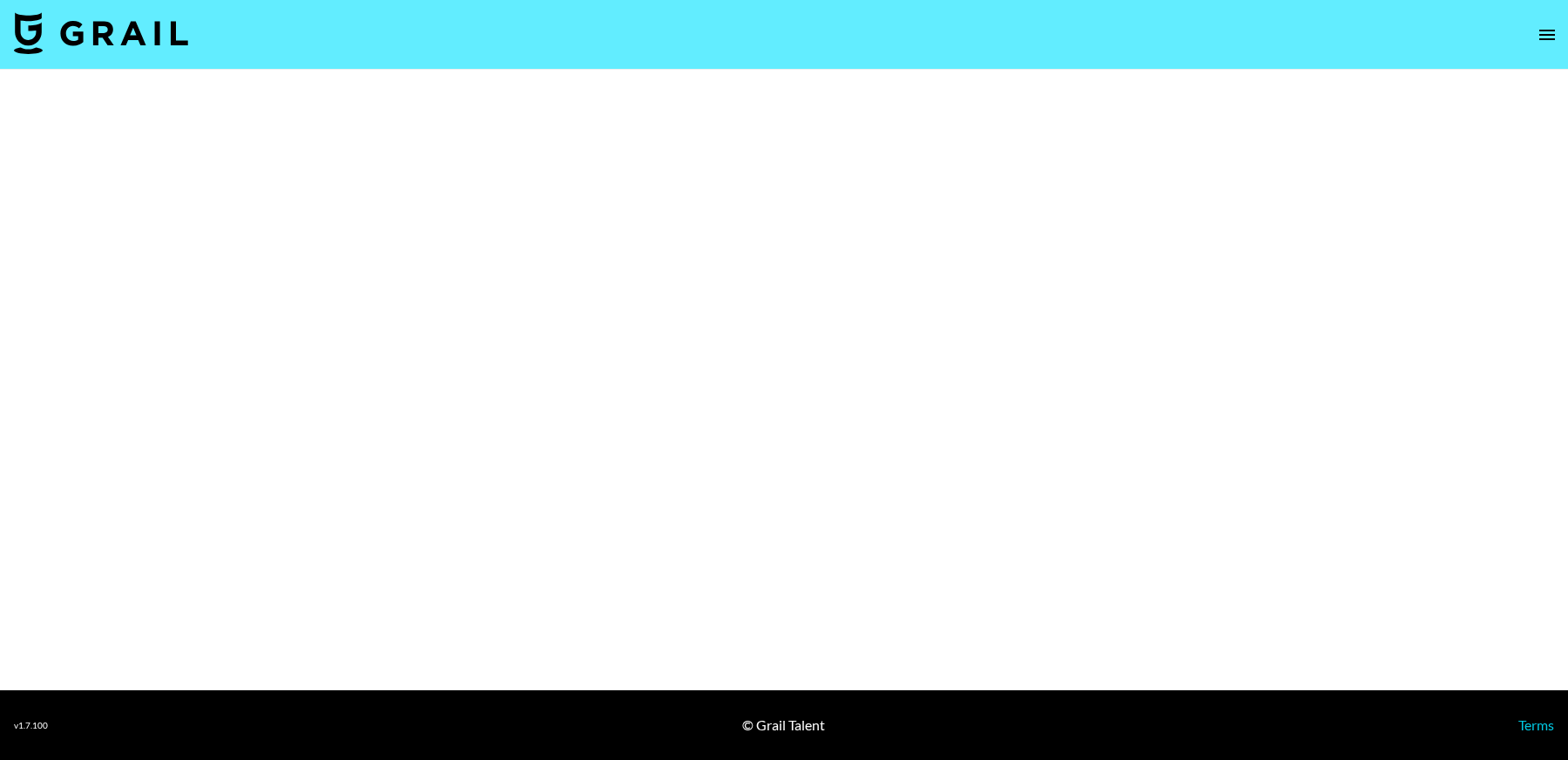
select select "Brand"
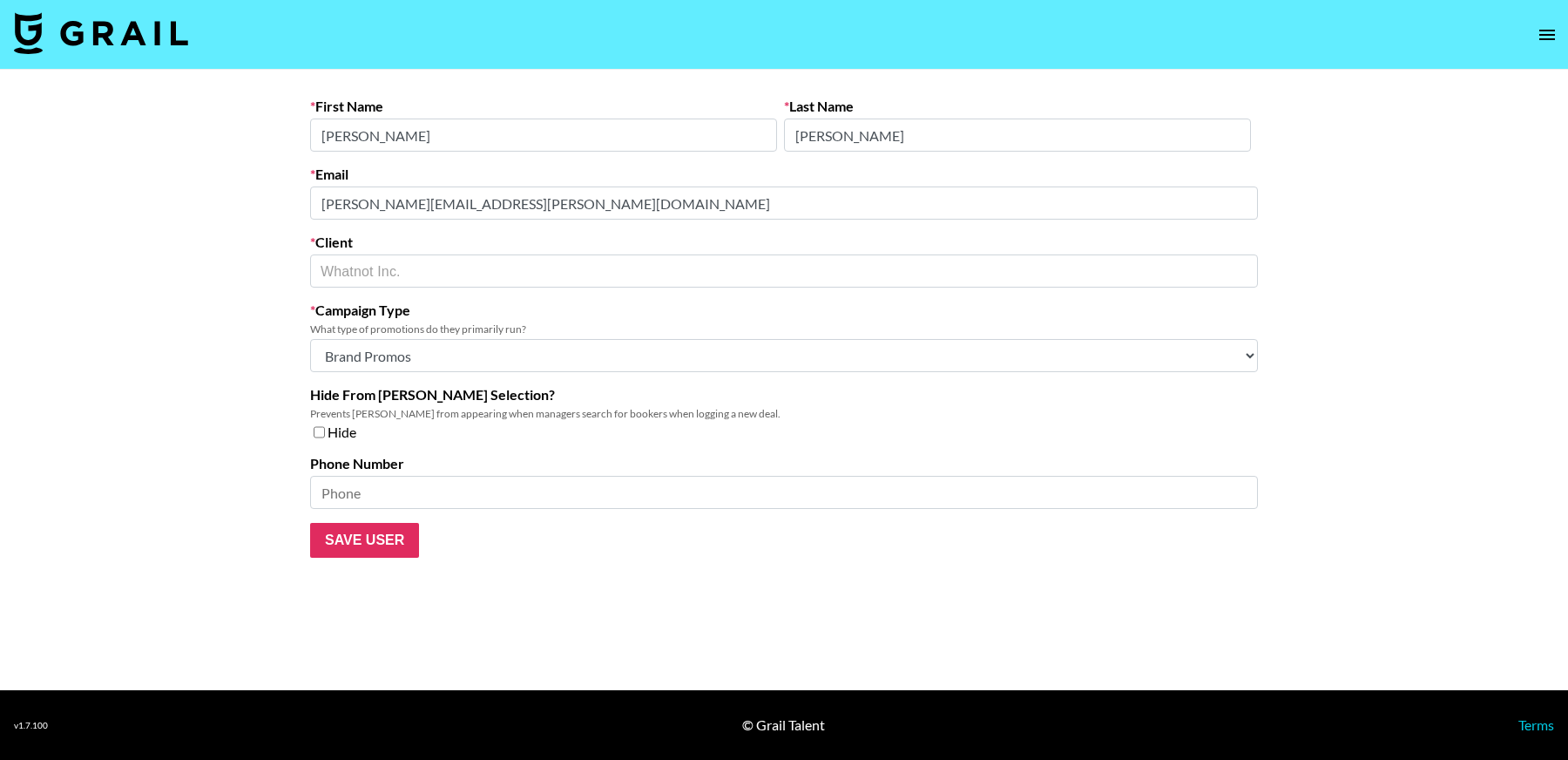
click at [250, 201] on main "First Name [PERSON_NAME] Last Name [PERSON_NAME] Email [PERSON_NAME][EMAIL_ADDR…" at bounding box center [784, 380] width 1568 height 620
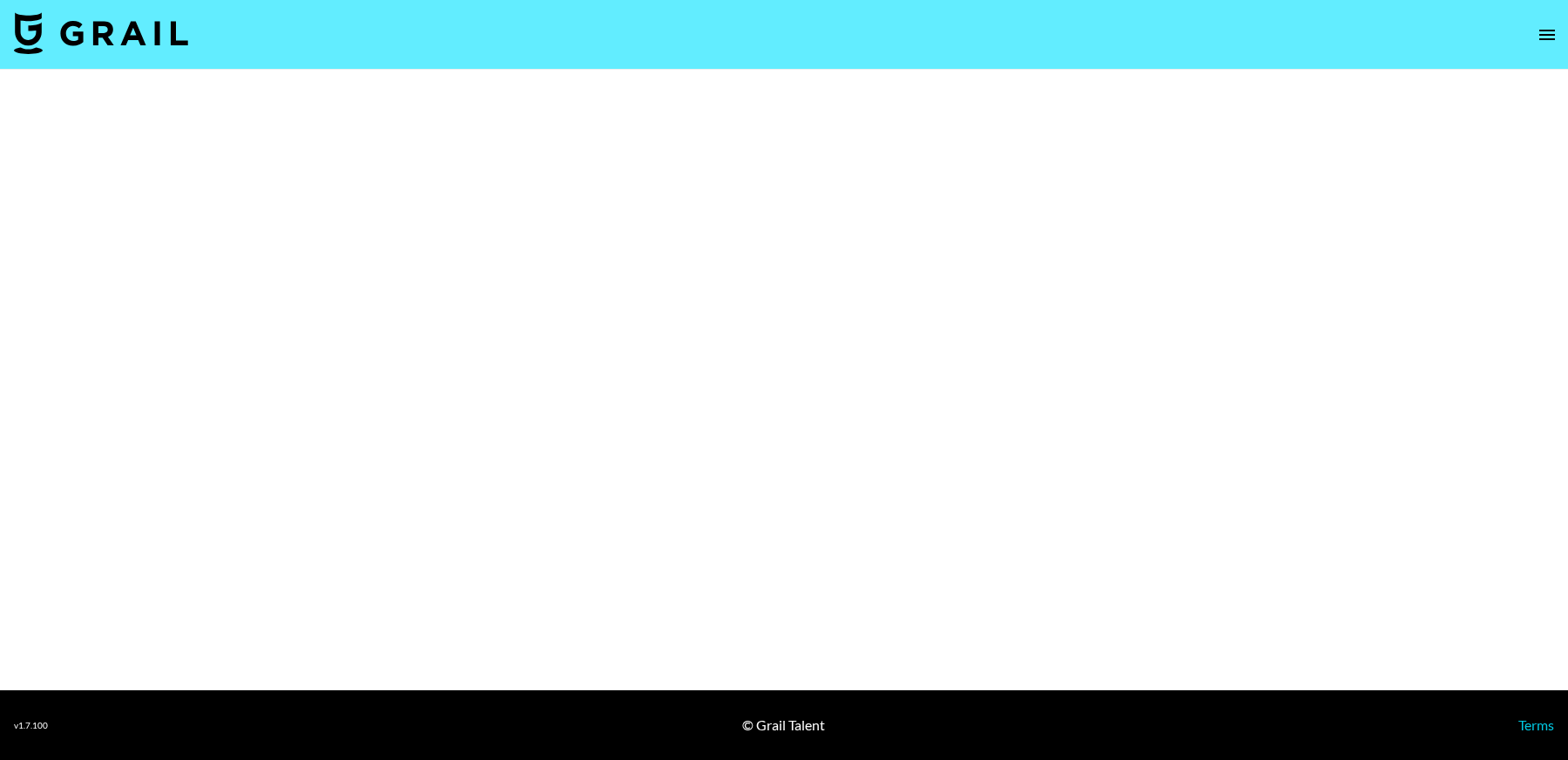
select select "Brand"
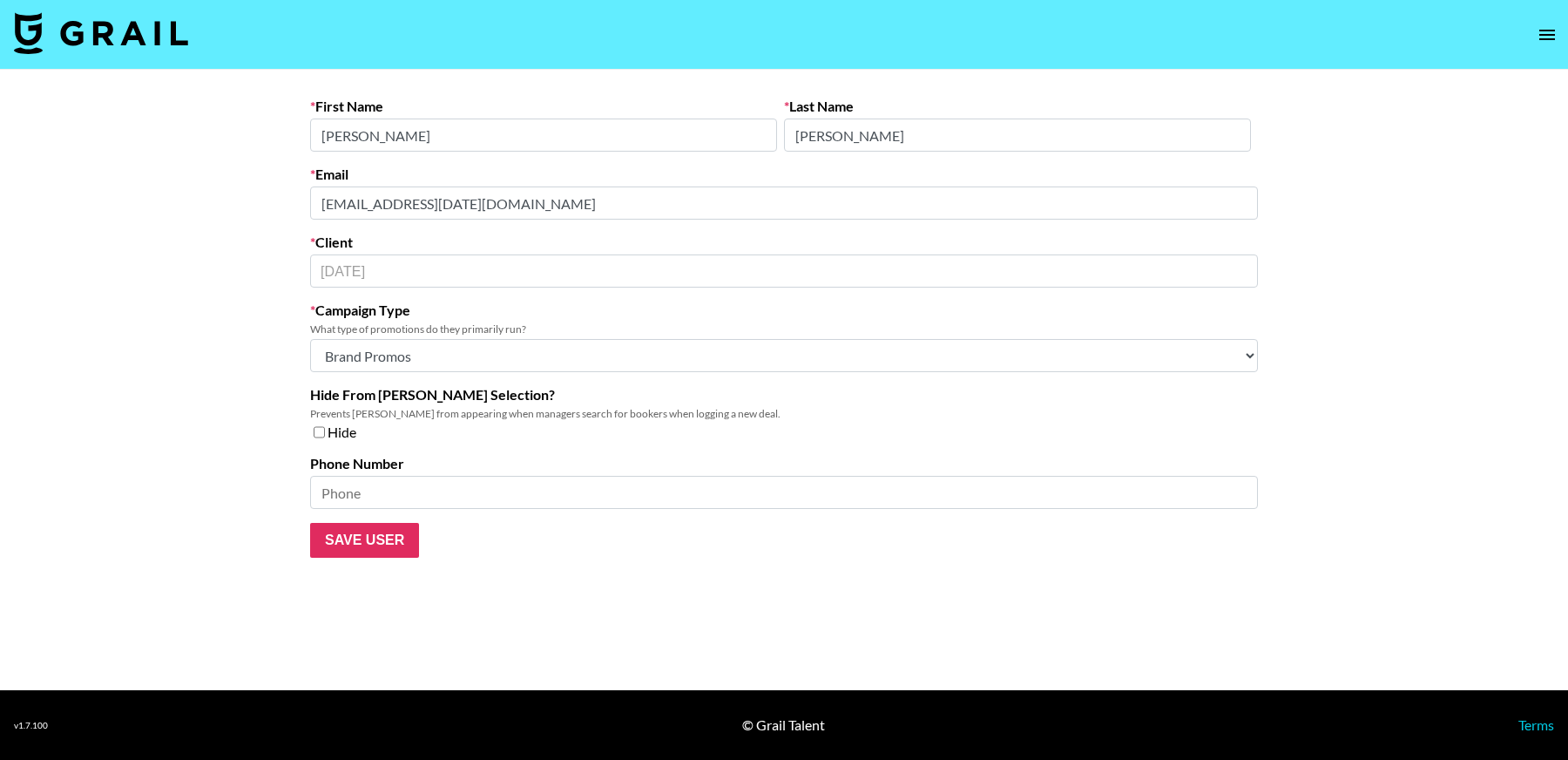
click at [188, 195] on main "First Name Annie Last Name Stonick Email AStonick@carnival.com Client Carnival …" at bounding box center [784, 380] width 1568 height 620
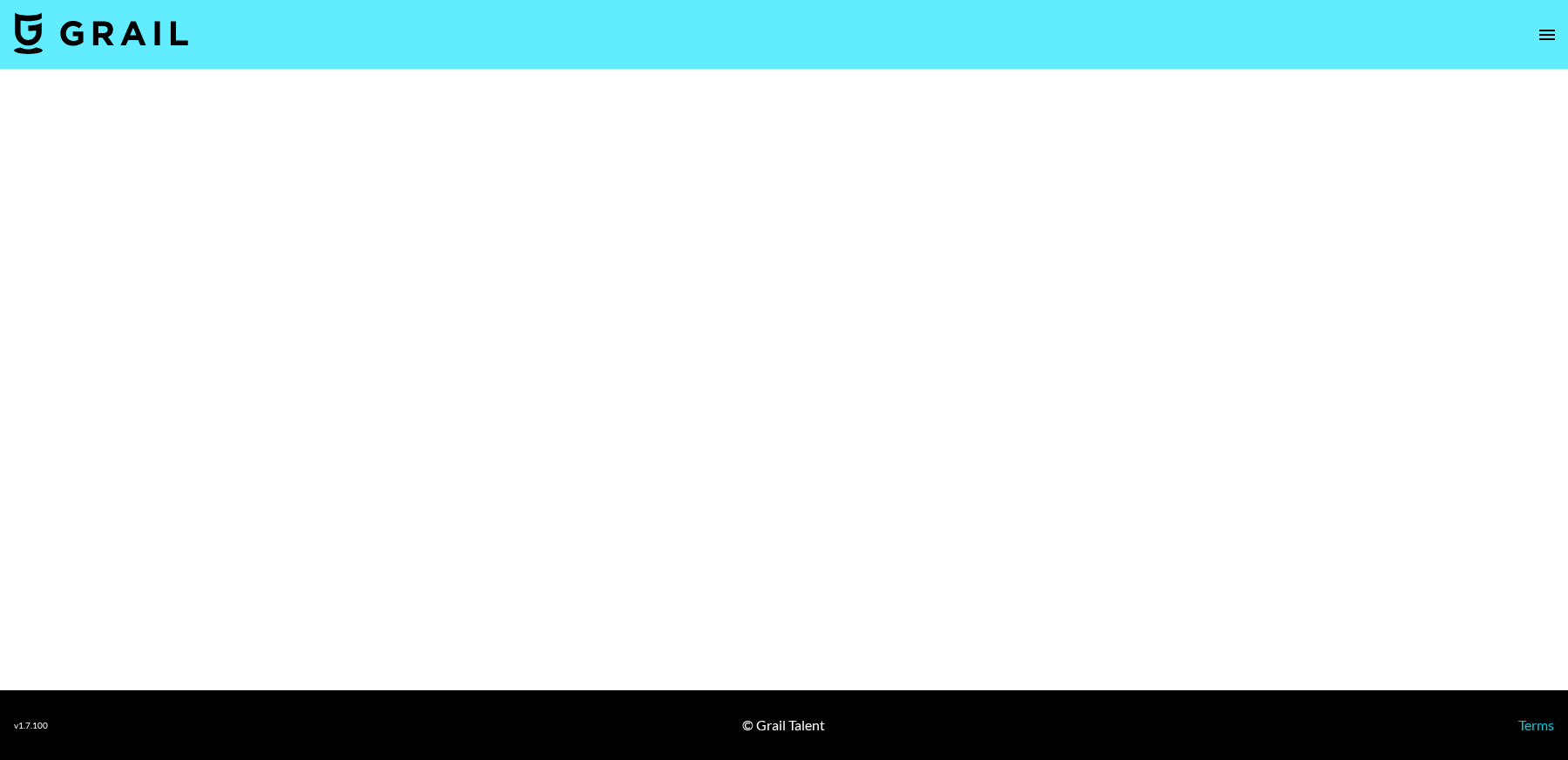
select select "Brand"
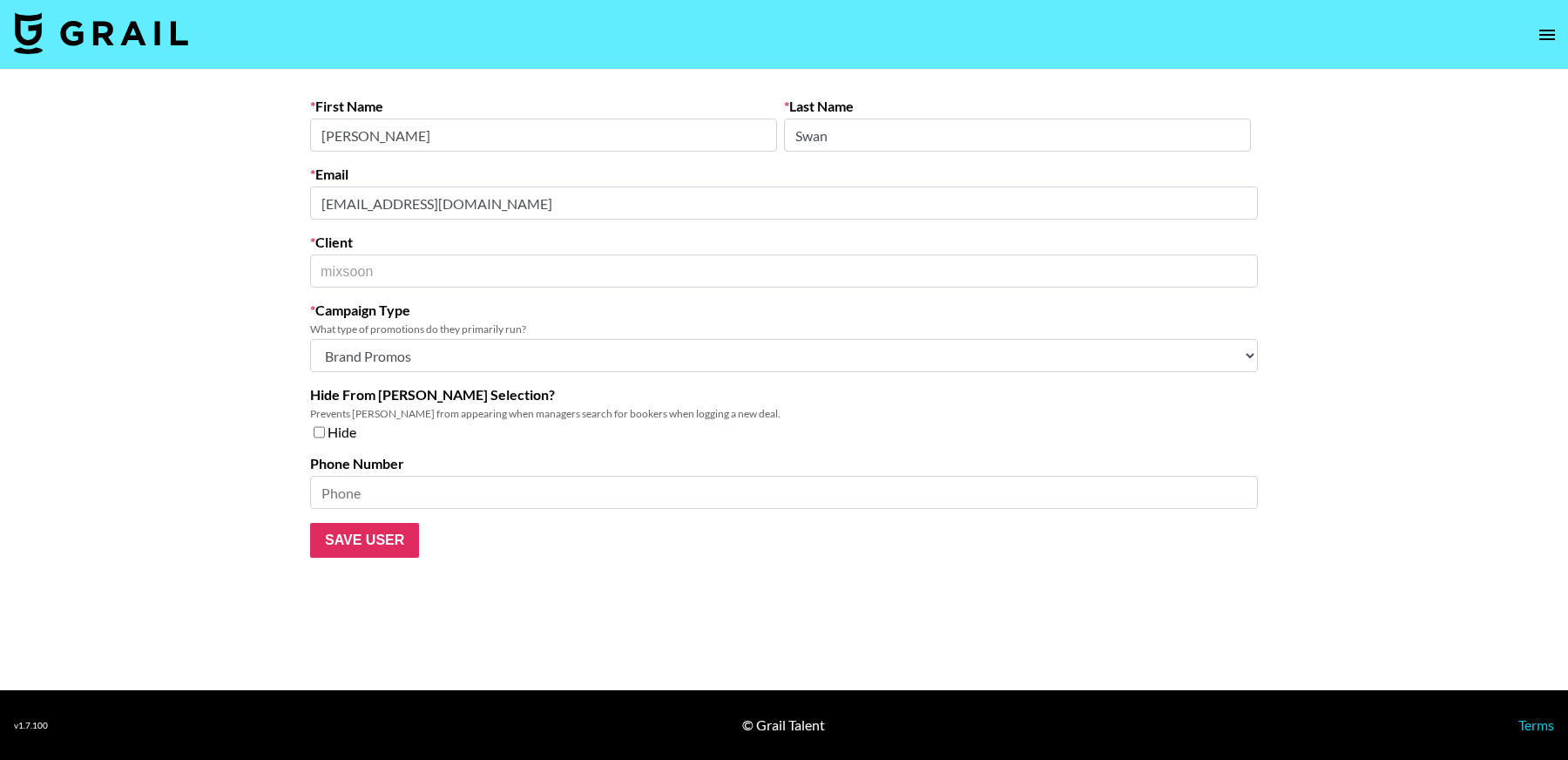
click at [266, 190] on main "First Name Hannah Last Name Swan Email influencer@pkcosm.com Client mixsoon ​ C…" at bounding box center [784, 380] width 1568 height 620
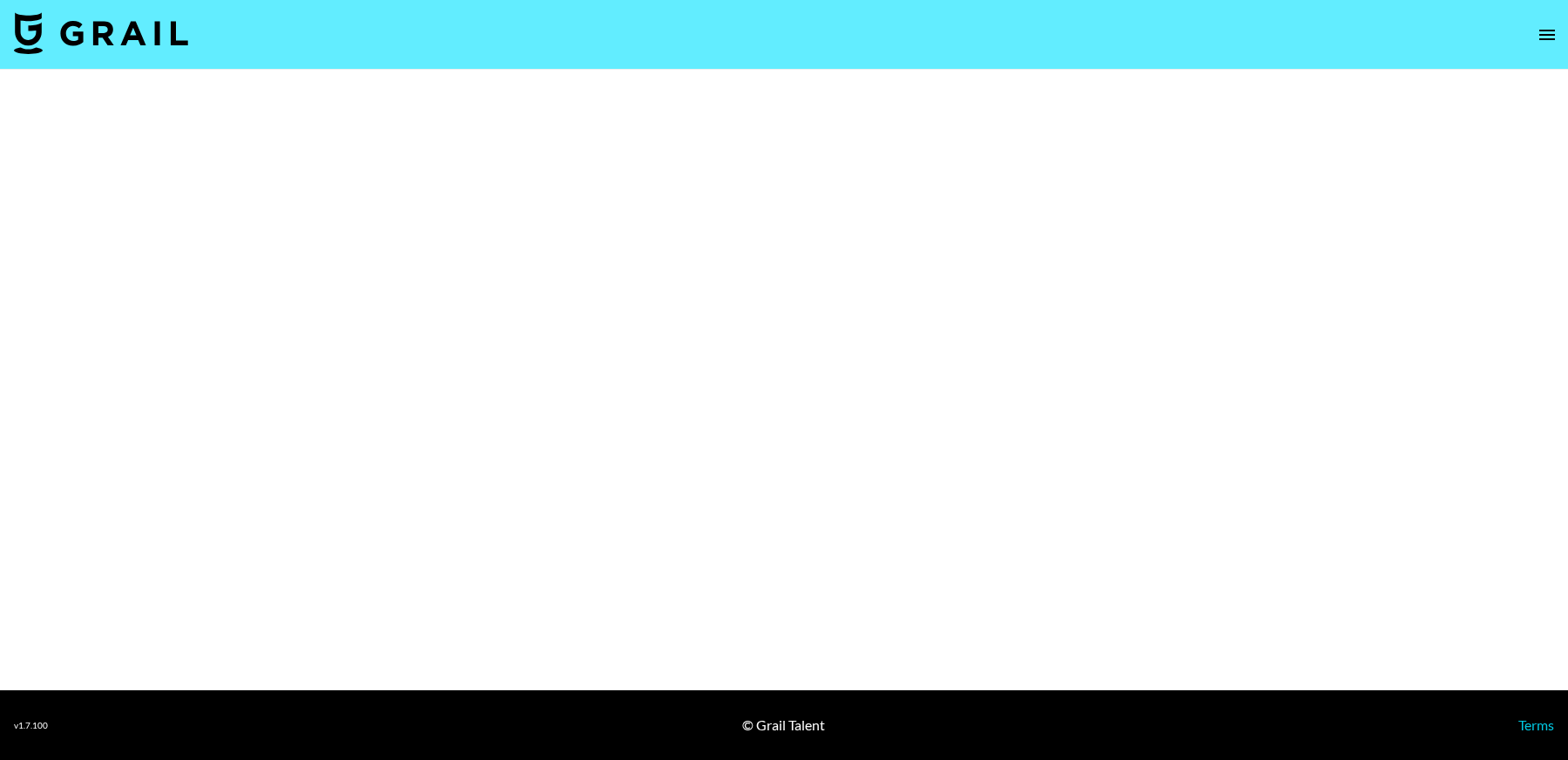
select select "Brand"
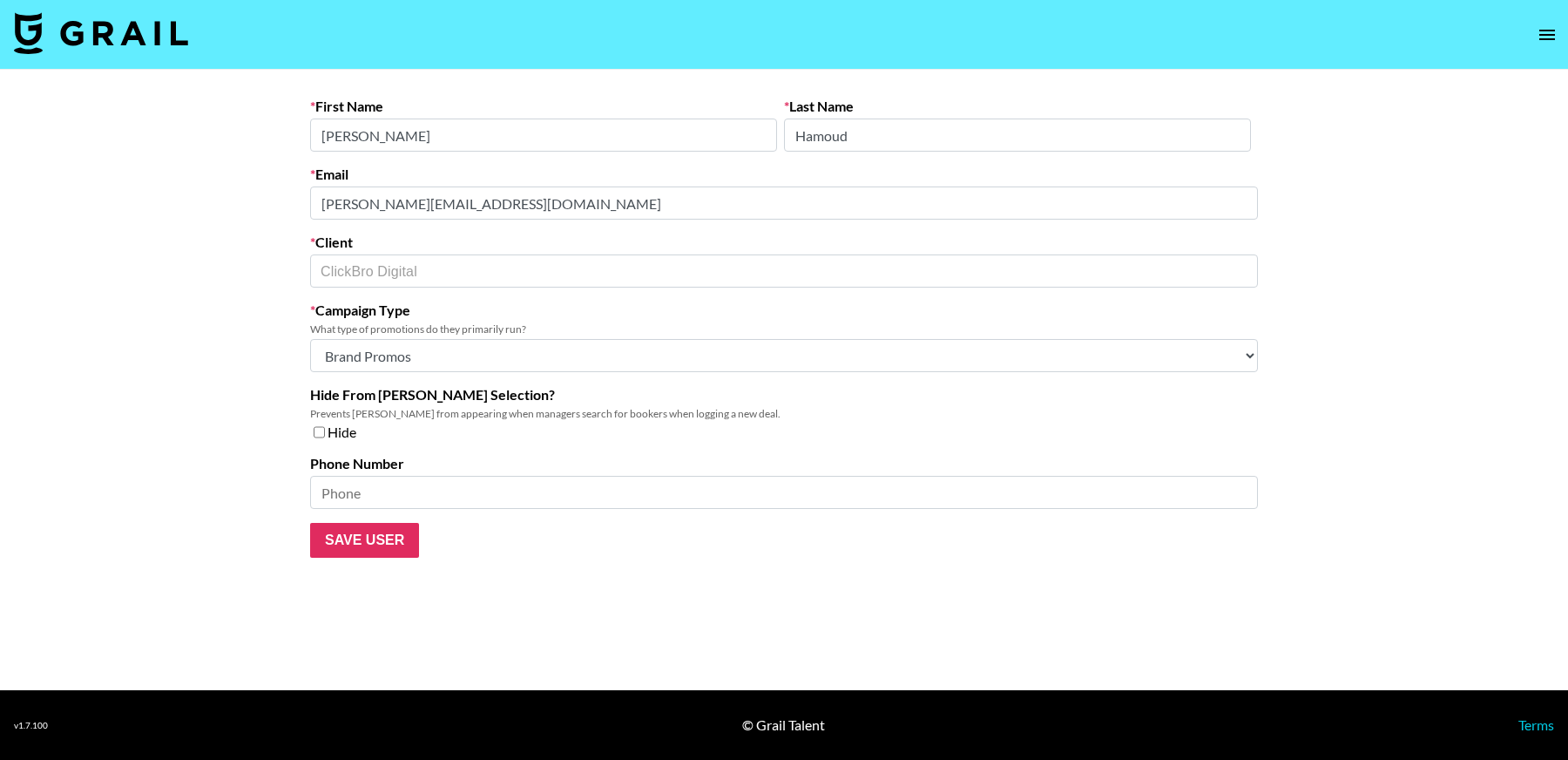
click at [279, 197] on main "First Name Robby Last Name Hamoud Email robby@clickbrodigital.com Client ClickB…" at bounding box center [784, 380] width 1568 height 620
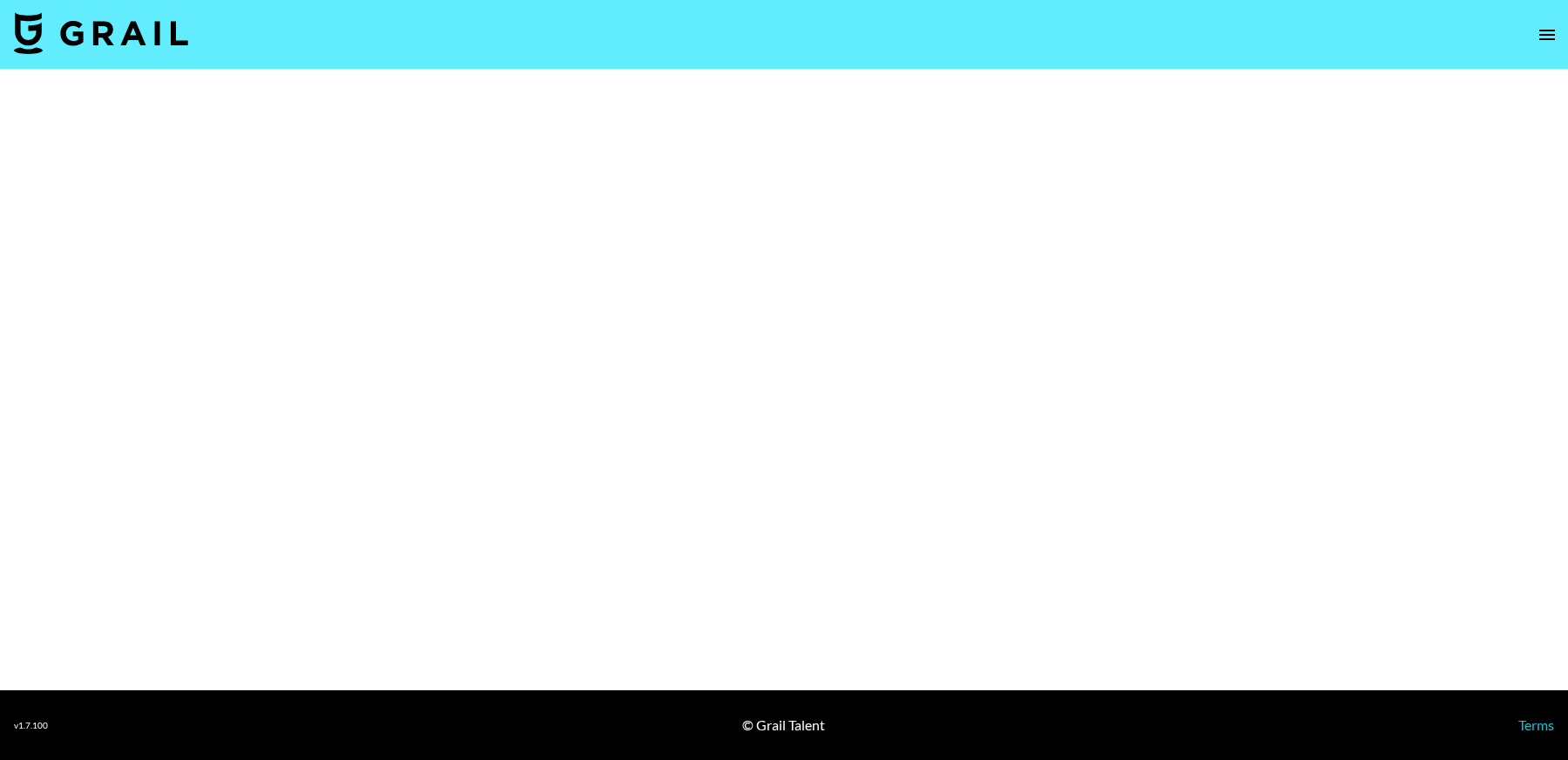
select select "Brand"
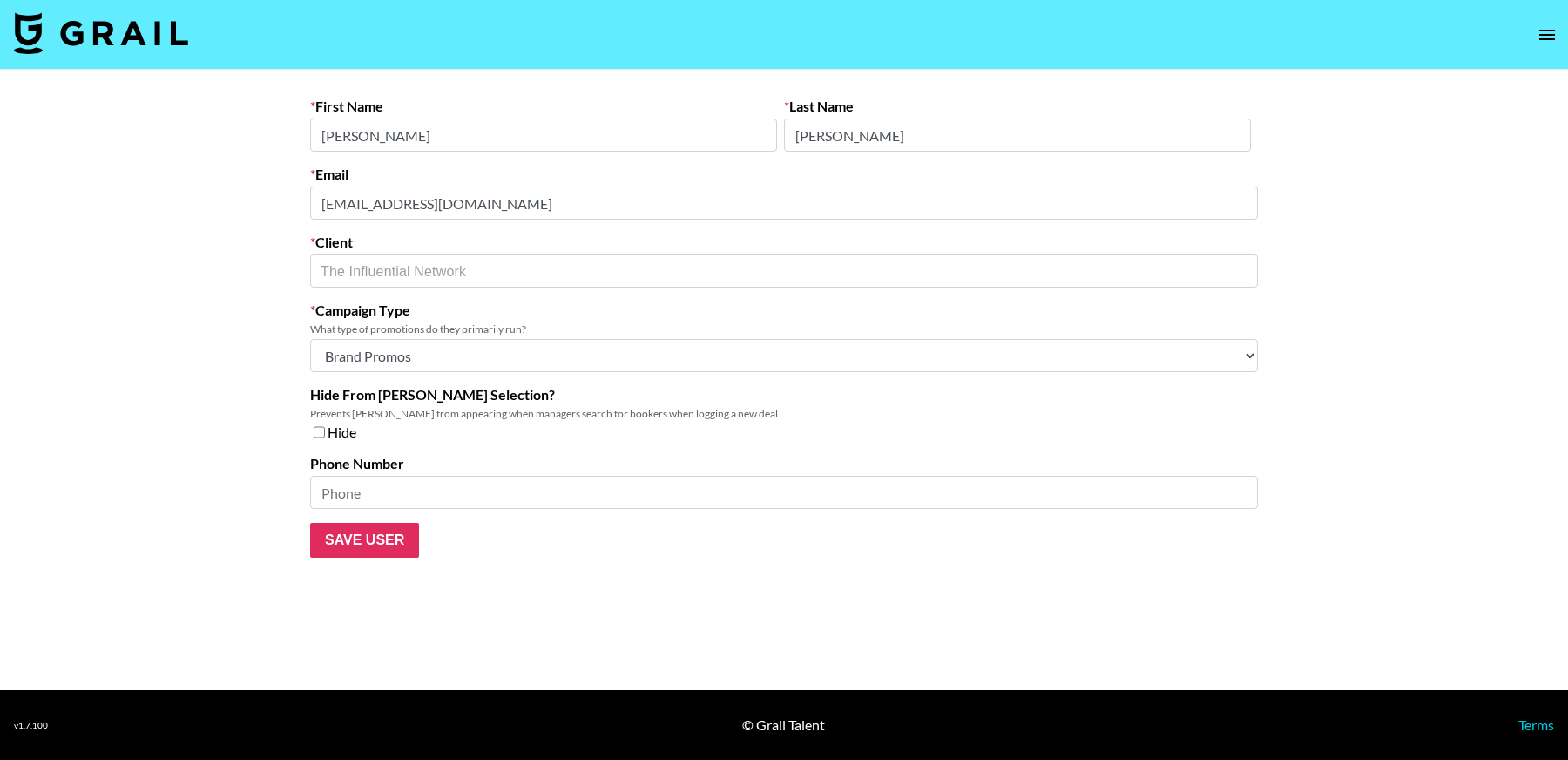
click at [167, 198] on main "First Name [PERSON_NAME] Last Name [PERSON_NAME] Email [EMAIL_ADDRESS][DOMAIN_N…" at bounding box center [784, 380] width 1568 height 620
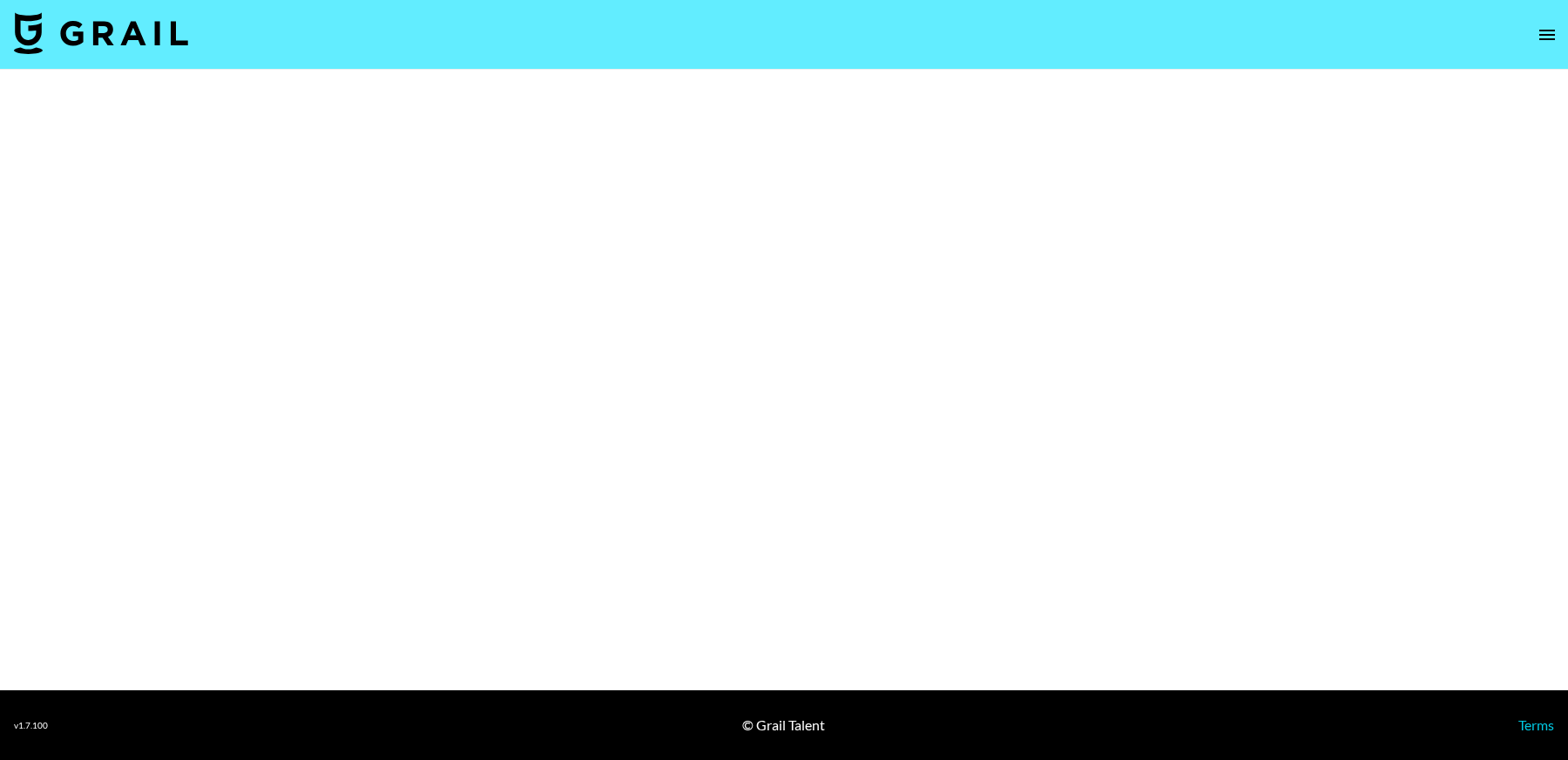
select select "Brand"
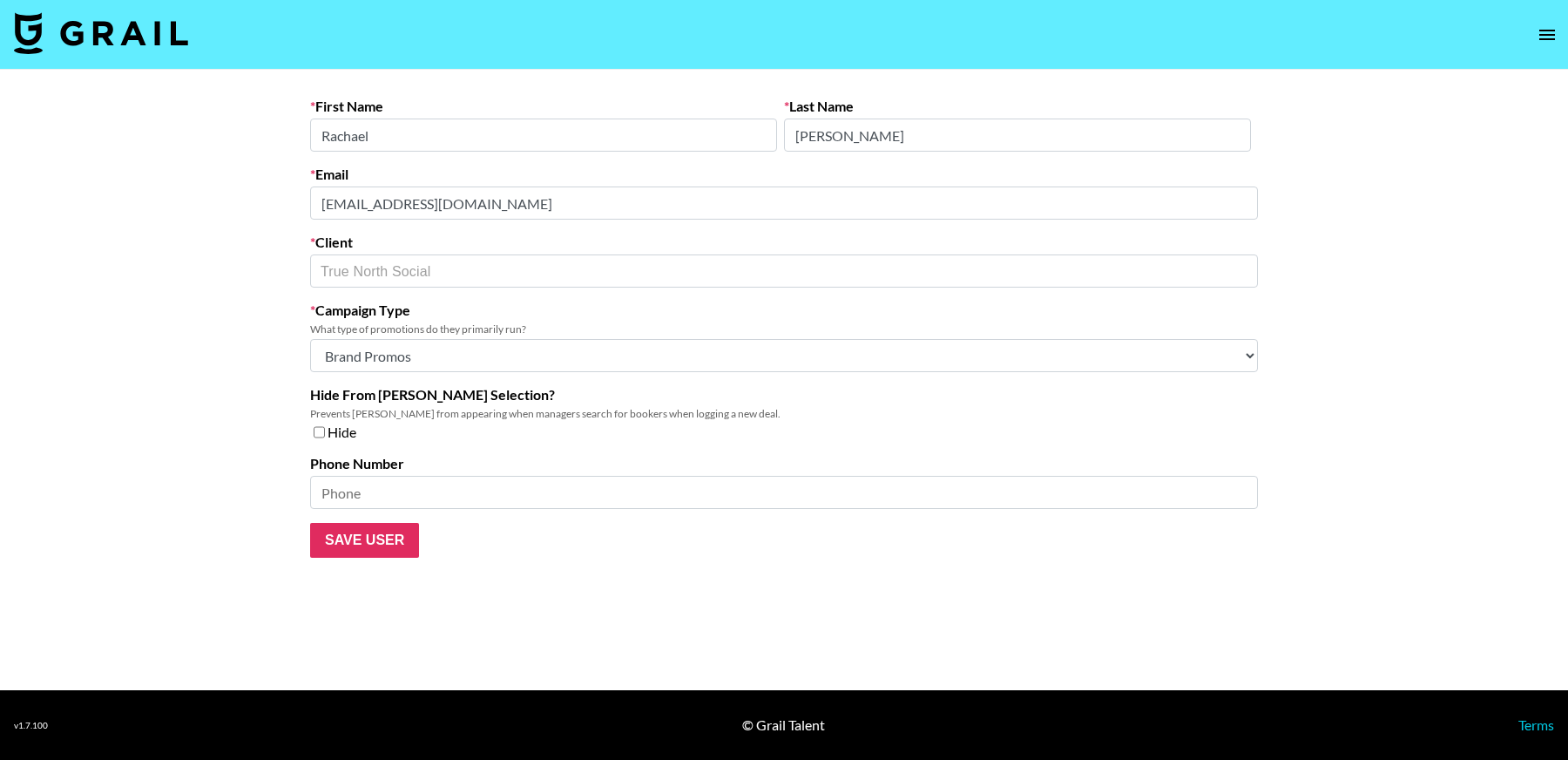
click at [224, 196] on main "First Name Rachael Last Name Daniel Email rachael@truenorthsocial.com Client Tr…" at bounding box center [784, 380] width 1568 height 620
click at [254, 219] on main "First Name Rachael Last Name Daniel Email rachael@truenorthsocial.com Client Tr…" at bounding box center [784, 380] width 1568 height 620
click at [270, 206] on main "First Name Rachael Last Name Daniel Email rachael@truenorthsocial.com Client Tr…" at bounding box center [784, 380] width 1568 height 620
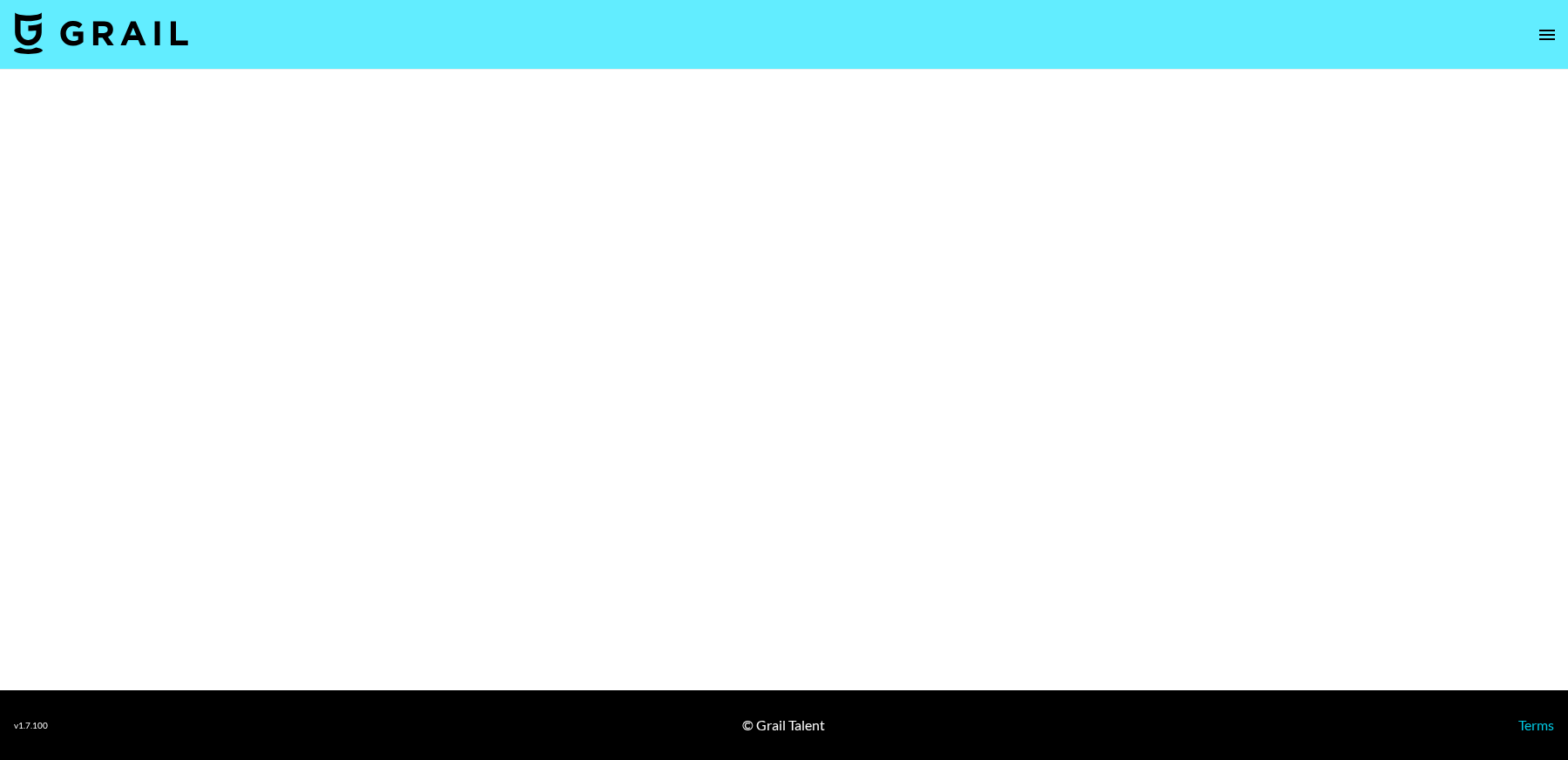
select select "Brand"
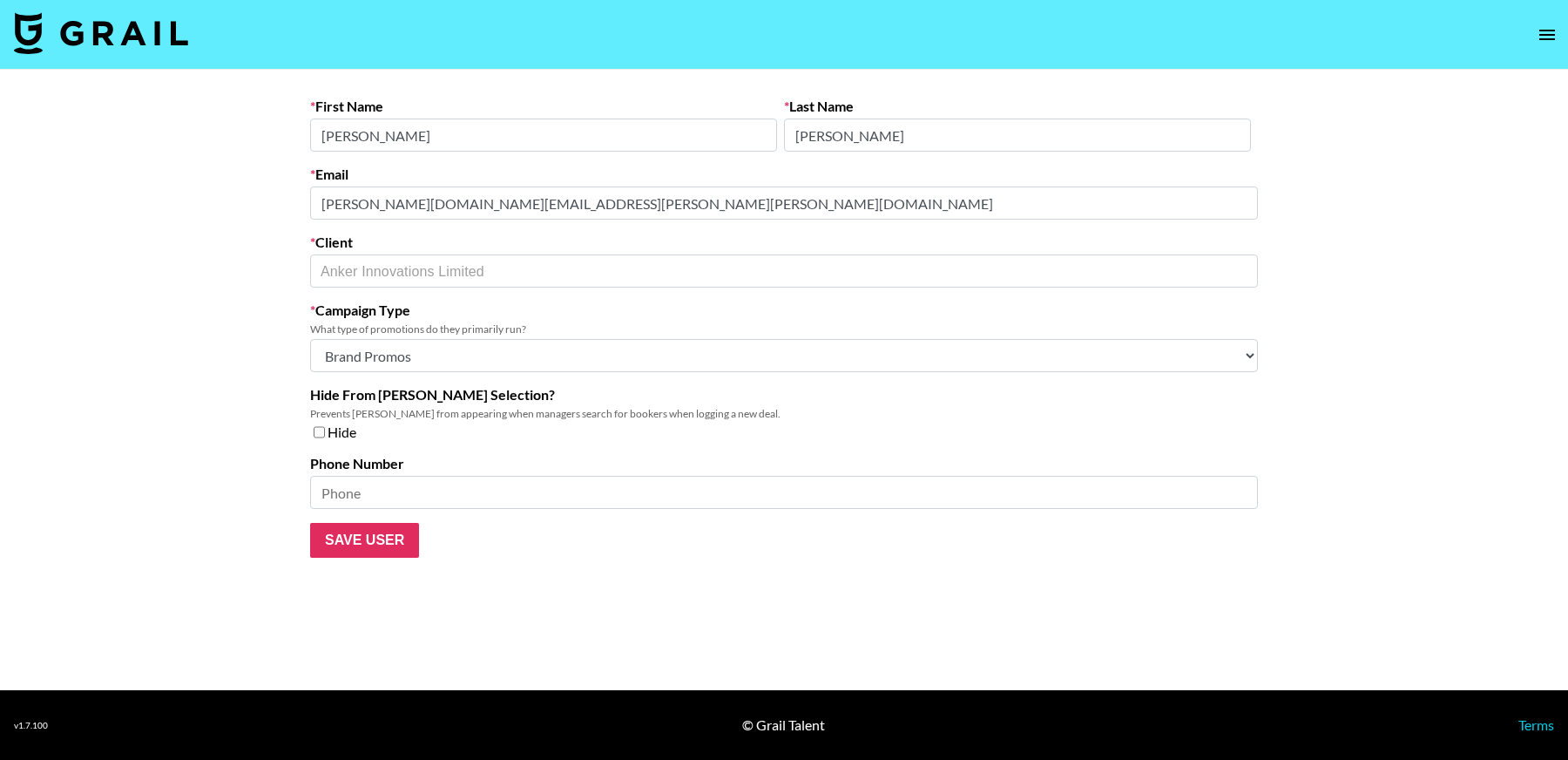
click at [236, 197] on main "First Name Pamela Last Name Wang Email pamela.wang@anker-in.com Client Anker In…" at bounding box center [784, 380] width 1568 height 620
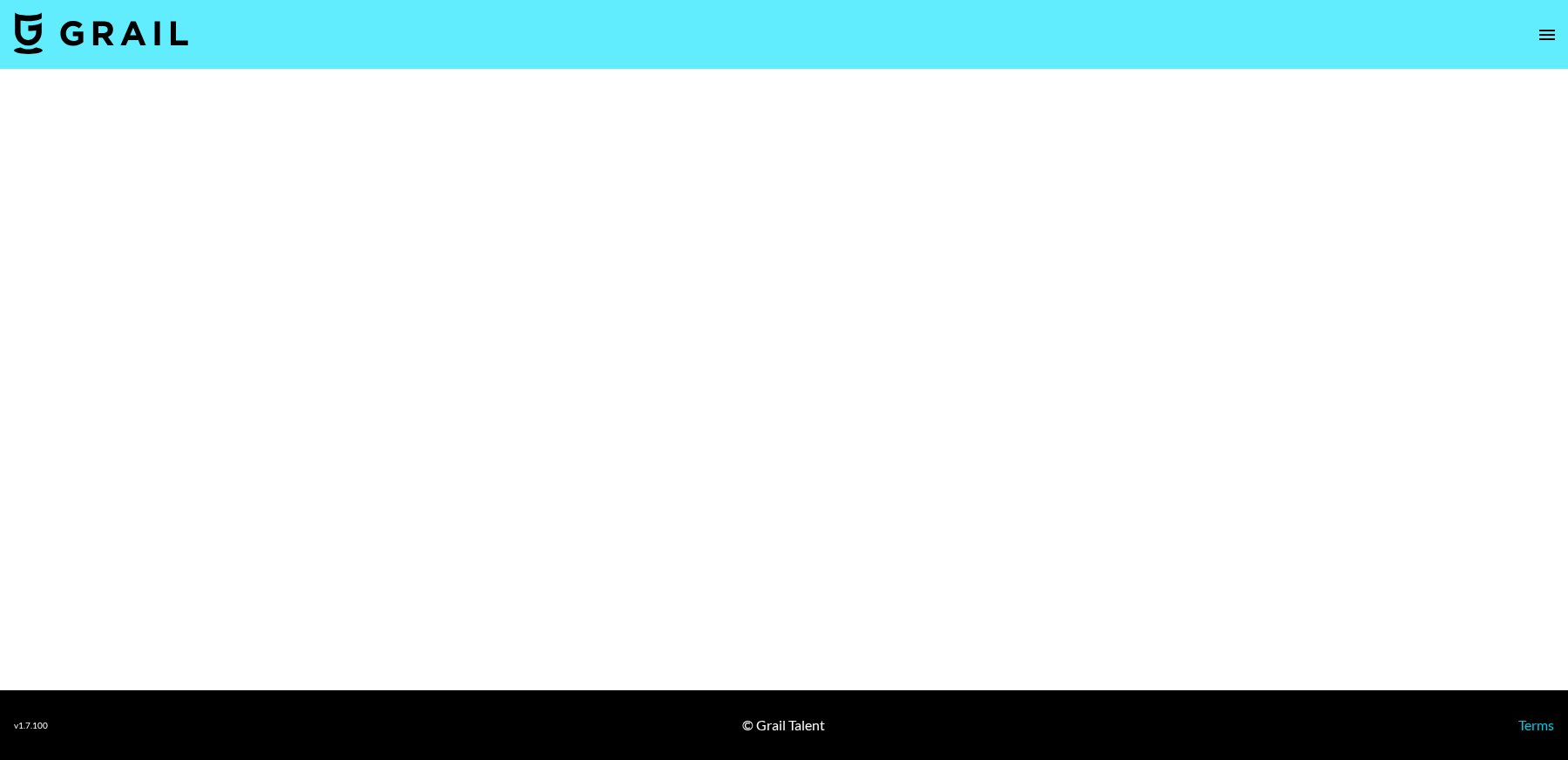
select select "Brand"
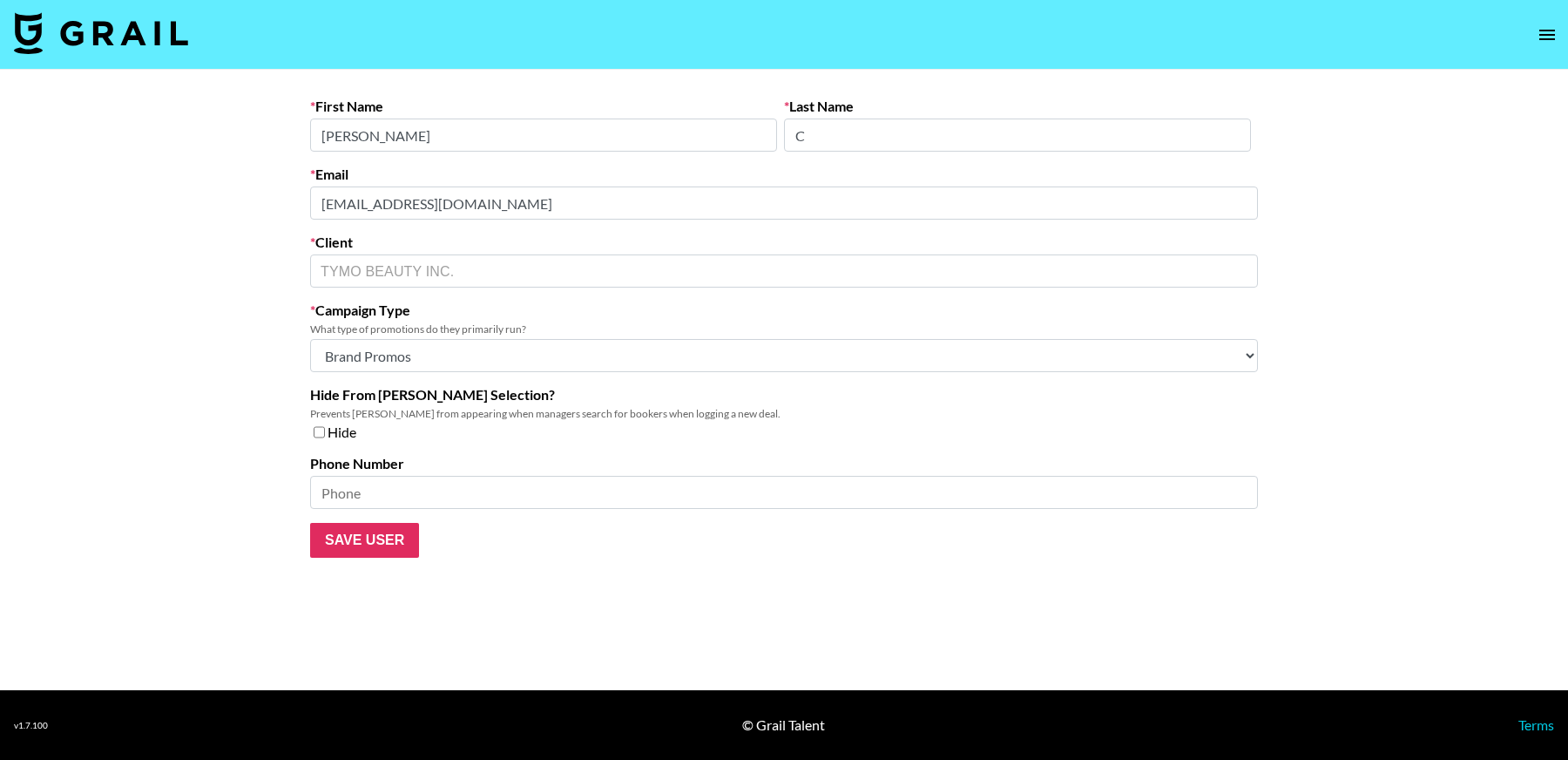
click at [269, 203] on main "First Name [PERSON_NAME] Last Name C Email [PERSON_NAME][EMAIL_ADDRESS][DOMAIN_…" at bounding box center [784, 380] width 1568 height 620
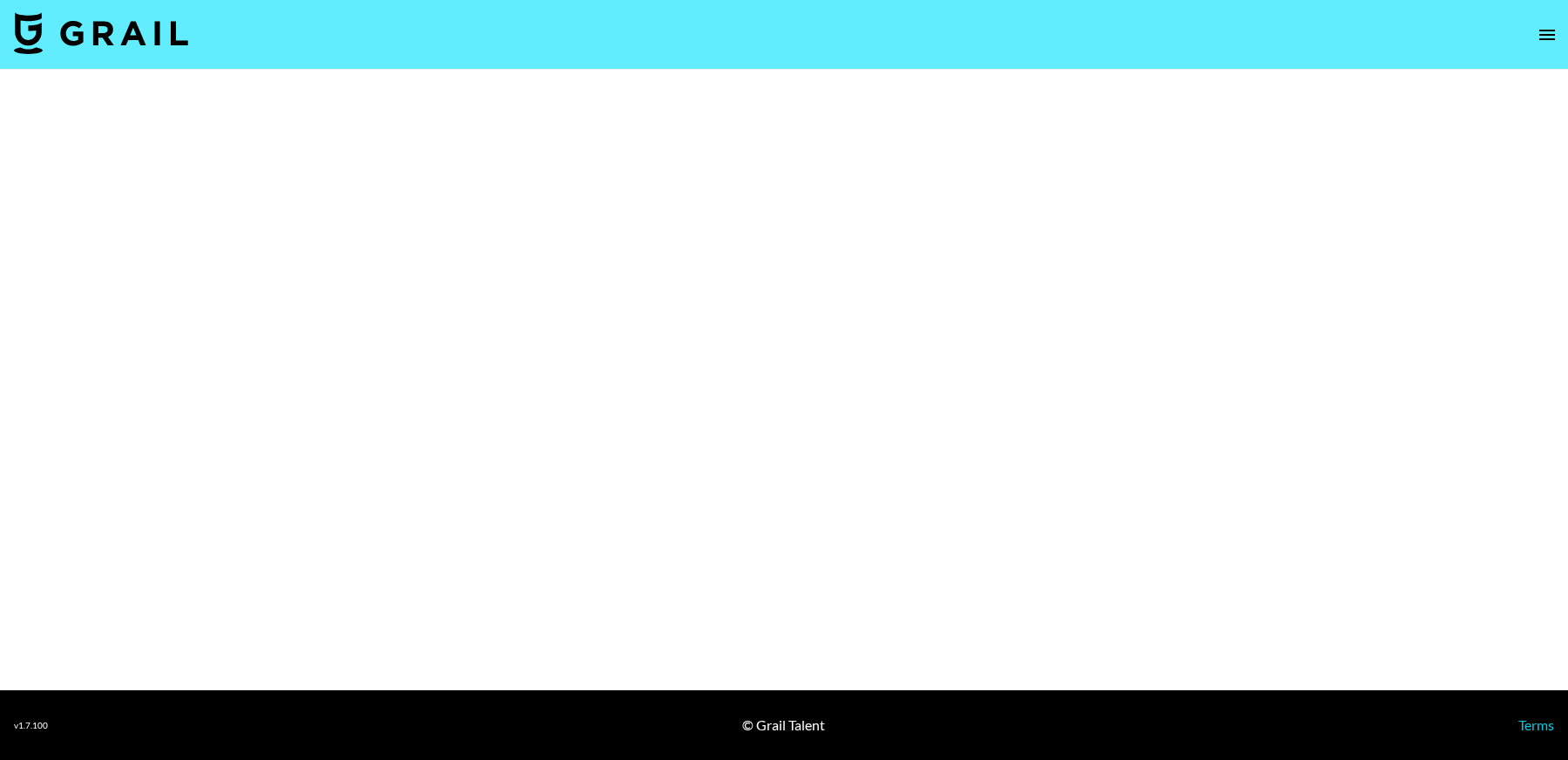
select select "Brand"
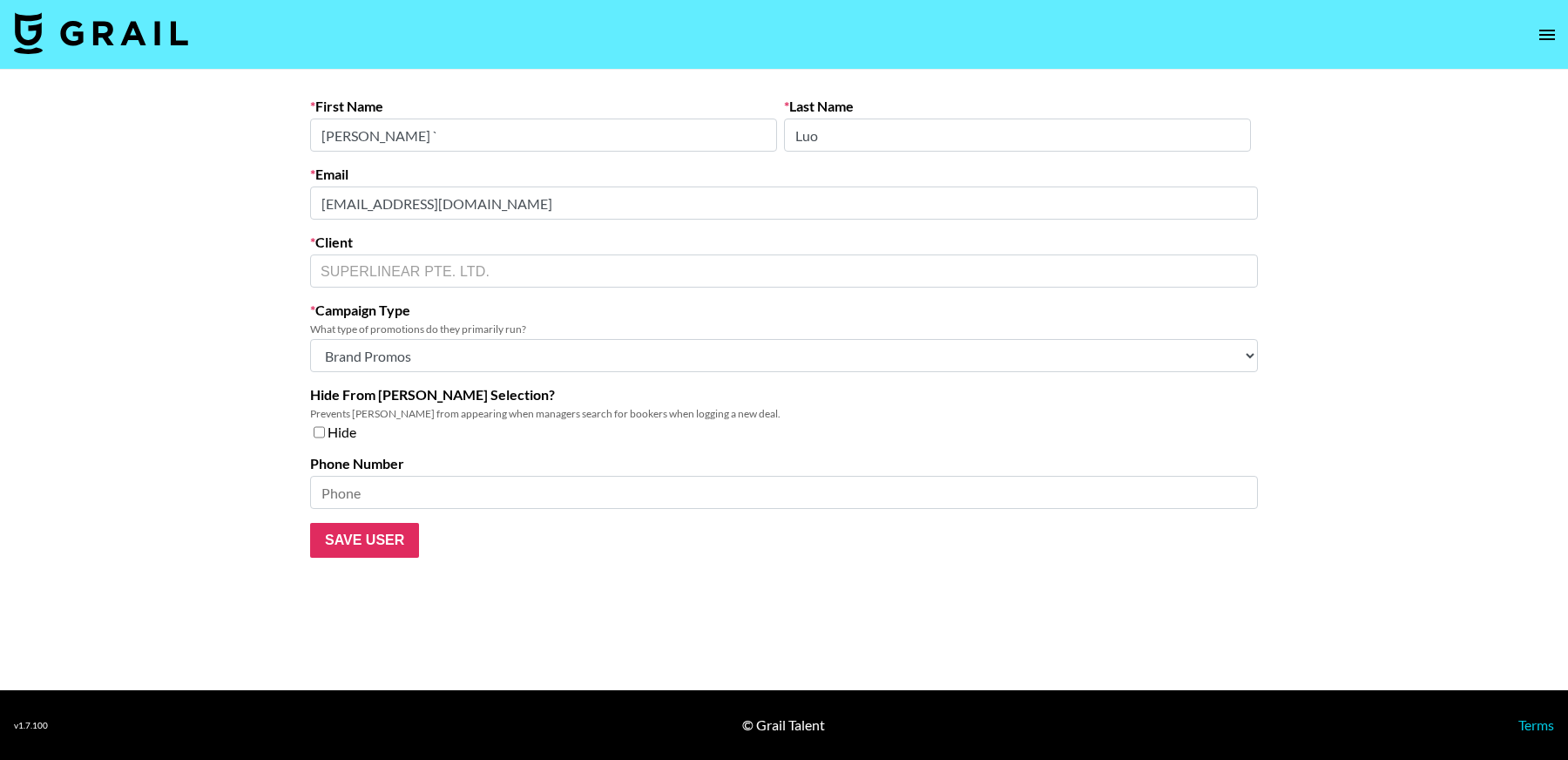
click at [185, 201] on main "First Name Amy ` Last Name Luo Email amy3@sales.jenniefy.com Client SUPERLINEAR…" at bounding box center [784, 380] width 1568 height 620
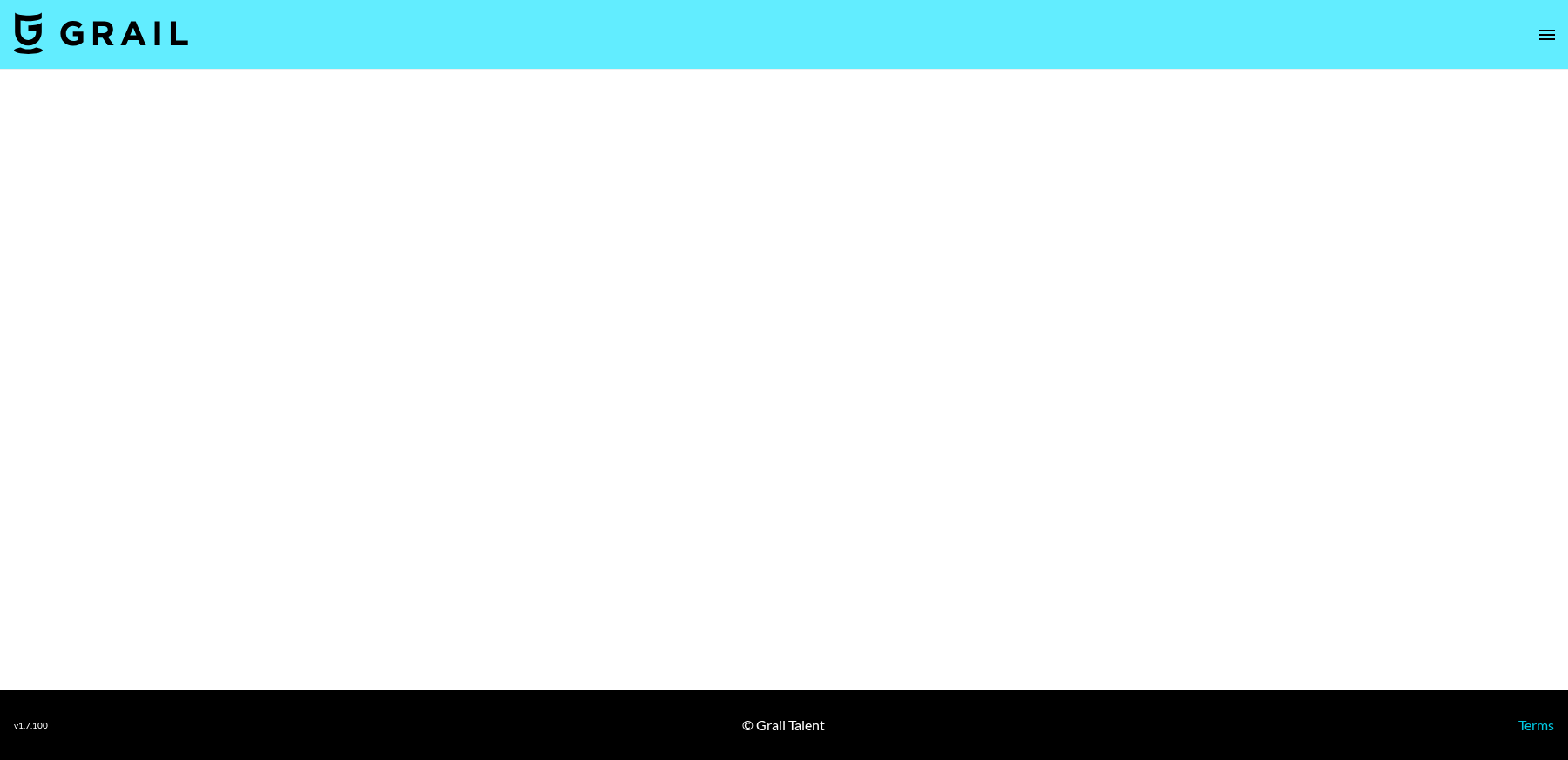
select select "Brand"
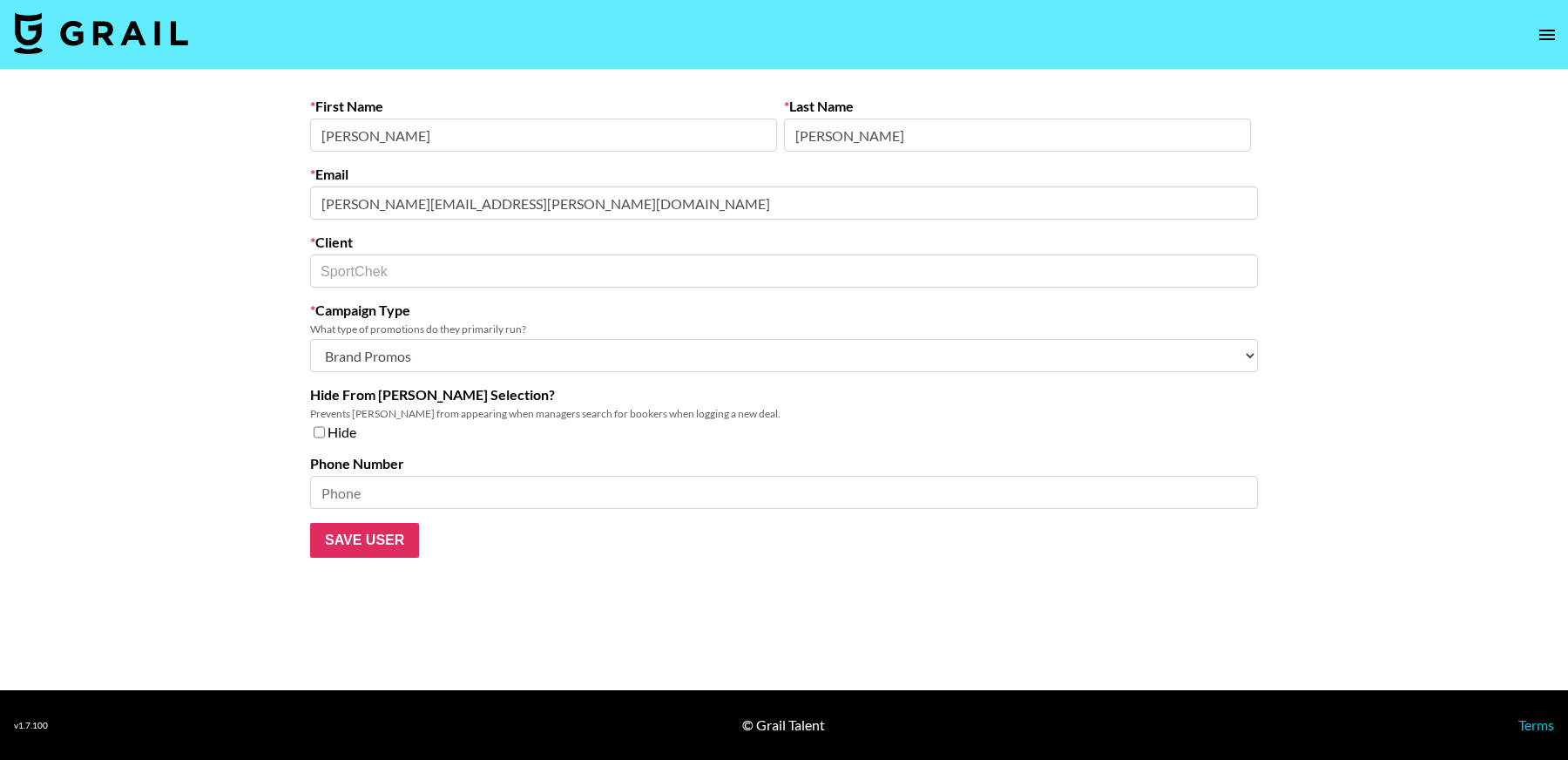
click at [221, 174] on main "First Name [PERSON_NAME] Last Name [PERSON_NAME] Email [PERSON_NAME][EMAIL_ADDR…" at bounding box center [784, 380] width 1568 height 620
